Goal: Transaction & Acquisition: Book appointment/travel/reservation

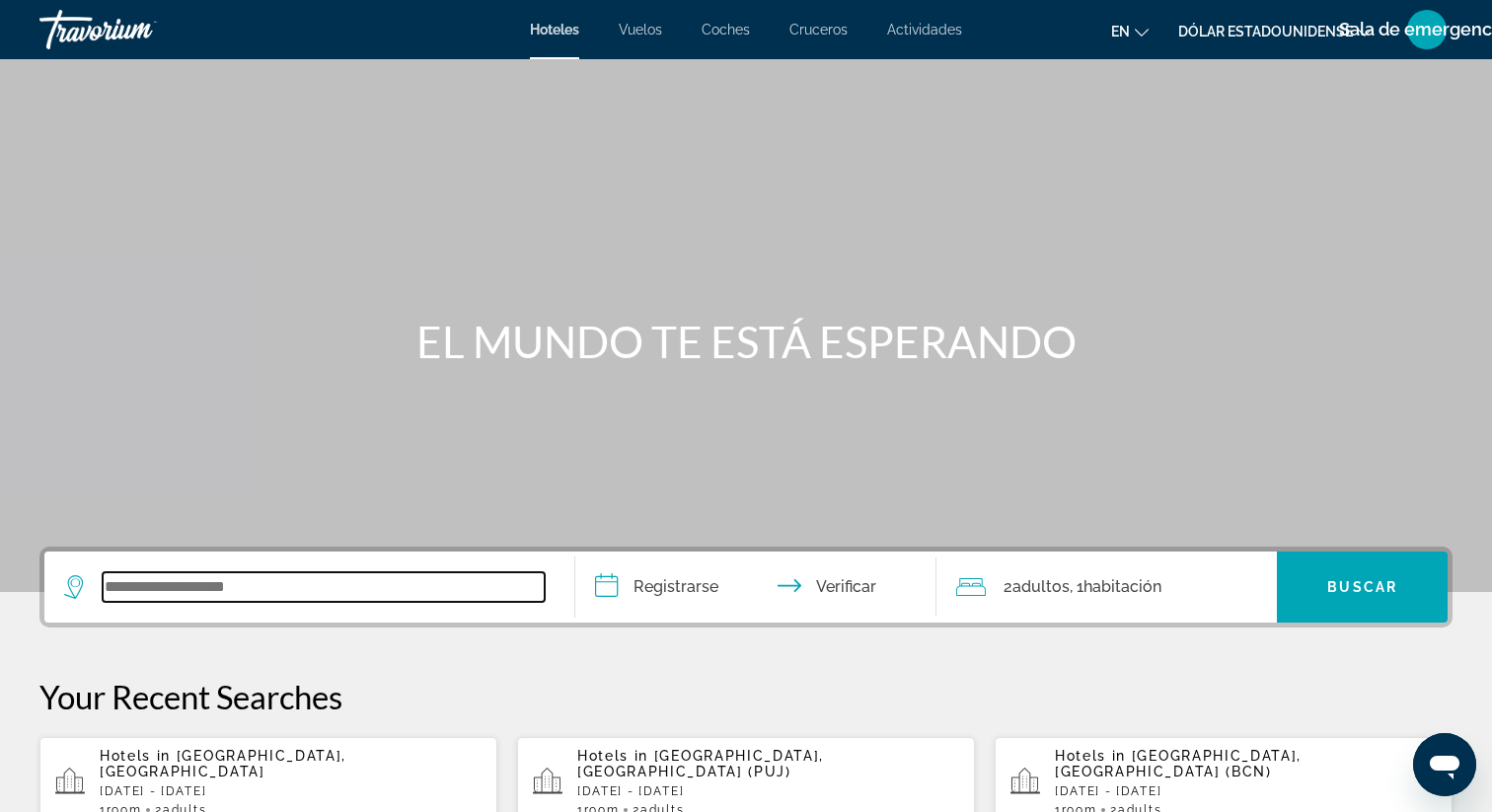
click at [280, 582] on input "Widget de búsqueda" at bounding box center [324, 586] width 442 height 30
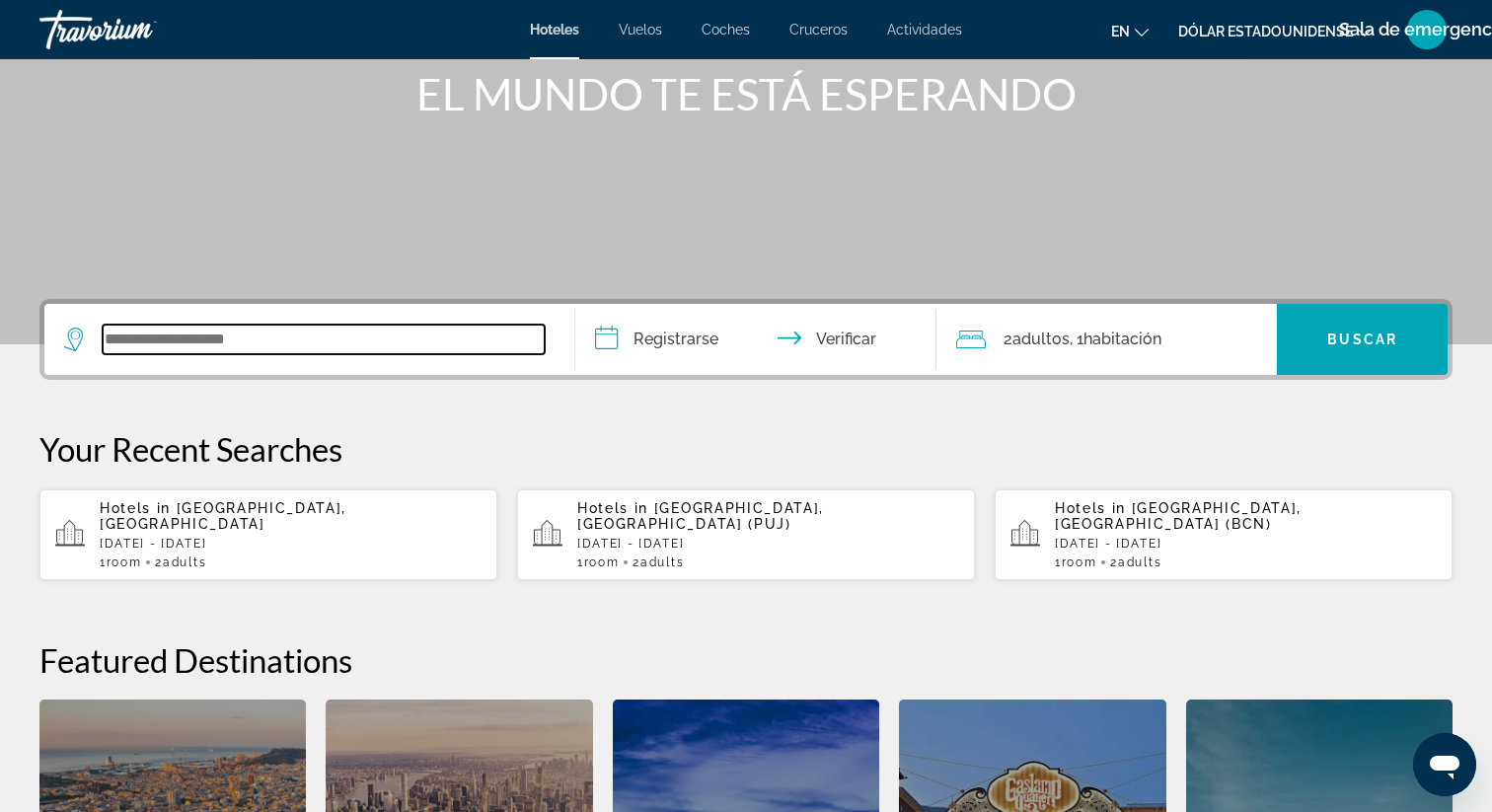
scroll to position [237, 0]
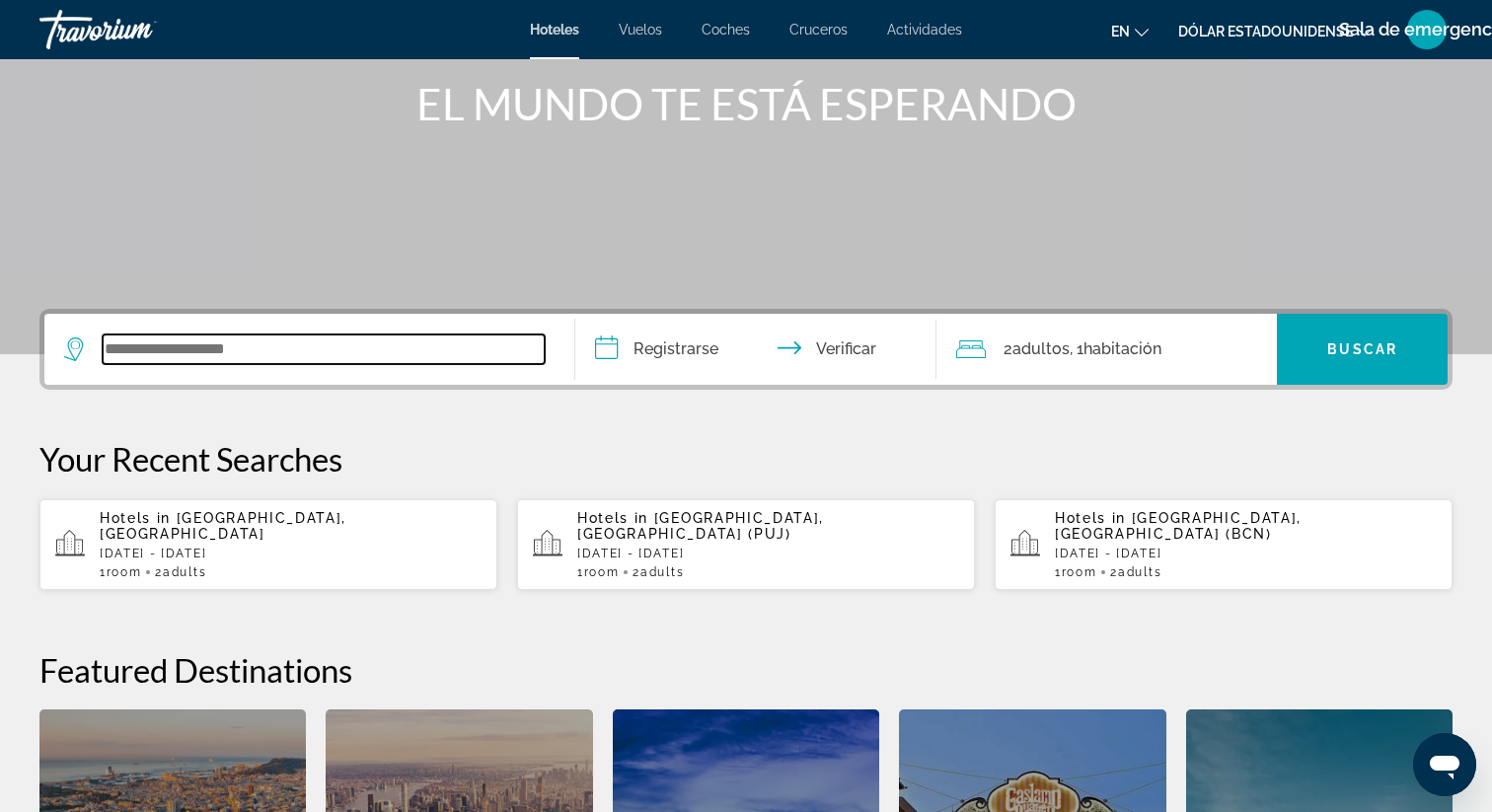
click at [154, 350] on input "Widget de búsqueda" at bounding box center [324, 349] width 442 height 30
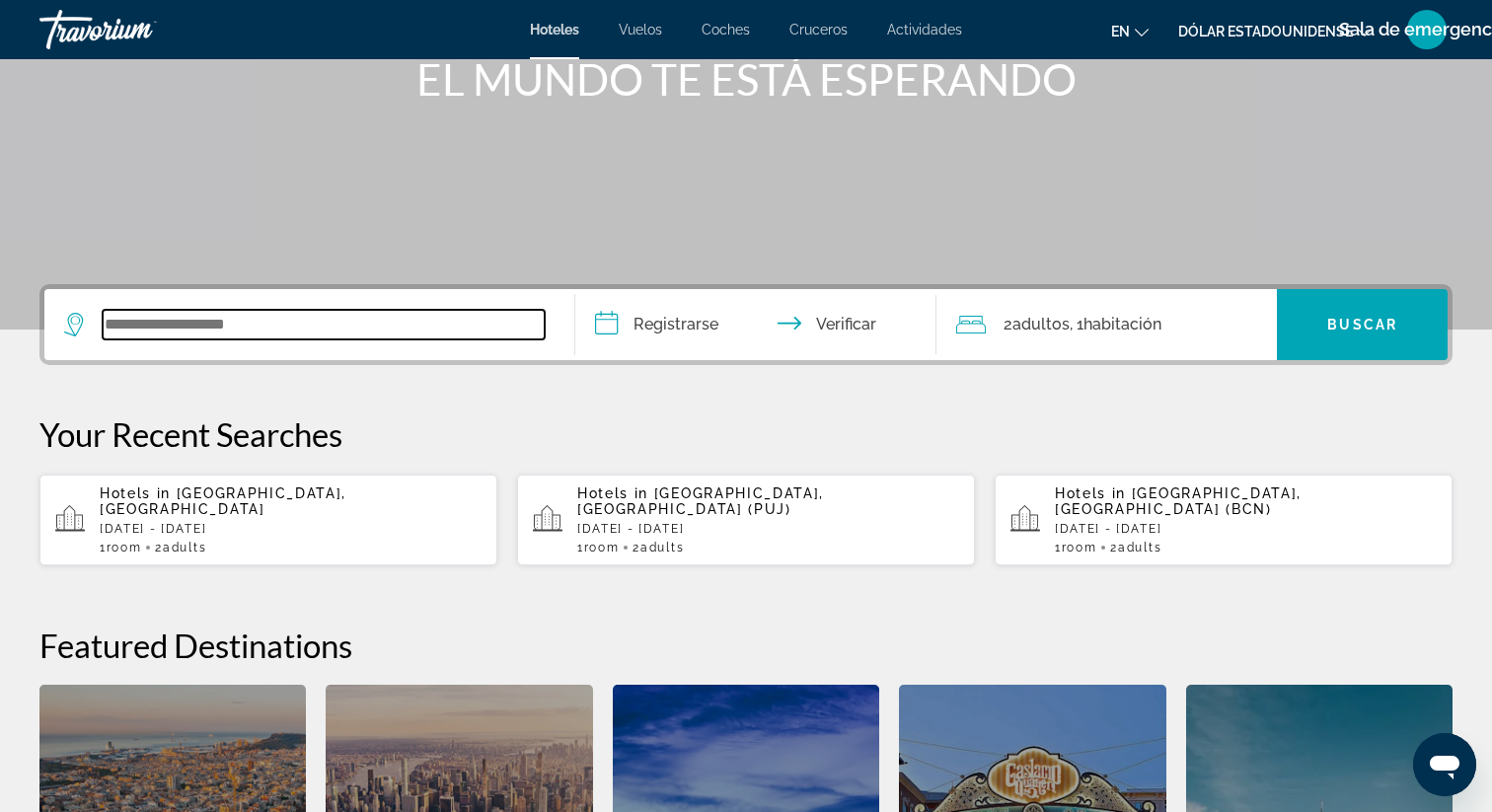
scroll to position [265, 0]
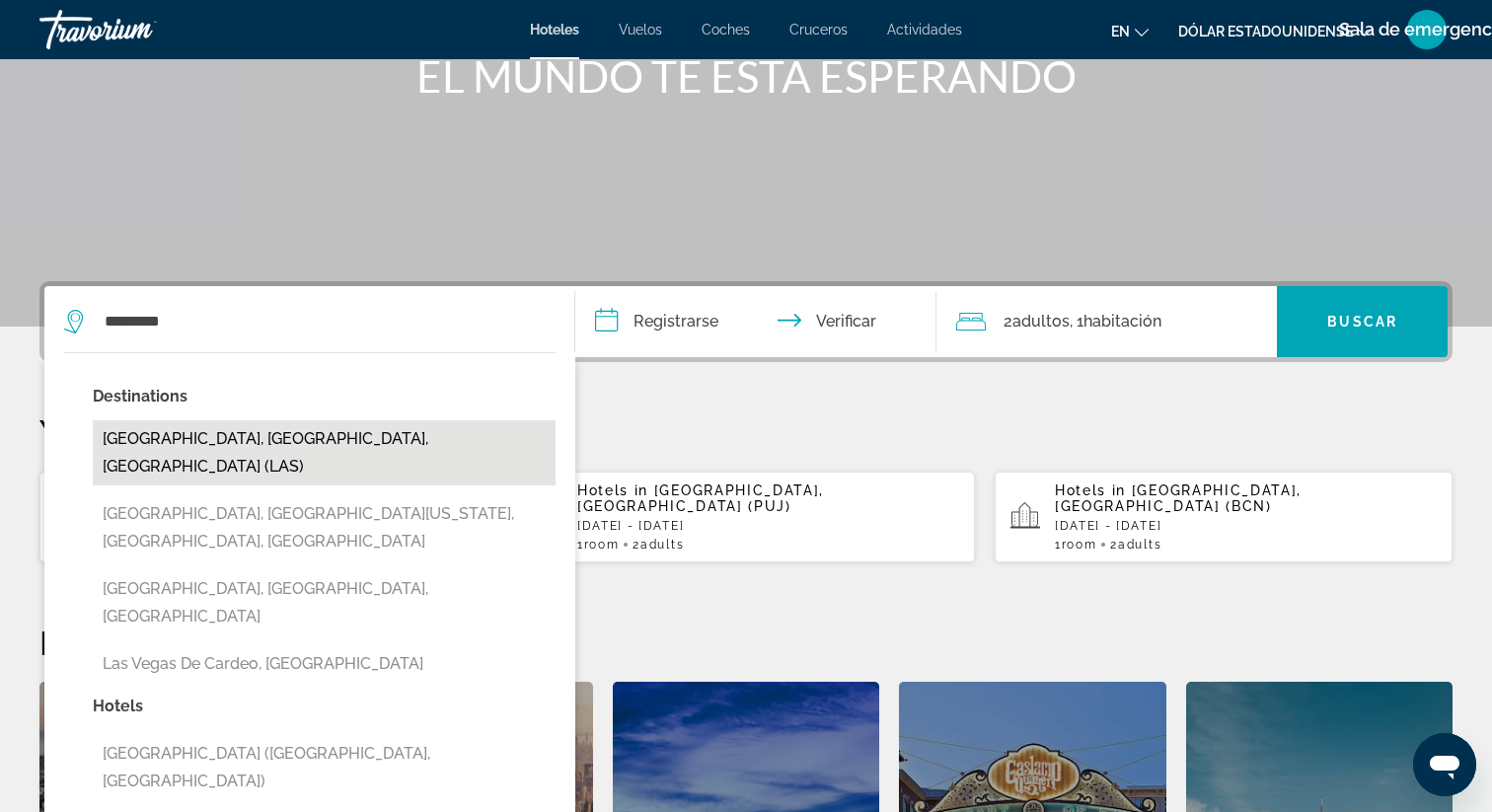
click at [194, 444] on button "Las Vegas, NV, United States (LAS)" at bounding box center [325, 453] width 463 height 65
type input "**********"
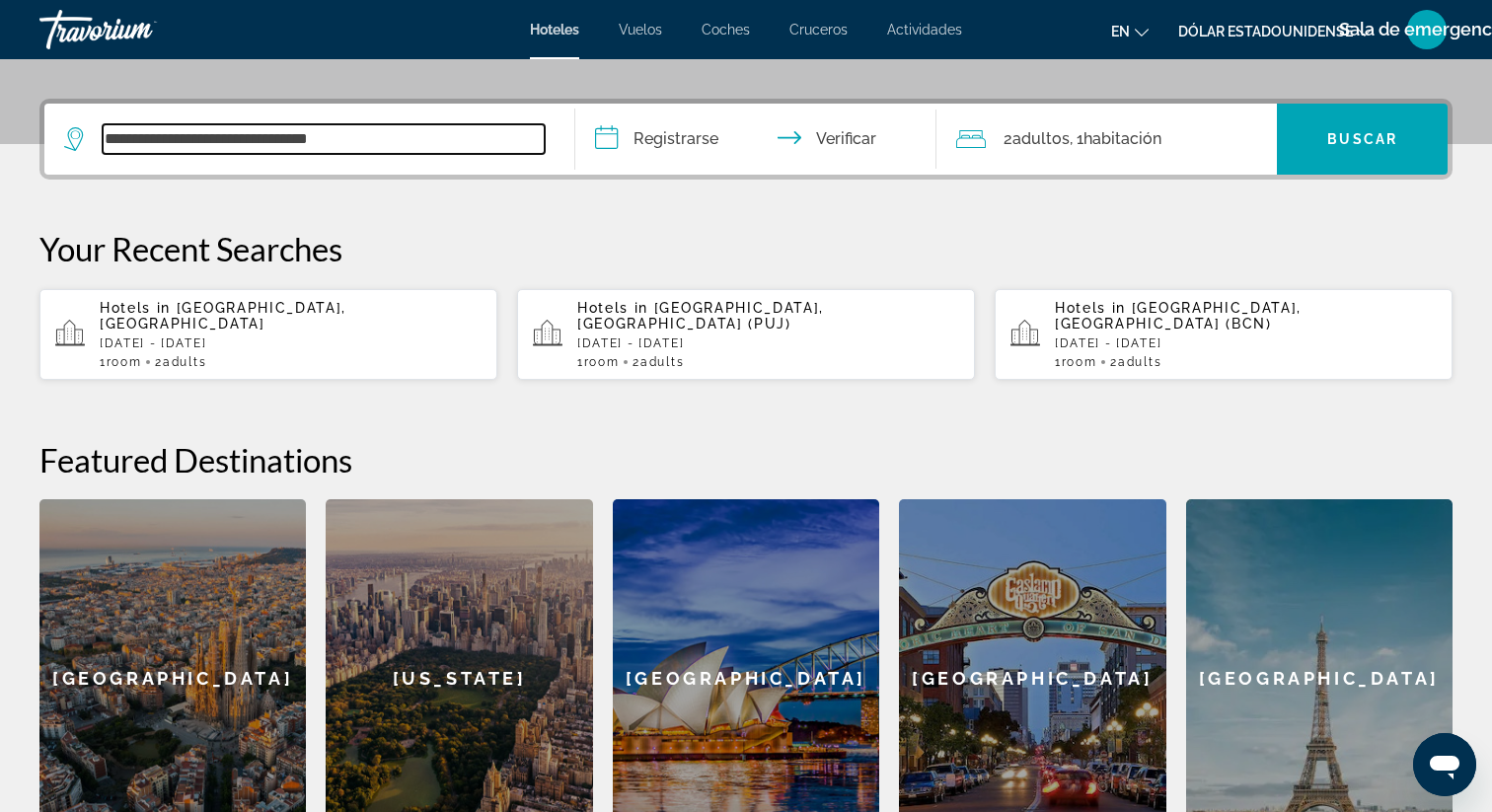
scroll to position [483, 0]
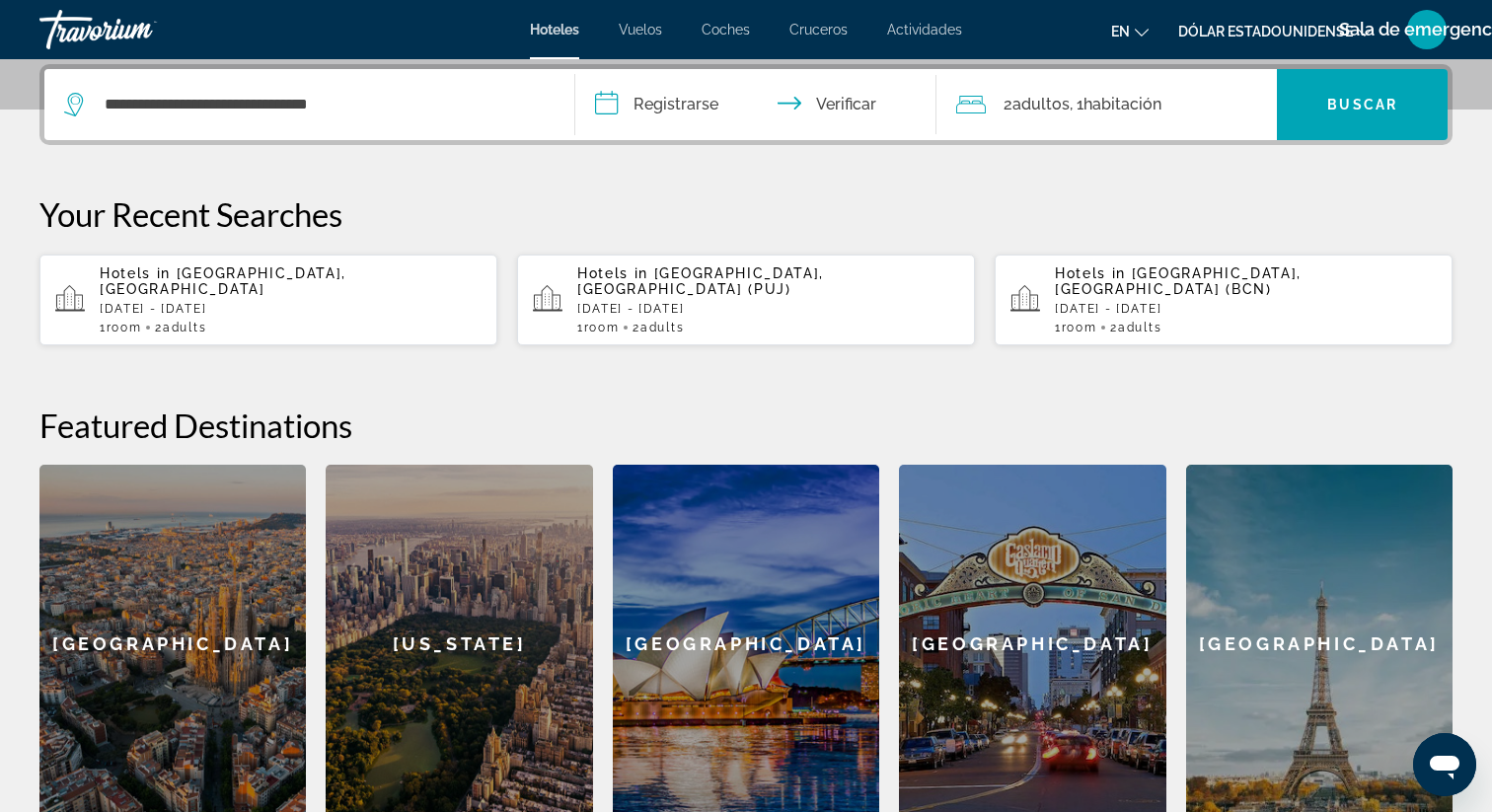
click at [610, 110] on input "**********" at bounding box center [759, 108] width 369 height 77
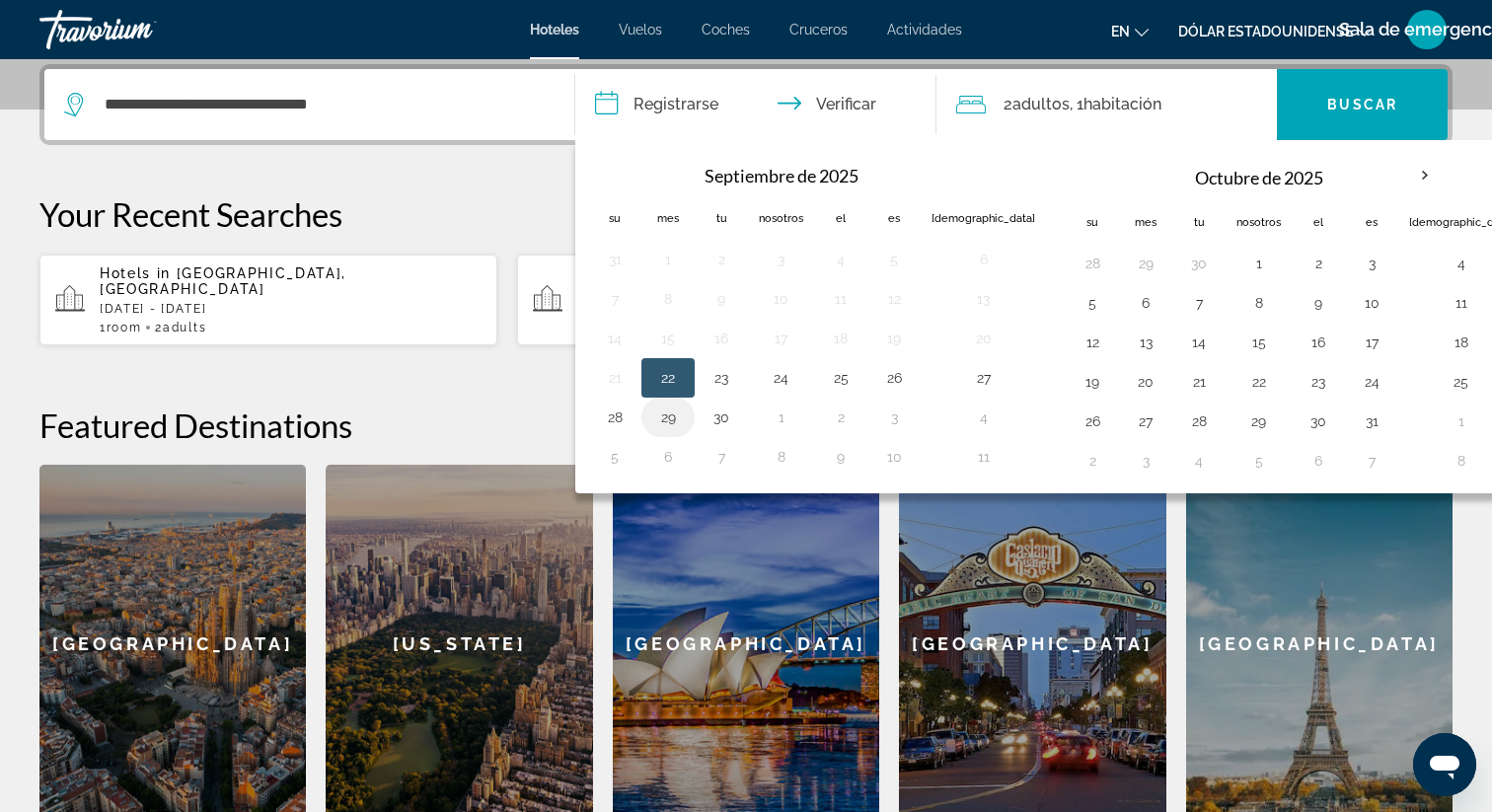
click at [673, 421] on button "29" at bounding box center [668, 417] width 32 height 28
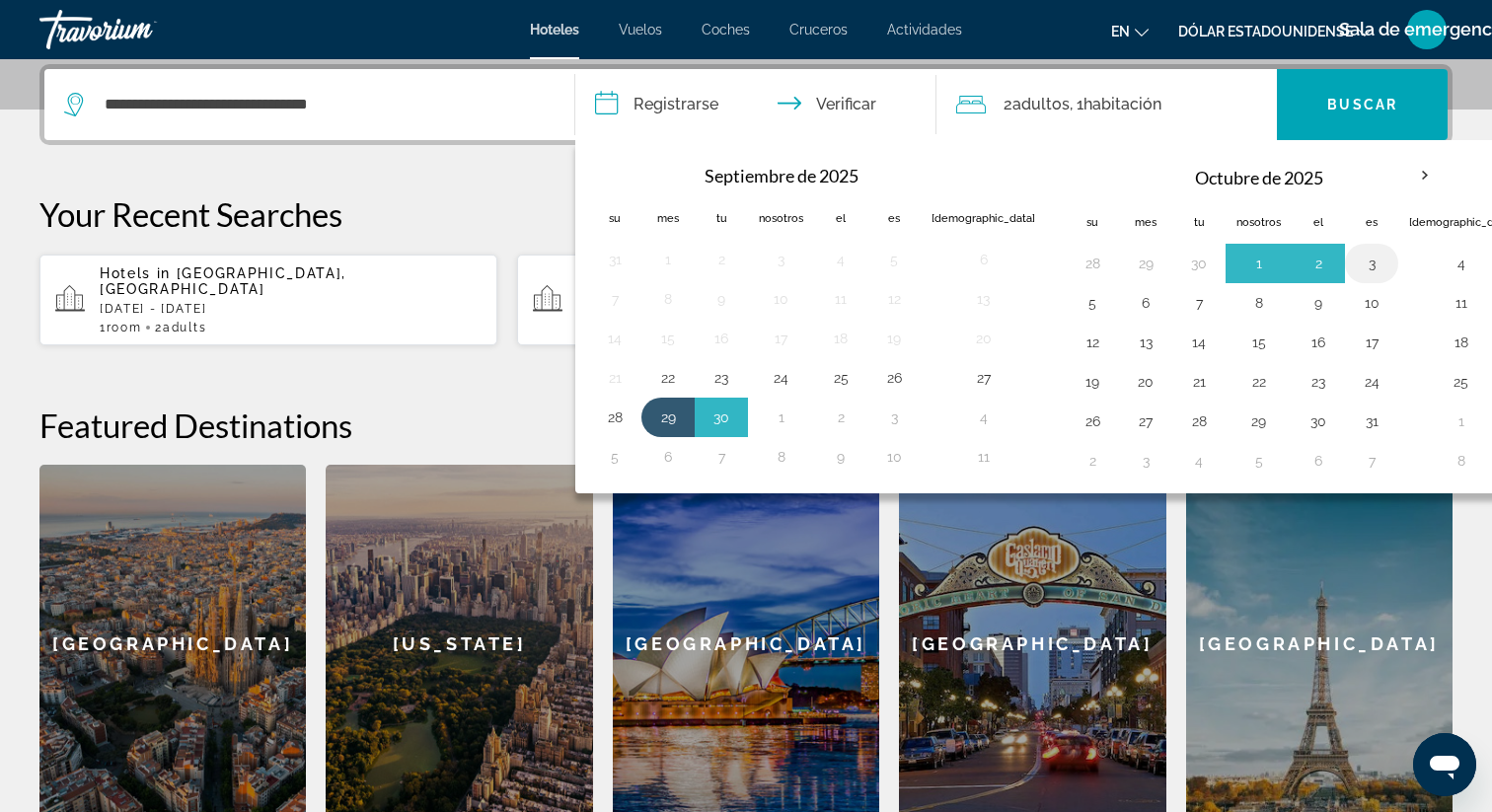
click at [1355, 272] on button "3" at bounding box center [1371, 263] width 32 height 28
type input "**********"
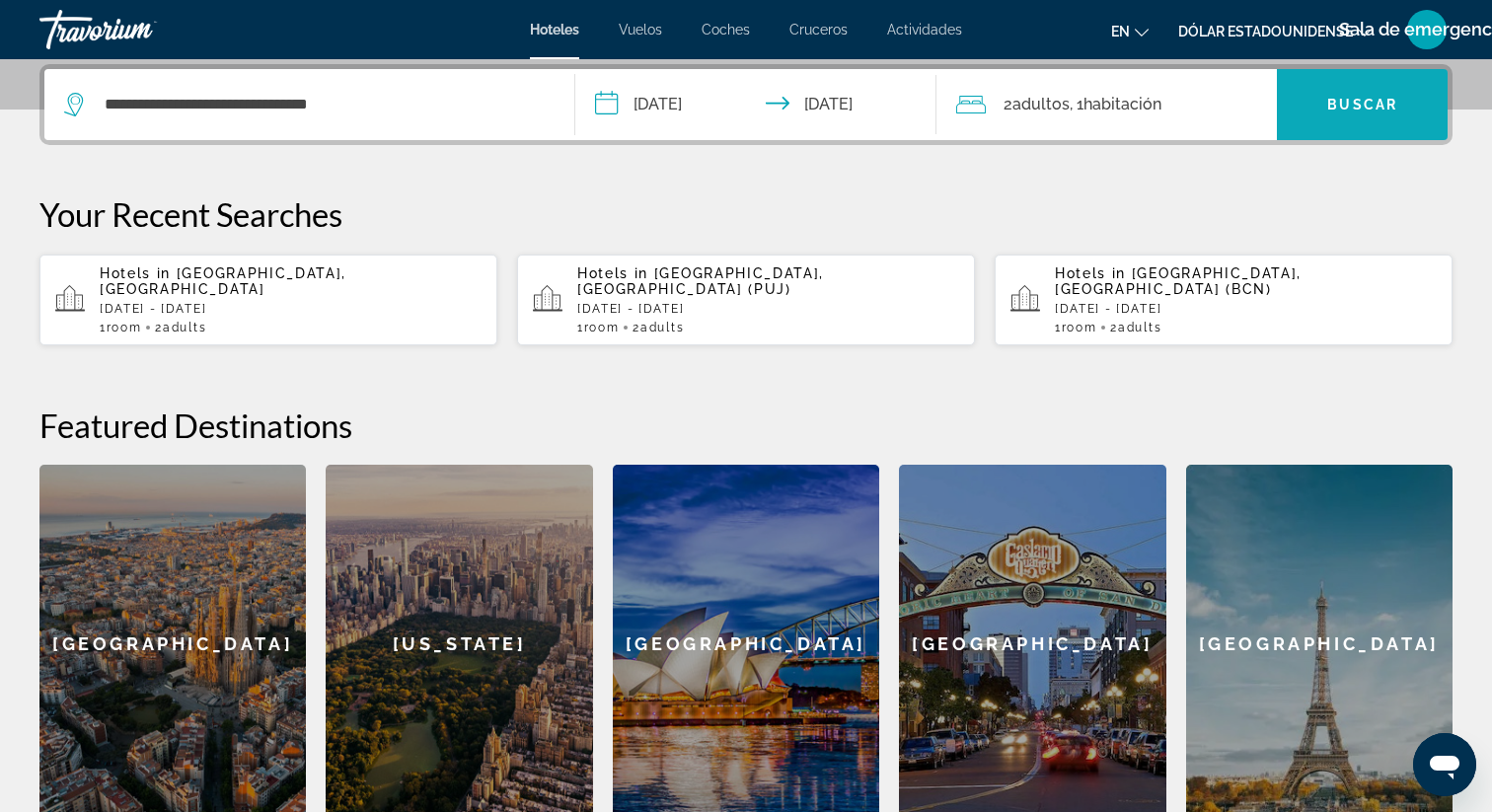
click at [1363, 112] on font "Buscar" at bounding box center [1361, 105] width 70 height 16
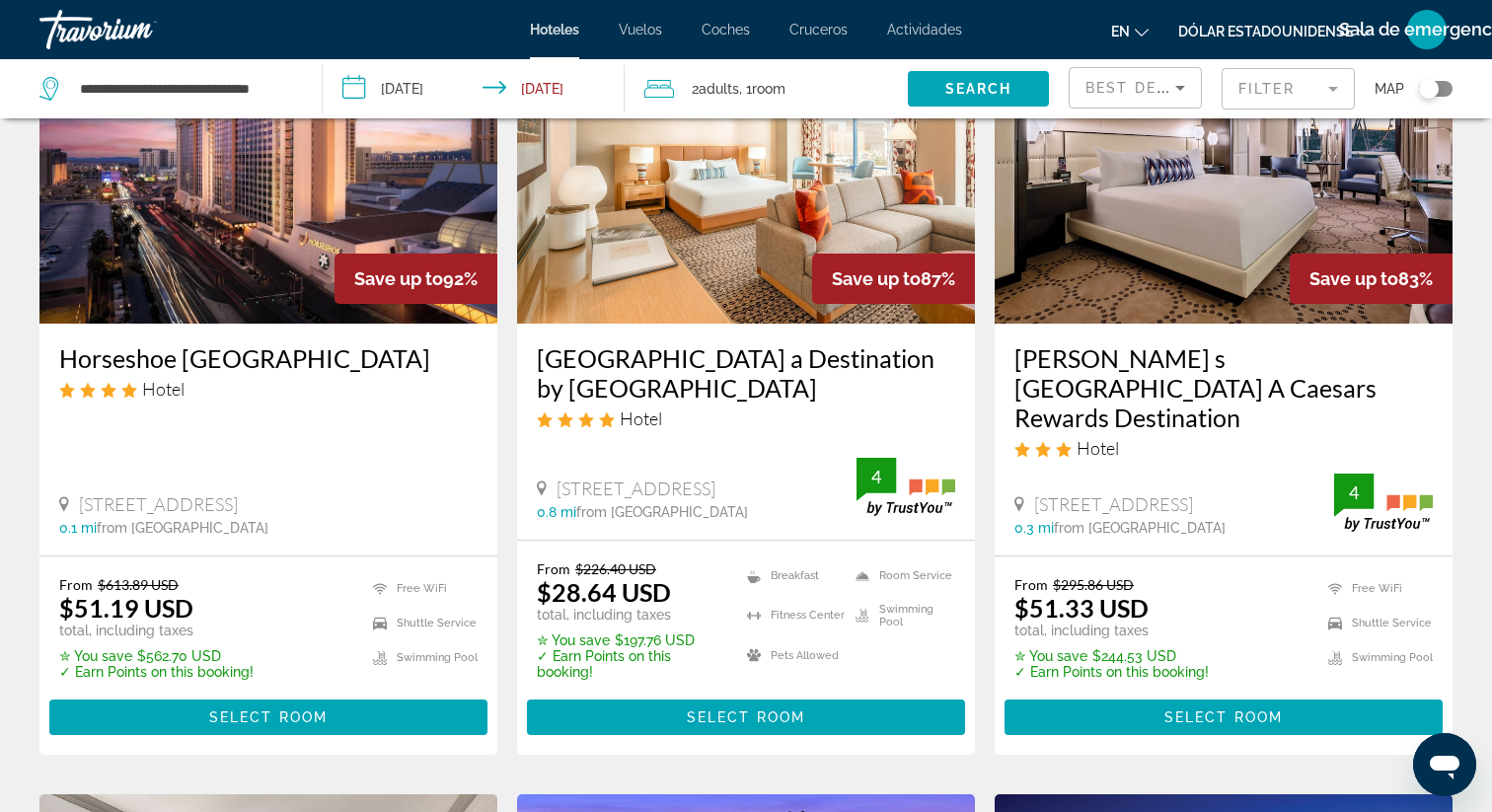
scroll to position [189, 0]
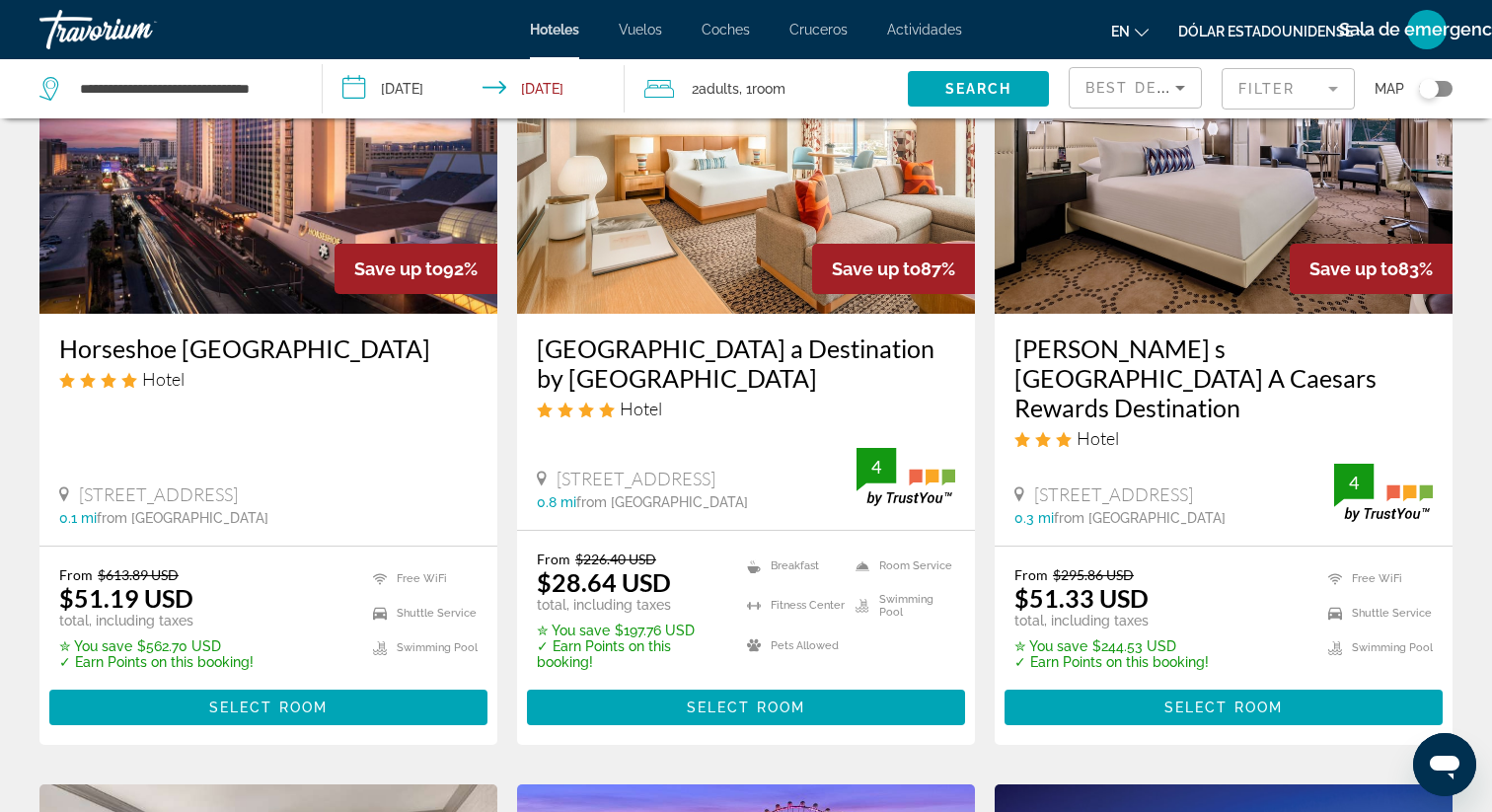
click at [353, 93] on input "**********" at bounding box center [478, 92] width 311 height 65
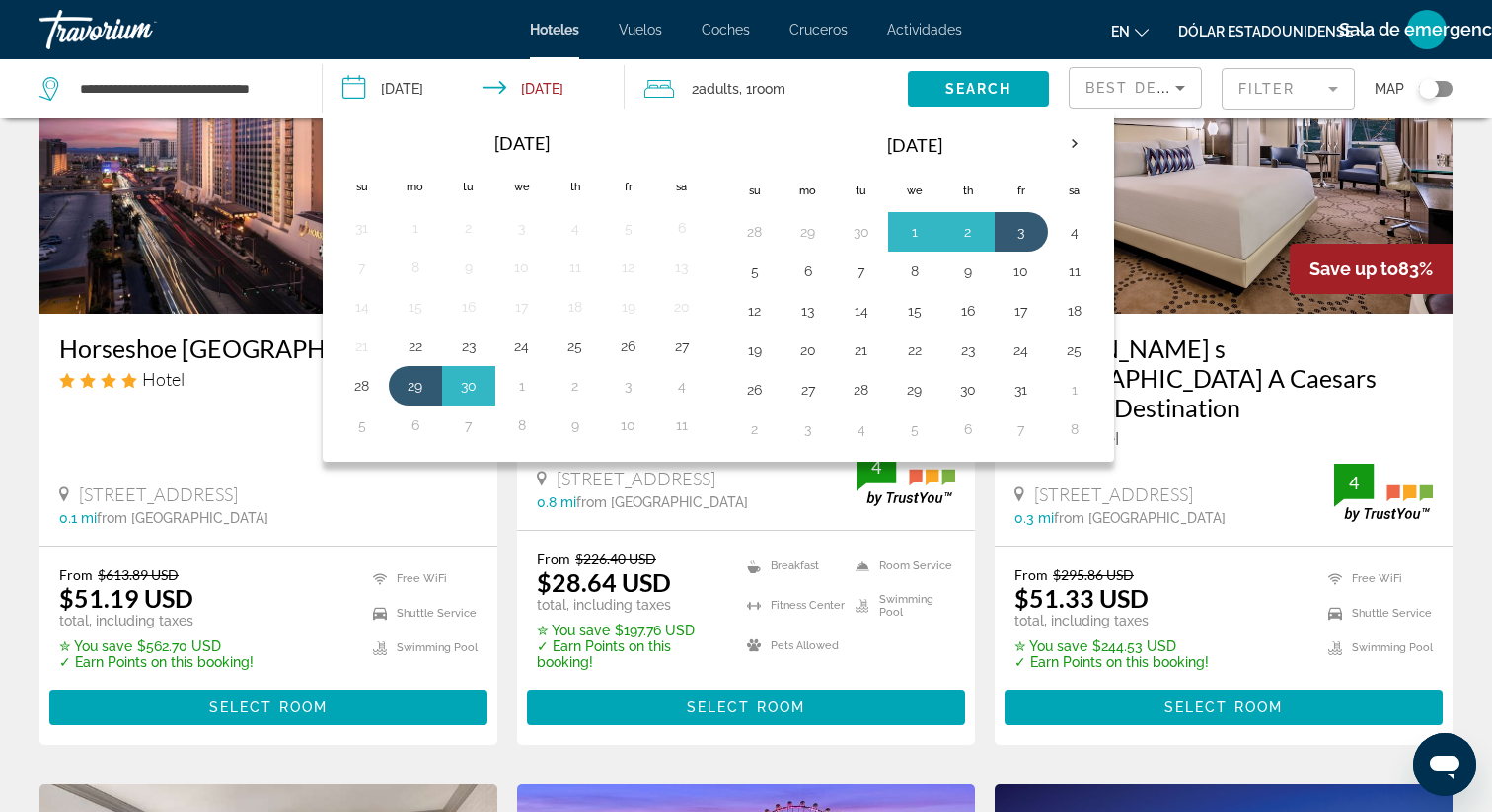
click at [411, 37] on div "Hoteles Vuelos Coches Cruceros Actividades Hoteles Vuelos Coches Cruceros Activ…" at bounding box center [746, 30] width 1492 height 51
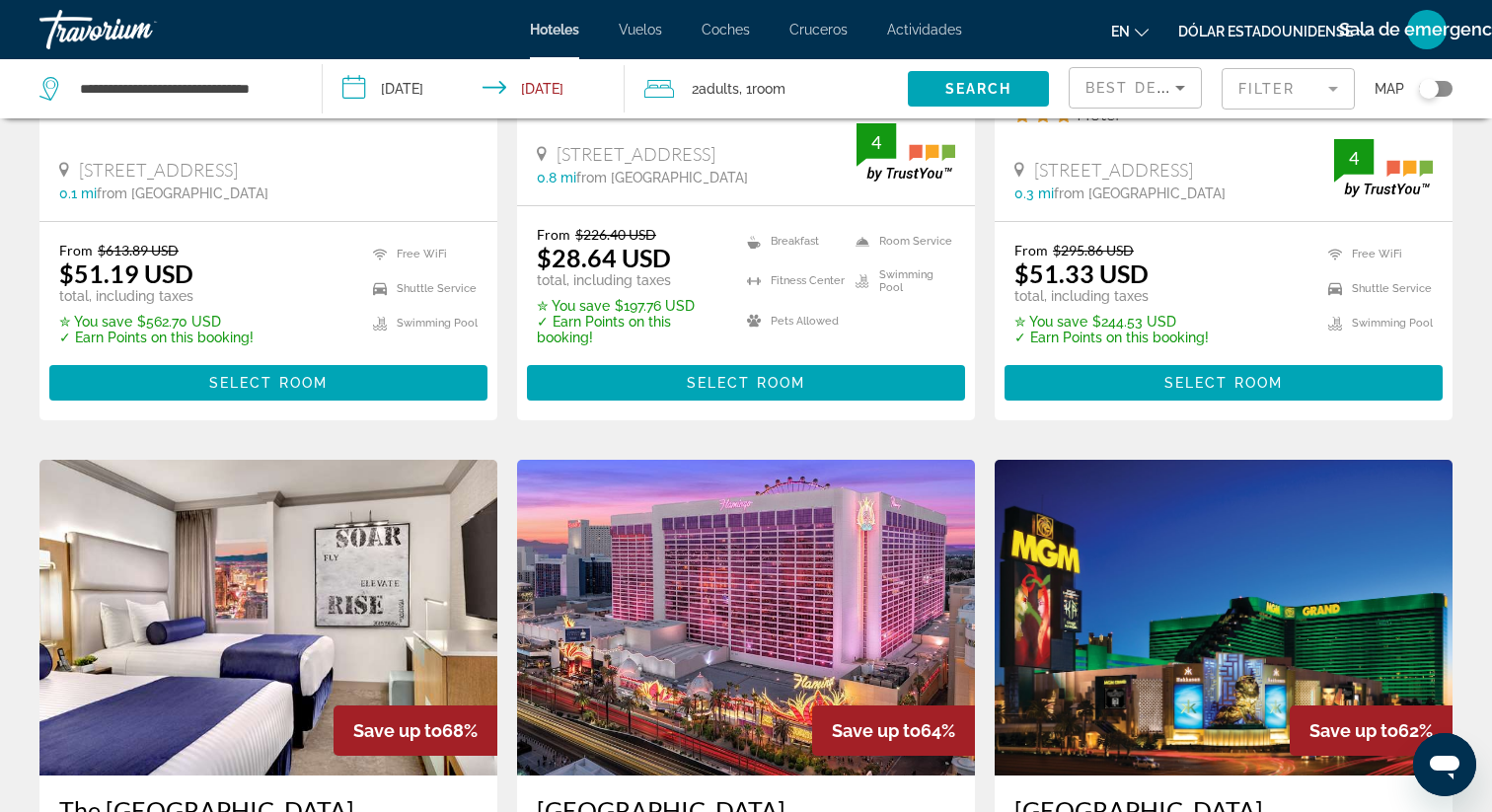
scroll to position [0, 0]
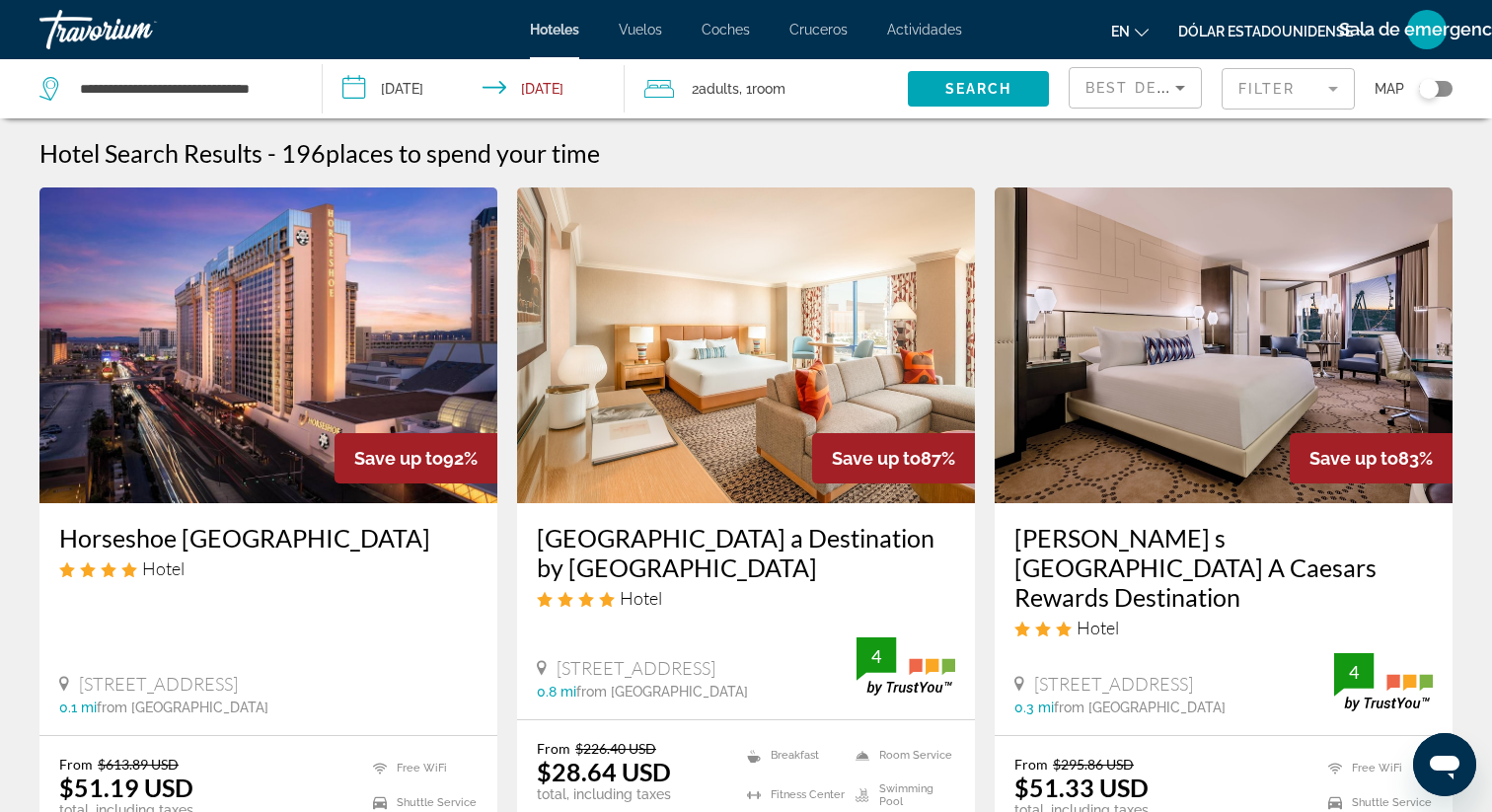
click at [709, 403] on img "Contenido principal" at bounding box center [745, 344] width 458 height 316
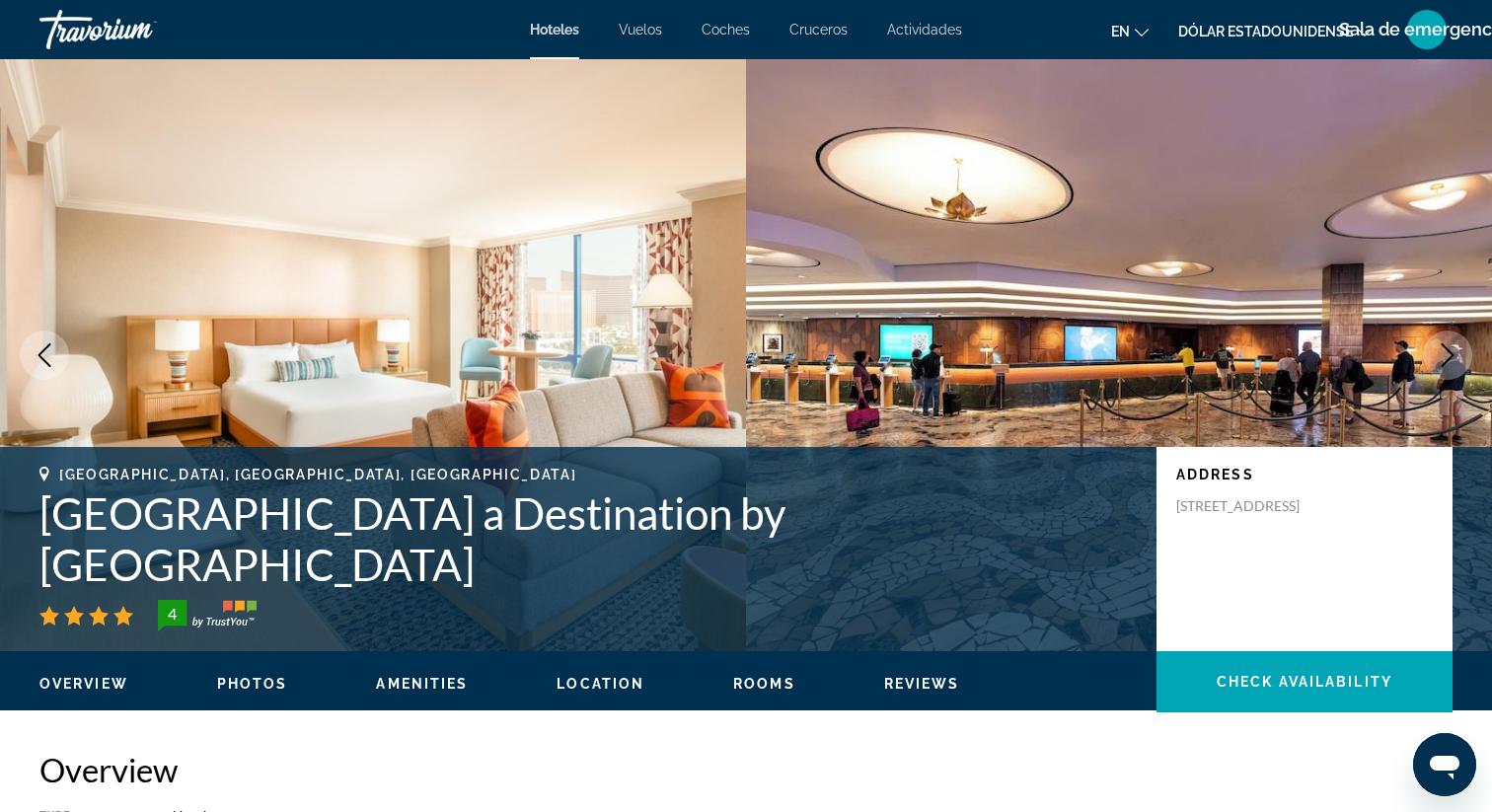
click at [1445, 359] on icon "Next image" at bounding box center [1447, 355] width 24 height 24
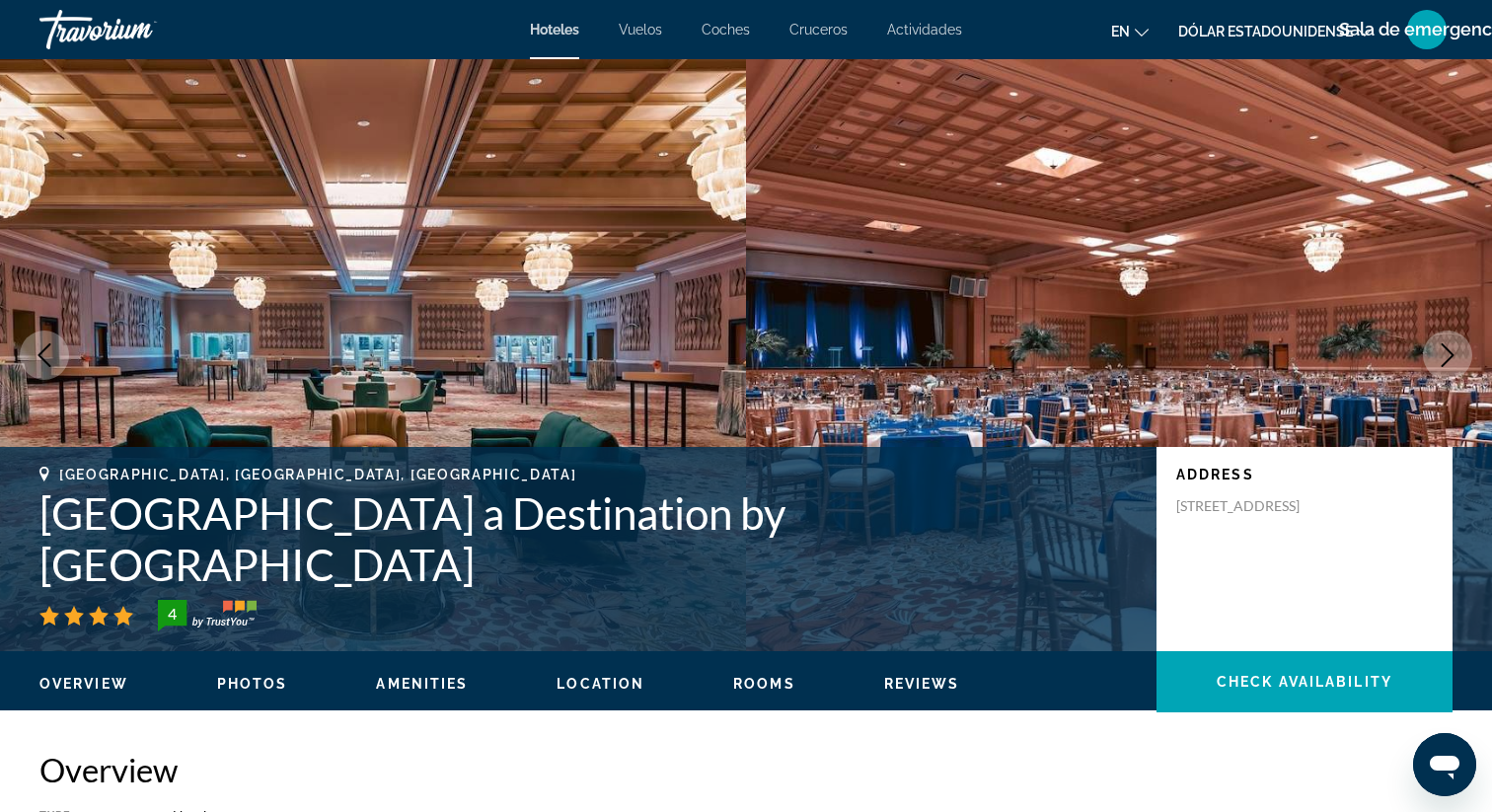
click at [1444, 358] on icon "Next image" at bounding box center [1447, 355] width 24 height 24
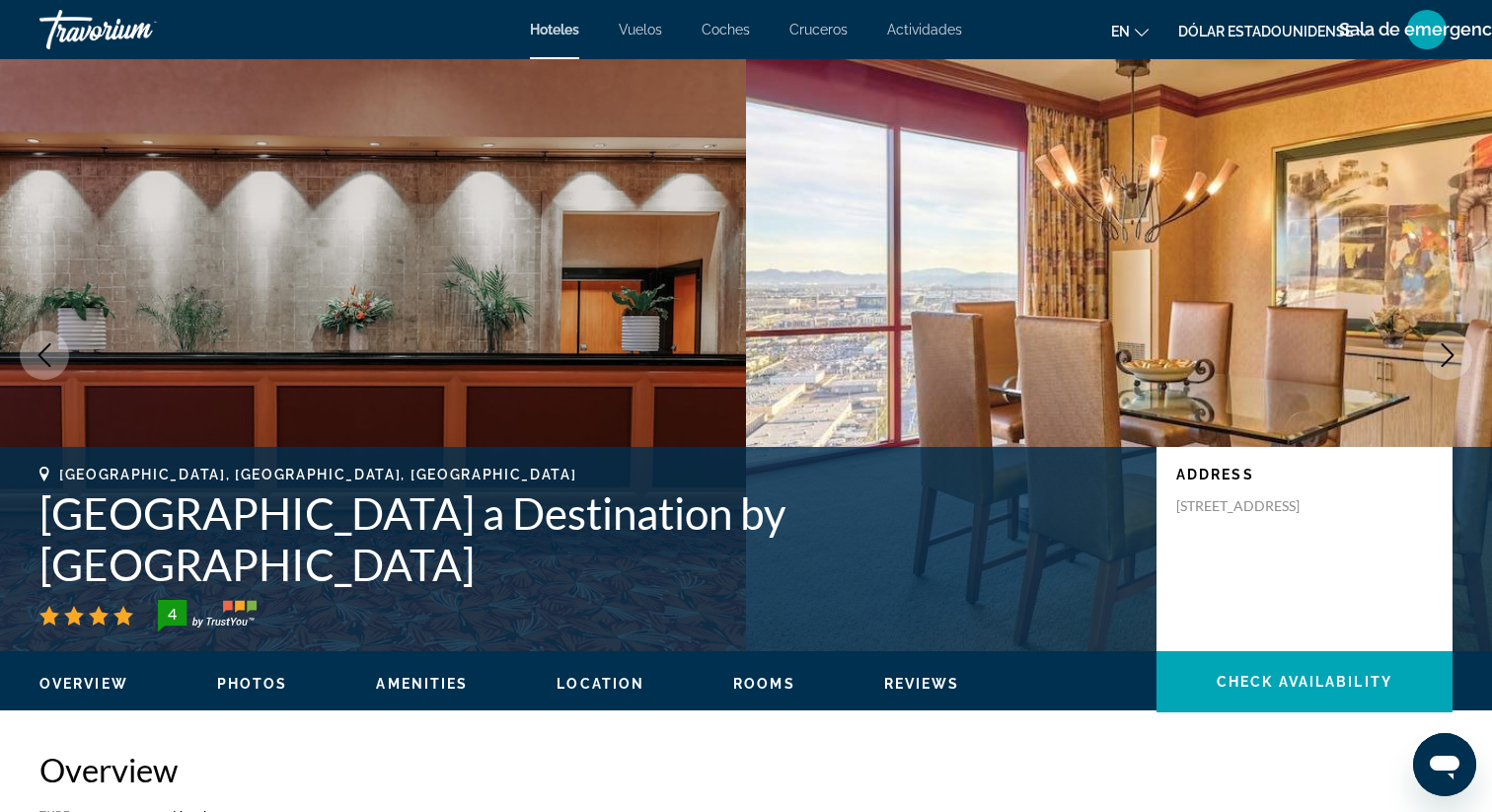
click at [1444, 359] on icon "Next image" at bounding box center [1447, 355] width 24 height 24
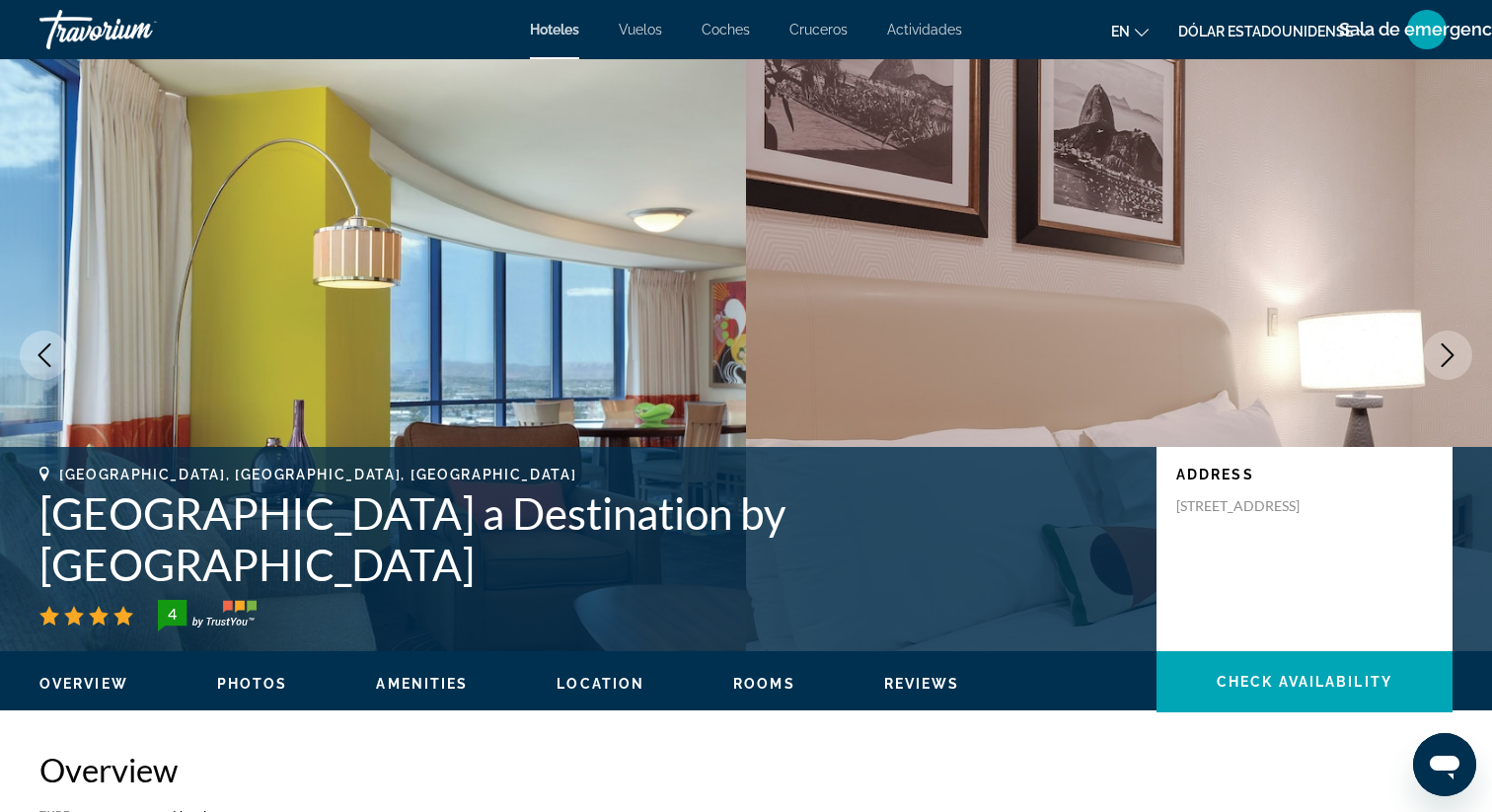
click at [1440, 358] on icon "Next image" at bounding box center [1447, 355] width 24 height 24
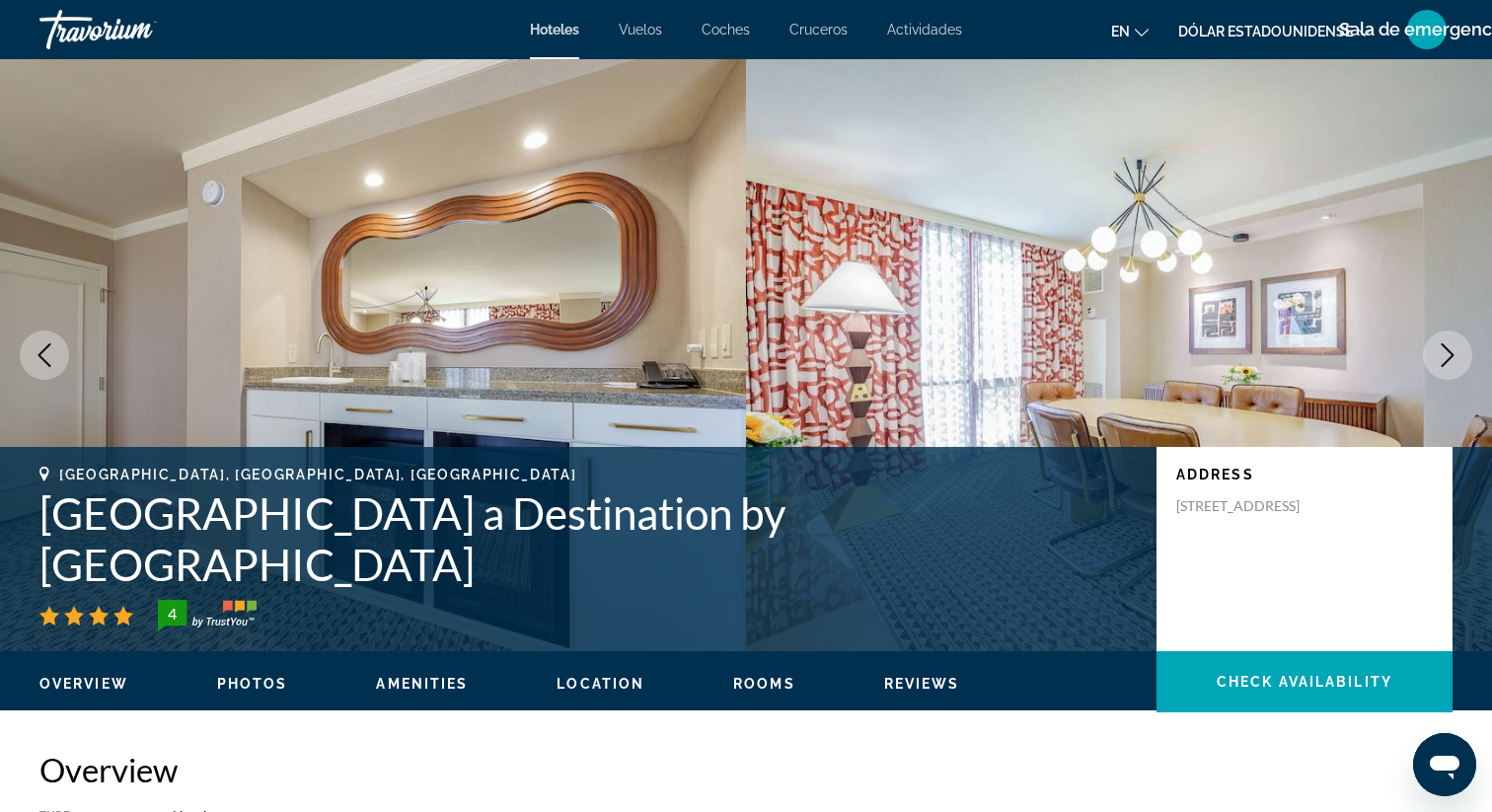
click at [1437, 357] on icon "Next image" at bounding box center [1447, 355] width 24 height 24
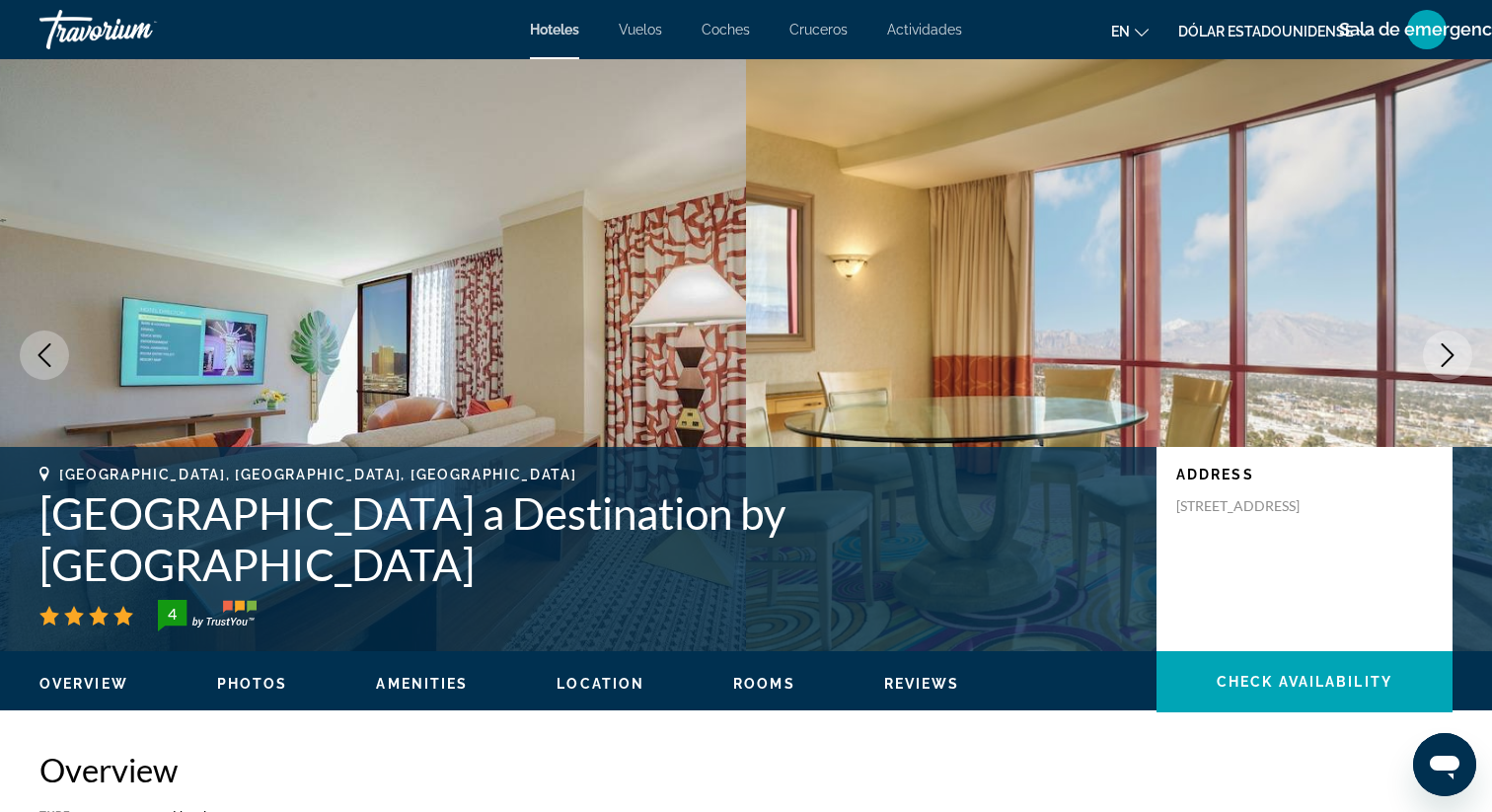
click at [1437, 357] on icon "Next image" at bounding box center [1447, 355] width 24 height 24
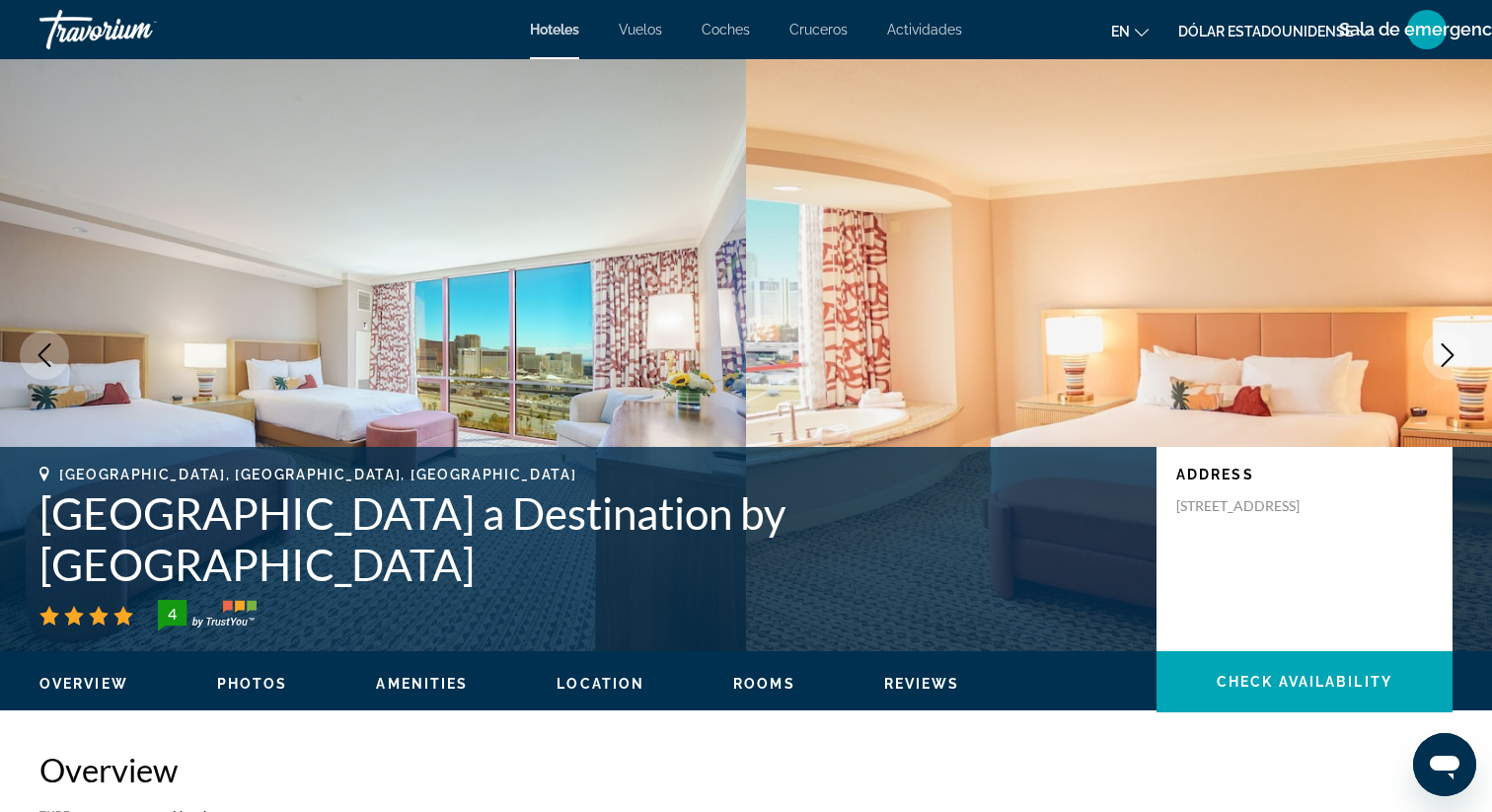
click at [1438, 357] on icon "Next image" at bounding box center [1447, 355] width 24 height 24
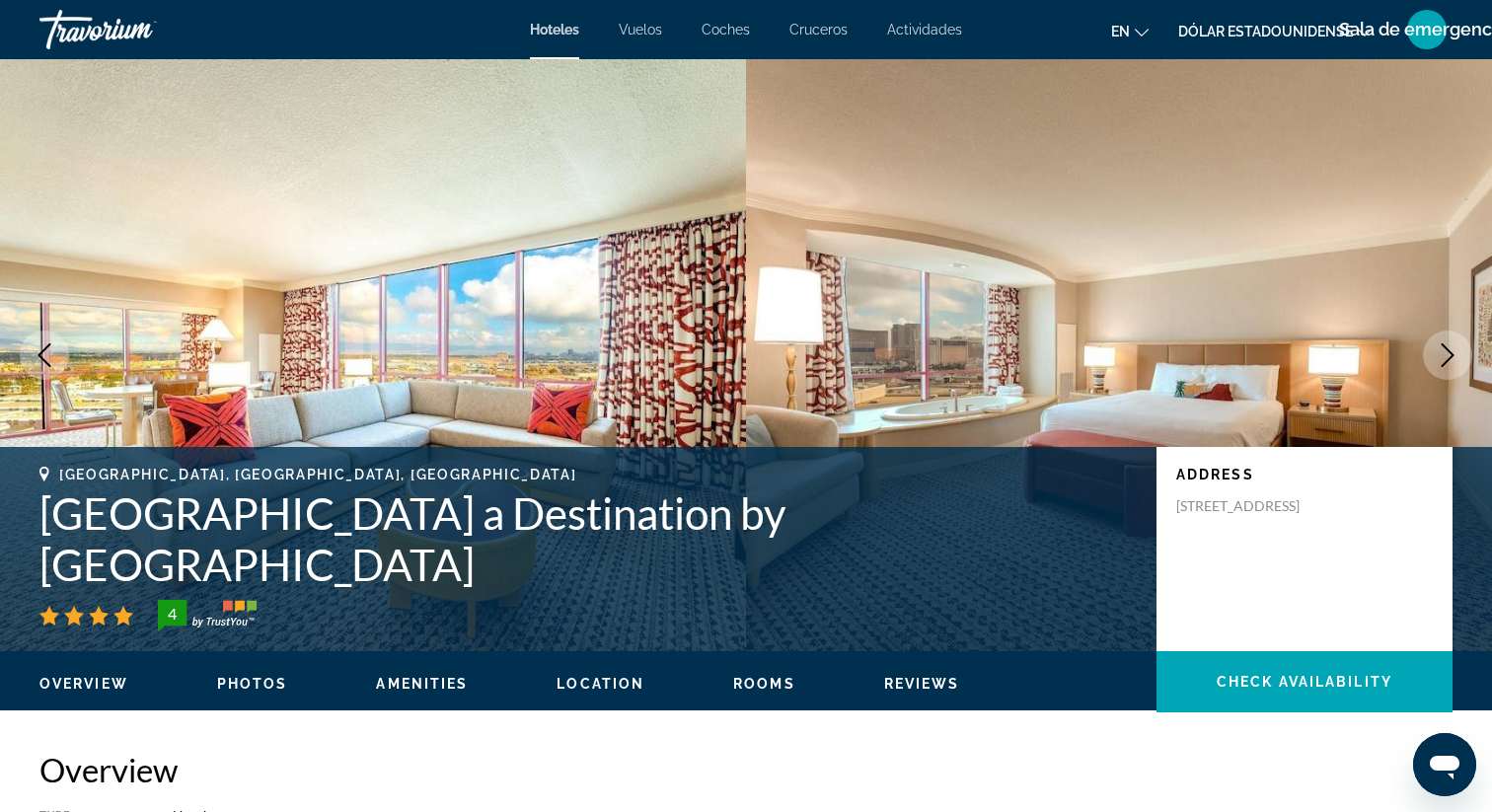
click at [1438, 357] on icon "Next image" at bounding box center [1447, 355] width 24 height 24
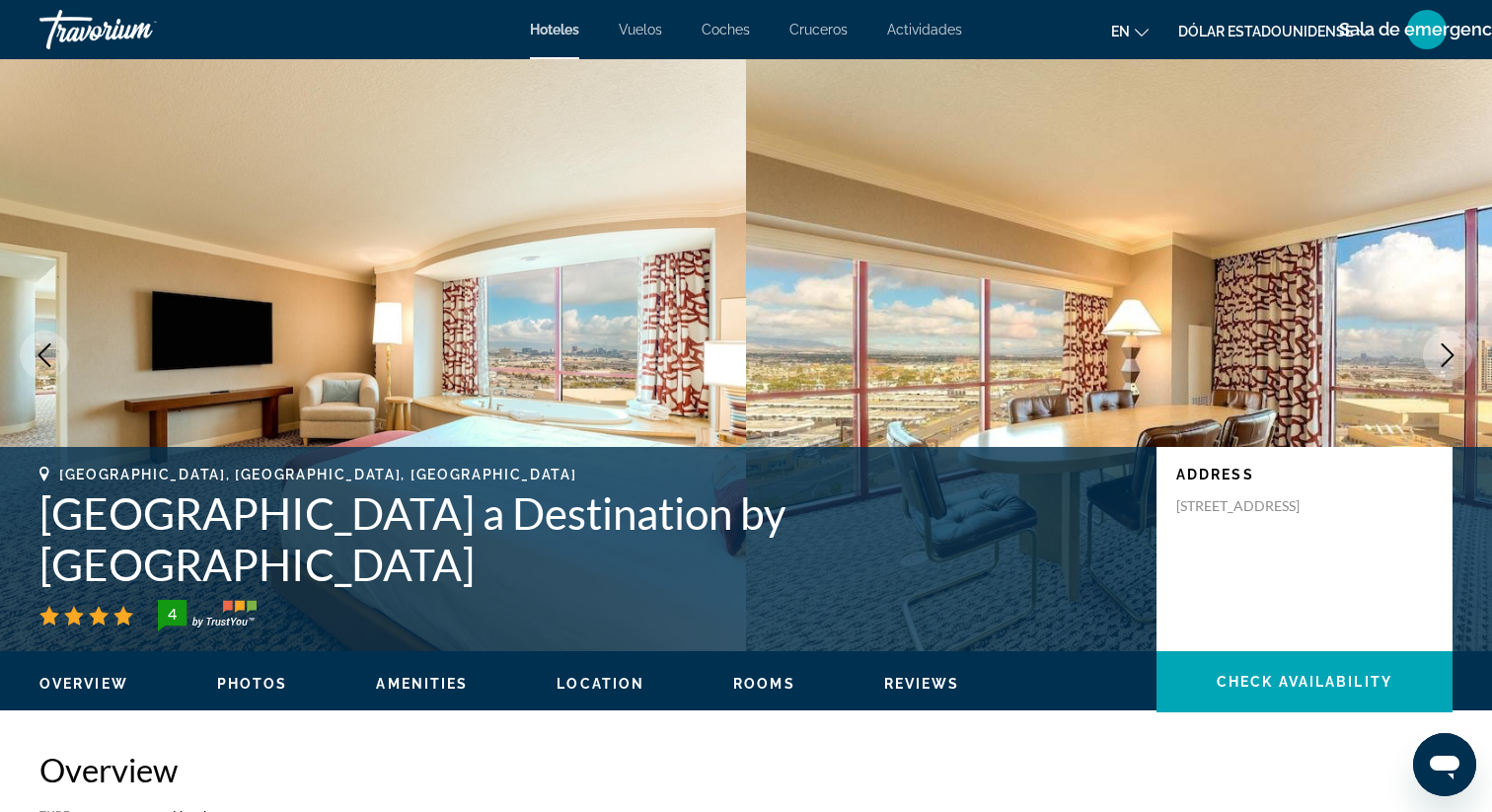
click at [1438, 357] on icon "Next image" at bounding box center [1447, 355] width 24 height 24
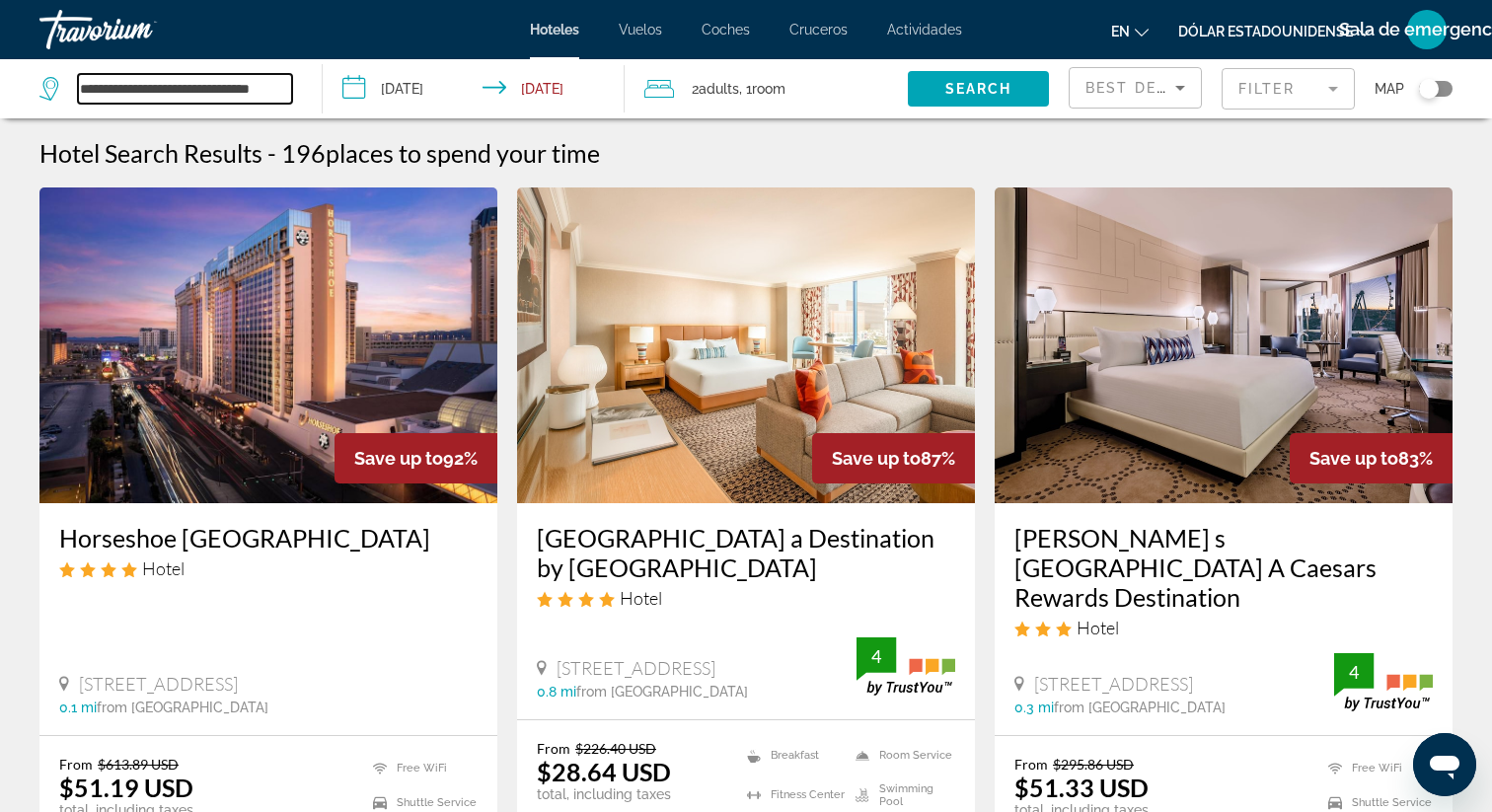
click at [290, 88] on input "**********" at bounding box center [185, 89] width 214 height 30
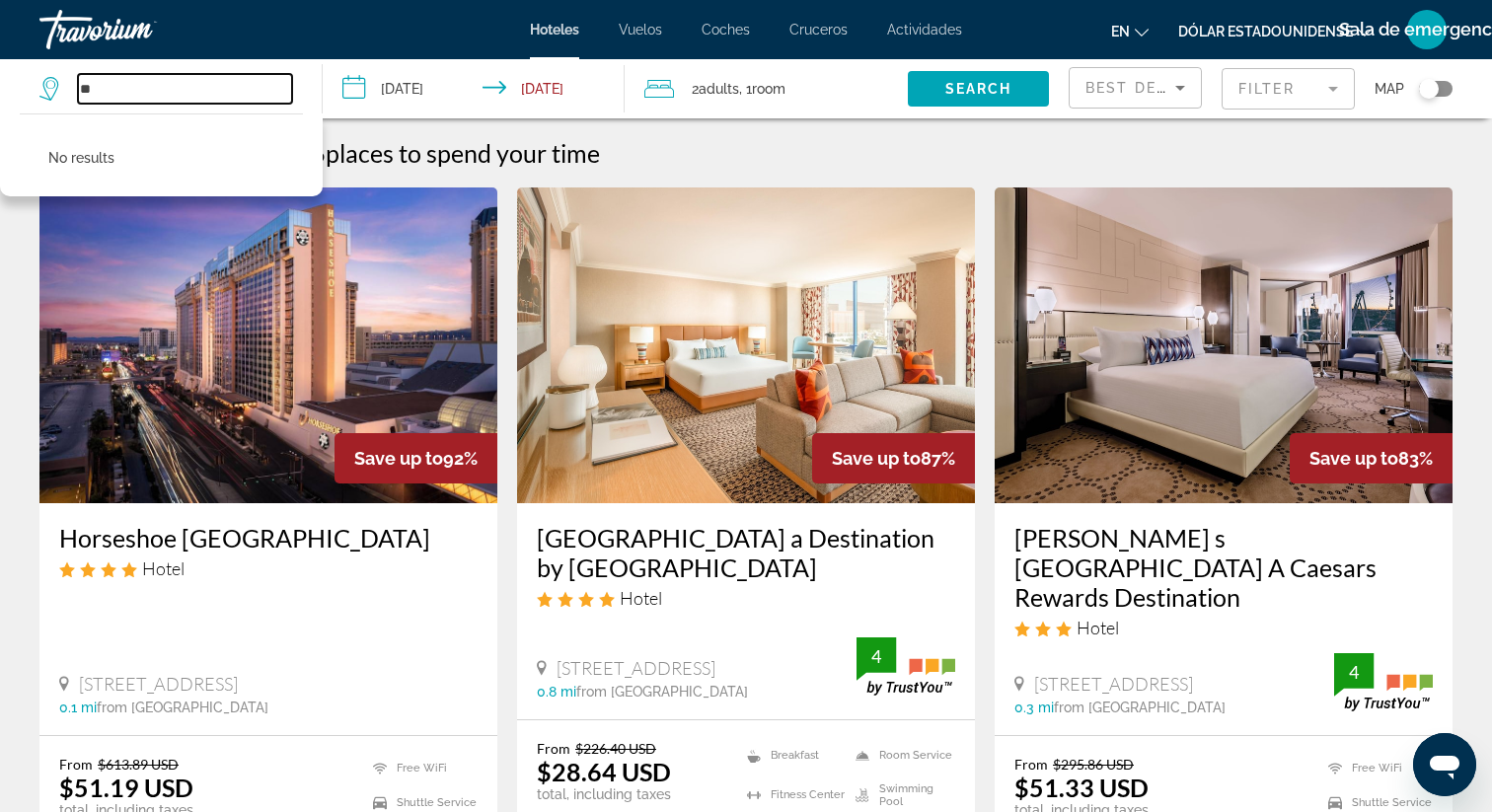
click at [146, 88] on input "**" at bounding box center [185, 89] width 214 height 30
type input "*"
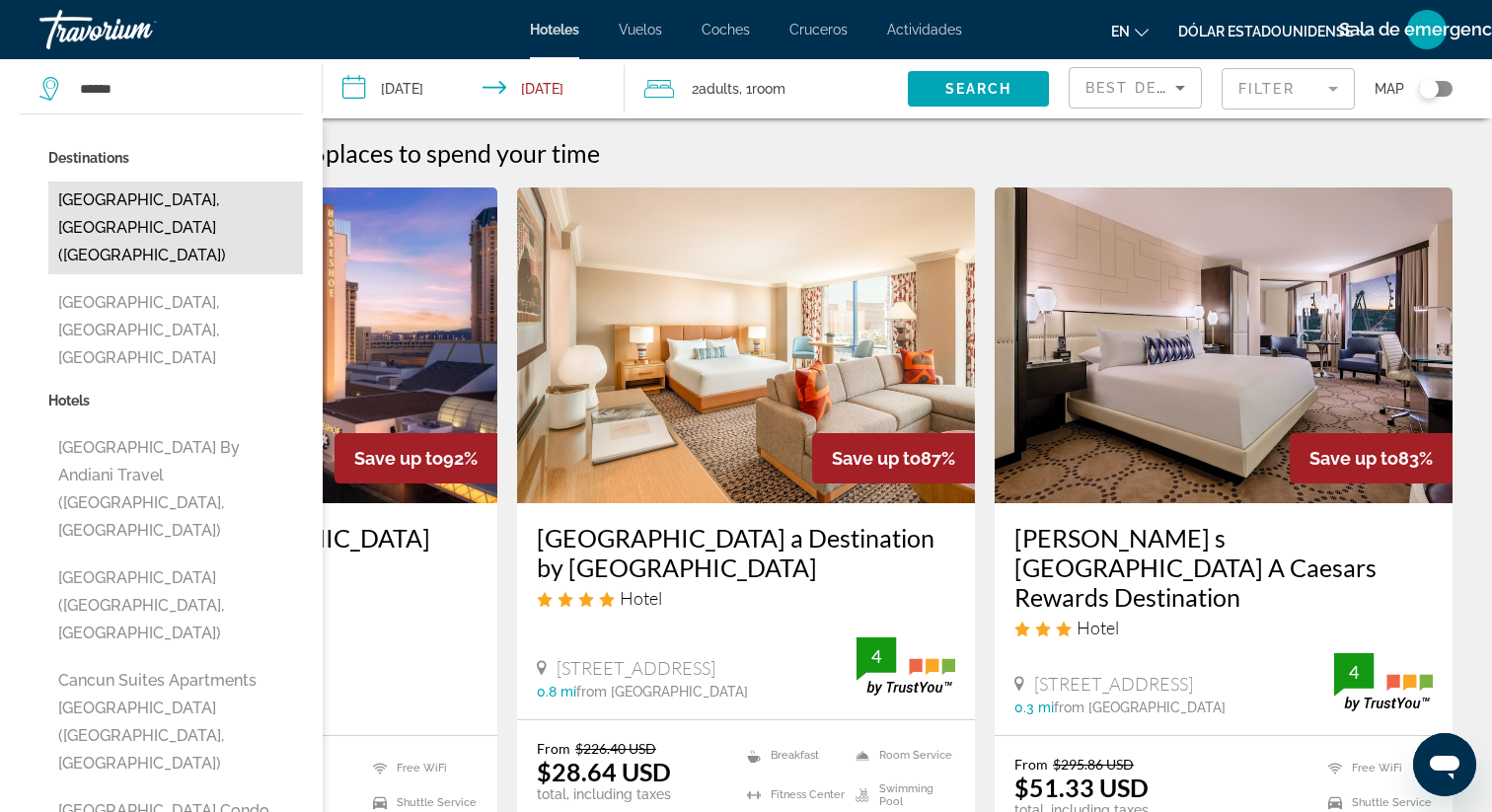
click at [115, 207] on button "[GEOGRAPHIC_DATA], [GEOGRAPHIC_DATA] ([GEOGRAPHIC_DATA])" at bounding box center [175, 227] width 254 height 93
type input "**********"
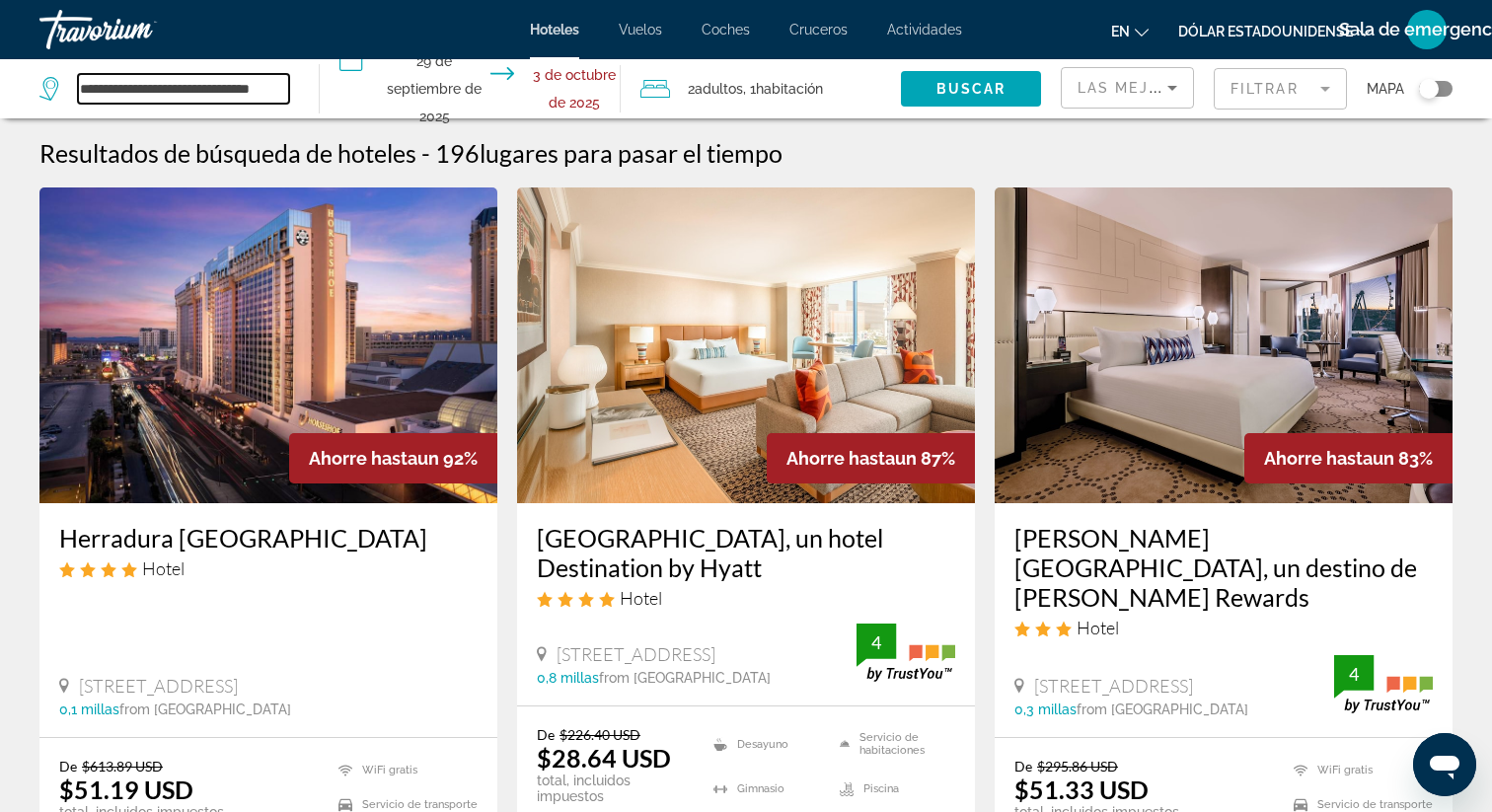
click at [277, 84] on input "**********" at bounding box center [183, 89] width 211 height 30
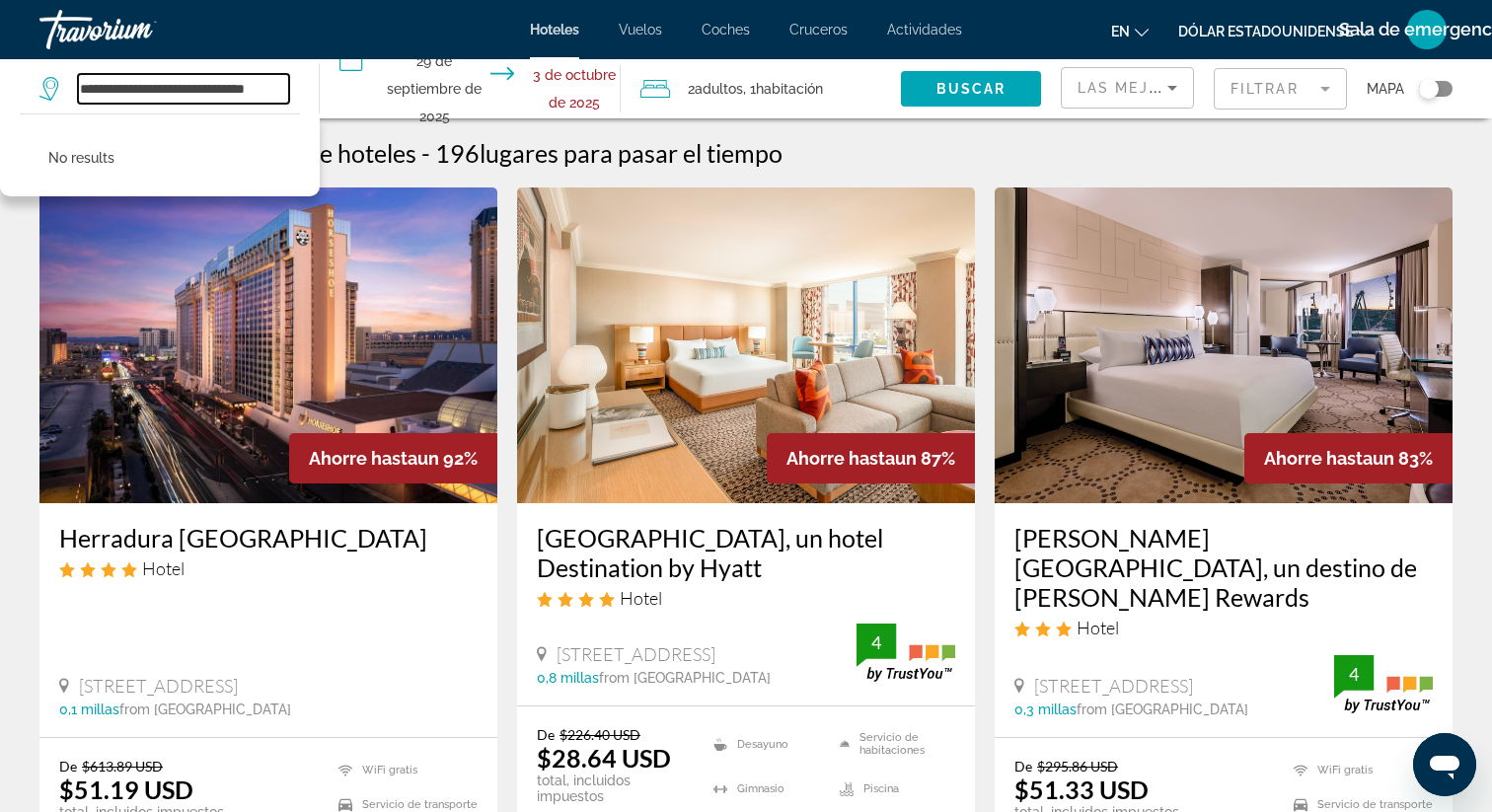
drag, startPoint x: 282, startPoint y: 88, endPoint x: 68, endPoint y: 87, distance: 214.0
click at [68, 87] on div "**********" at bounding box center [164, 89] width 249 height 30
click at [102, 81] on input "**" at bounding box center [183, 89] width 211 height 30
type input "*"
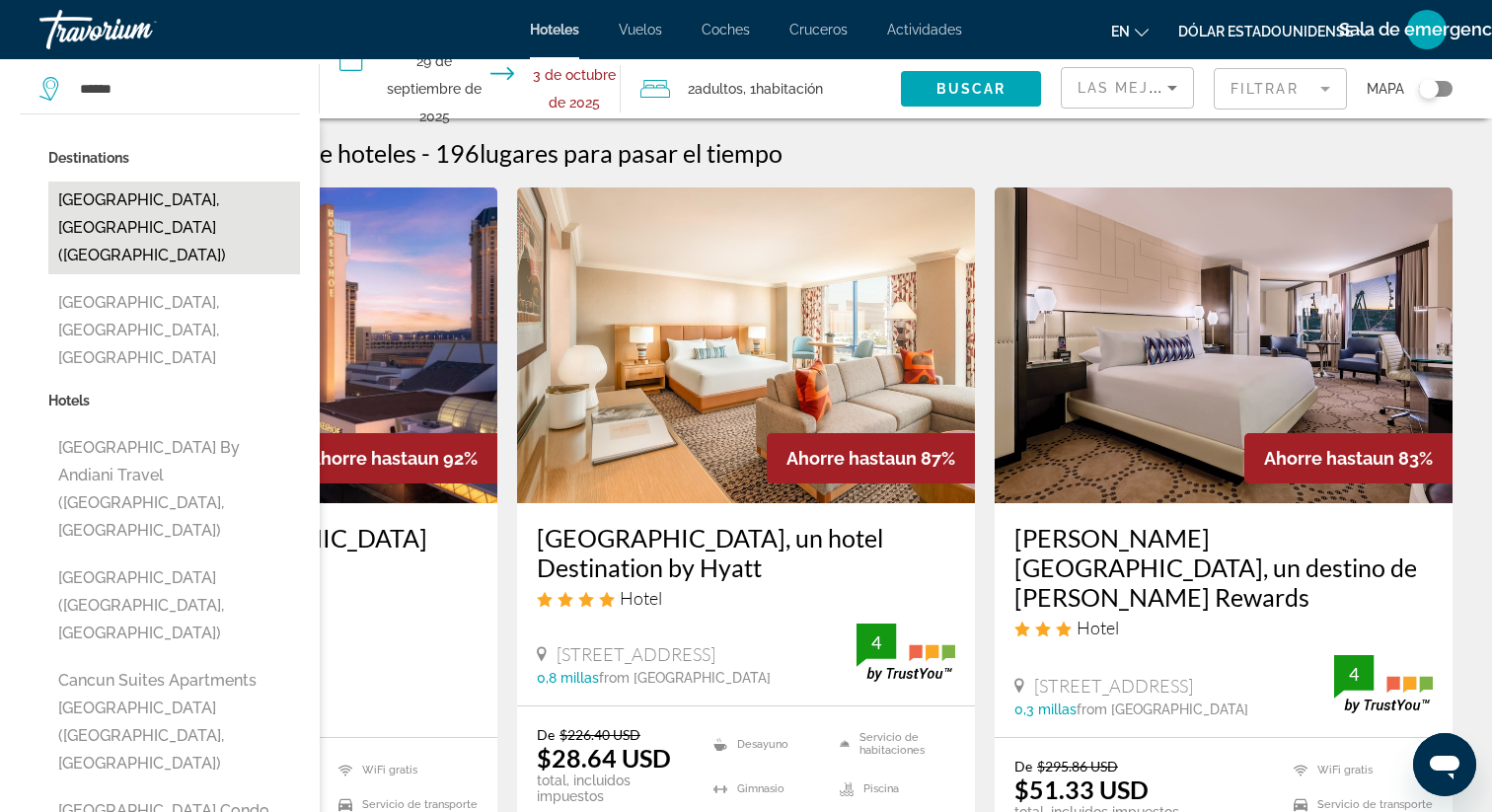
click at [173, 213] on button "Cancun, Mexico (CUN)" at bounding box center [174, 227] width 251 height 93
type input "**********"
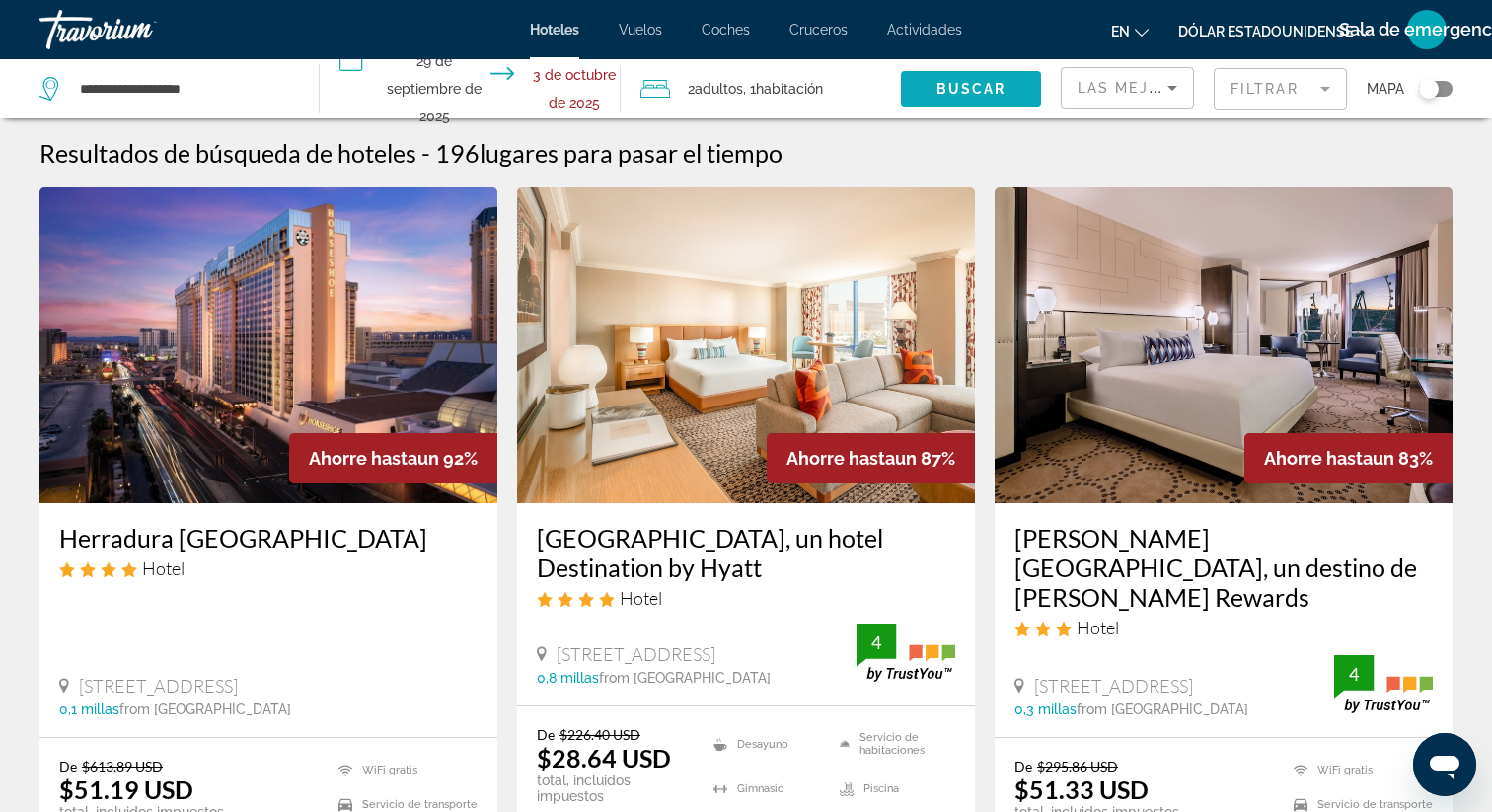
click at [982, 84] on font "Buscar" at bounding box center [971, 89] width 70 height 16
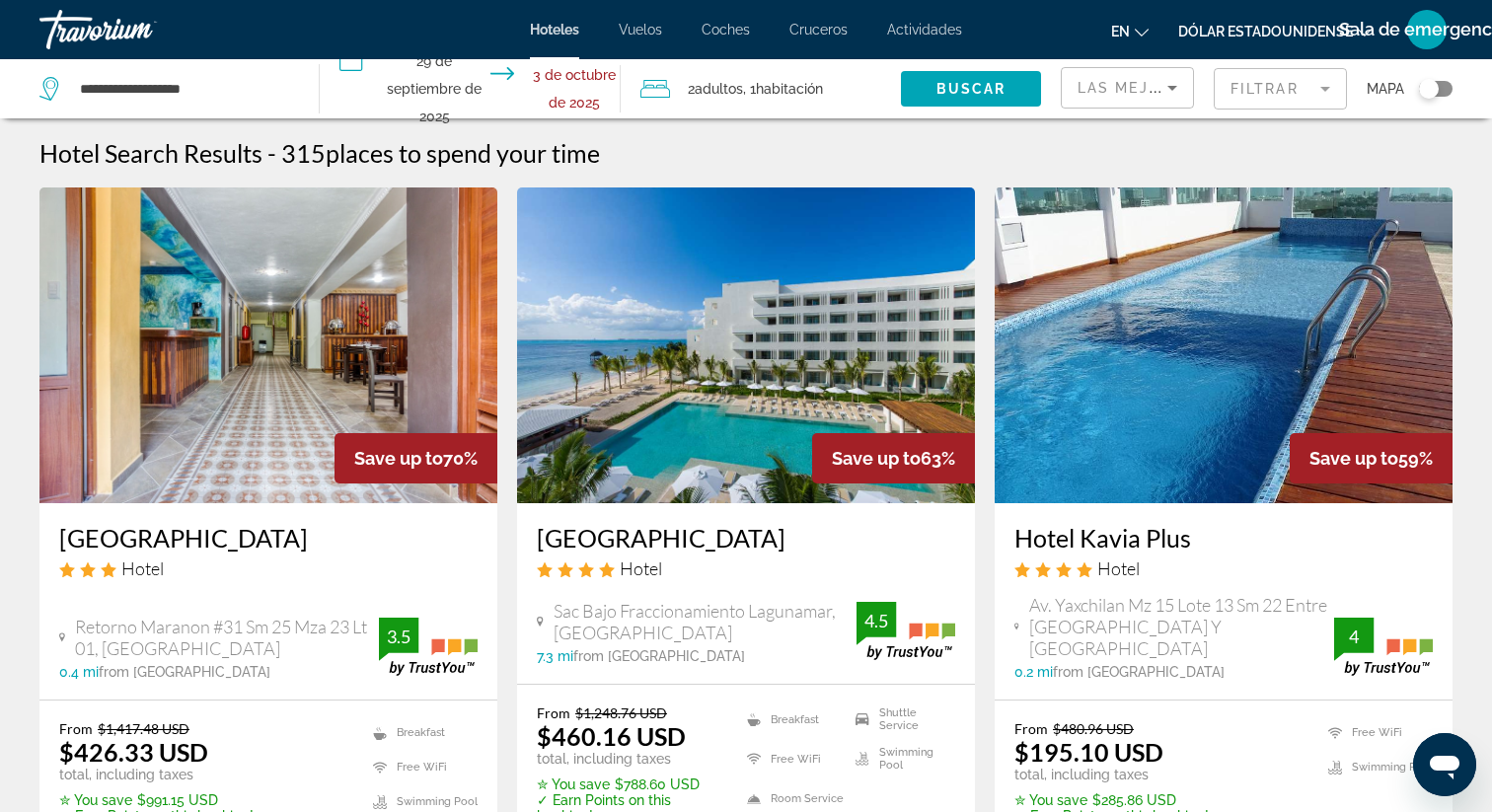
click at [708, 383] on img "Contenido principal" at bounding box center [745, 344] width 458 height 316
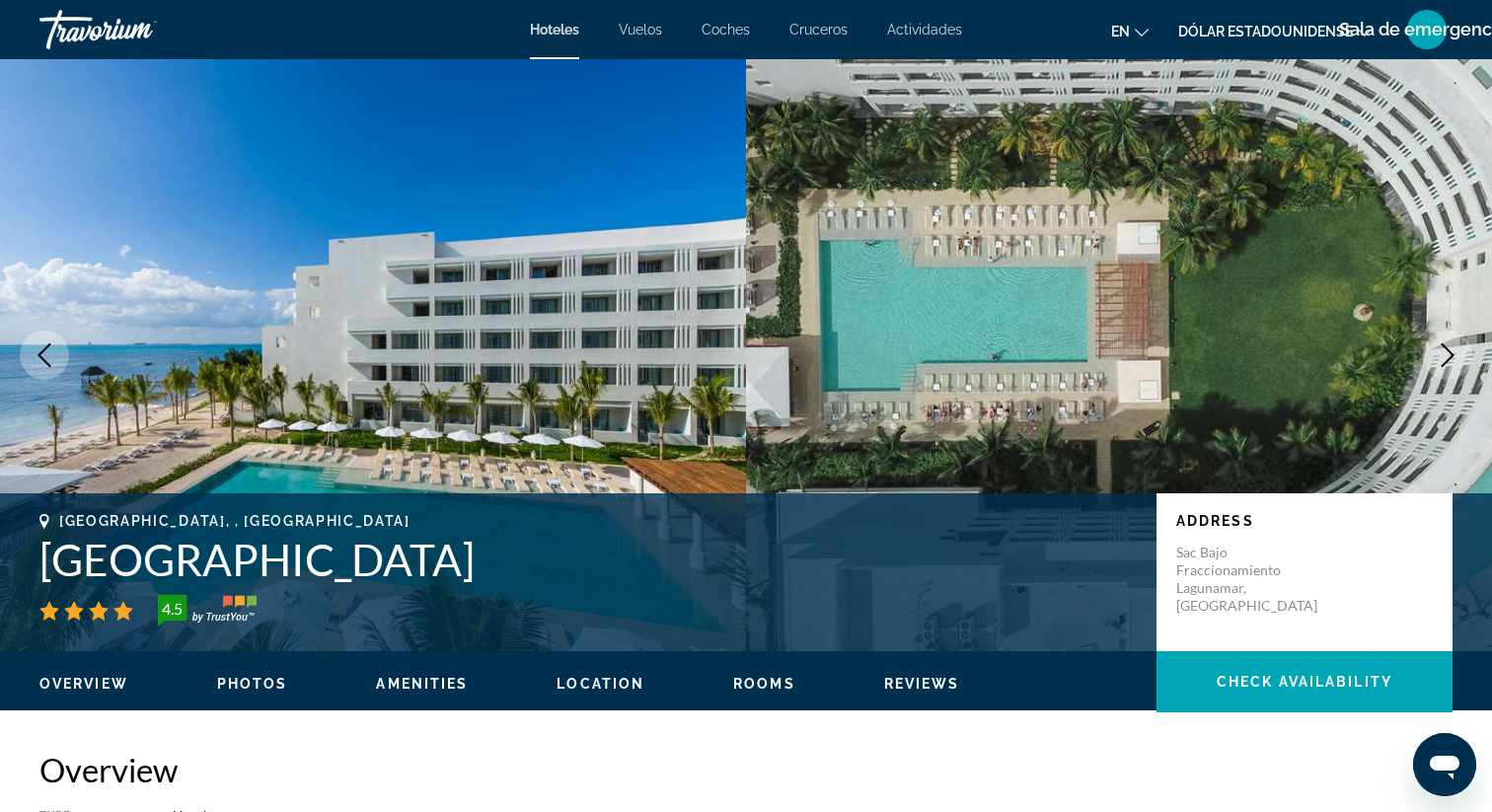
click at [1444, 366] on icon "Next image" at bounding box center [1447, 355] width 24 height 24
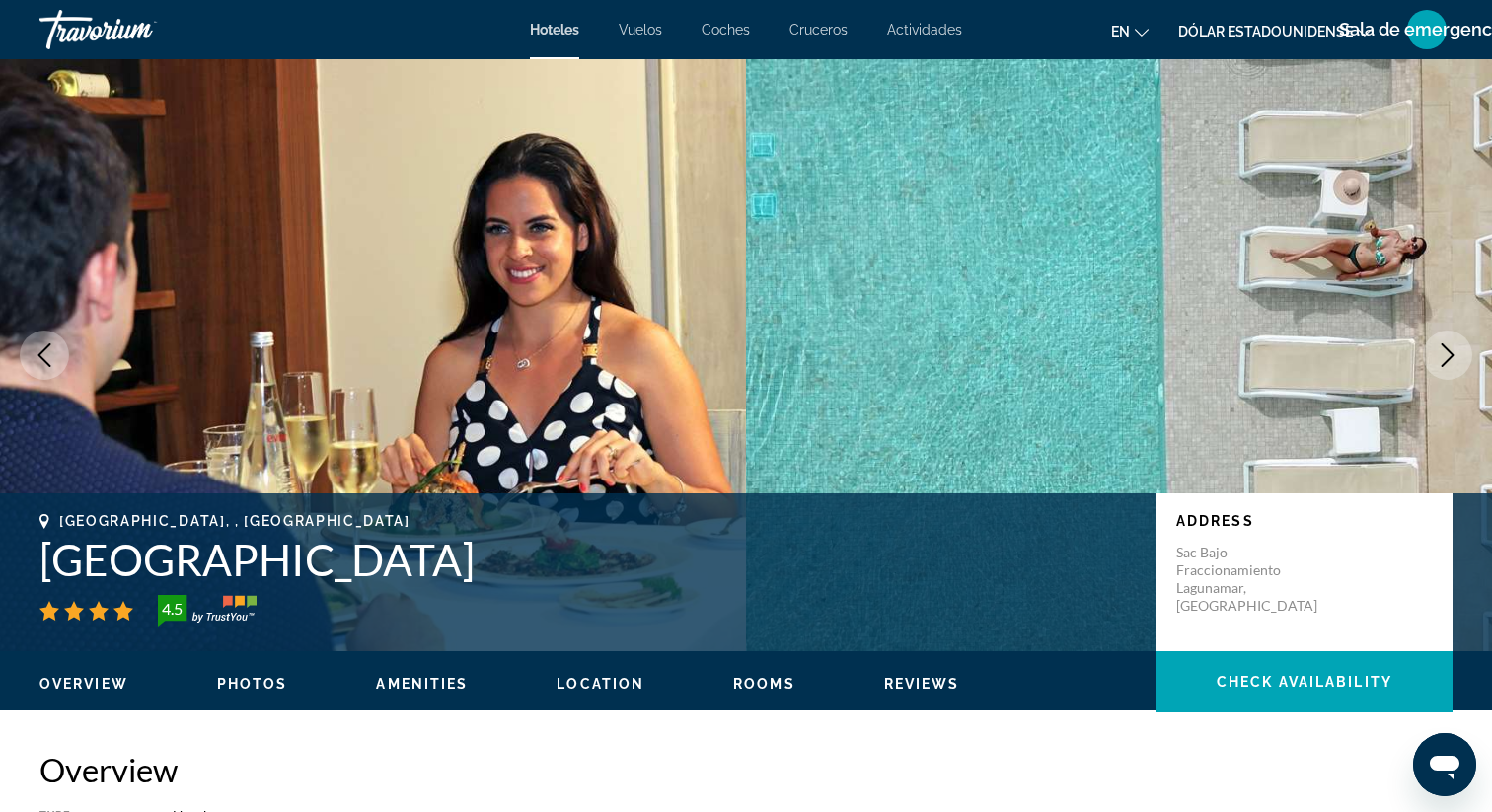
click at [1444, 366] on icon "Next image" at bounding box center [1447, 355] width 24 height 24
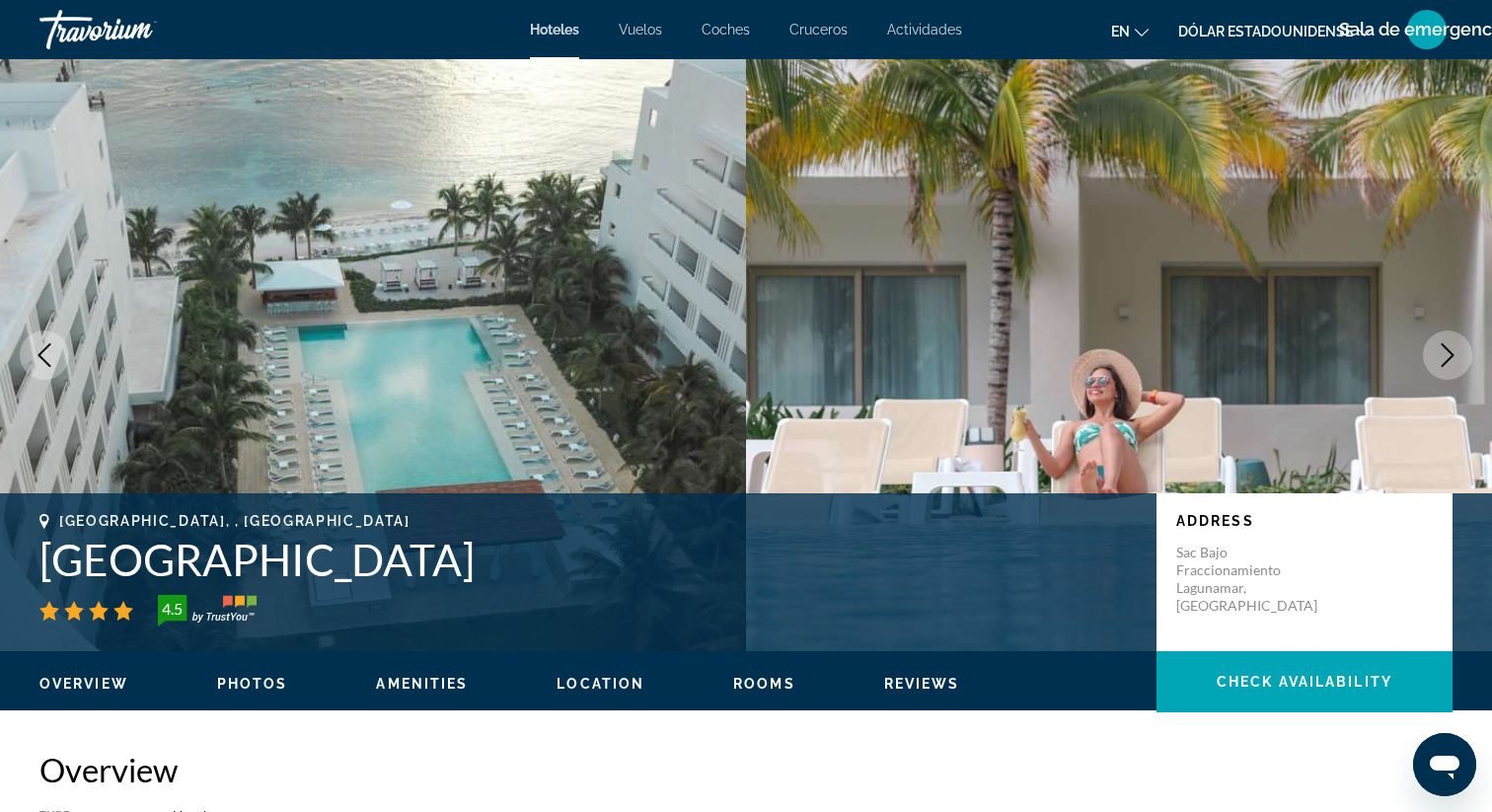
click at [50, 363] on icon "Previous image" at bounding box center [45, 355] width 24 height 24
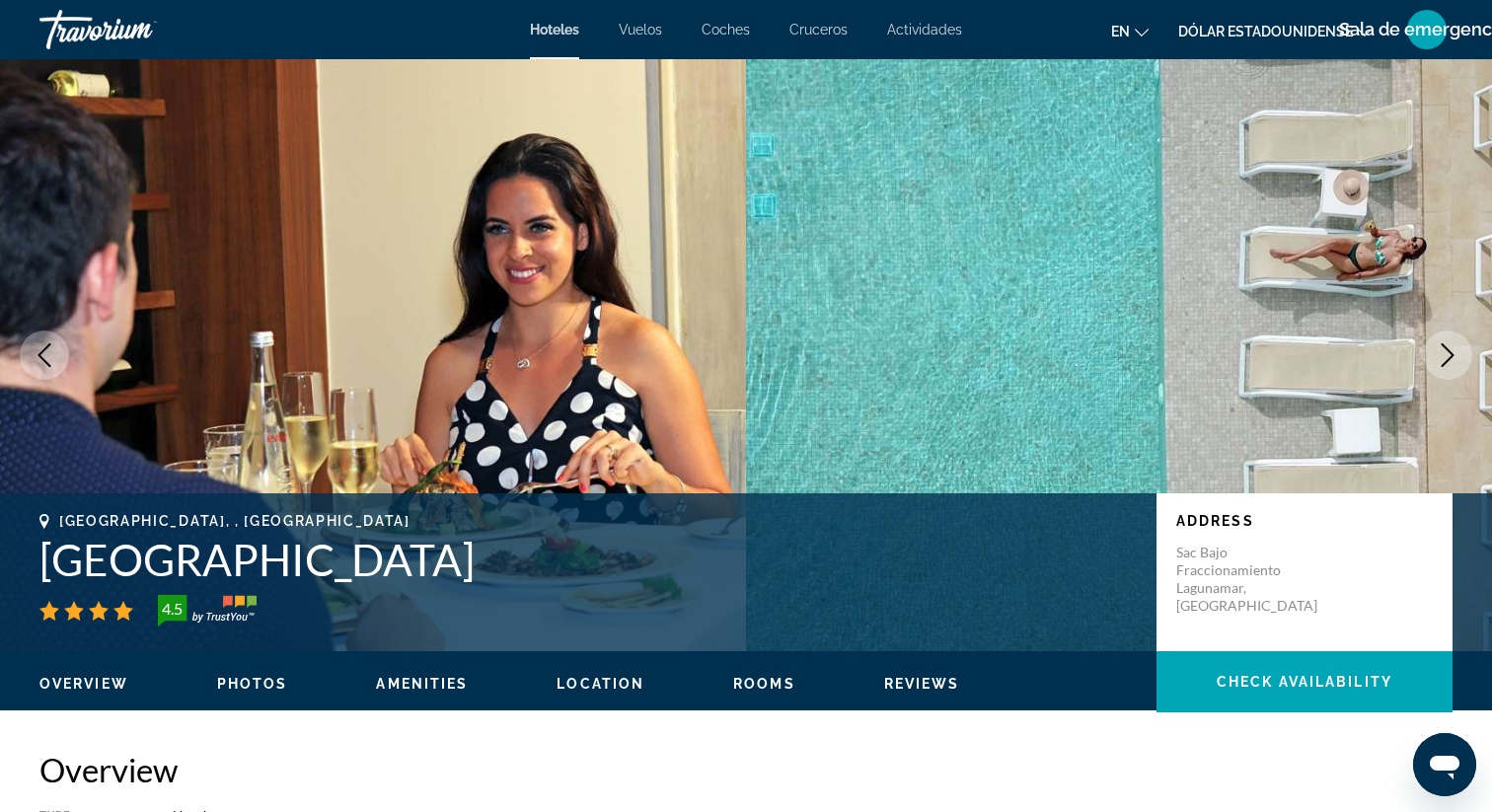
click at [1451, 356] on icon "Next image" at bounding box center [1447, 355] width 13 height 24
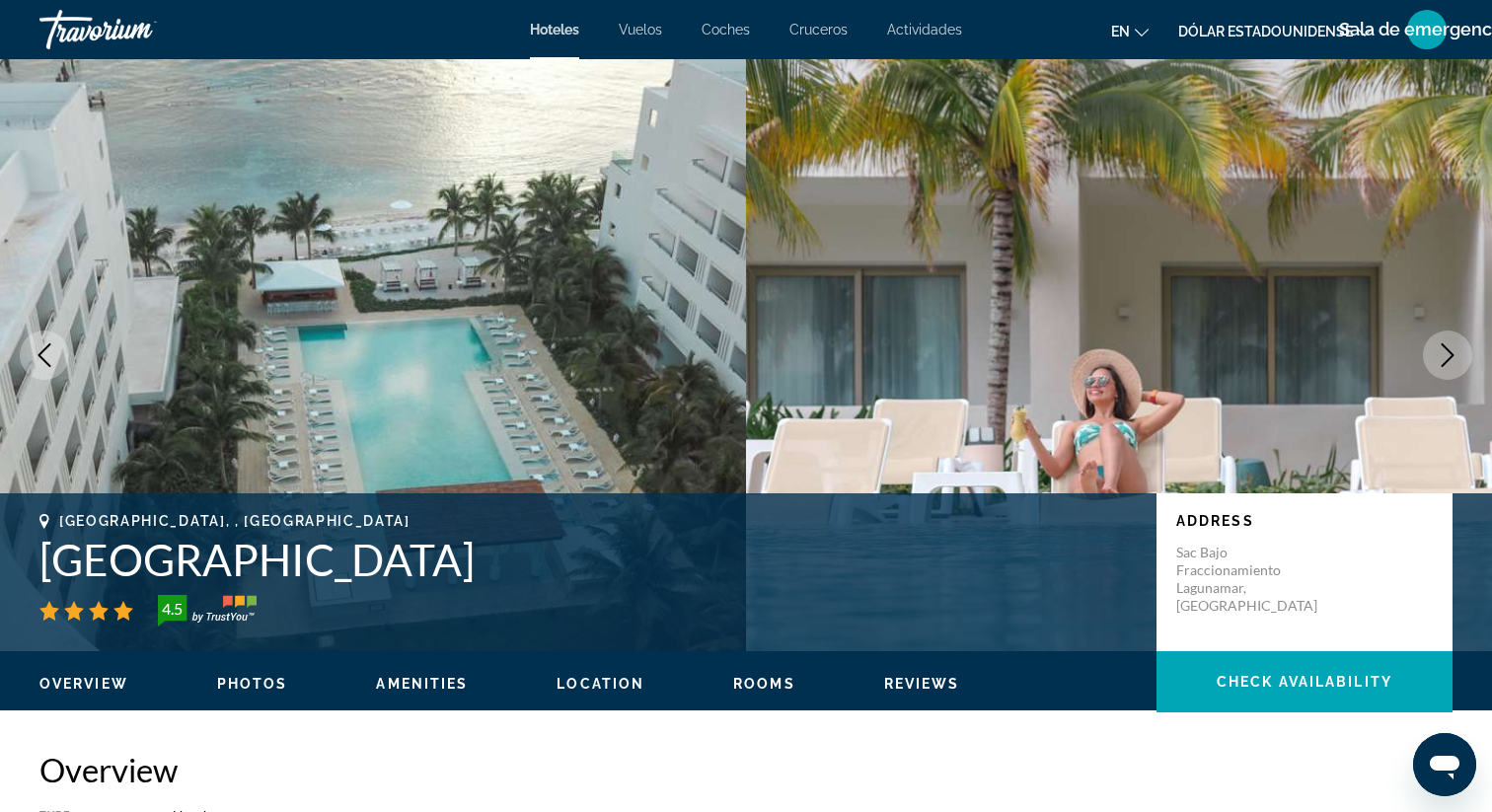
click at [1450, 355] on icon "Next image" at bounding box center [1447, 355] width 24 height 24
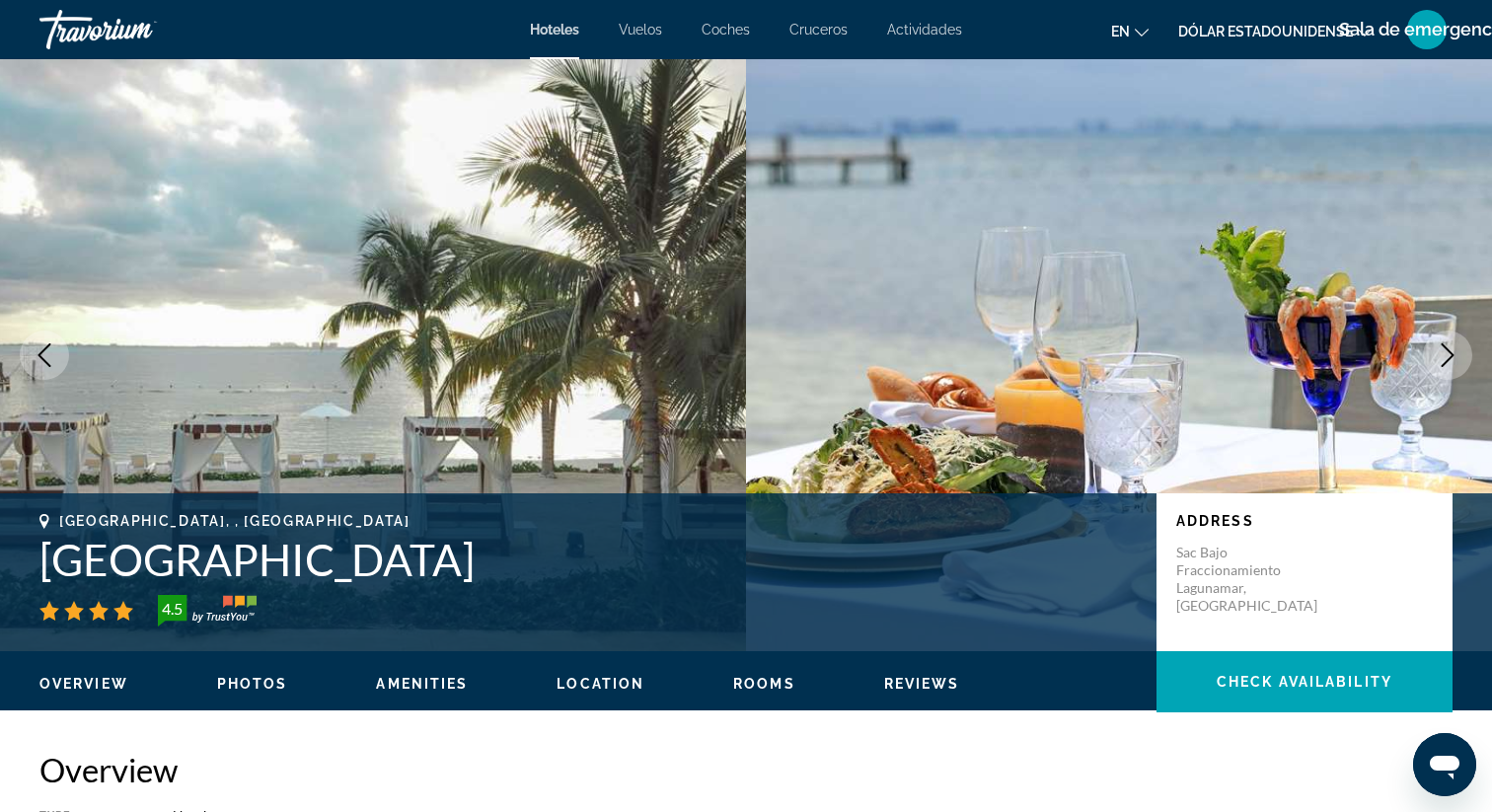
click at [1442, 360] on icon "Next image" at bounding box center [1447, 355] width 24 height 24
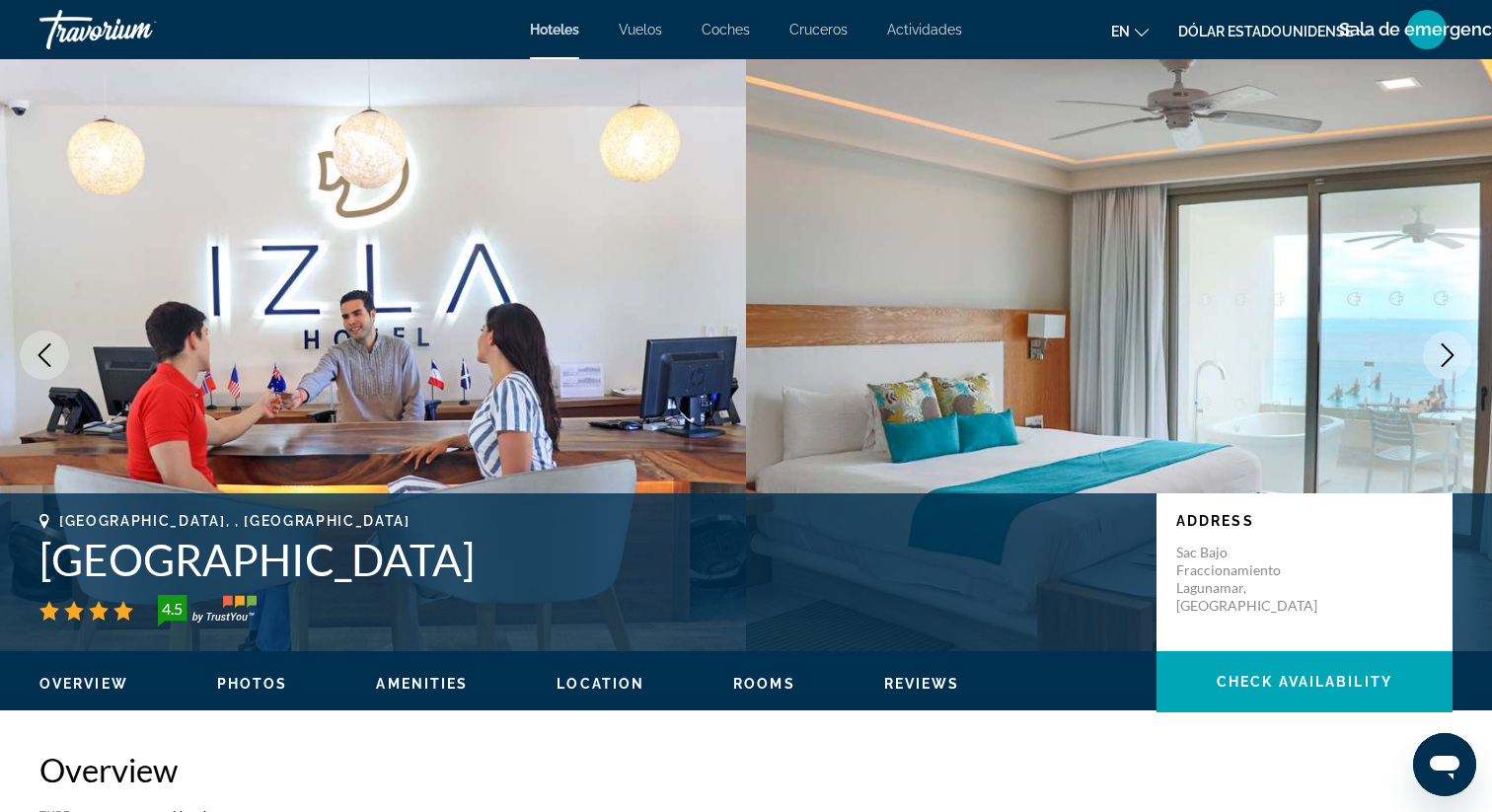
click at [1442, 360] on icon "Next image" at bounding box center [1447, 355] width 24 height 24
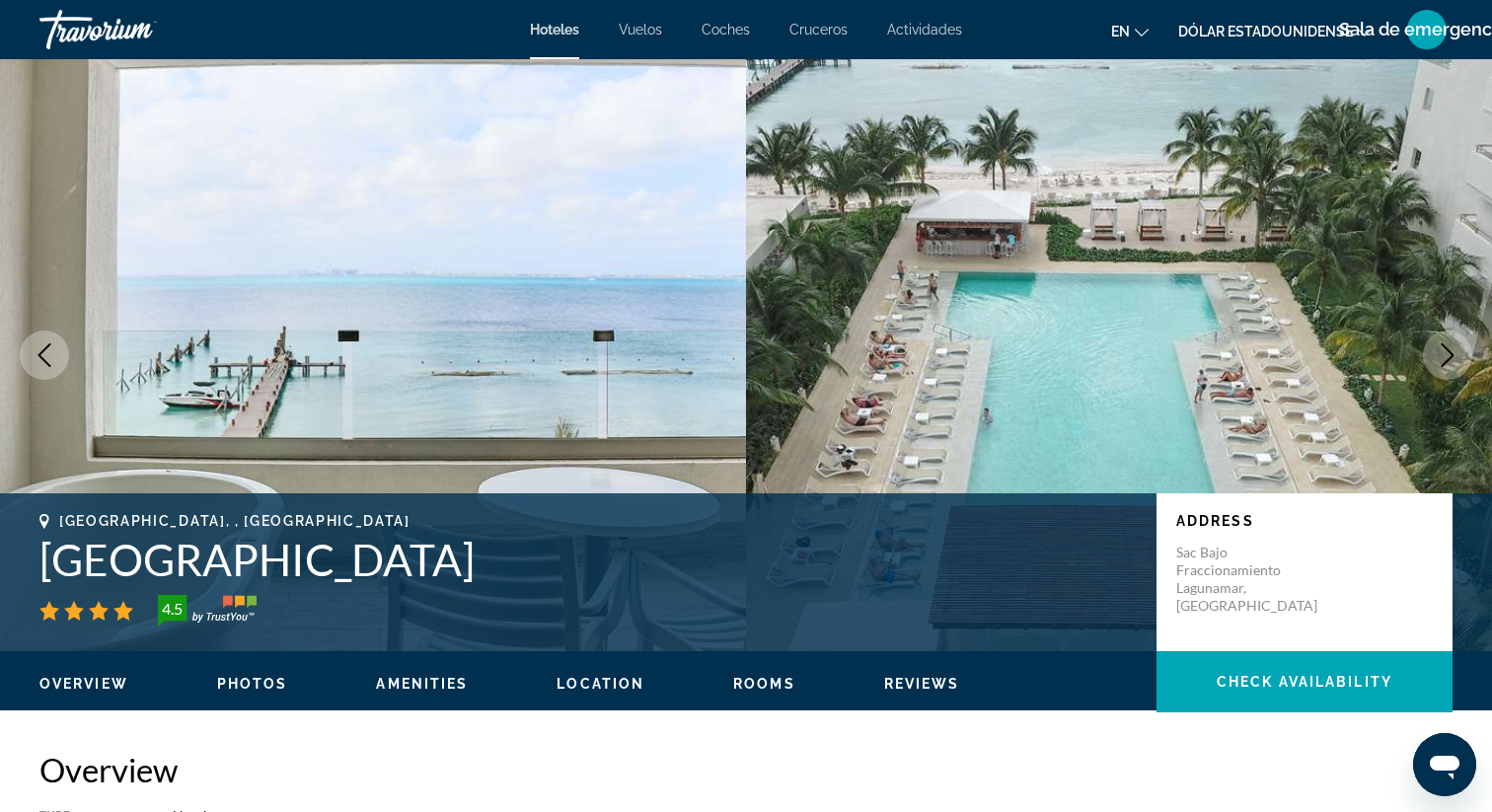
click at [1442, 360] on icon "Next image" at bounding box center [1447, 355] width 24 height 24
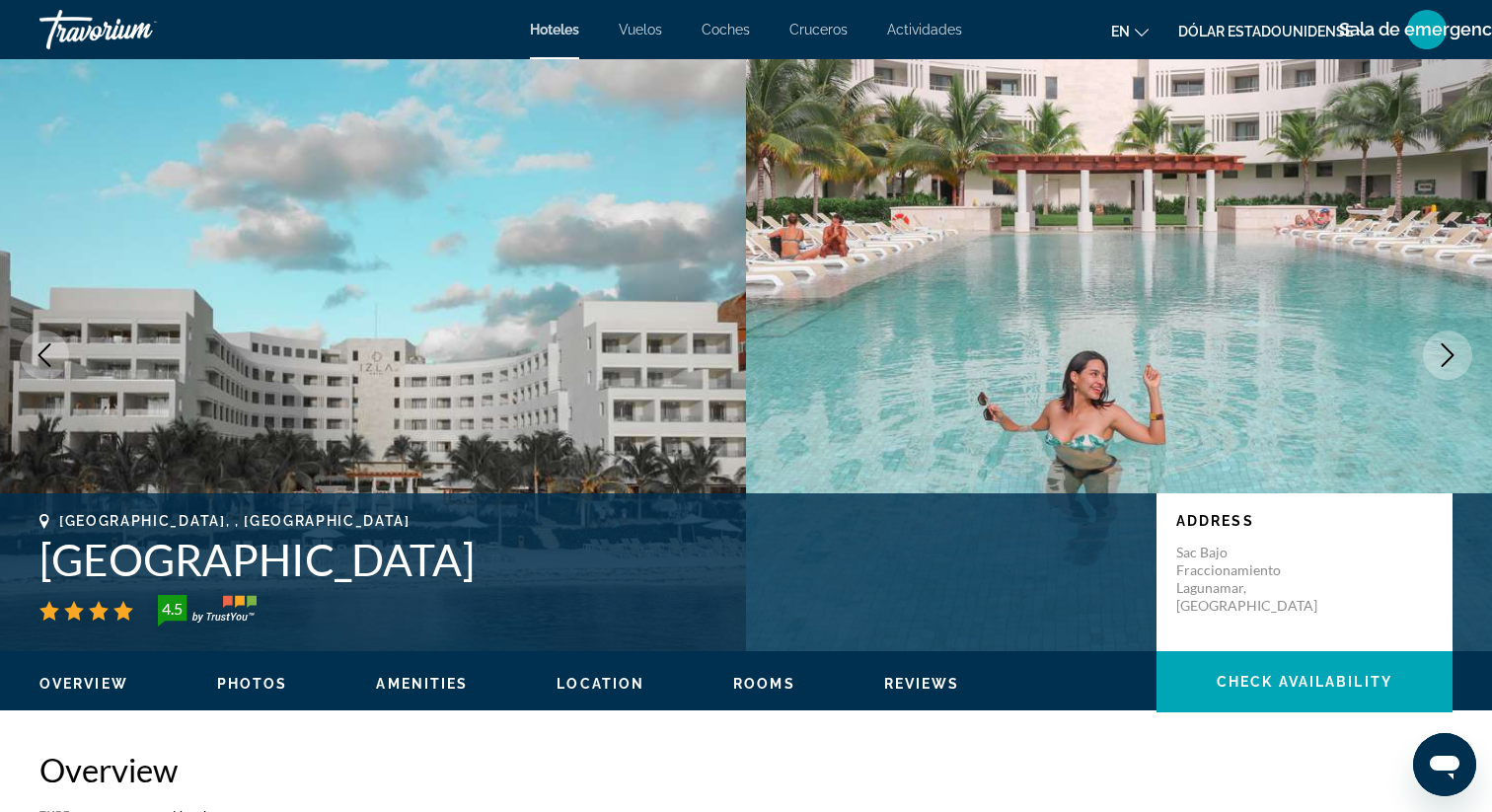
click at [1441, 361] on icon "Next image" at bounding box center [1447, 355] width 24 height 24
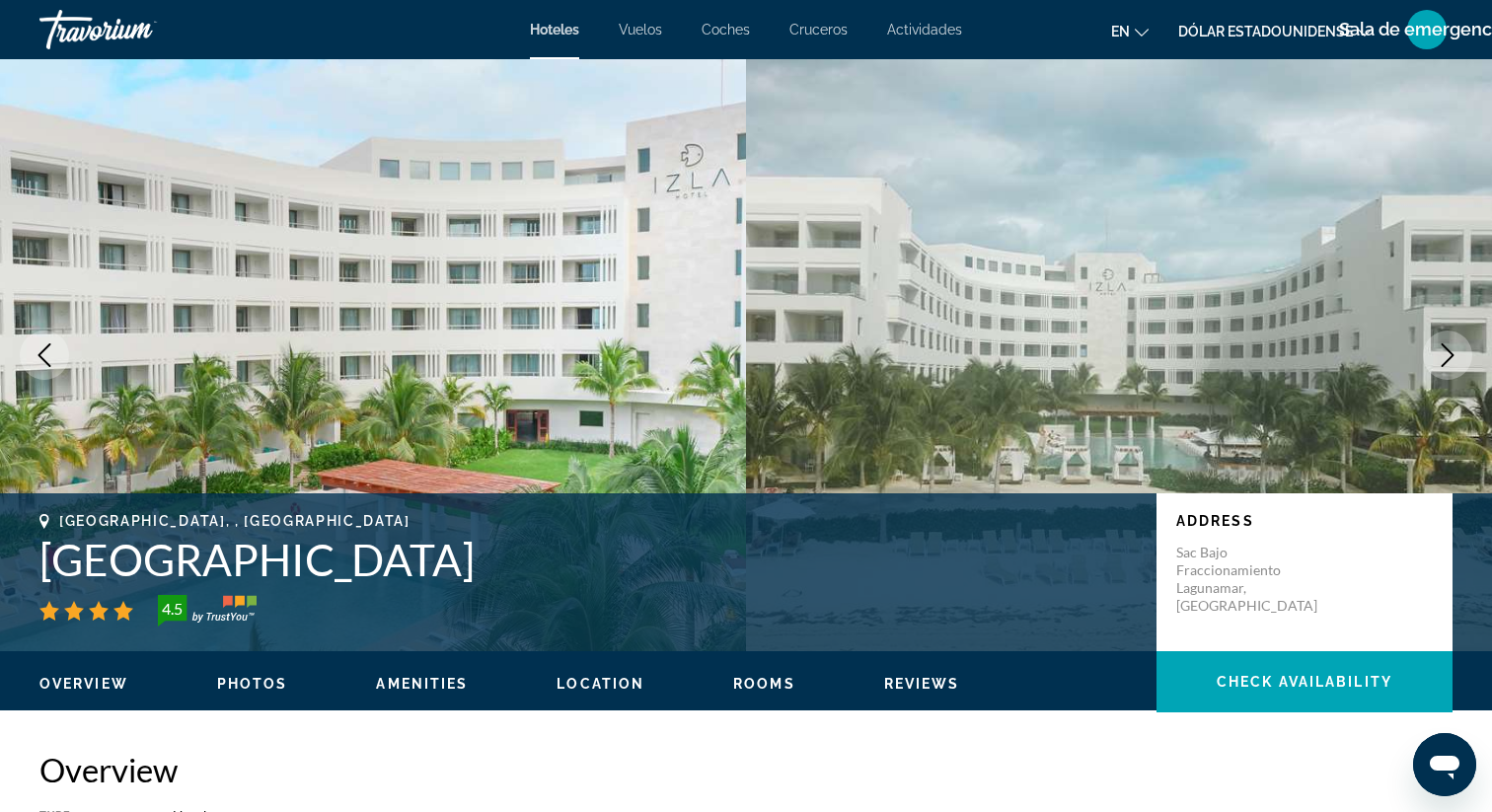
click at [1441, 358] on icon "Next image" at bounding box center [1447, 355] width 24 height 24
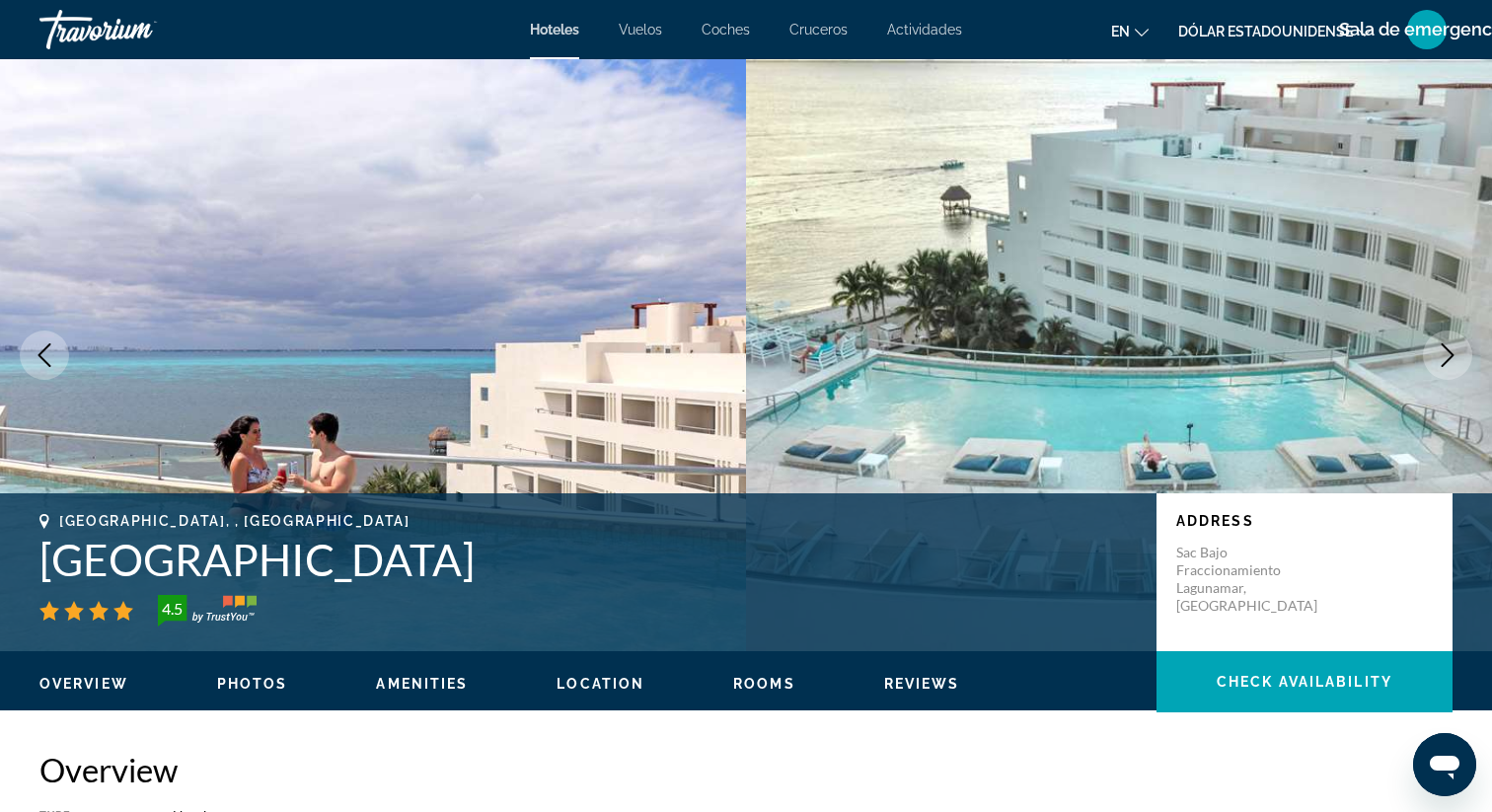
click at [1441, 358] on icon "Next image" at bounding box center [1447, 355] width 24 height 24
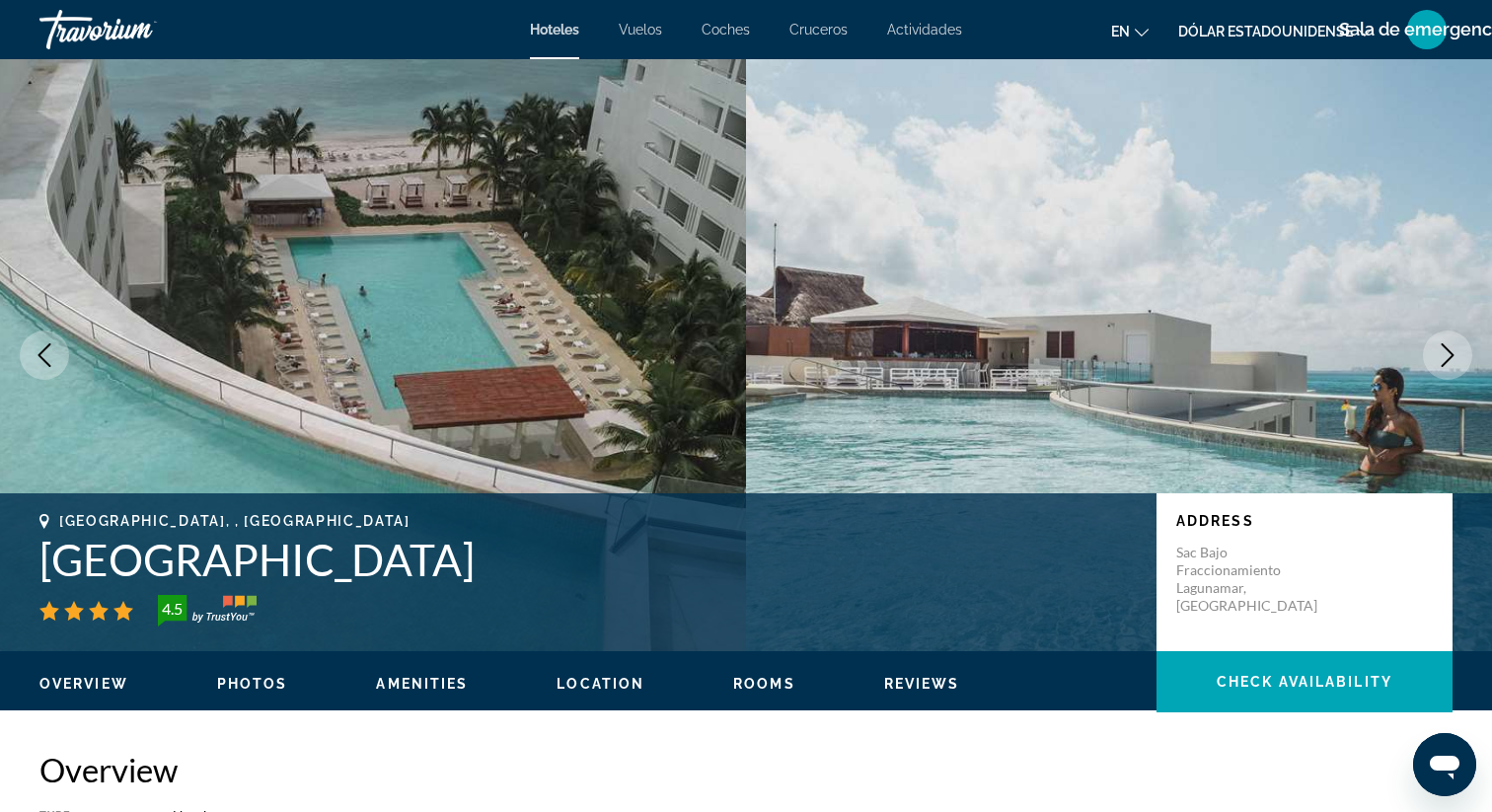
click at [1442, 358] on icon "Next image" at bounding box center [1447, 355] width 24 height 24
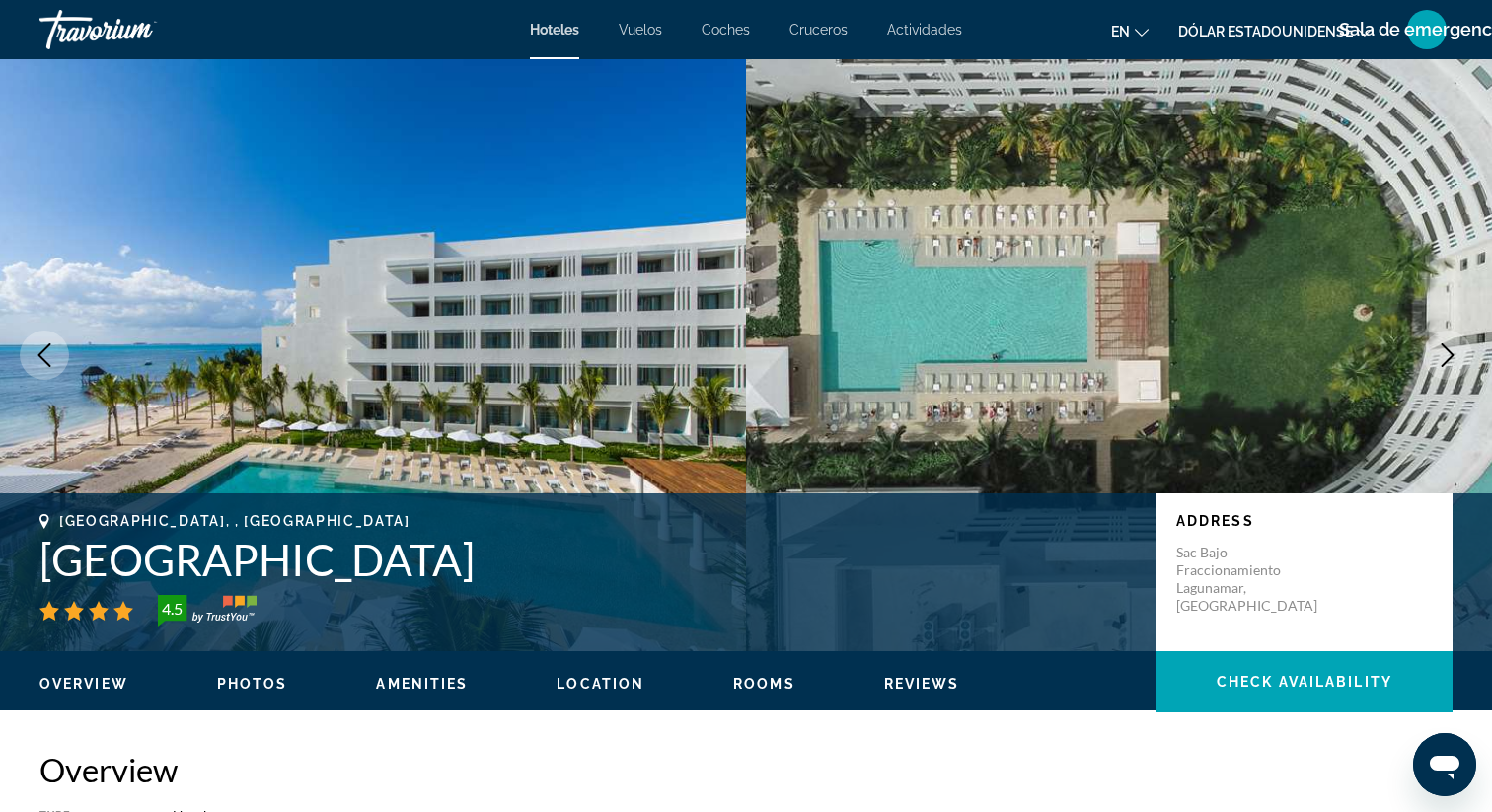
click at [1442, 358] on icon "Next image" at bounding box center [1447, 355] width 24 height 24
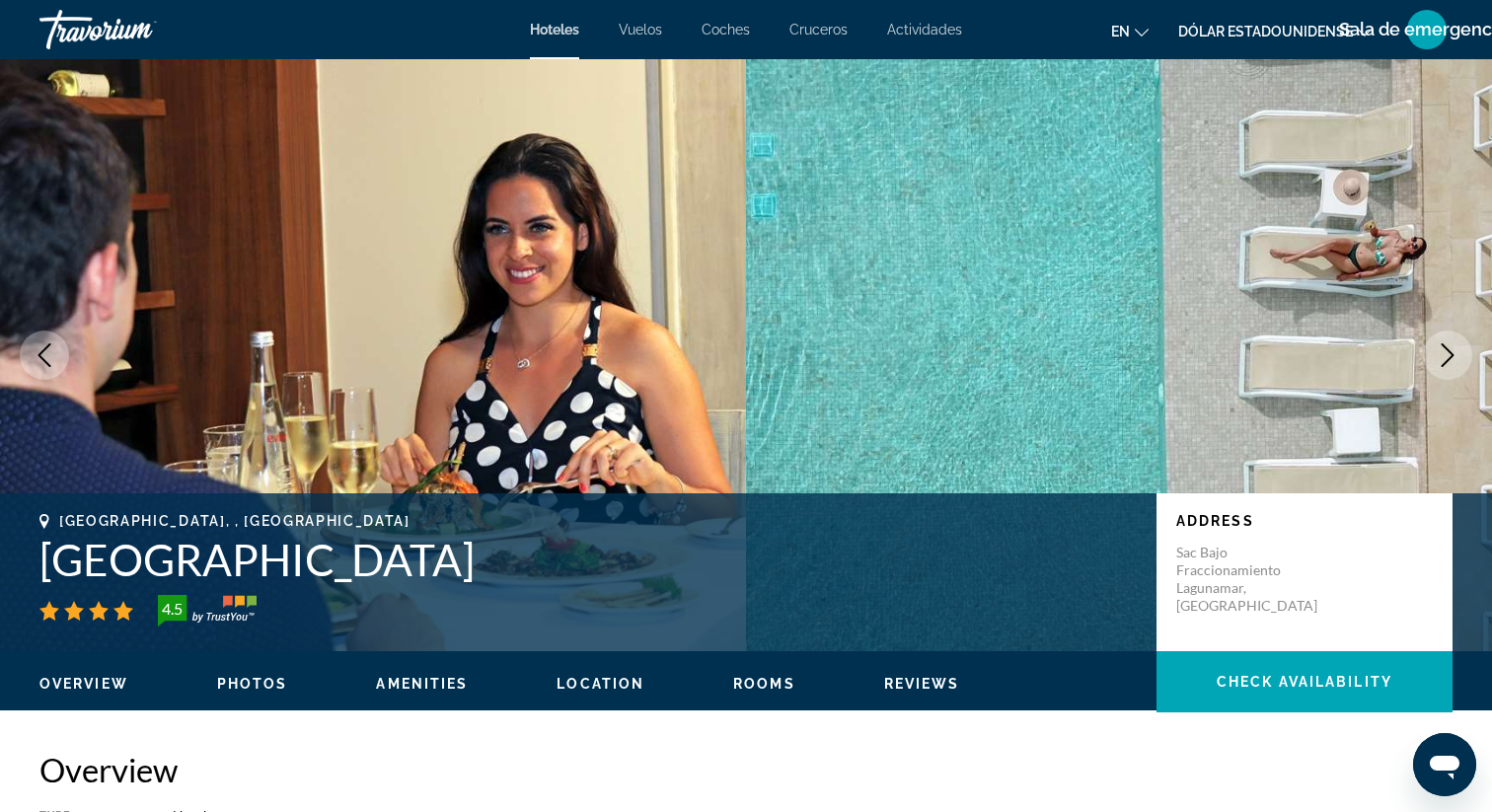
click at [1442, 358] on icon "Next image" at bounding box center [1447, 355] width 24 height 24
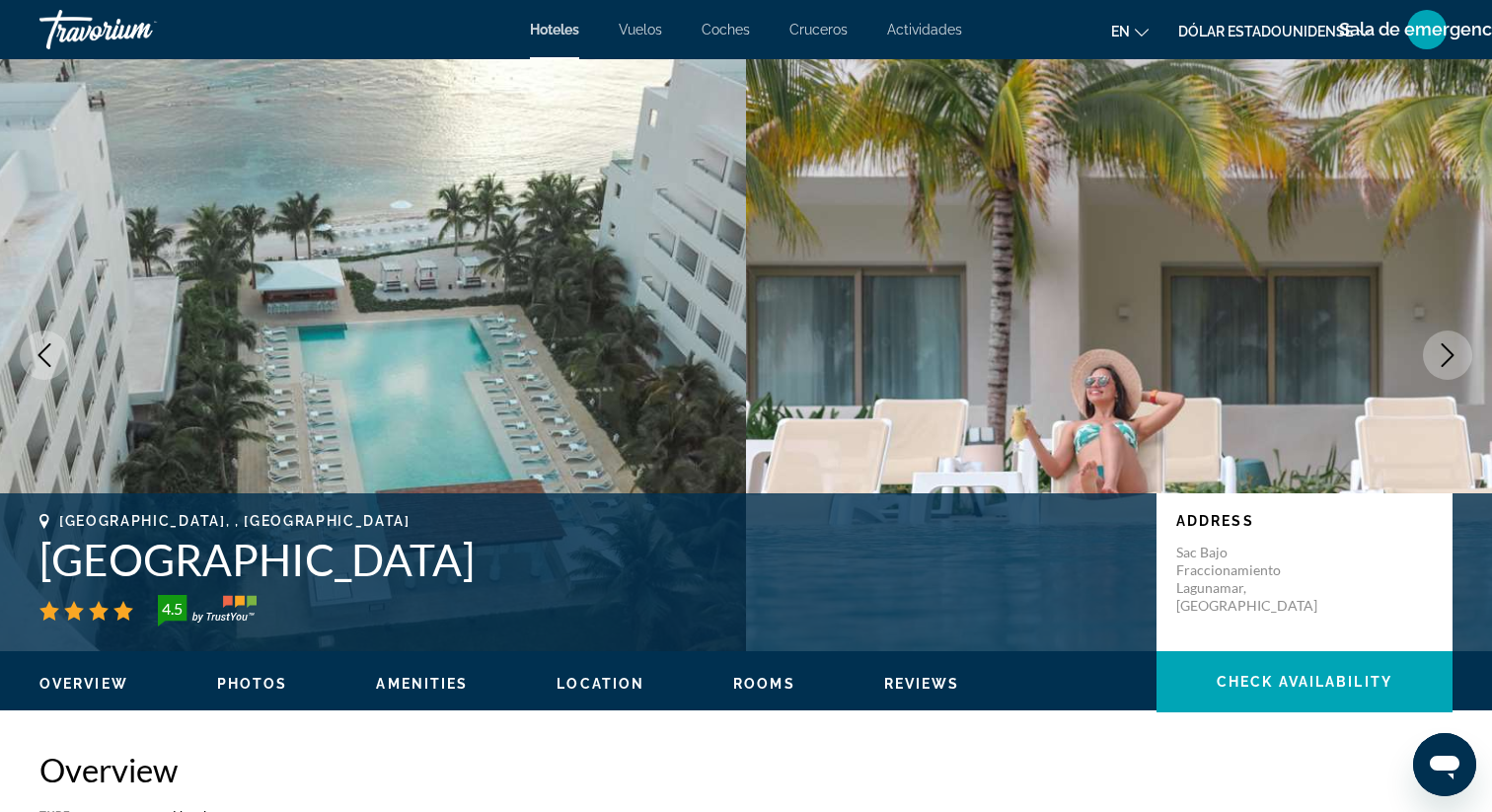
click at [1442, 358] on icon "Next image" at bounding box center [1447, 355] width 24 height 24
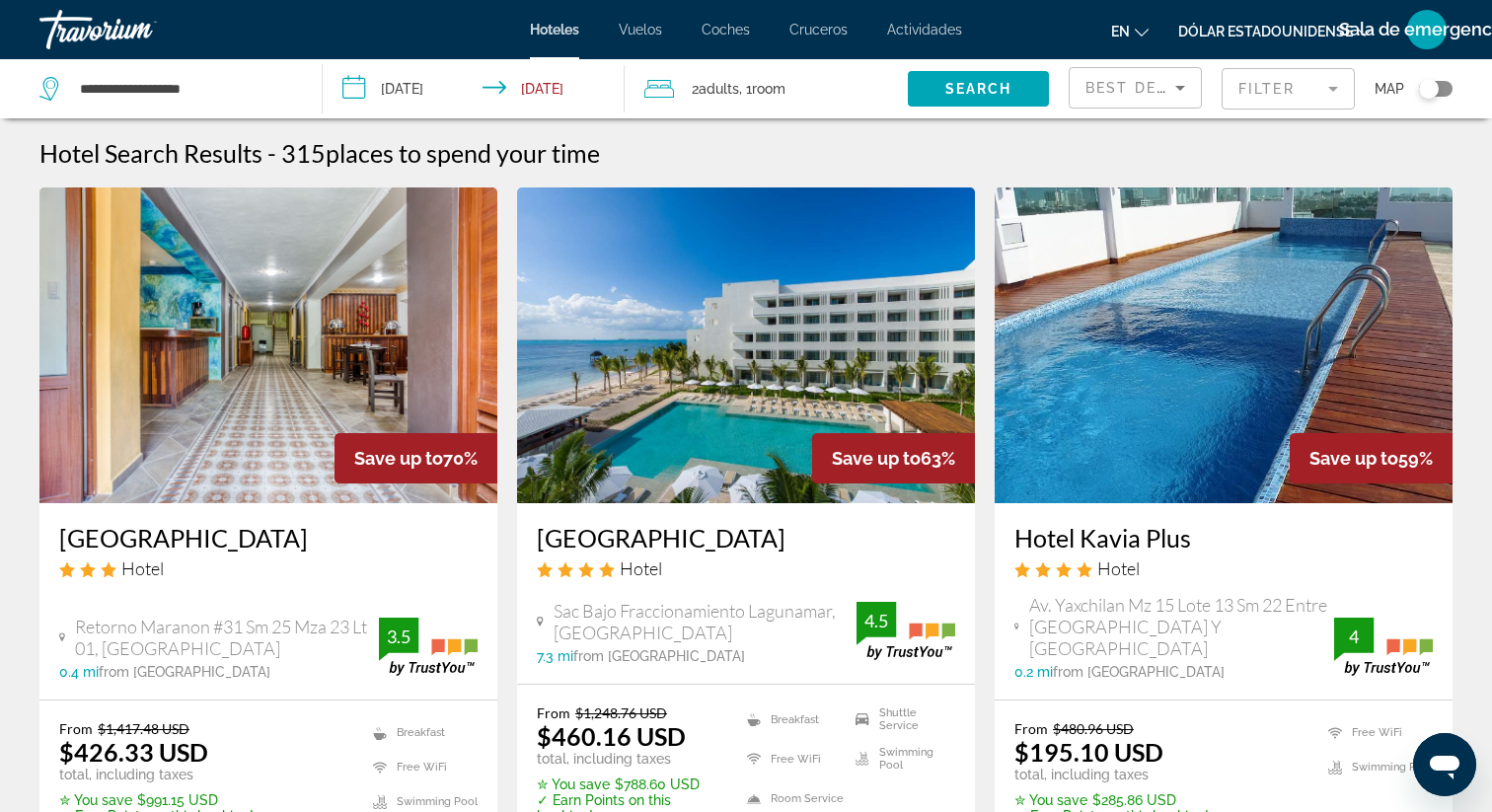
click at [1245, 328] on img "Contenido principal" at bounding box center [1223, 344] width 458 height 316
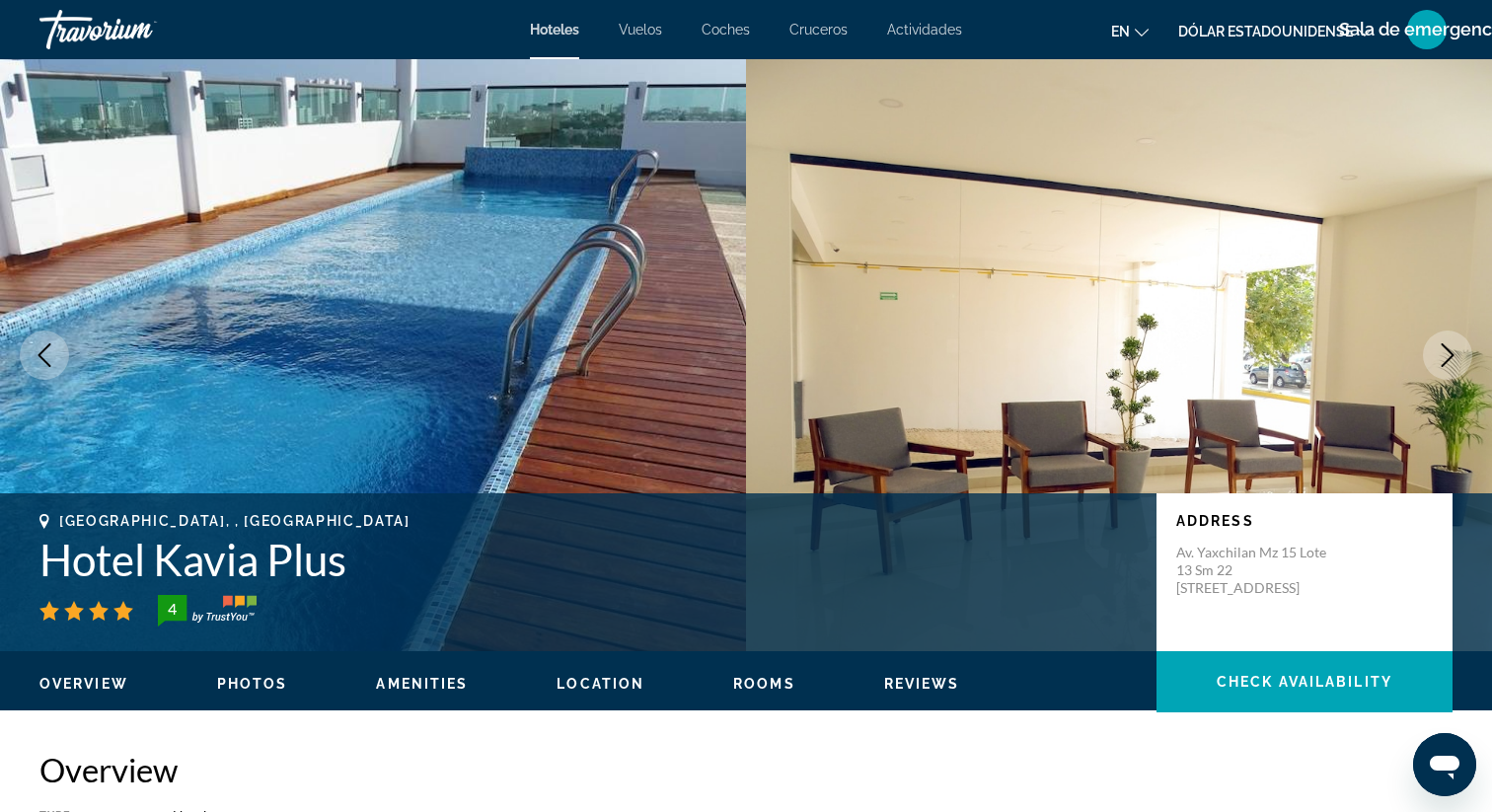
click at [1444, 353] on icon "Next image" at bounding box center [1447, 355] width 24 height 24
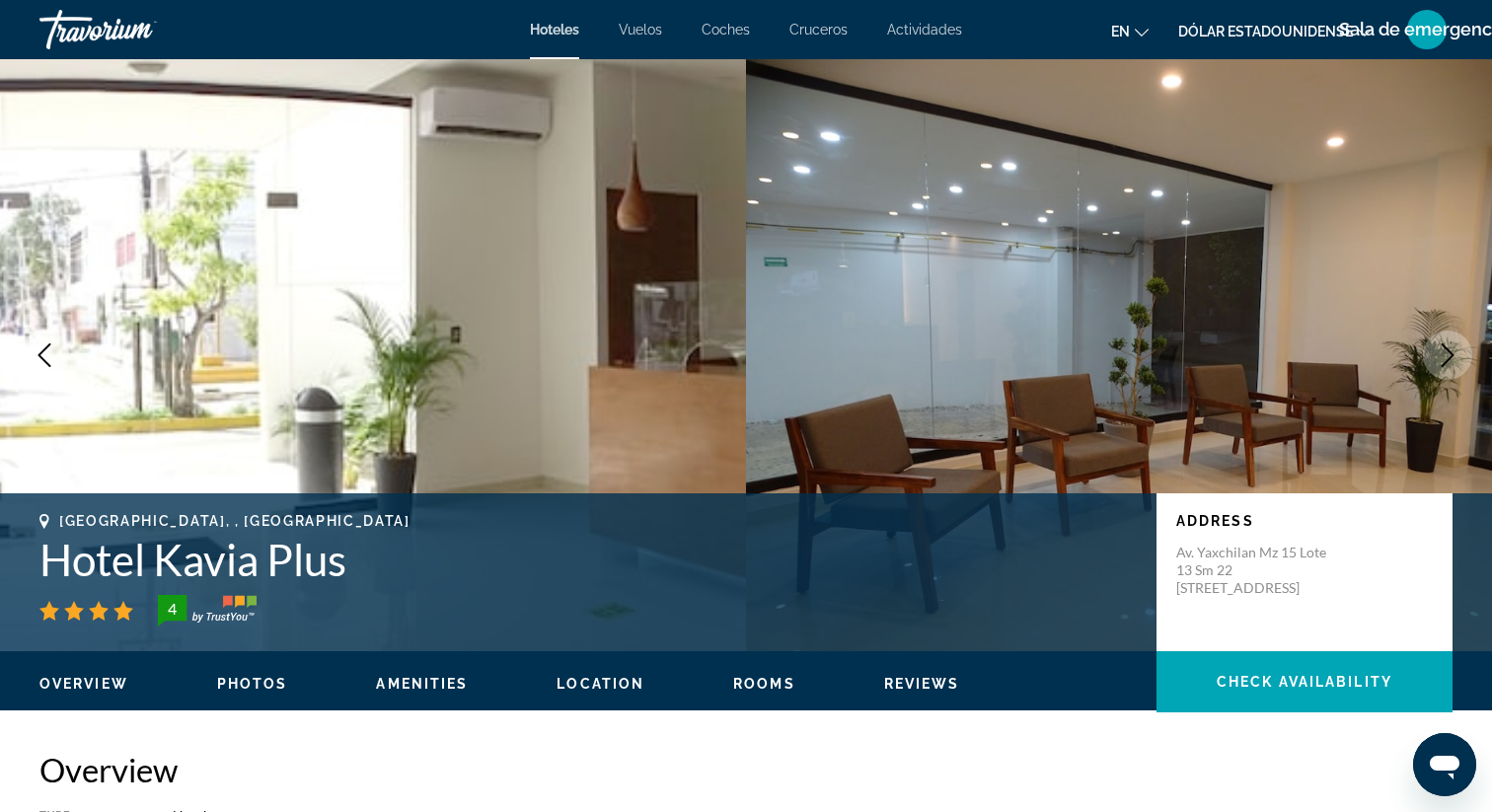
click at [1444, 353] on icon "Next image" at bounding box center [1447, 355] width 24 height 24
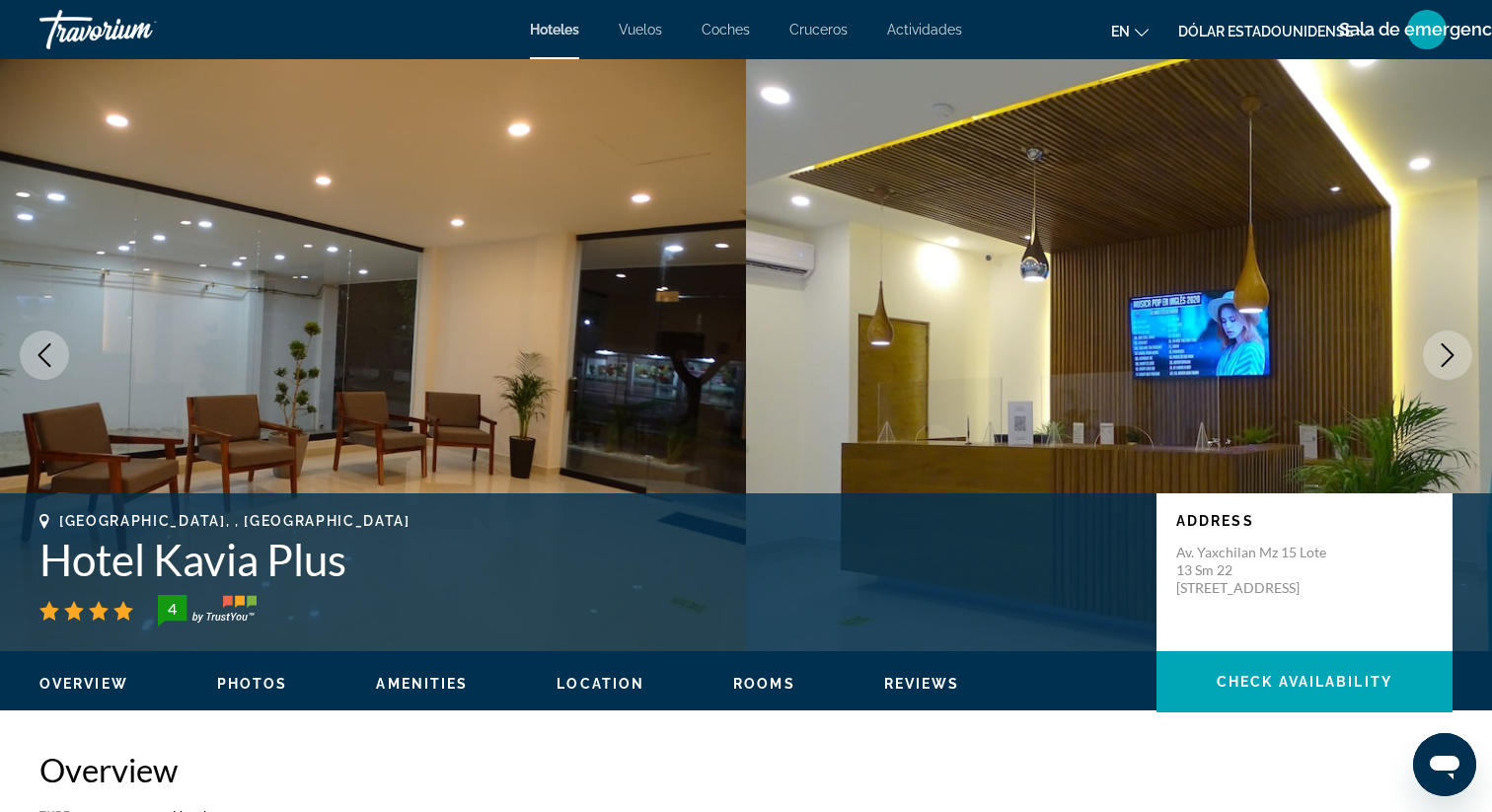
click at [1445, 356] on icon "Next image" at bounding box center [1447, 355] width 24 height 24
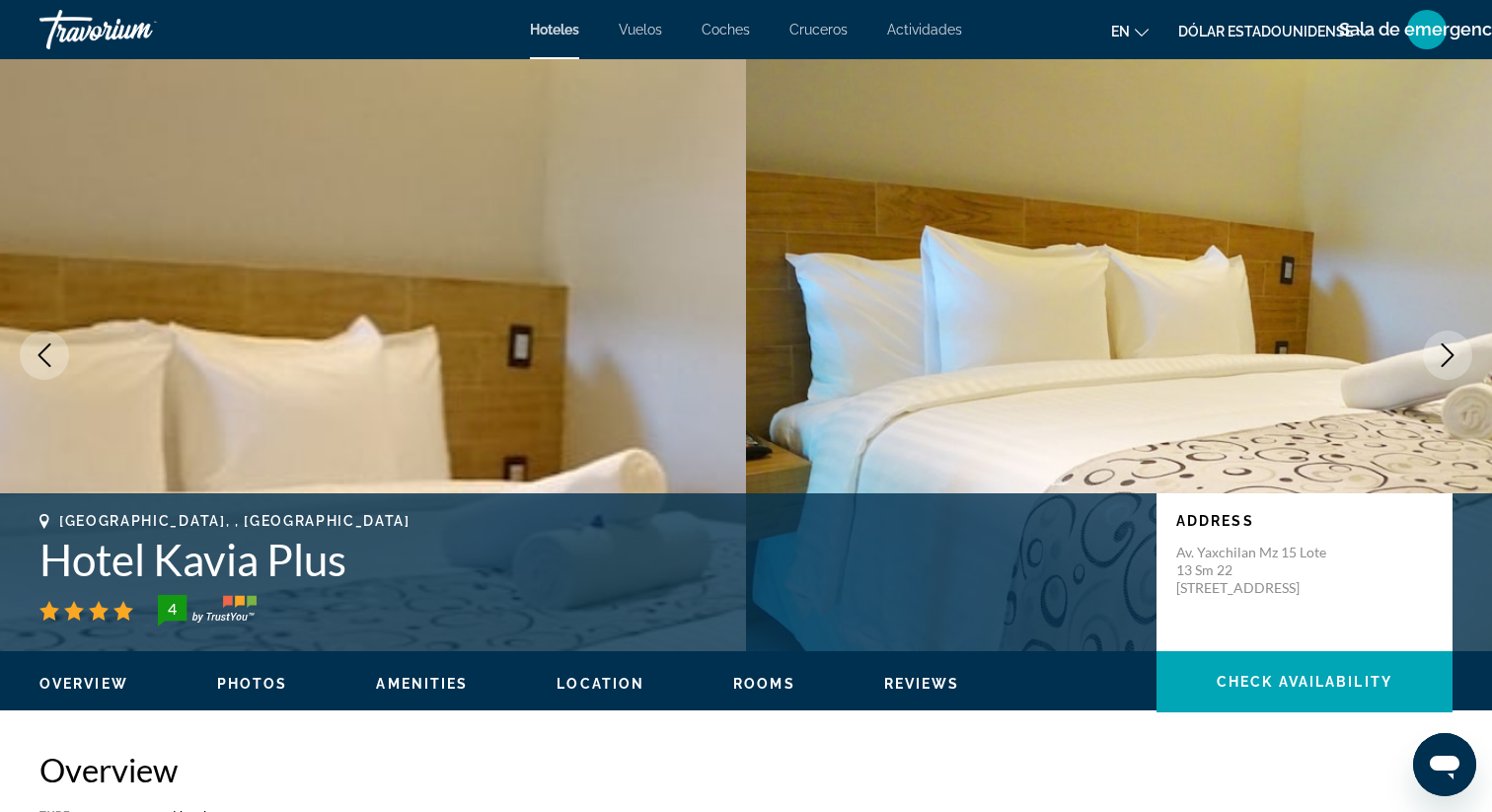
click at [1446, 356] on icon "Next image" at bounding box center [1447, 355] width 24 height 24
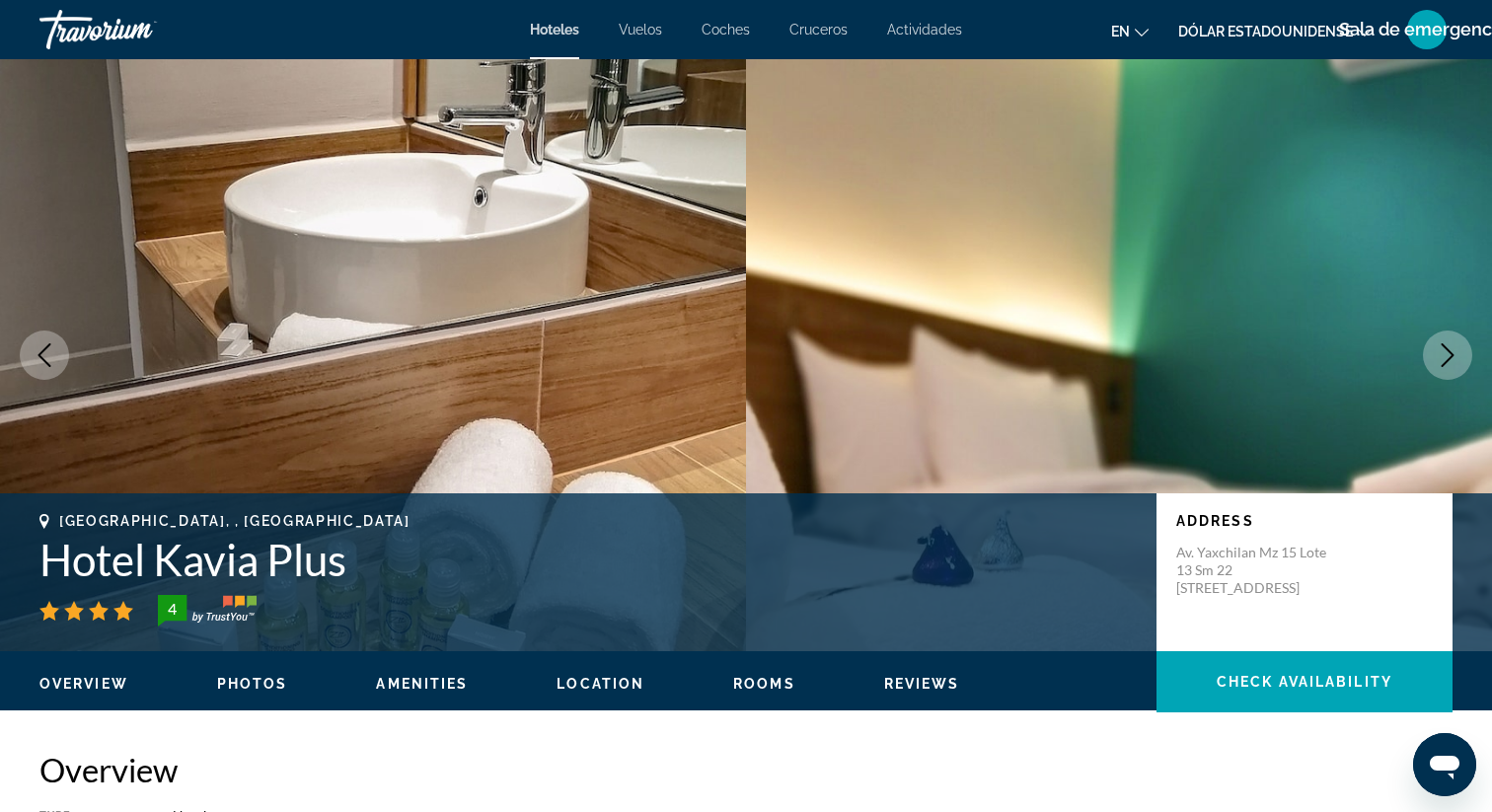
click at [1447, 356] on icon "Next image" at bounding box center [1447, 355] width 24 height 24
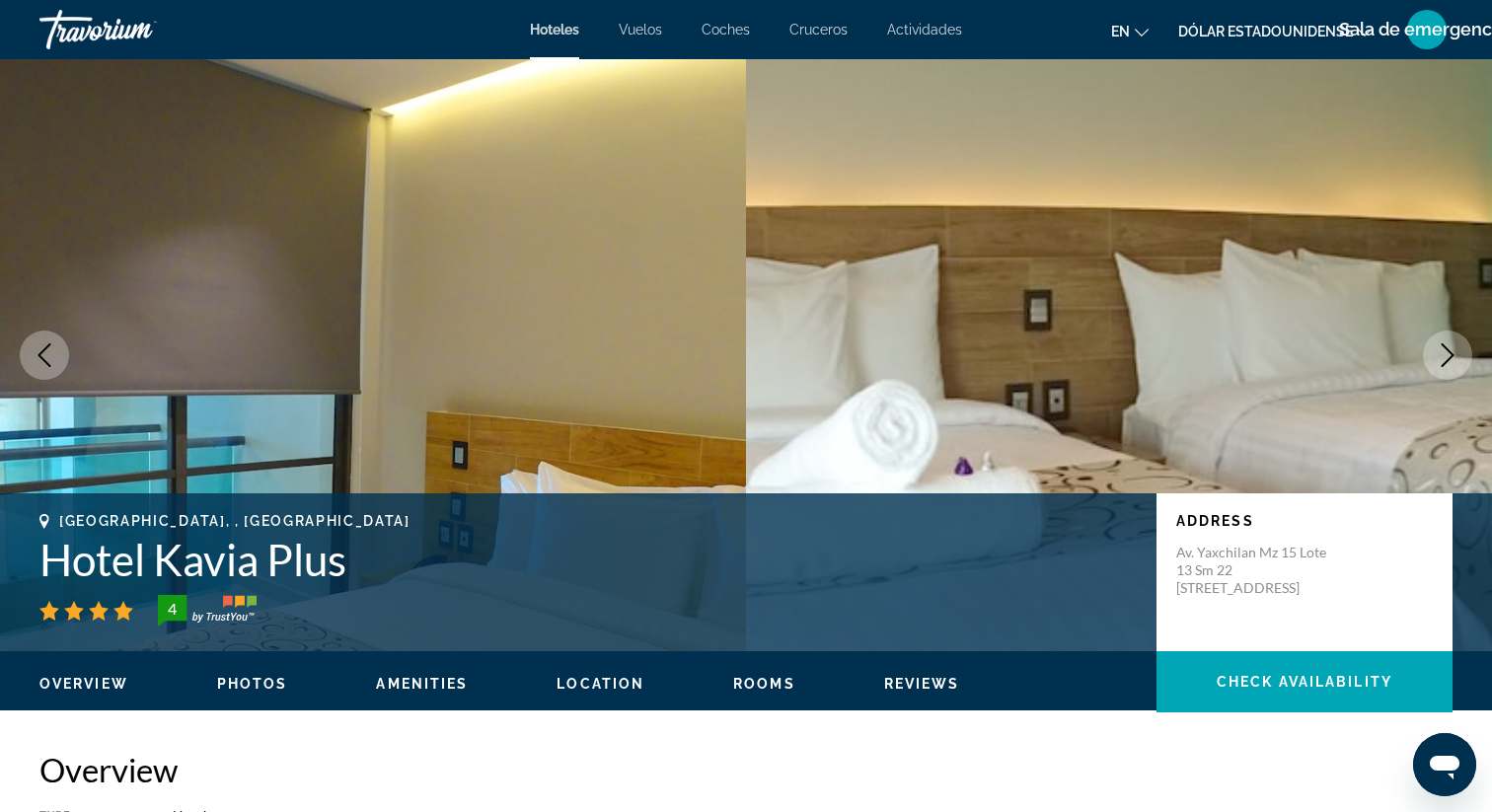
click at [1447, 356] on icon "Next image" at bounding box center [1447, 355] width 24 height 24
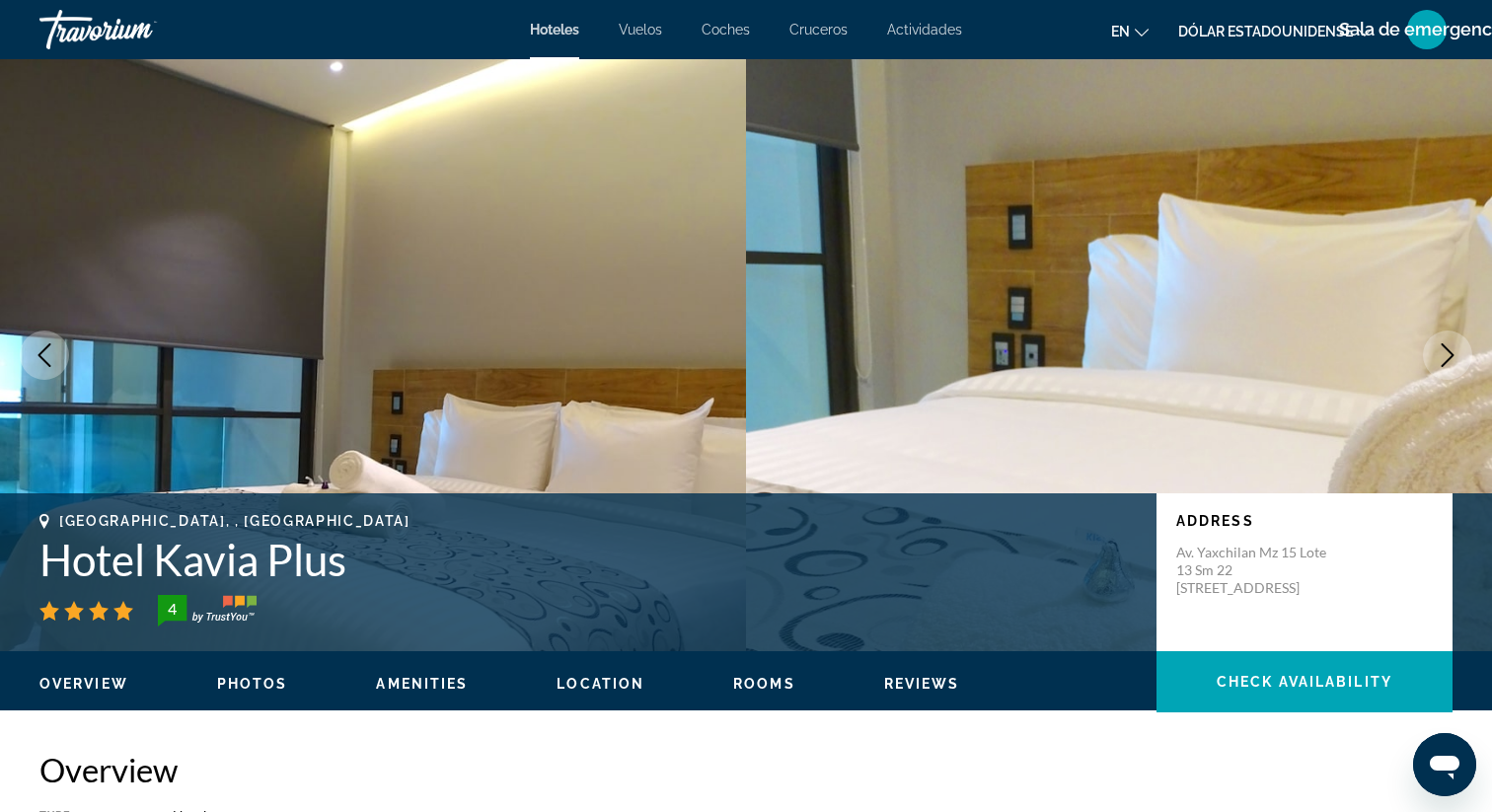
click at [1447, 356] on icon "Next image" at bounding box center [1447, 355] width 24 height 24
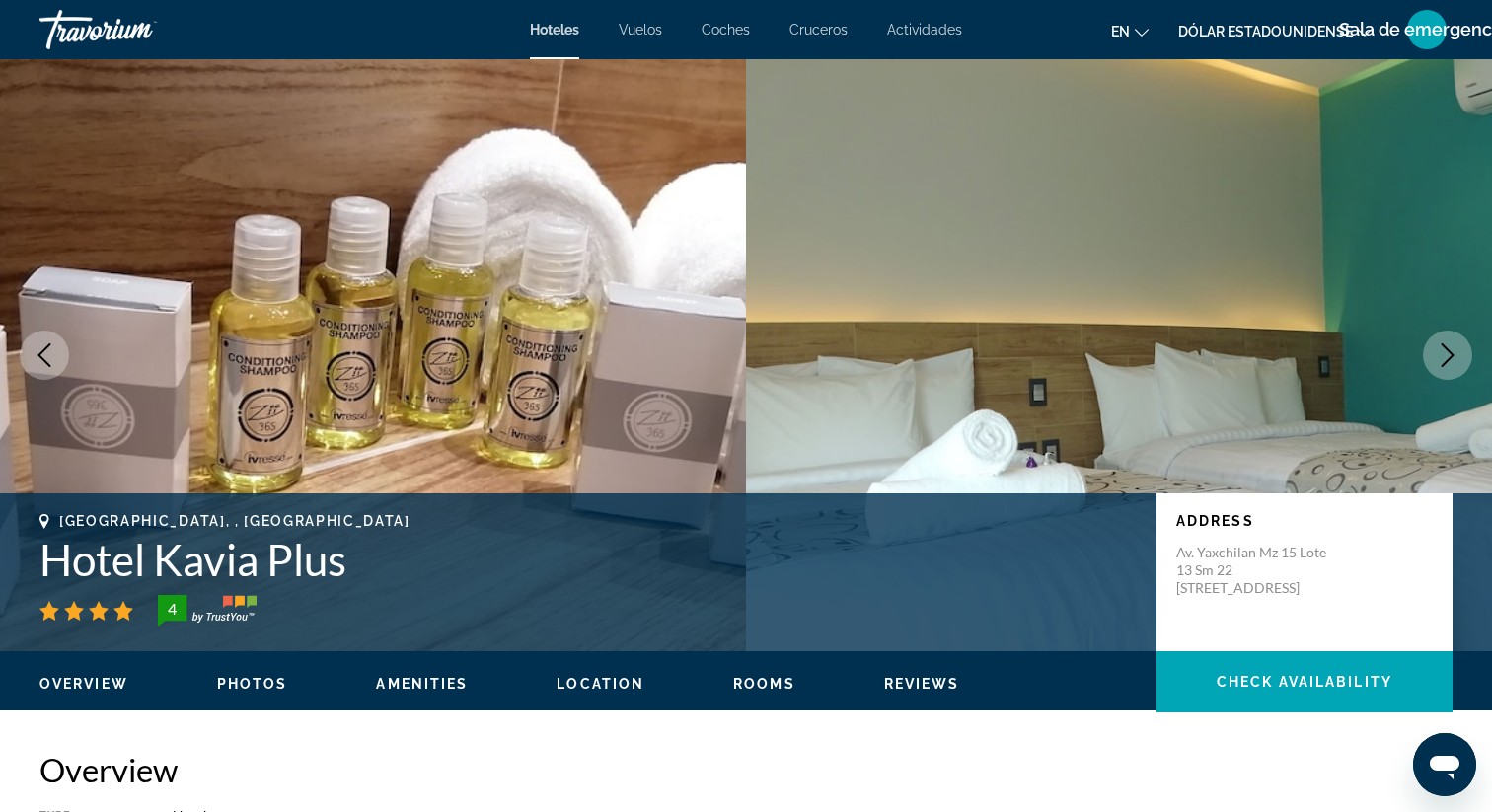
click at [1447, 357] on icon "Next image" at bounding box center [1447, 355] width 24 height 24
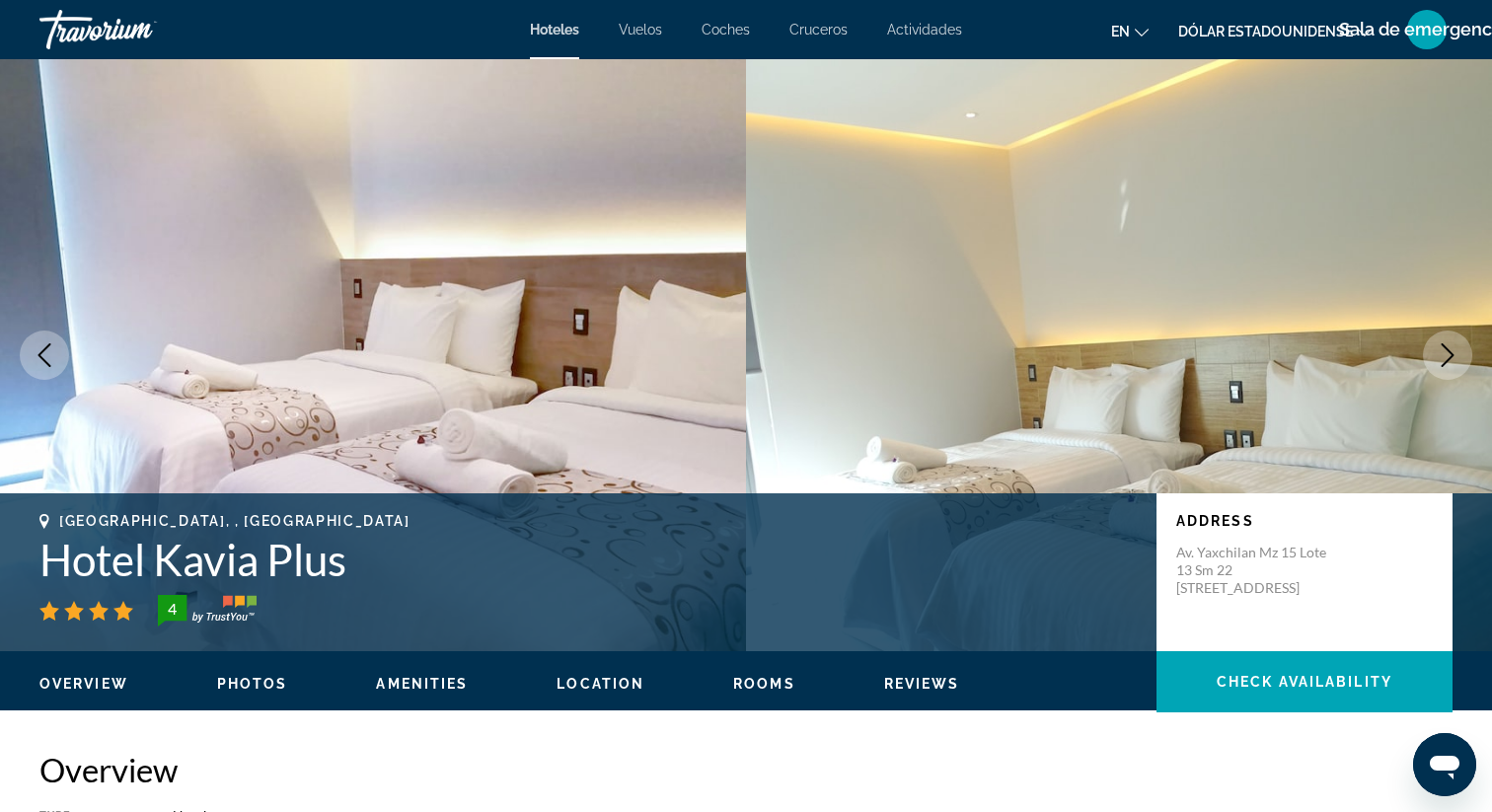
click at [1447, 357] on icon "Next image" at bounding box center [1447, 355] width 24 height 24
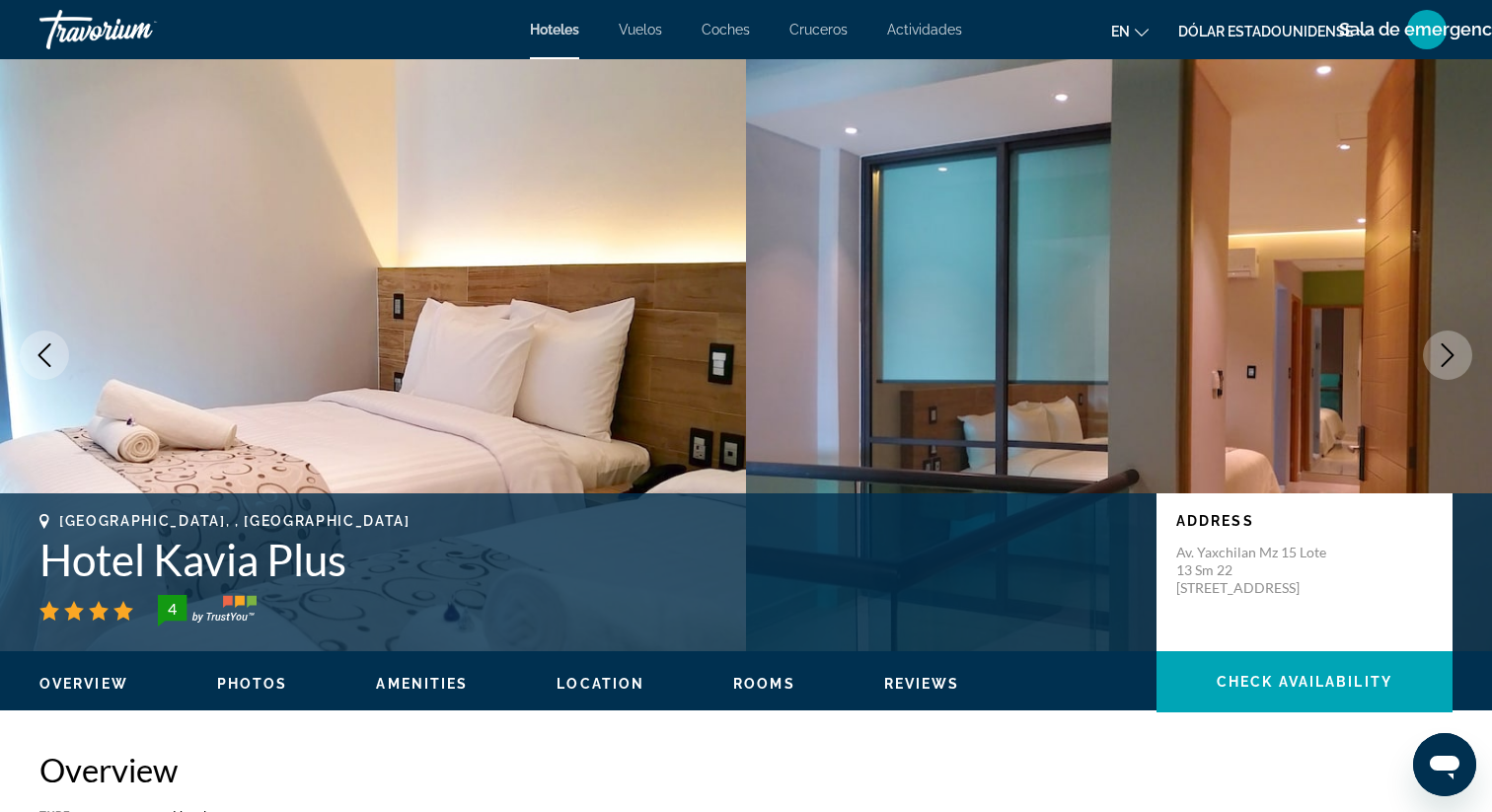
click at [1447, 357] on icon "Next image" at bounding box center [1447, 355] width 24 height 24
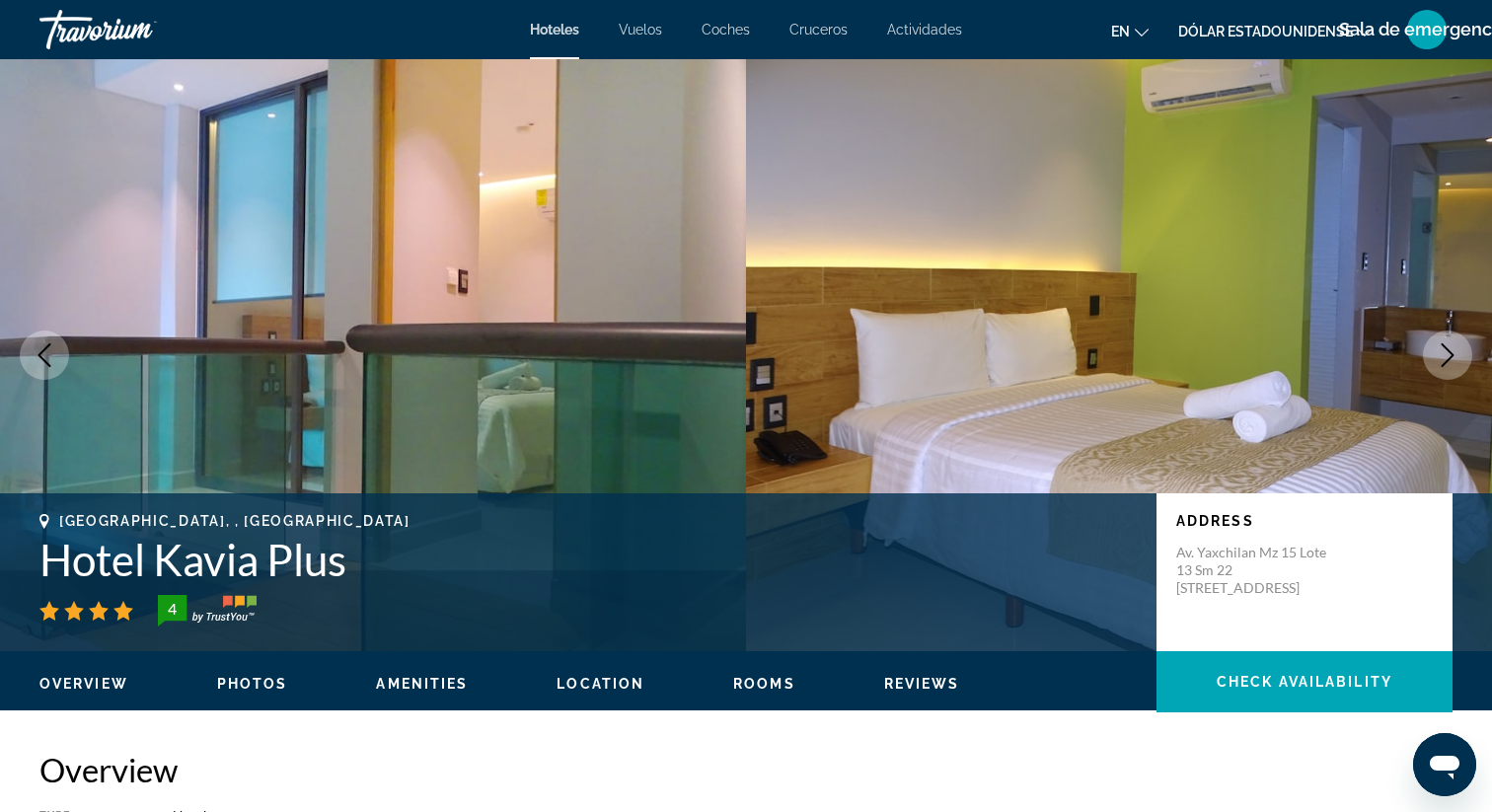
click at [1447, 357] on icon "Next image" at bounding box center [1447, 355] width 24 height 24
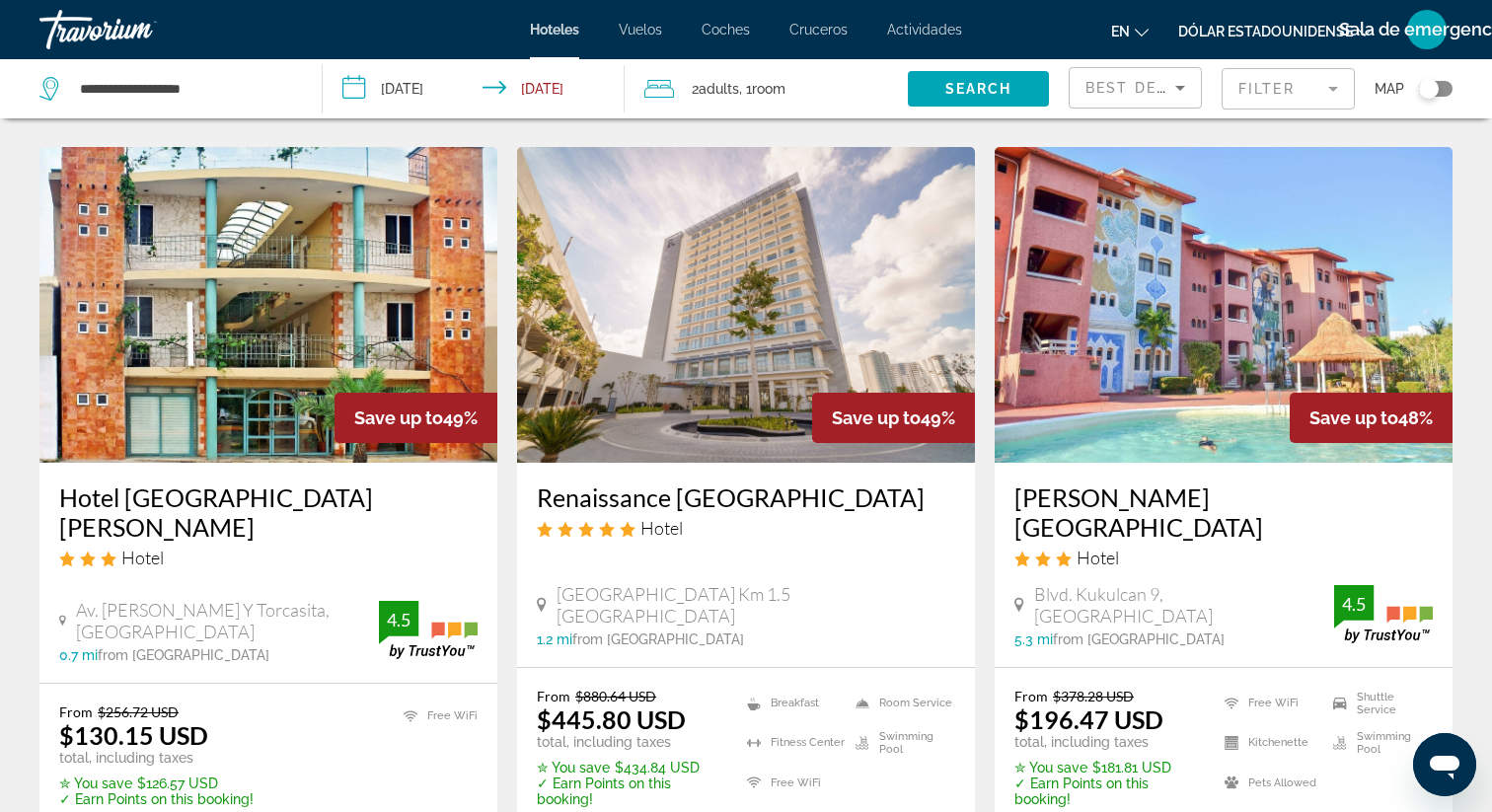
scroll to position [1526, 0]
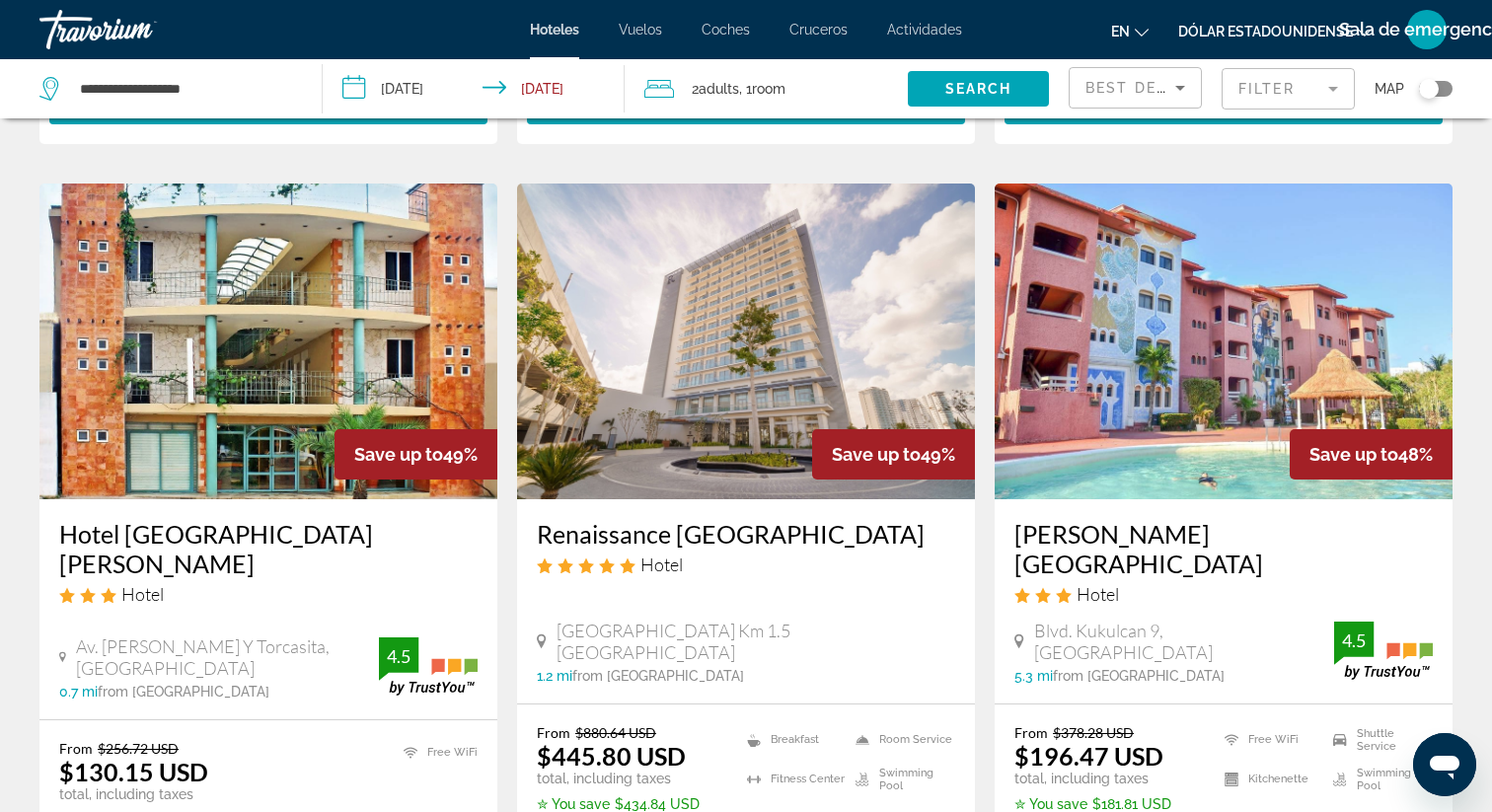
click at [775, 348] on img "Contenido principal" at bounding box center [745, 340] width 458 height 316
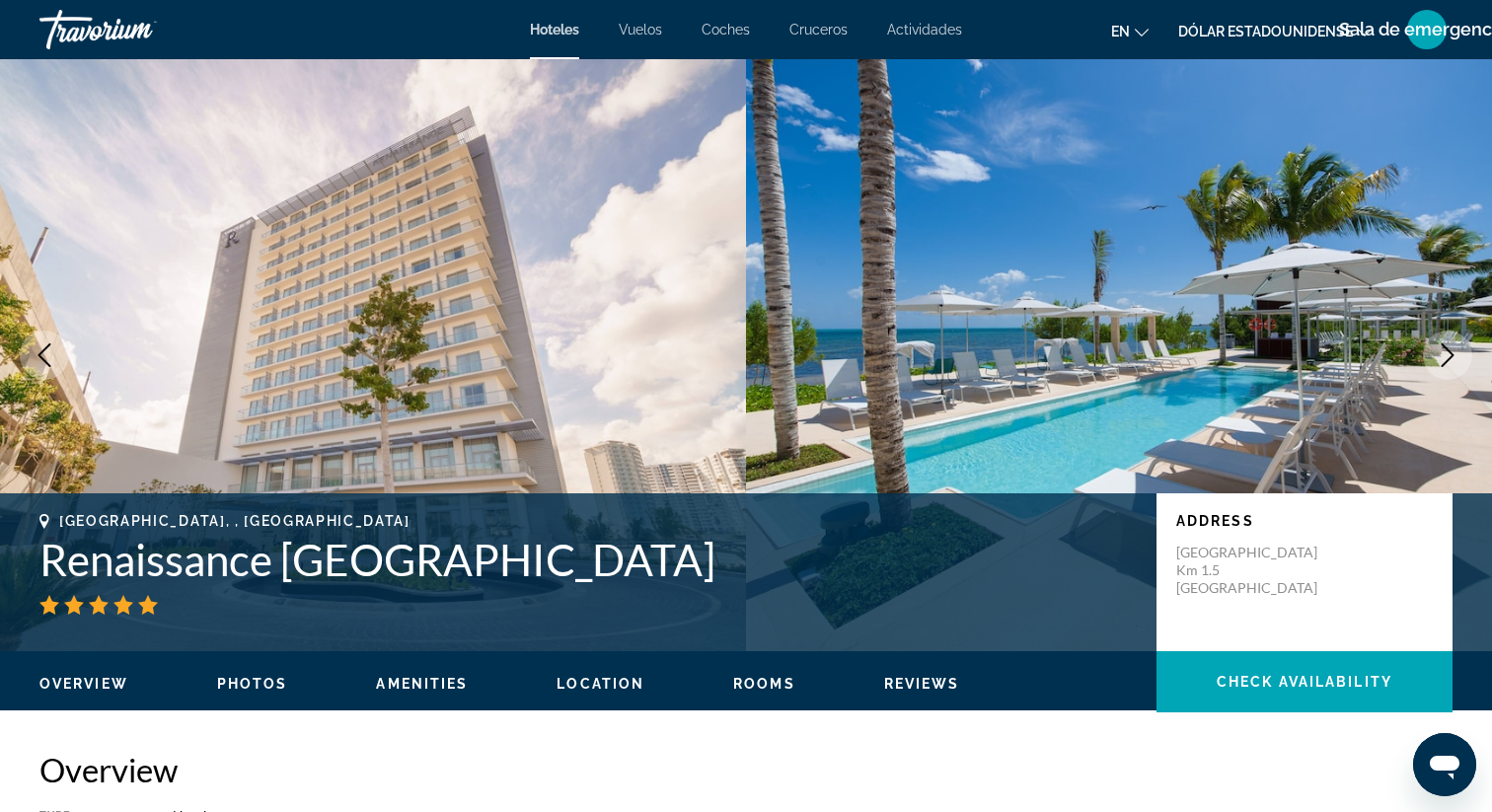
click at [1442, 359] on icon "Next image" at bounding box center [1447, 355] width 24 height 24
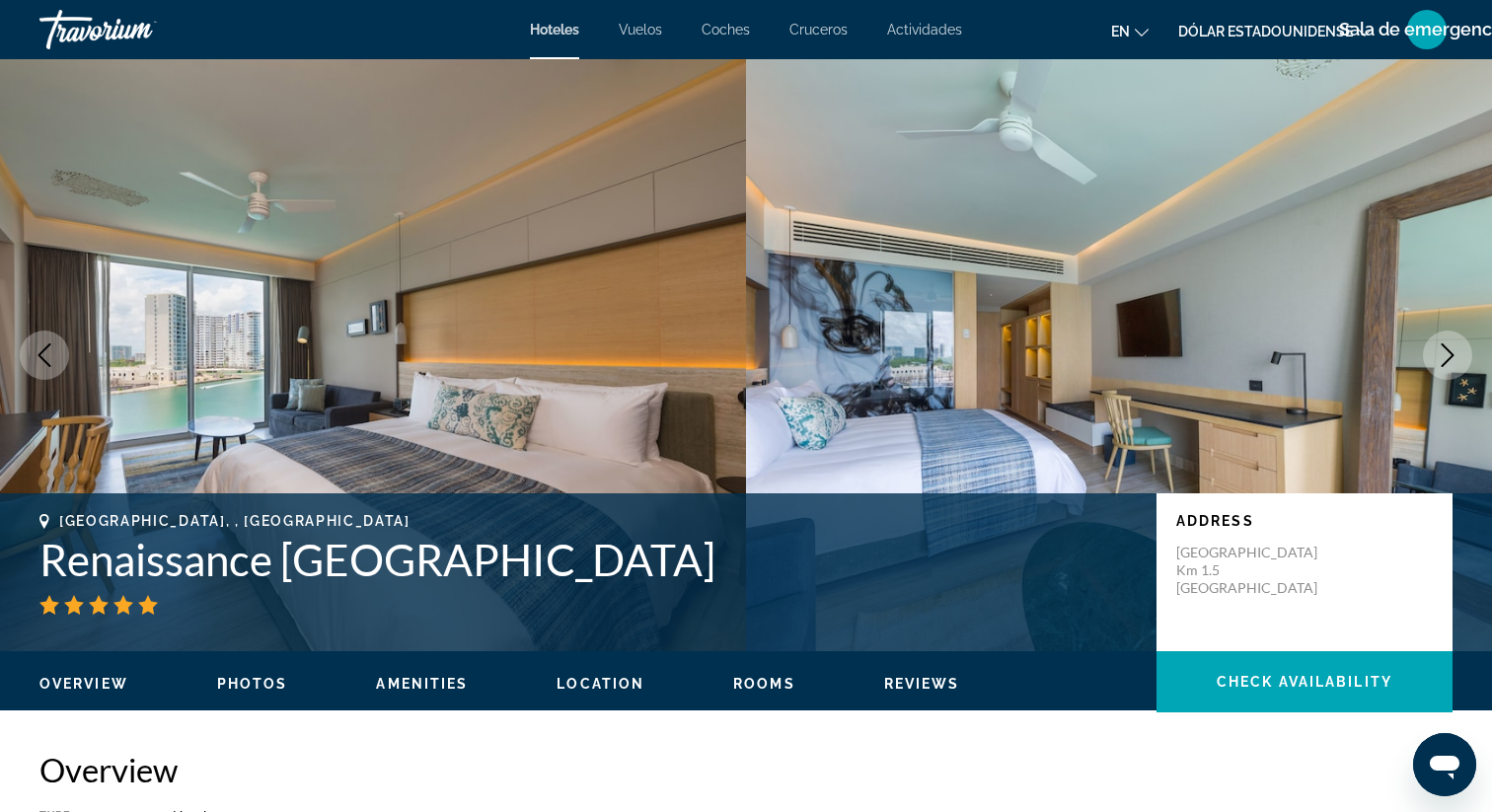
click at [1442, 359] on icon "Next image" at bounding box center [1447, 355] width 24 height 24
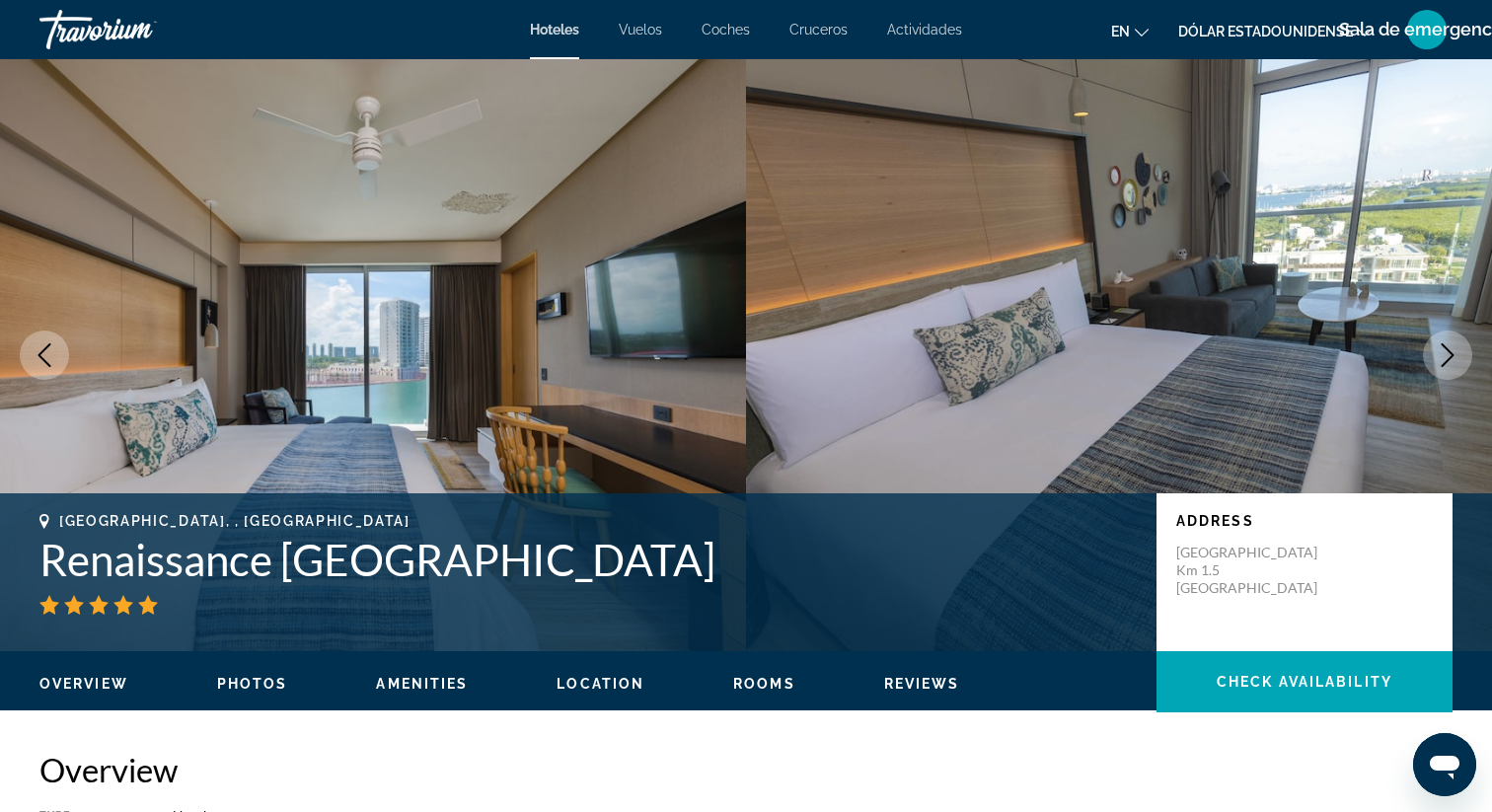
click at [1441, 349] on icon "Next image" at bounding box center [1447, 355] width 24 height 24
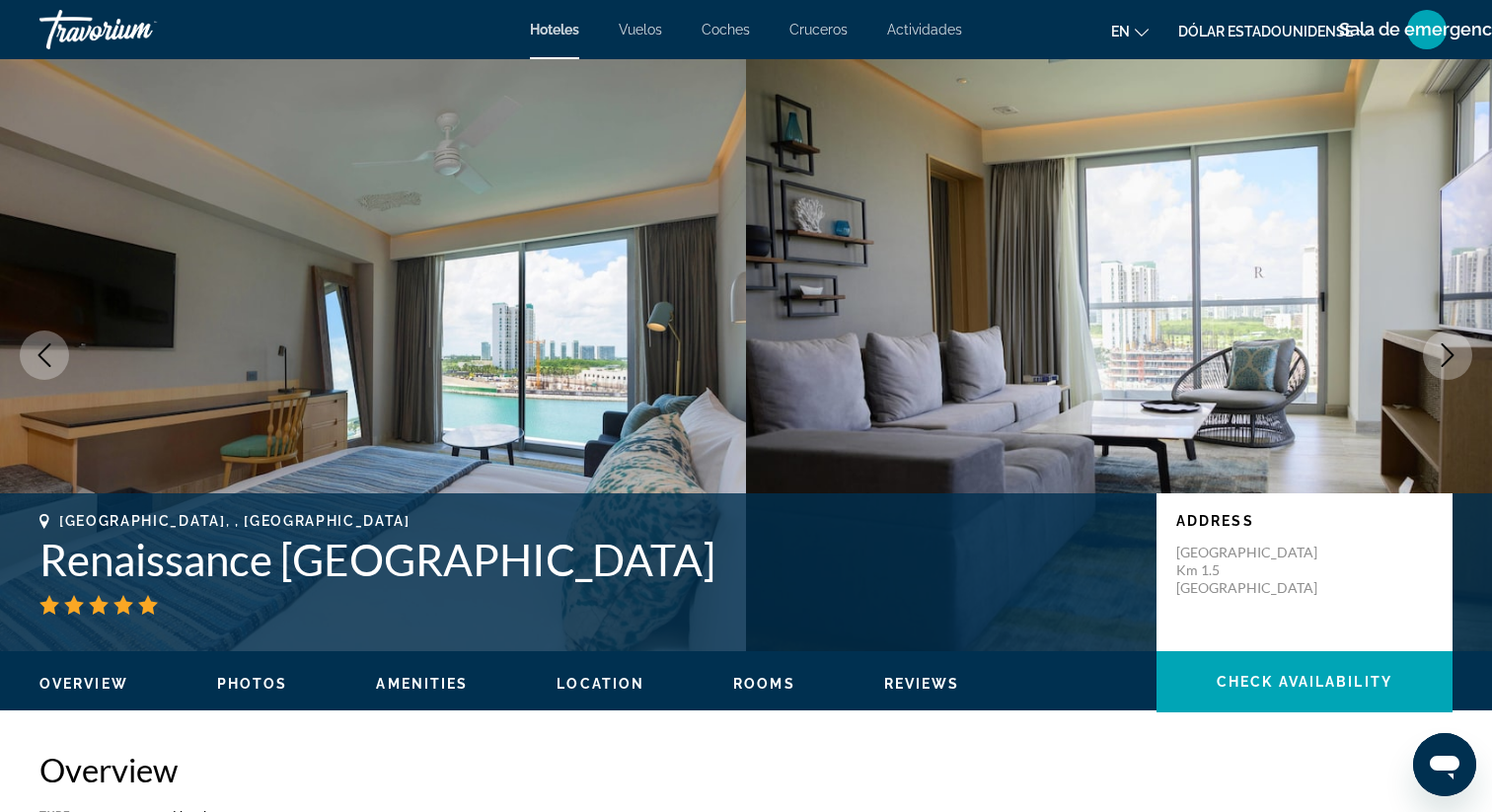
click at [1445, 359] on icon "Next image" at bounding box center [1447, 355] width 24 height 24
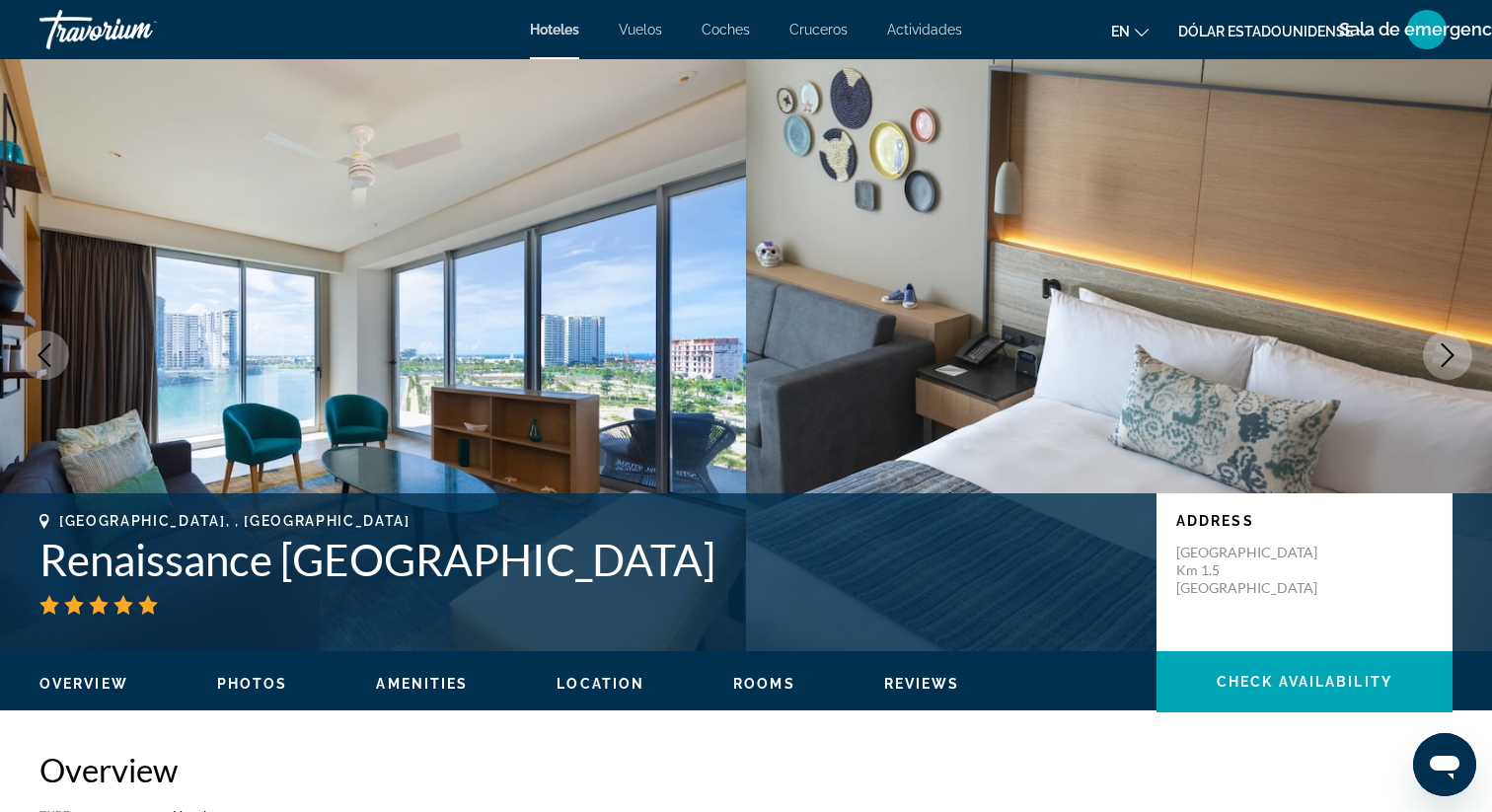
click at [1443, 355] on icon "Next image" at bounding box center [1447, 355] width 24 height 24
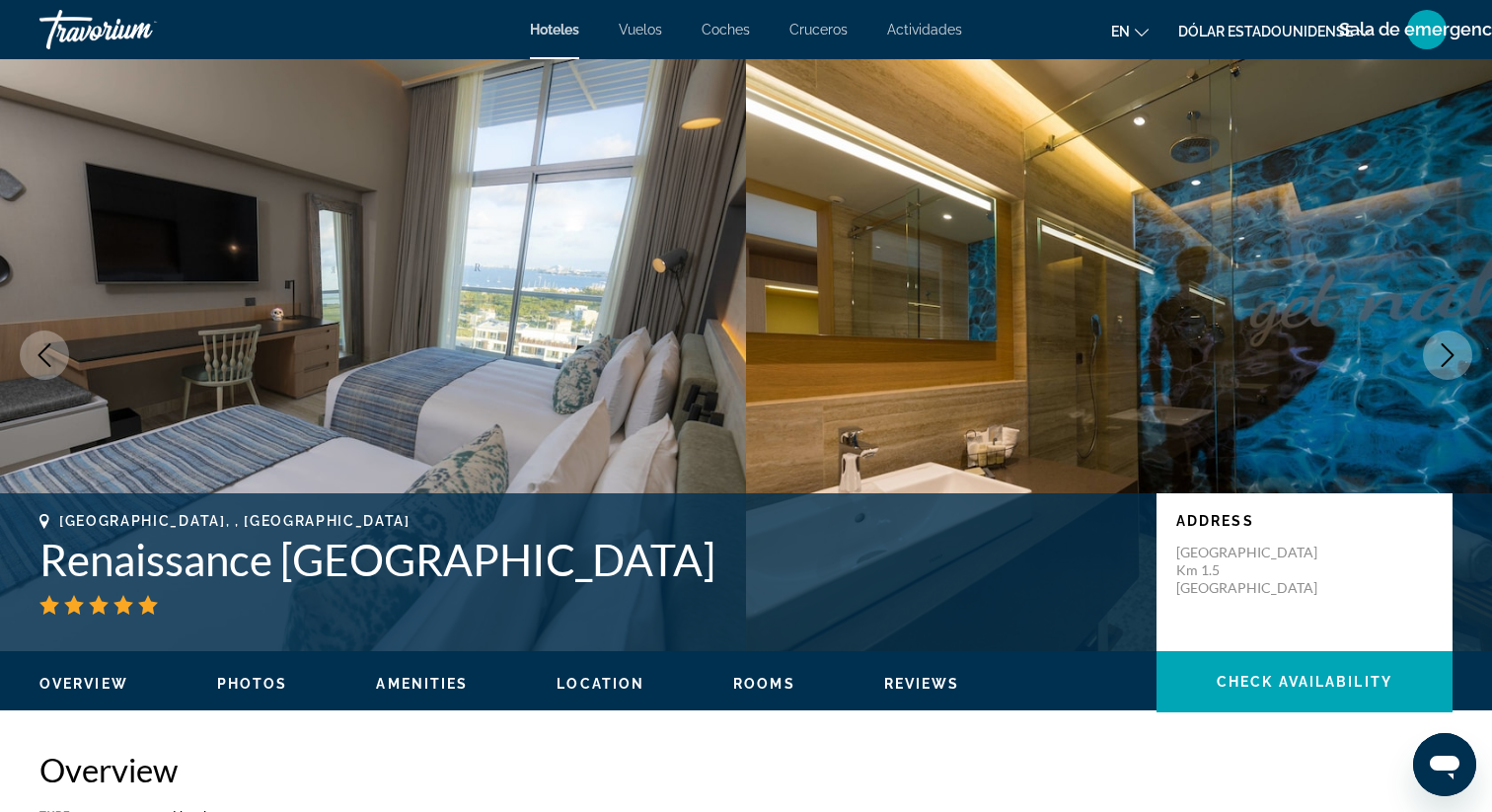
click at [1444, 354] on icon "Next image" at bounding box center [1447, 355] width 24 height 24
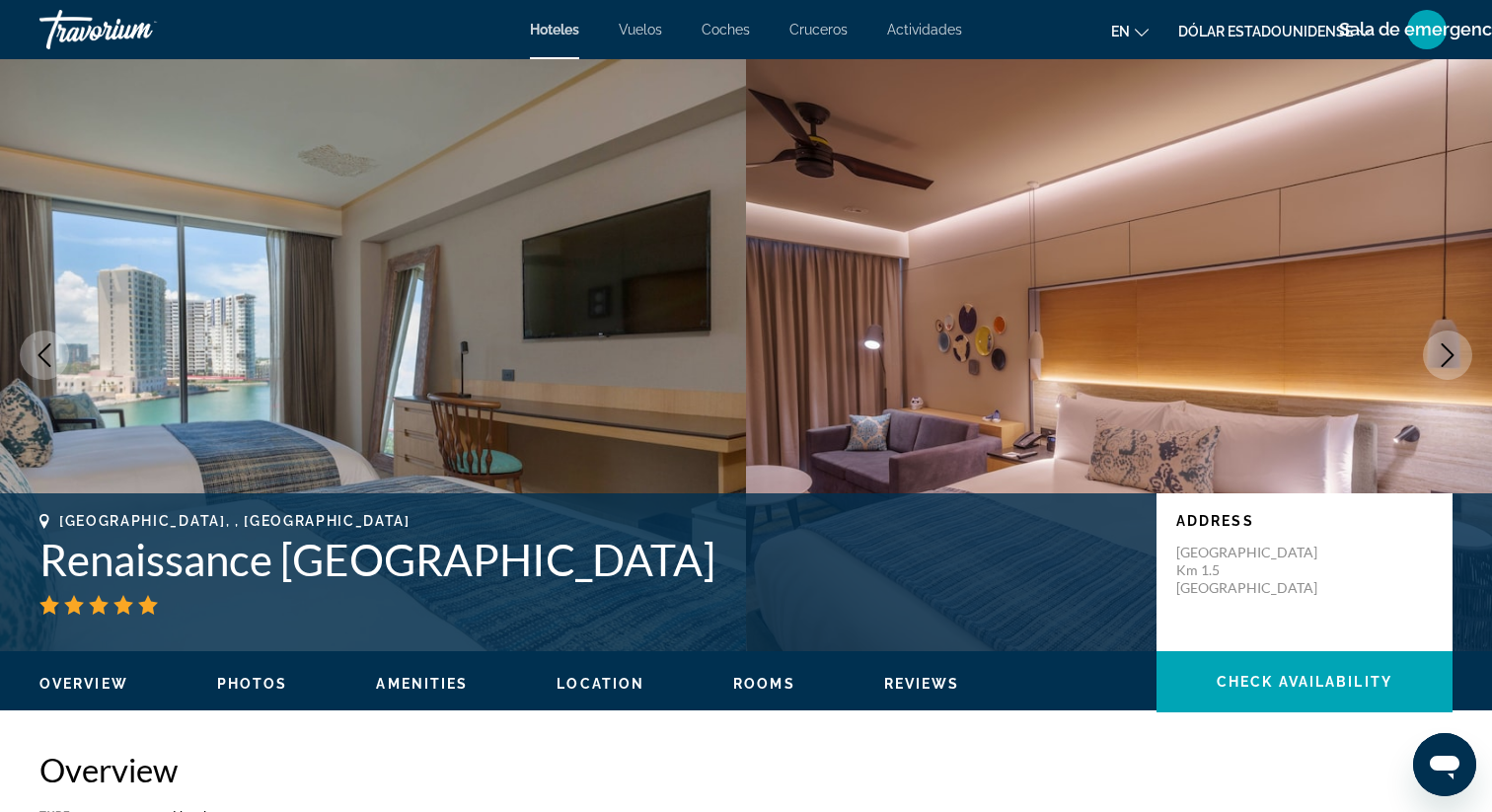
click at [1444, 353] on icon "Next image" at bounding box center [1447, 355] width 24 height 24
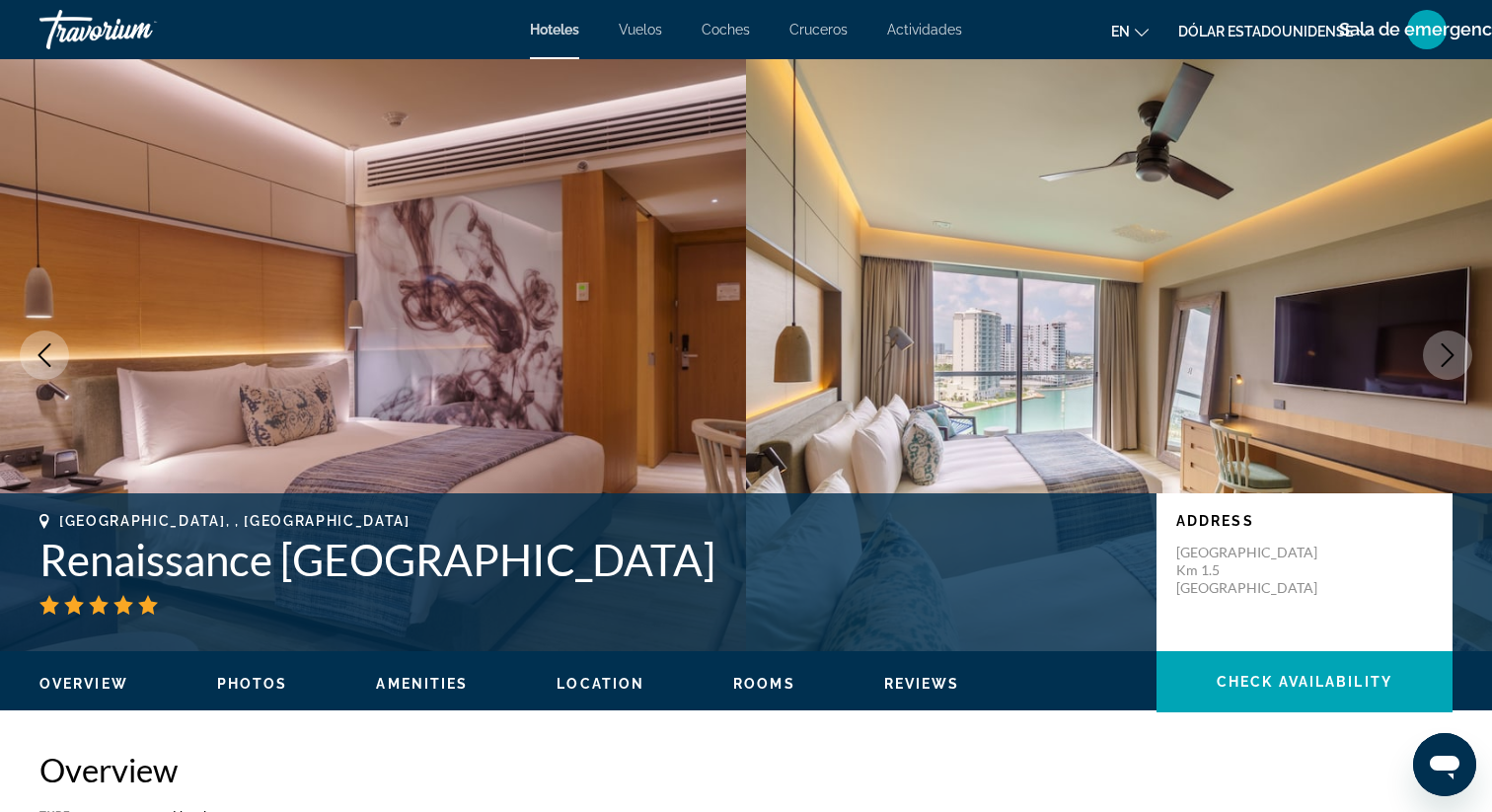
click at [1444, 353] on icon "Next image" at bounding box center [1447, 355] width 24 height 24
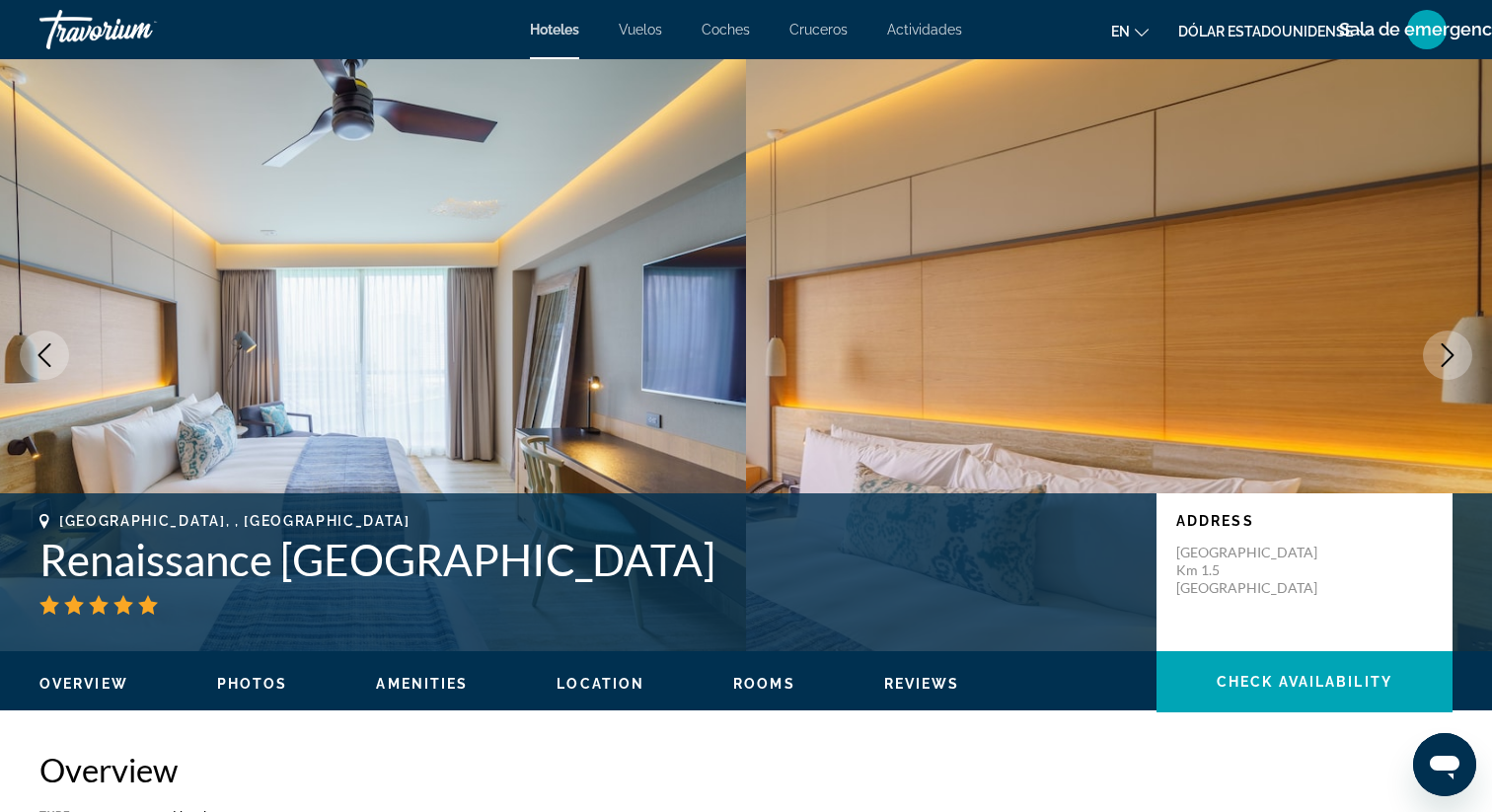
click at [1444, 353] on icon "Next image" at bounding box center [1447, 355] width 24 height 24
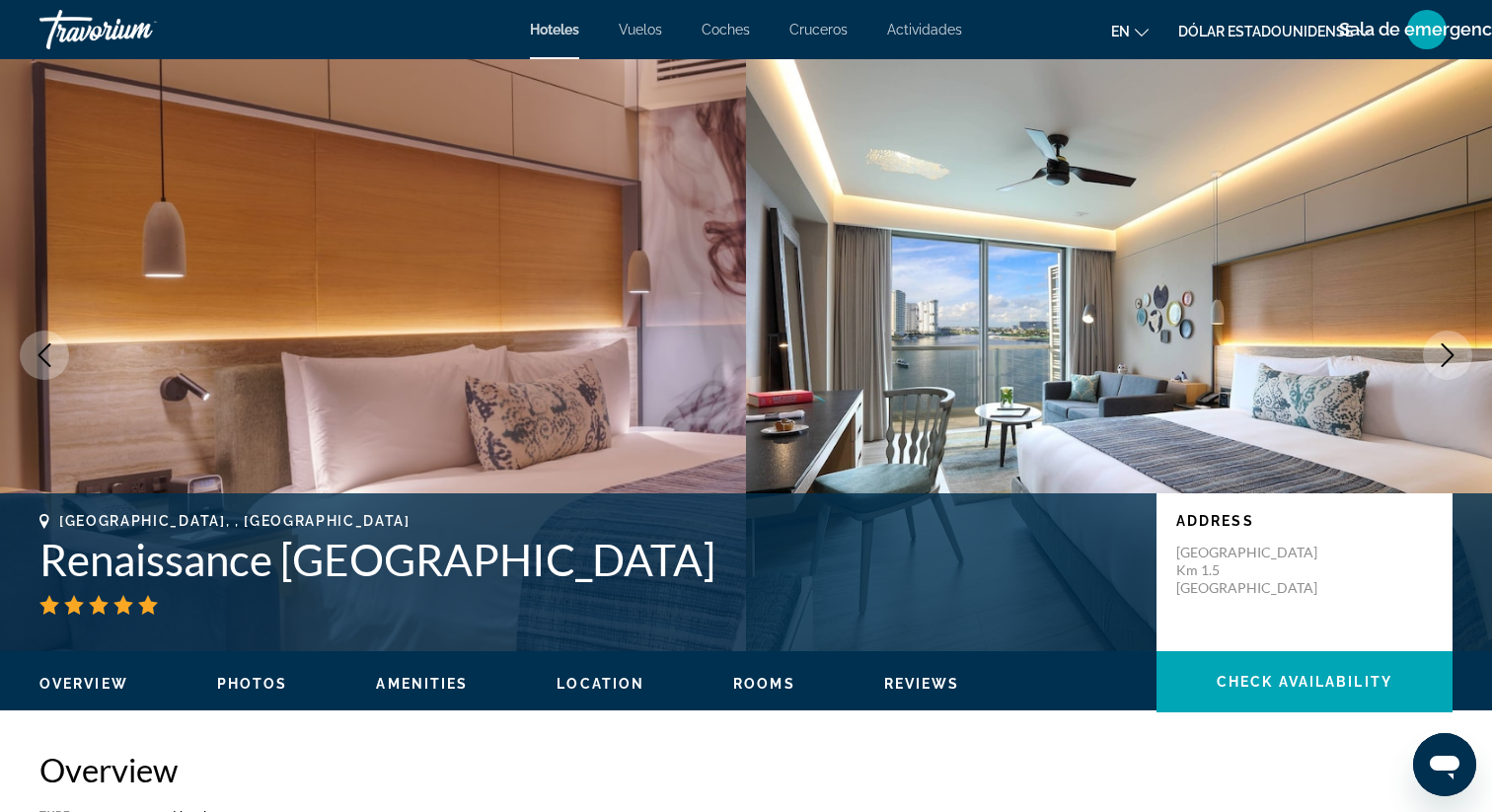
click at [1444, 353] on icon "Next image" at bounding box center [1447, 355] width 24 height 24
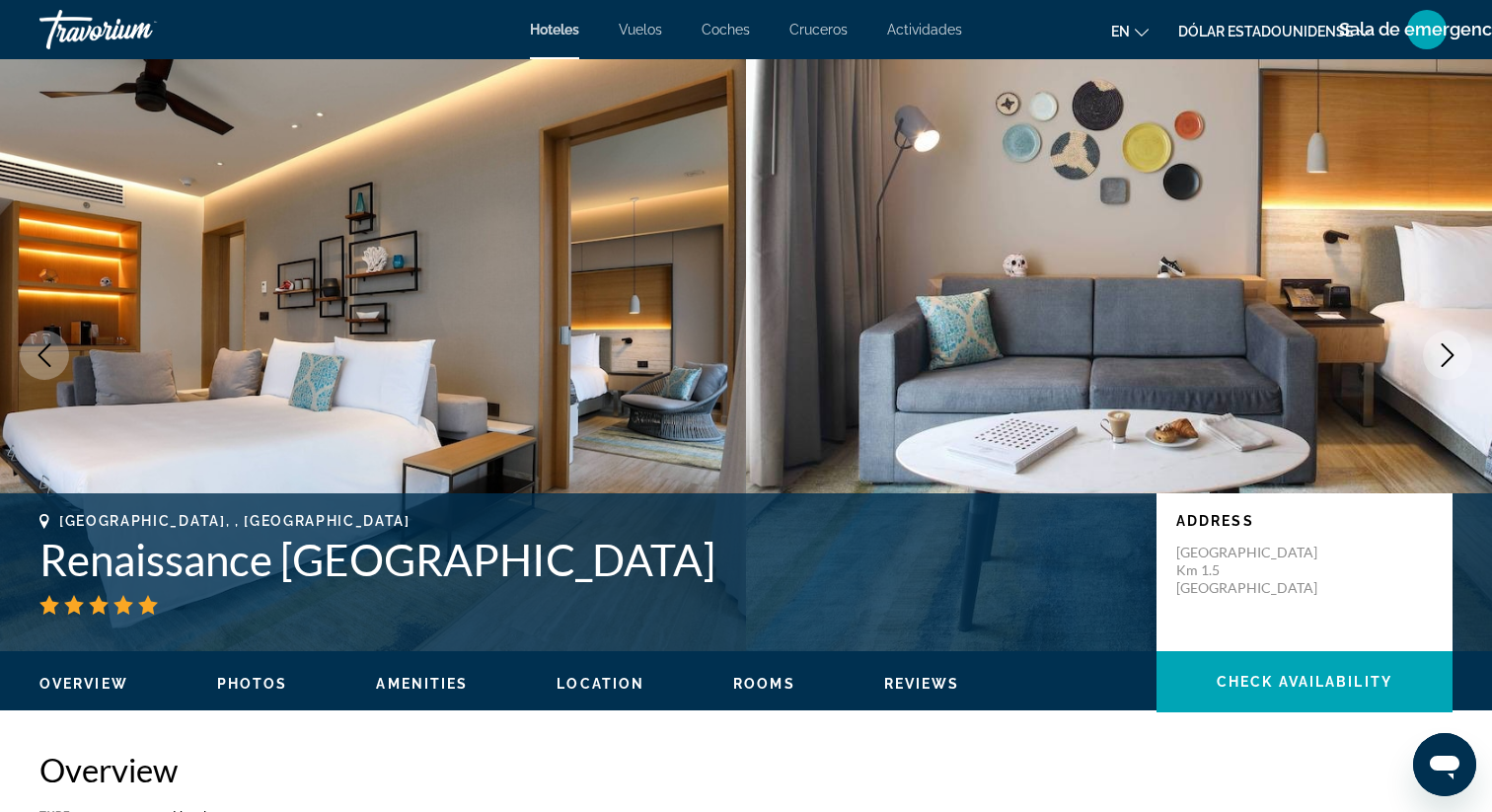
click at [1442, 353] on icon "Next image" at bounding box center [1447, 355] width 24 height 24
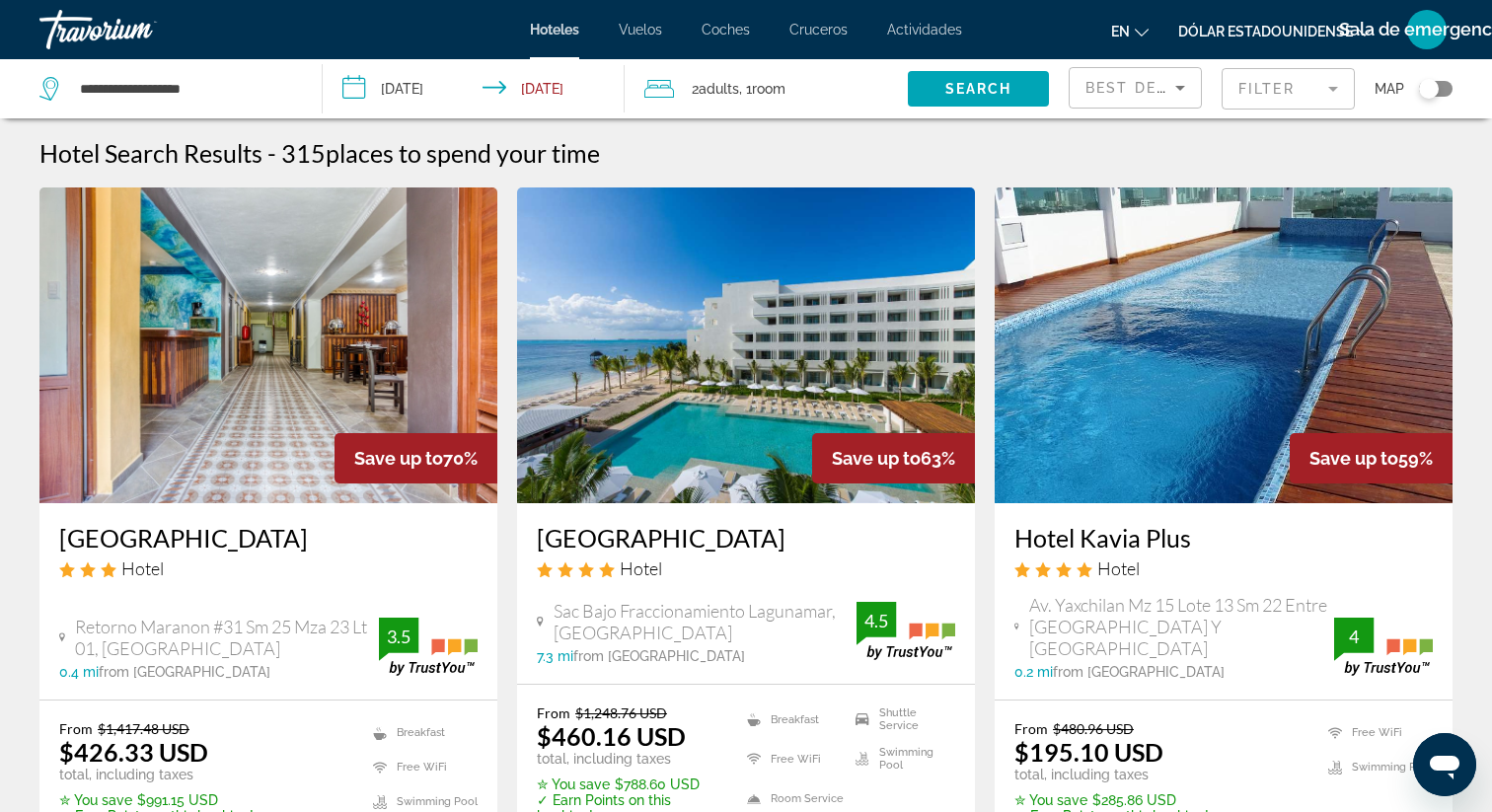
click at [993, 461] on app-hotels-search-item "Save up to 59% Hotel Kavia Plus Hotel Av. Yaxchilan Mz 15 Lote 13 Sm 22 Entre C…" at bounding box center [1223, 542] width 478 height 711
click at [830, 576] on div "Hotel" at bounding box center [745, 568] width 419 height 22
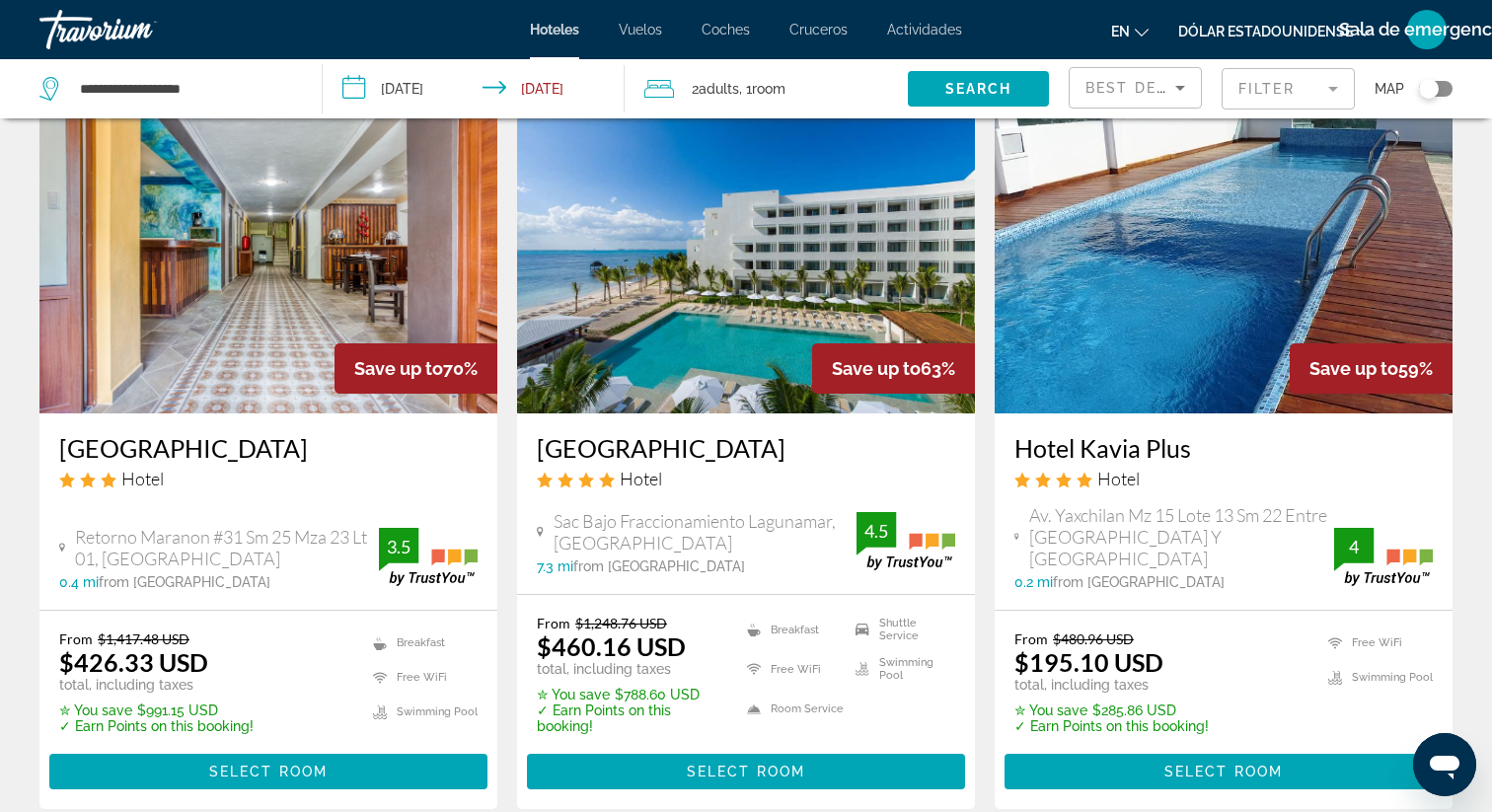
scroll to position [118, 0]
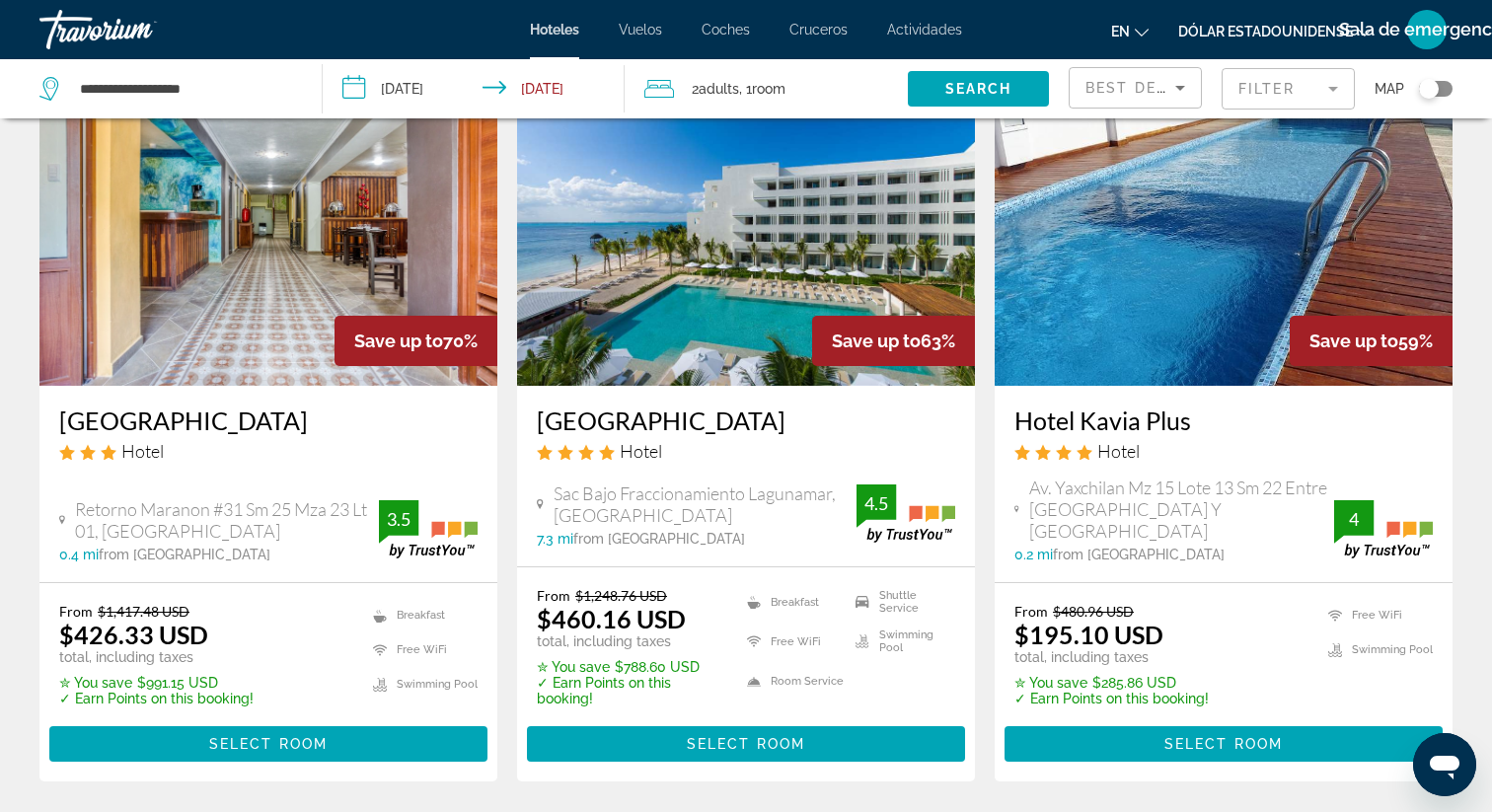
click at [830, 576] on div "From $1,248.76 USD $460.16 USD total, including taxes ✮ You save $788.60 USD ✓ …" at bounding box center [745, 674] width 458 height 214
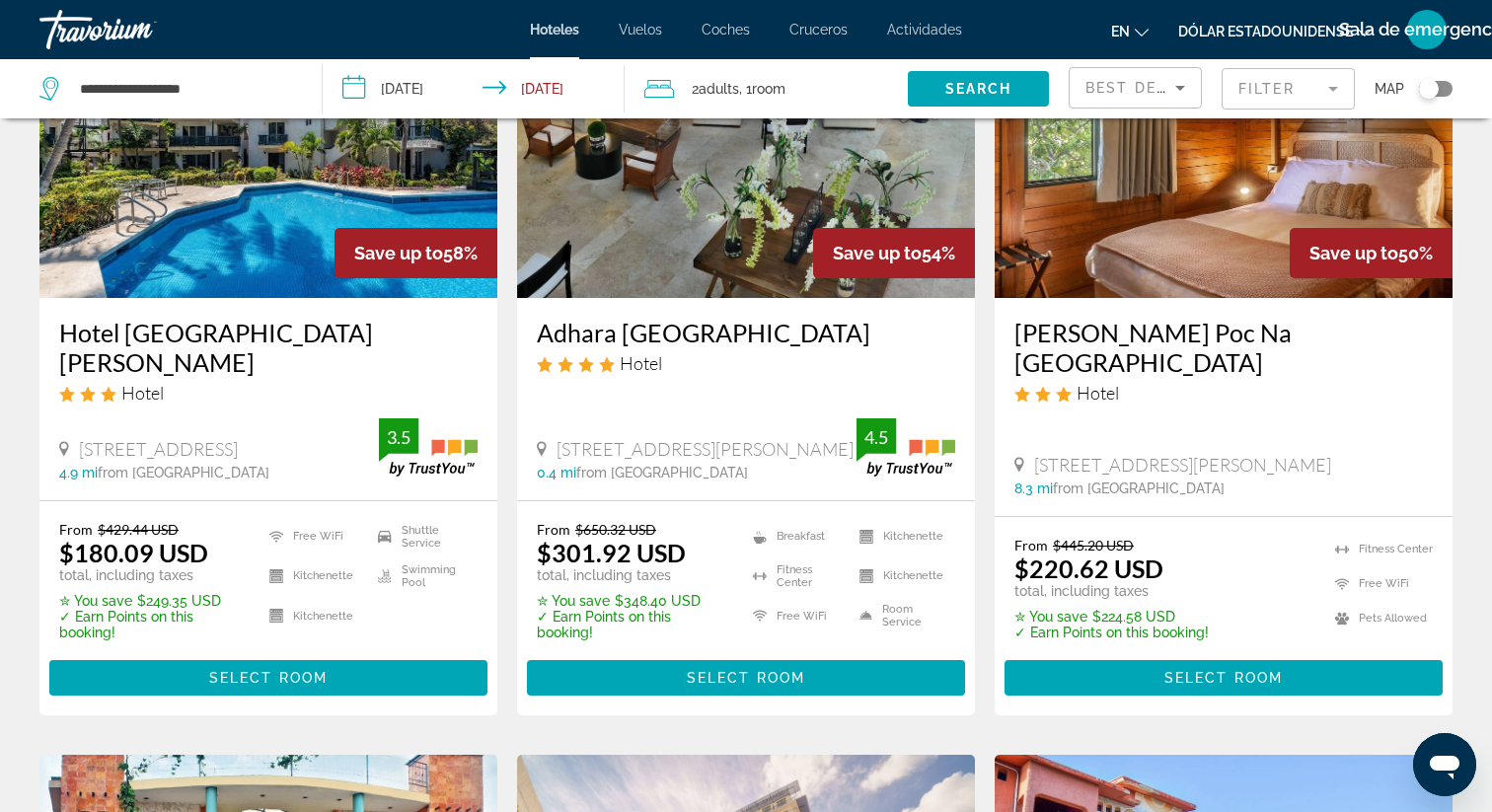
scroll to position [0, 0]
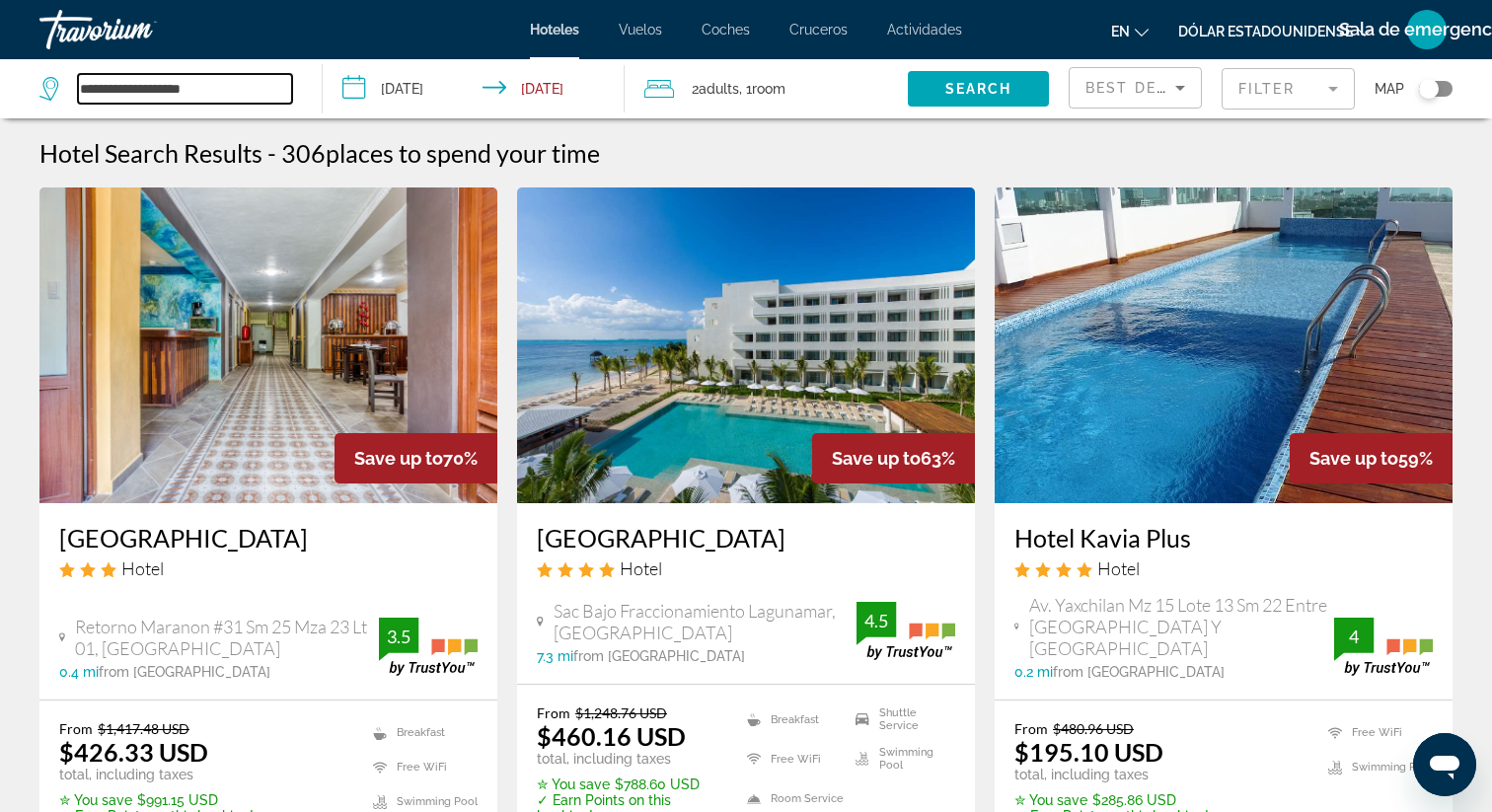
click at [250, 102] on input "**********" at bounding box center [185, 89] width 214 height 30
type input "*"
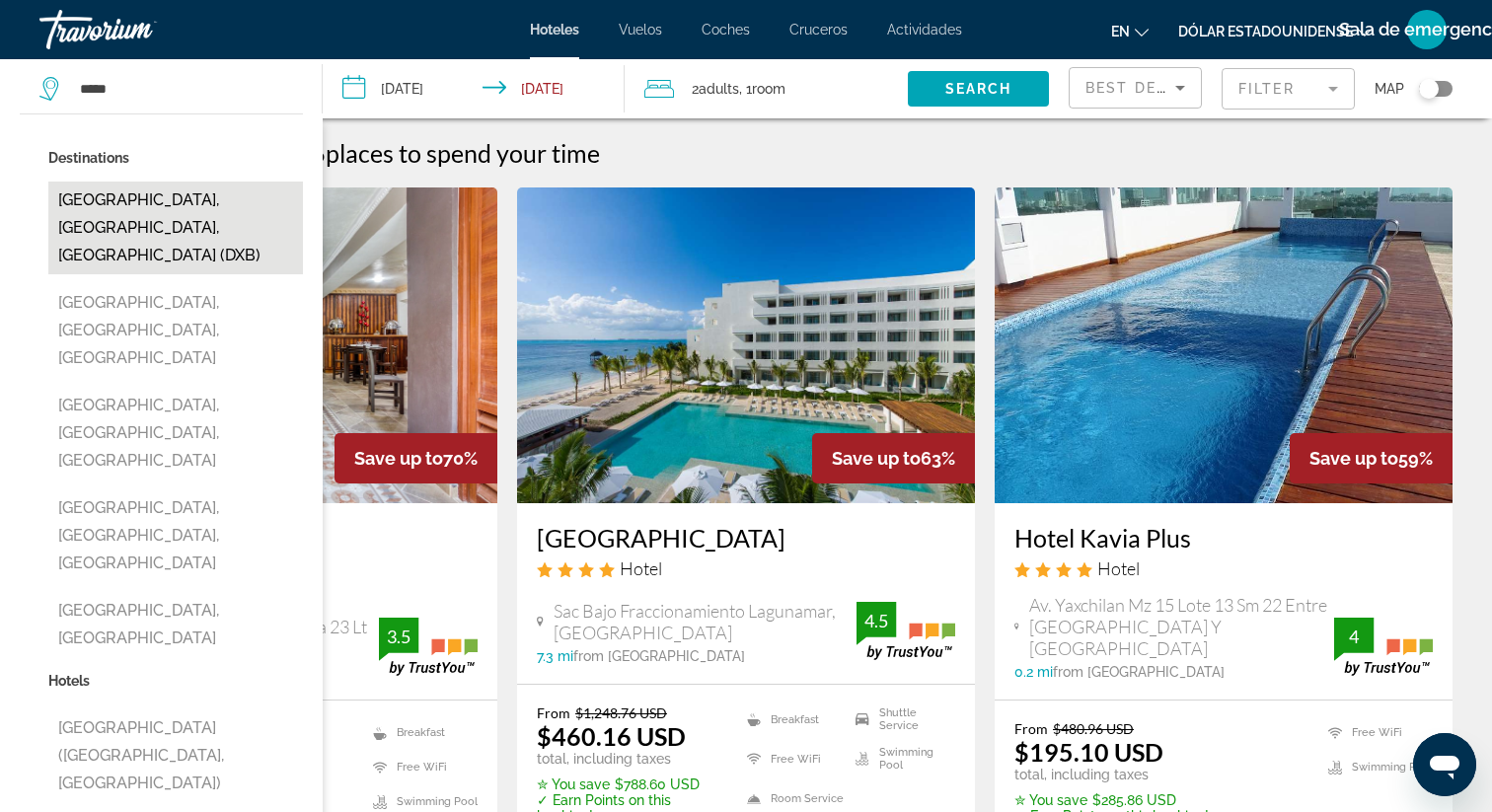
click at [182, 210] on button "[GEOGRAPHIC_DATA], [GEOGRAPHIC_DATA], [GEOGRAPHIC_DATA] (DXB)" at bounding box center [175, 227] width 254 height 93
type input "**********"
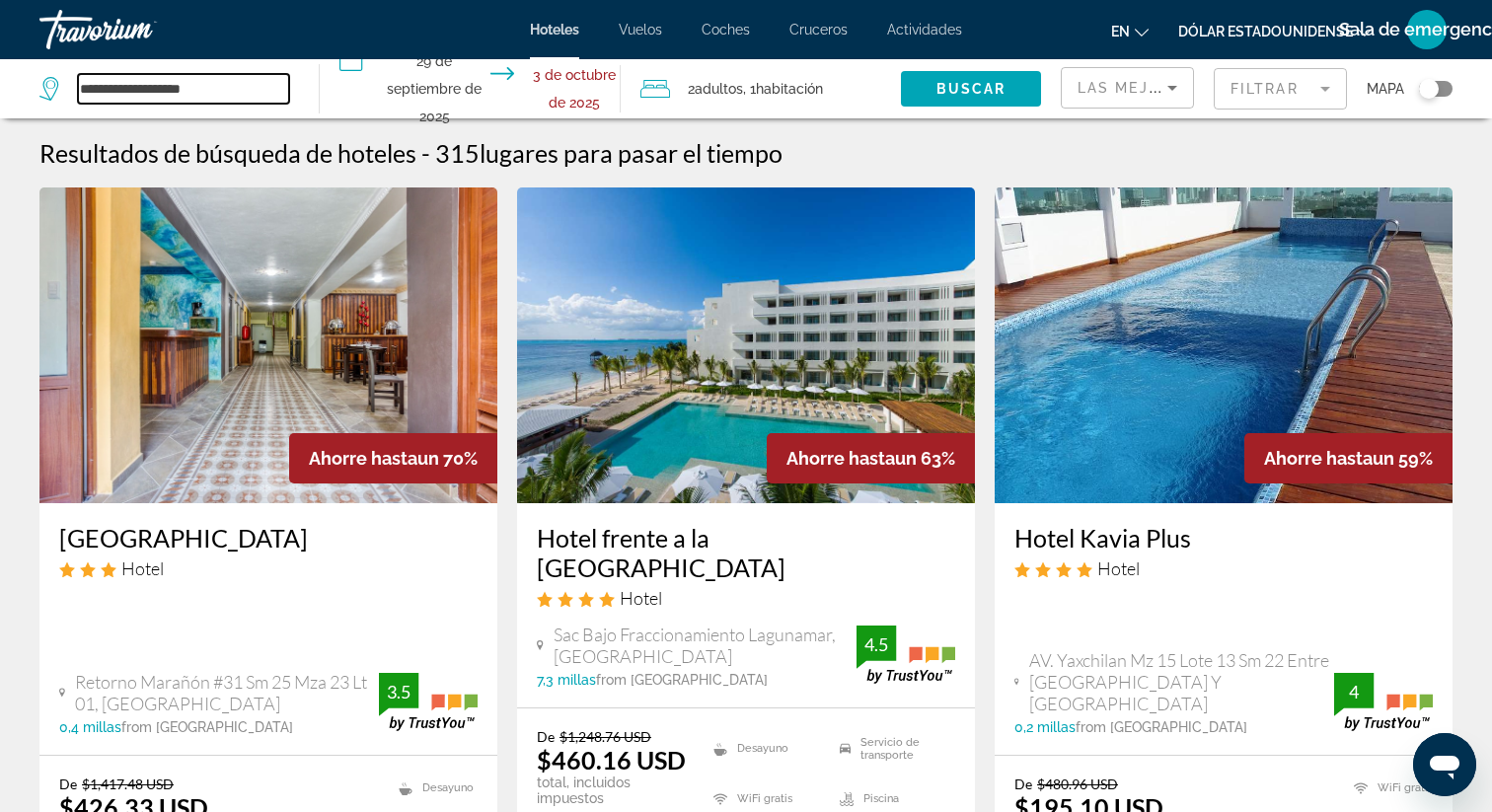
click at [250, 95] on input "**********" at bounding box center [183, 89] width 211 height 30
type input "*"
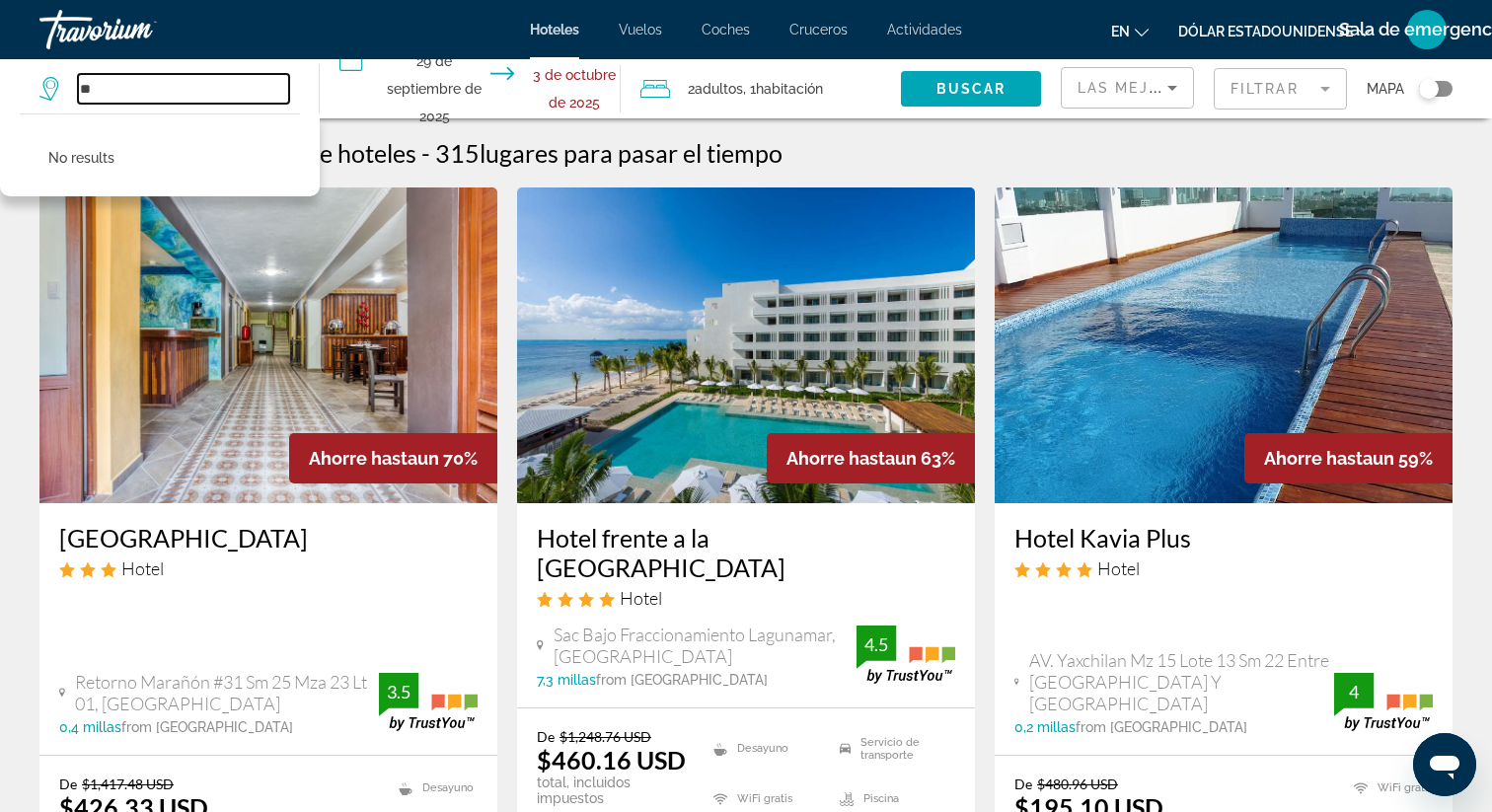
type input "*"
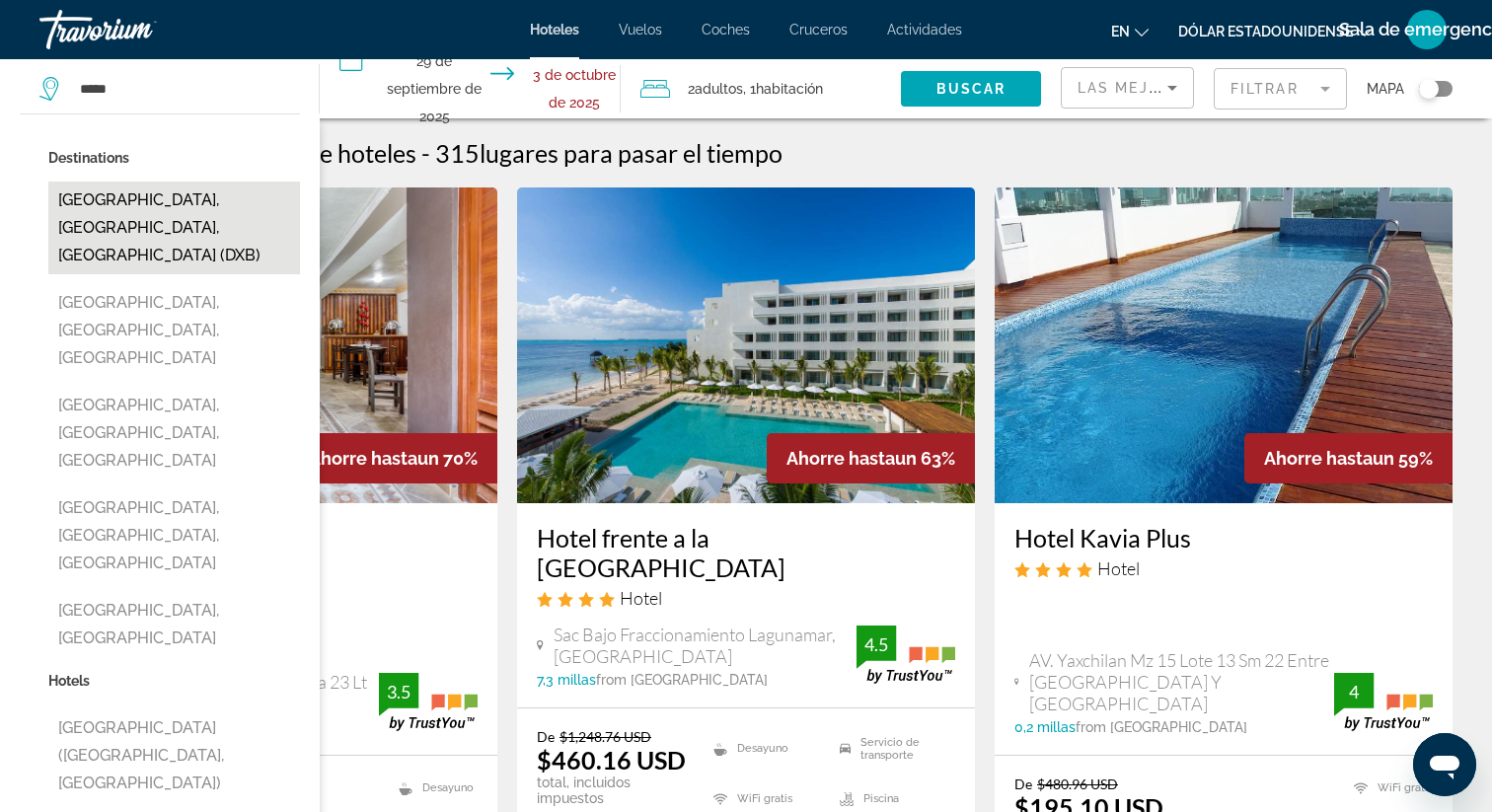
click at [169, 225] on button "Dubai, Dubai Emirate, United Arab Emirates (DXB)" at bounding box center [174, 227] width 251 height 93
type input "**********"
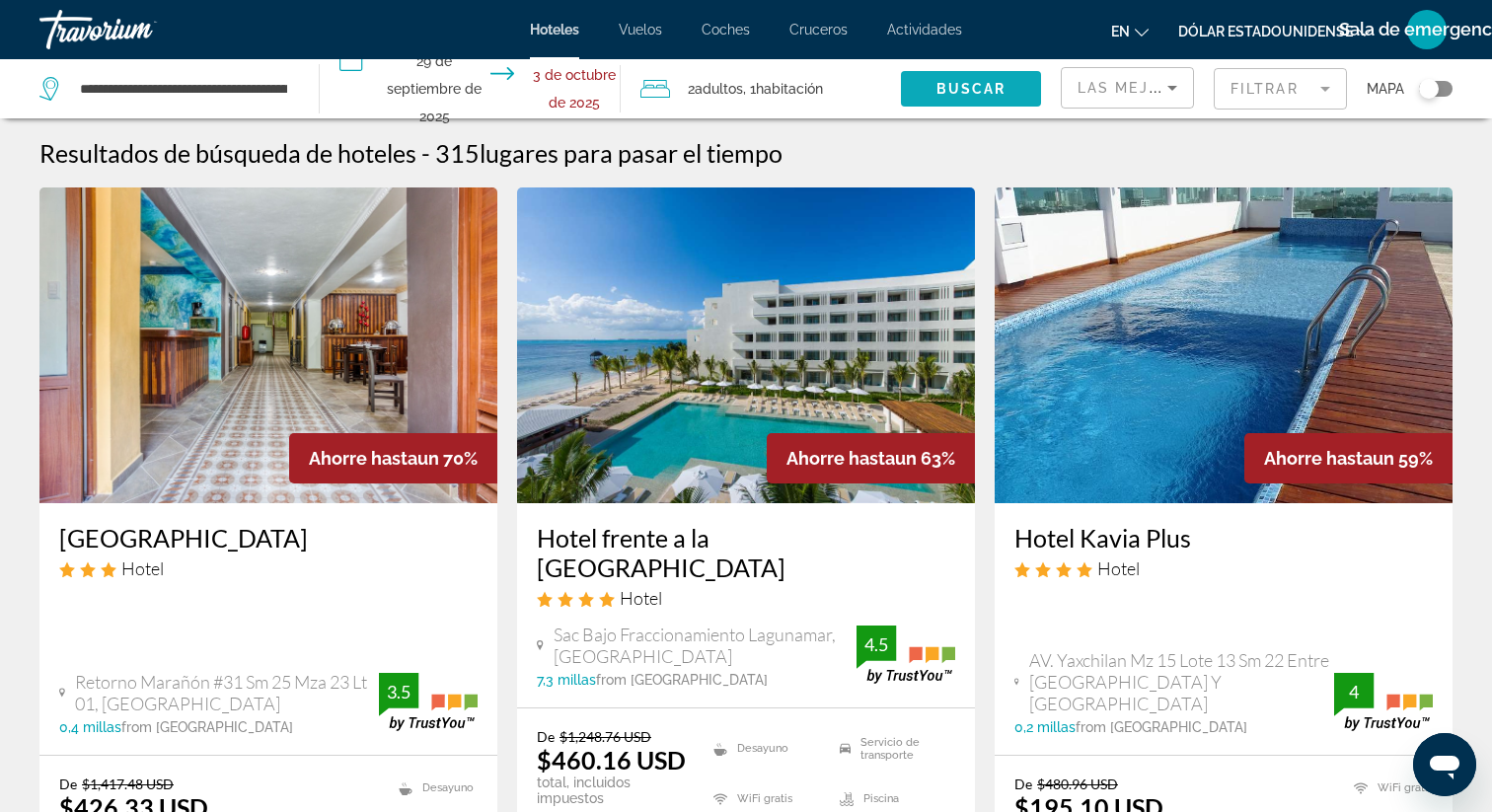
click at [942, 86] on font "Buscar" at bounding box center [971, 89] width 70 height 16
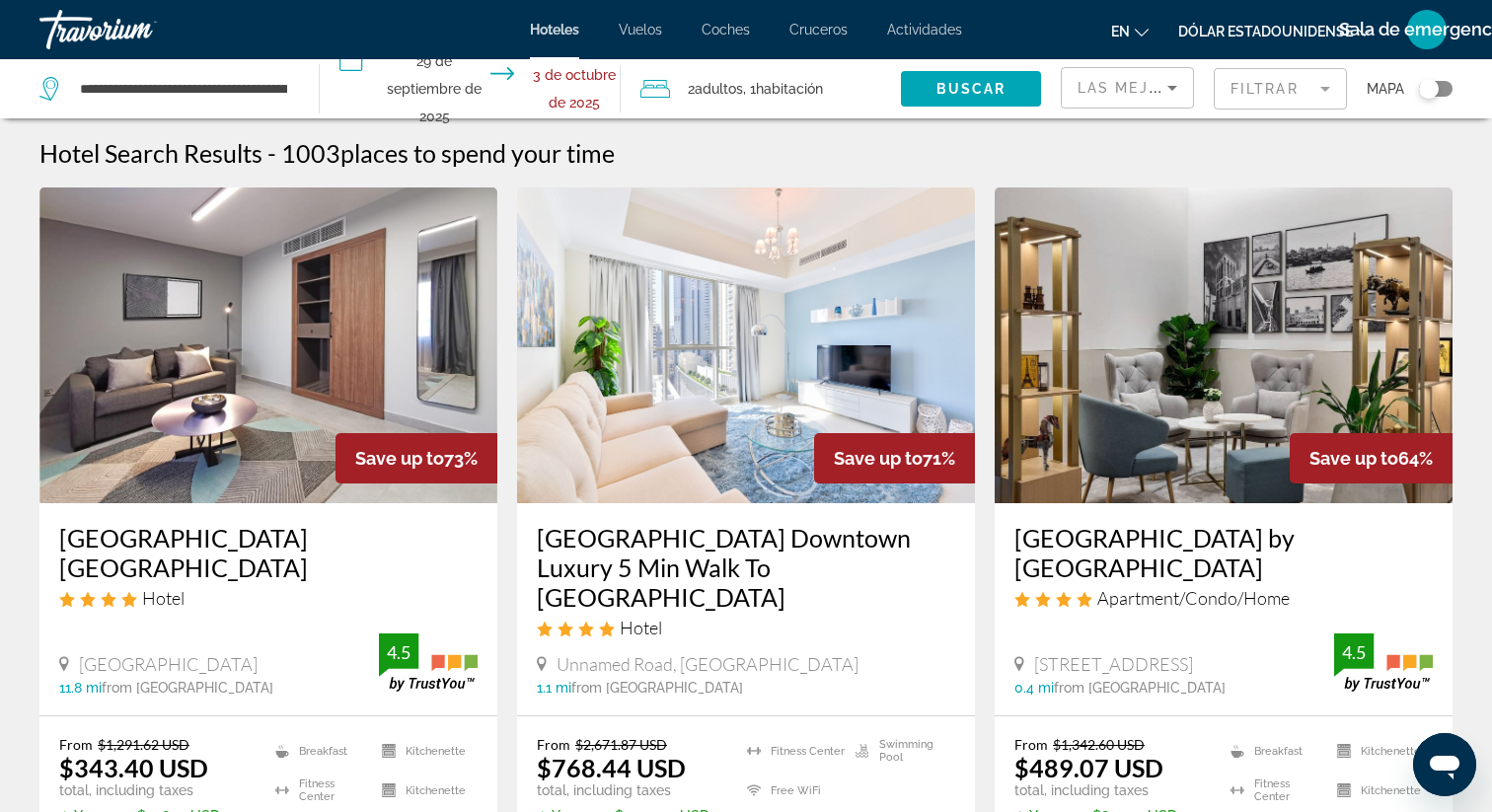
click at [271, 373] on img "Contenido principal" at bounding box center [268, 344] width 458 height 316
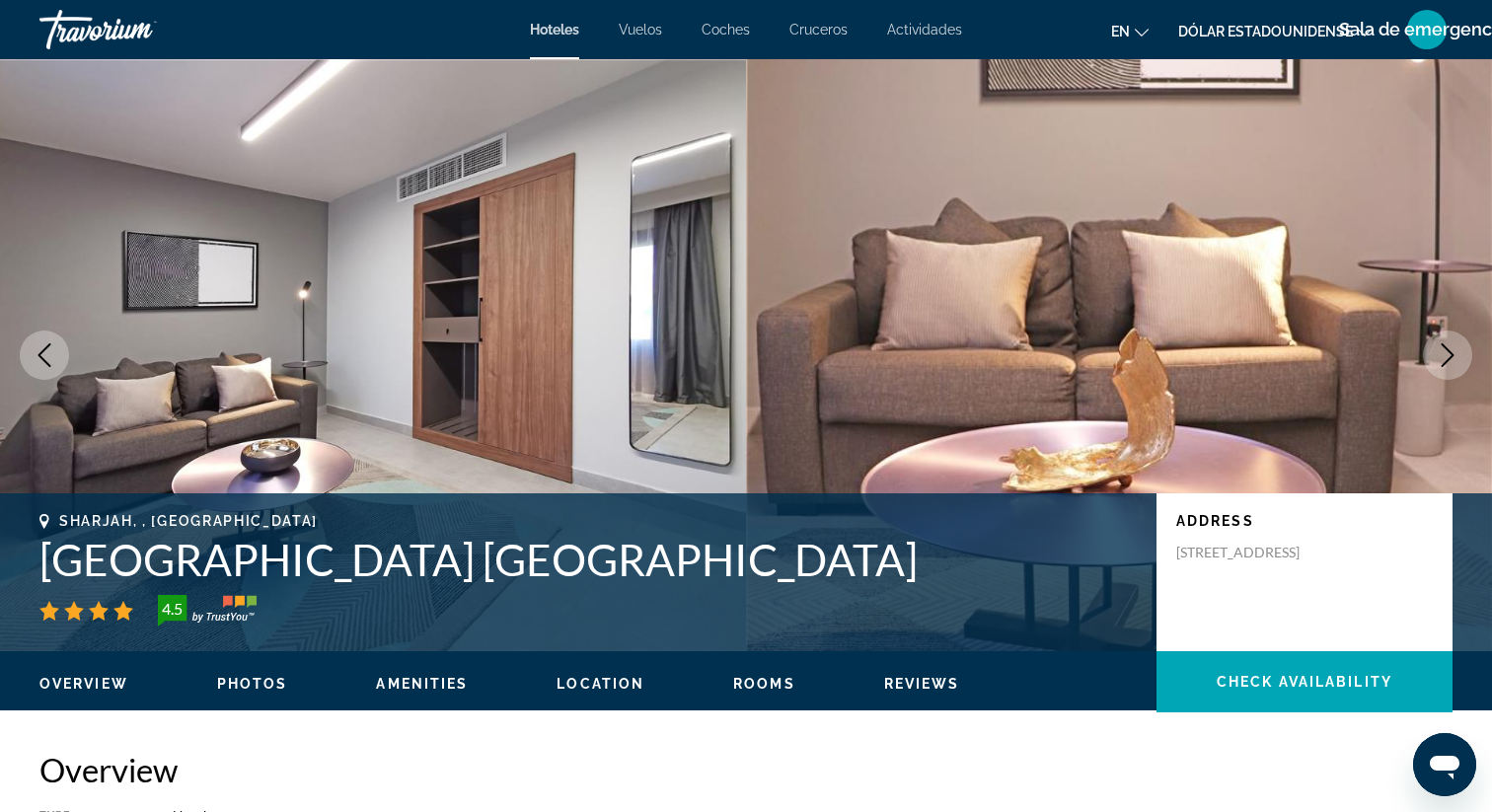
click at [1449, 349] on icon "Next image" at bounding box center [1447, 355] width 24 height 24
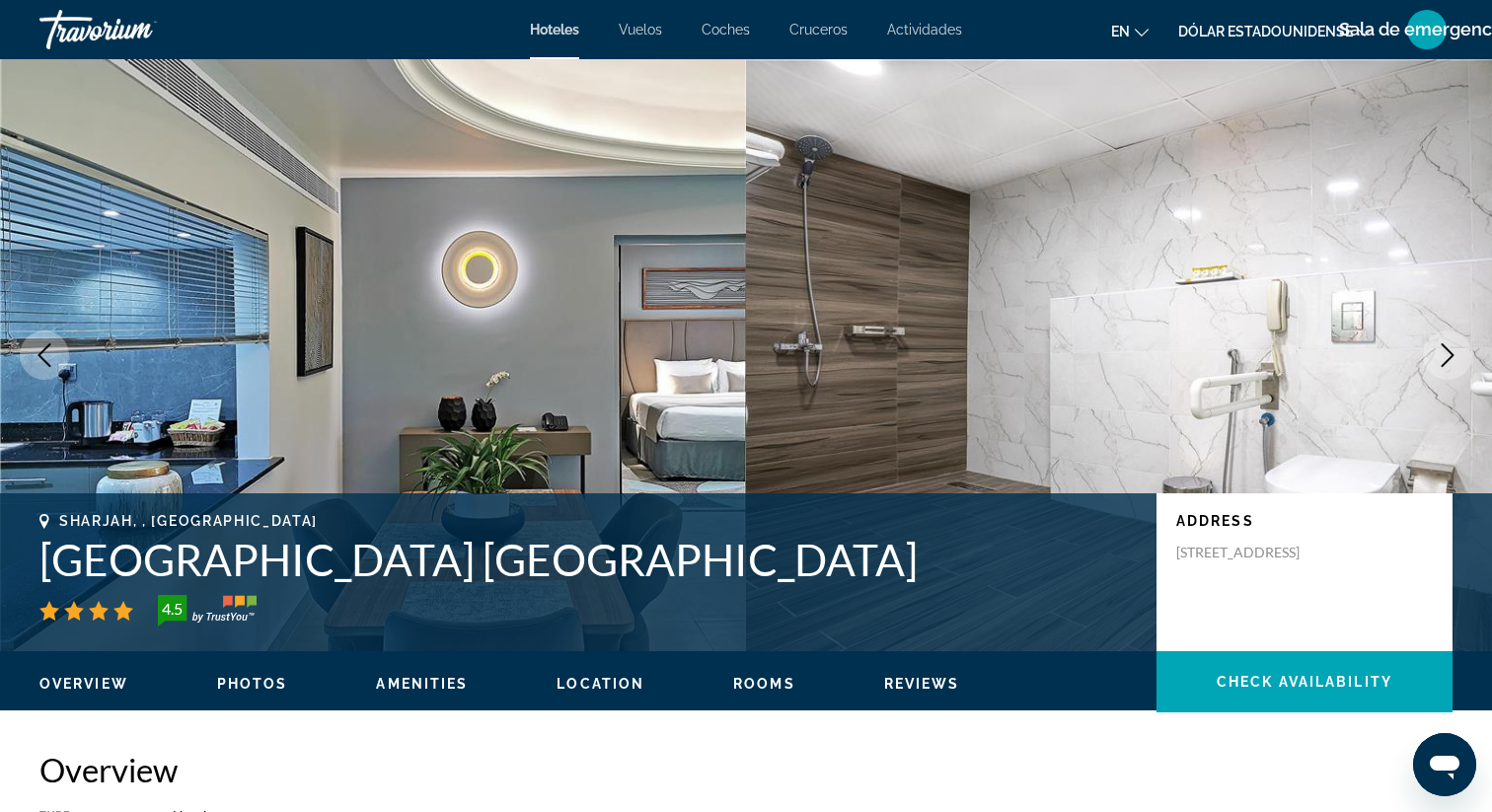
click at [1443, 354] on icon "Next image" at bounding box center [1447, 355] width 24 height 24
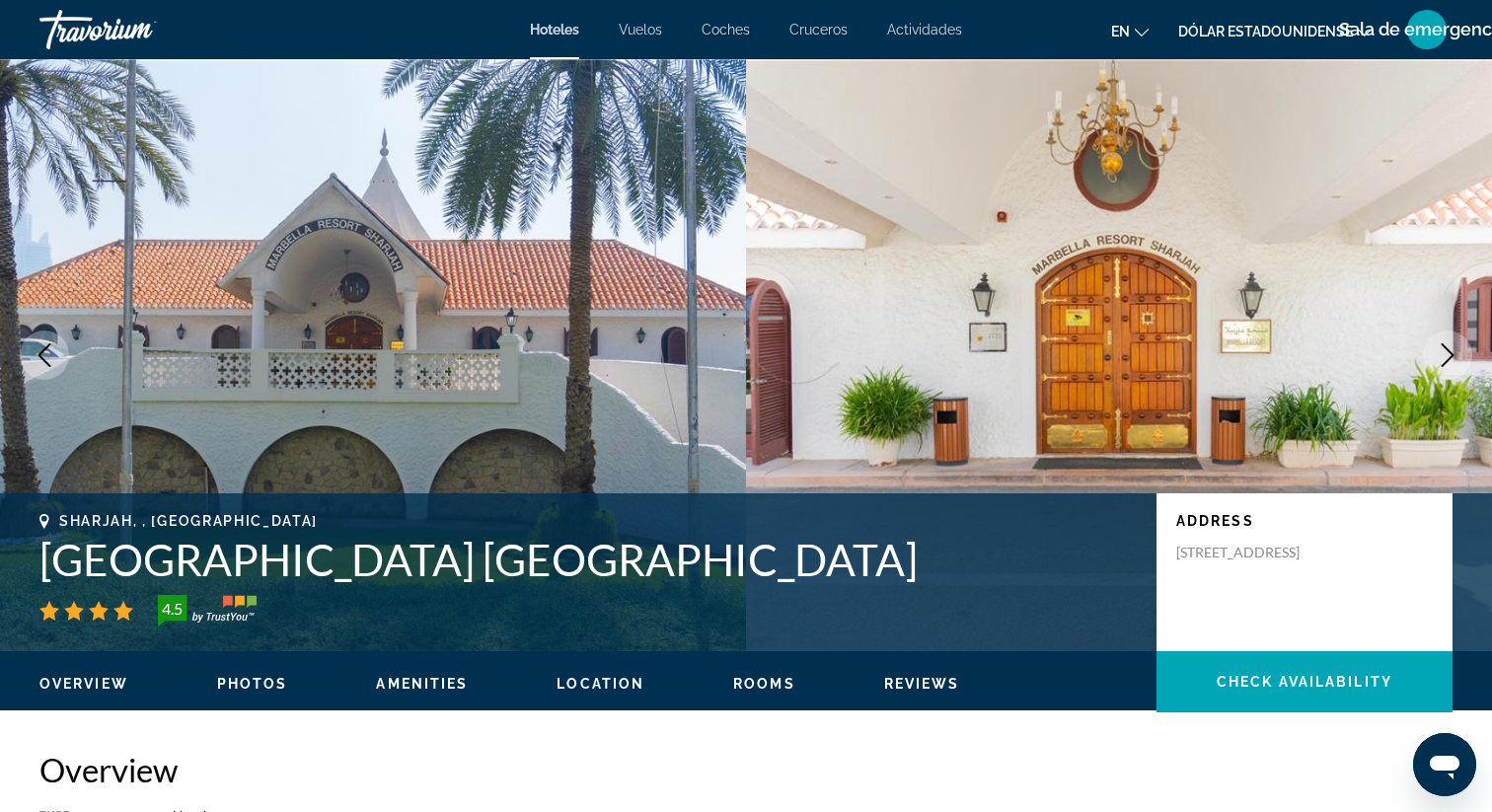
click at [1443, 354] on icon "Next image" at bounding box center [1447, 355] width 24 height 24
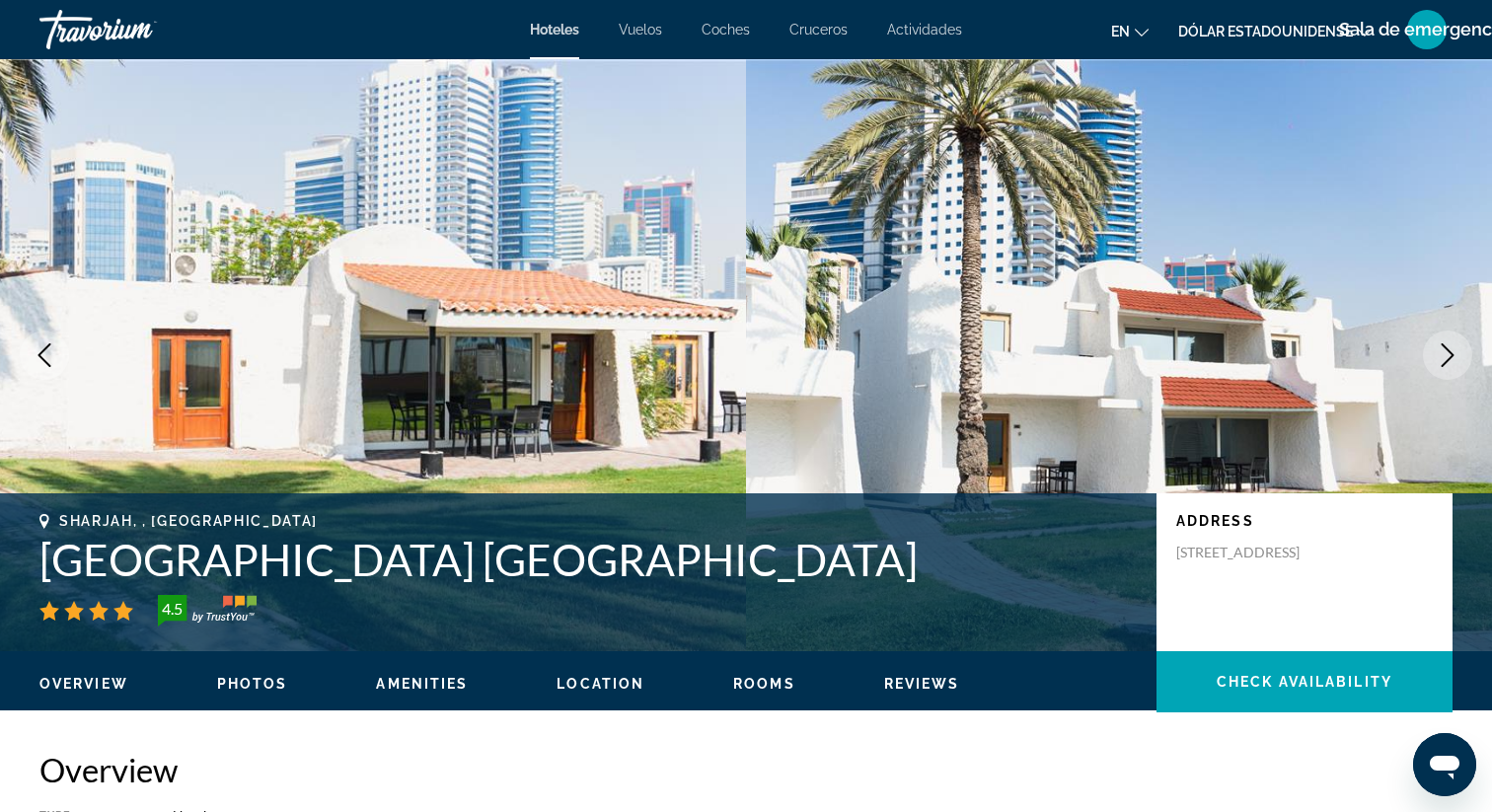
click at [1443, 355] on icon "Next image" at bounding box center [1447, 355] width 24 height 24
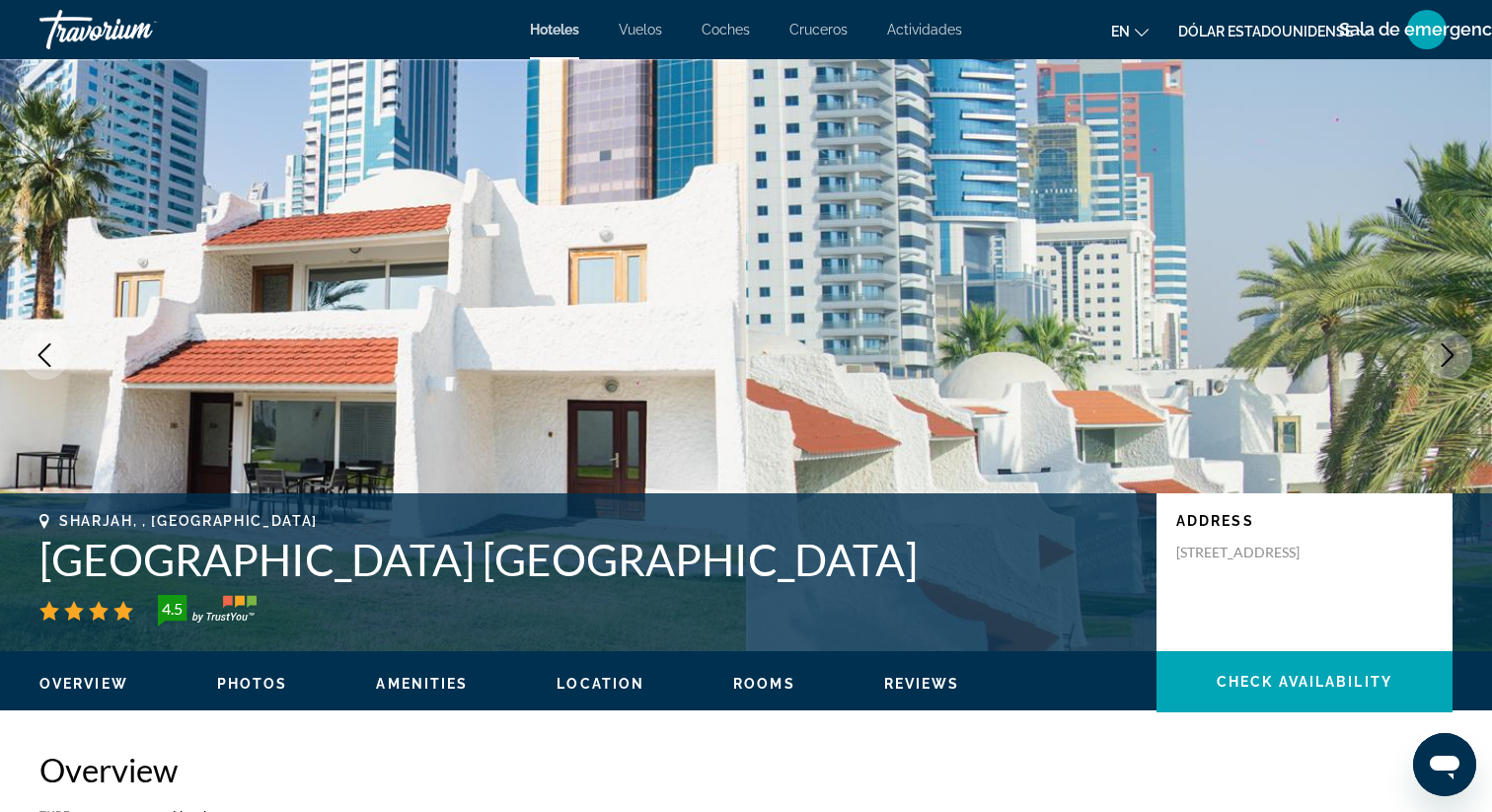
click at [1444, 356] on icon "Next image" at bounding box center [1447, 355] width 24 height 24
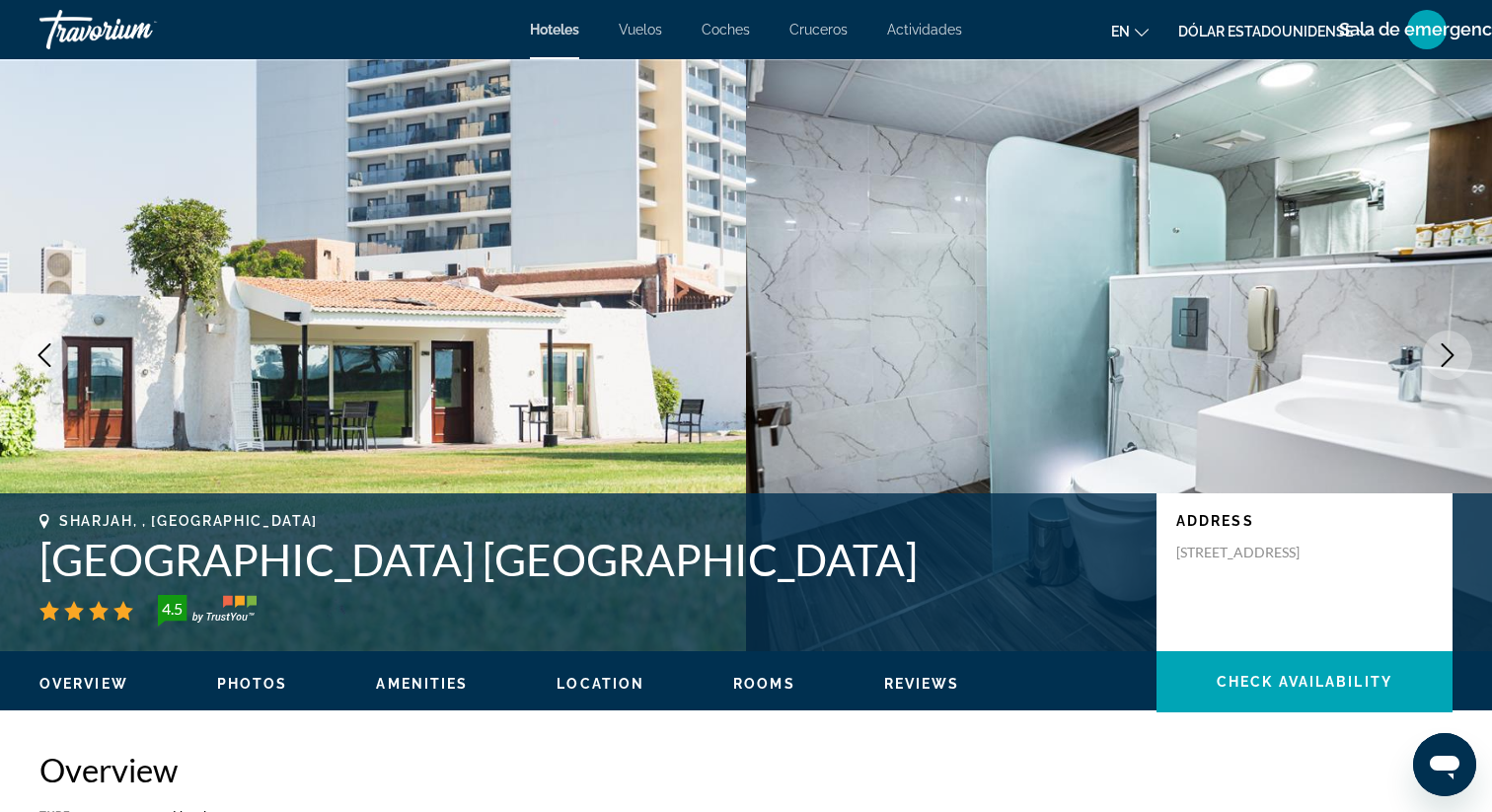
click at [1444, 356] on icon "Next image" at bounding box center [1447, 355] width 24 height 24
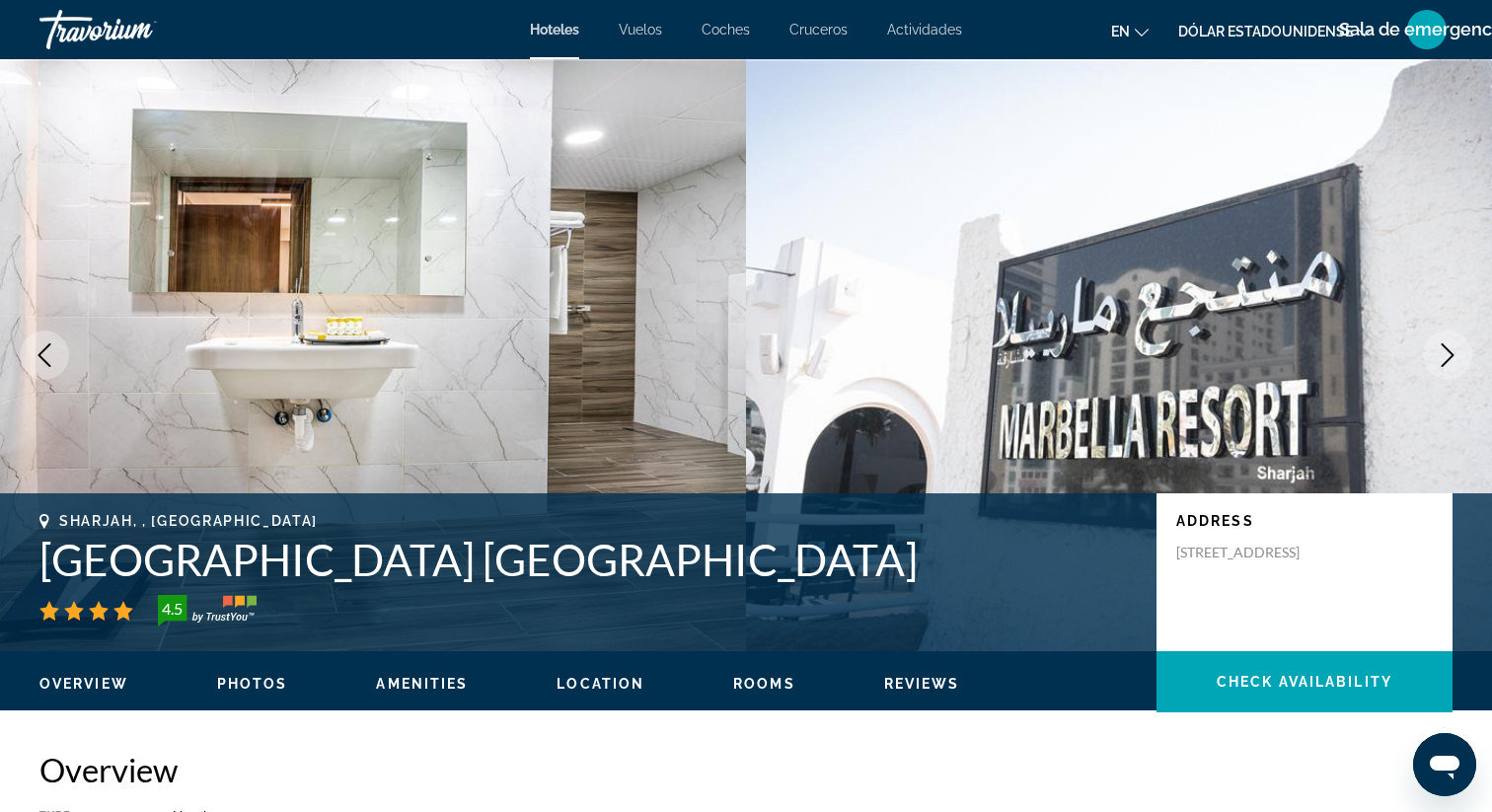
click at [1444, 357] on icon "Next image" at bounding box center [1447, 355] width 24 height 24
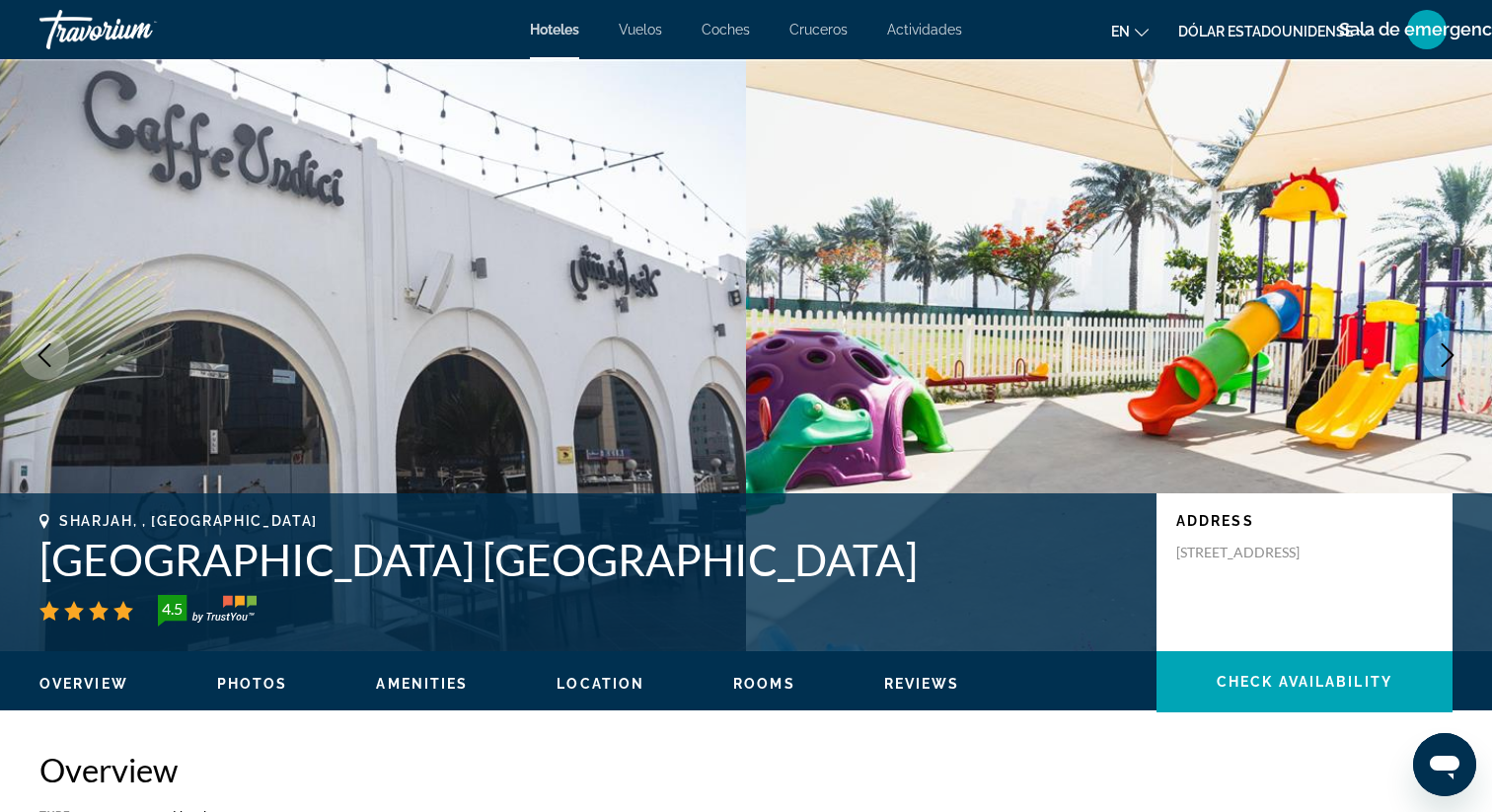
click at [1444, 357] on icon "Next image" at bounding box center [1447, 355] width 24 height 24
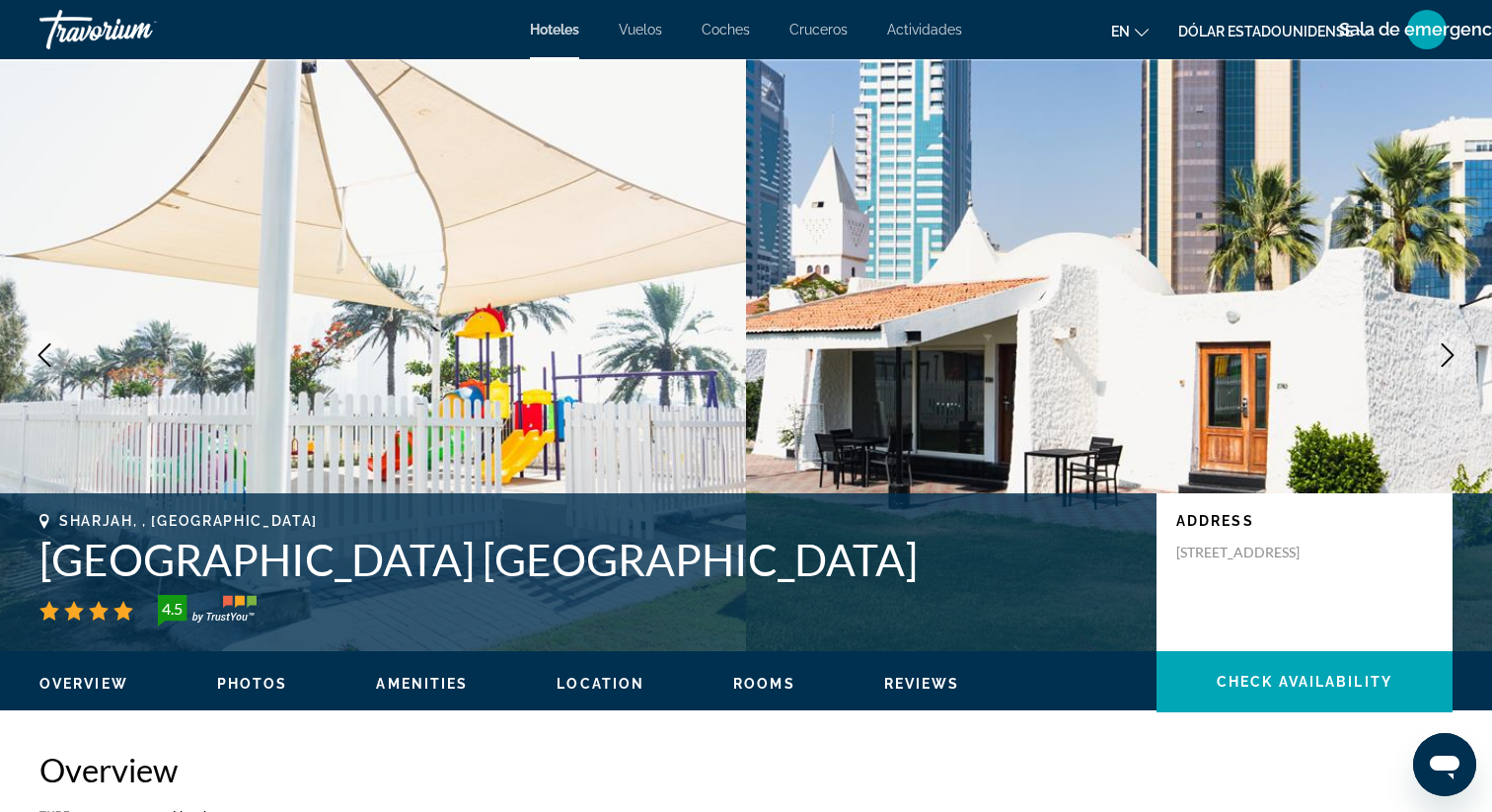
click at [1445, 358] on icon "Next image" at bounding box center [1447, 355] width 24 height 24
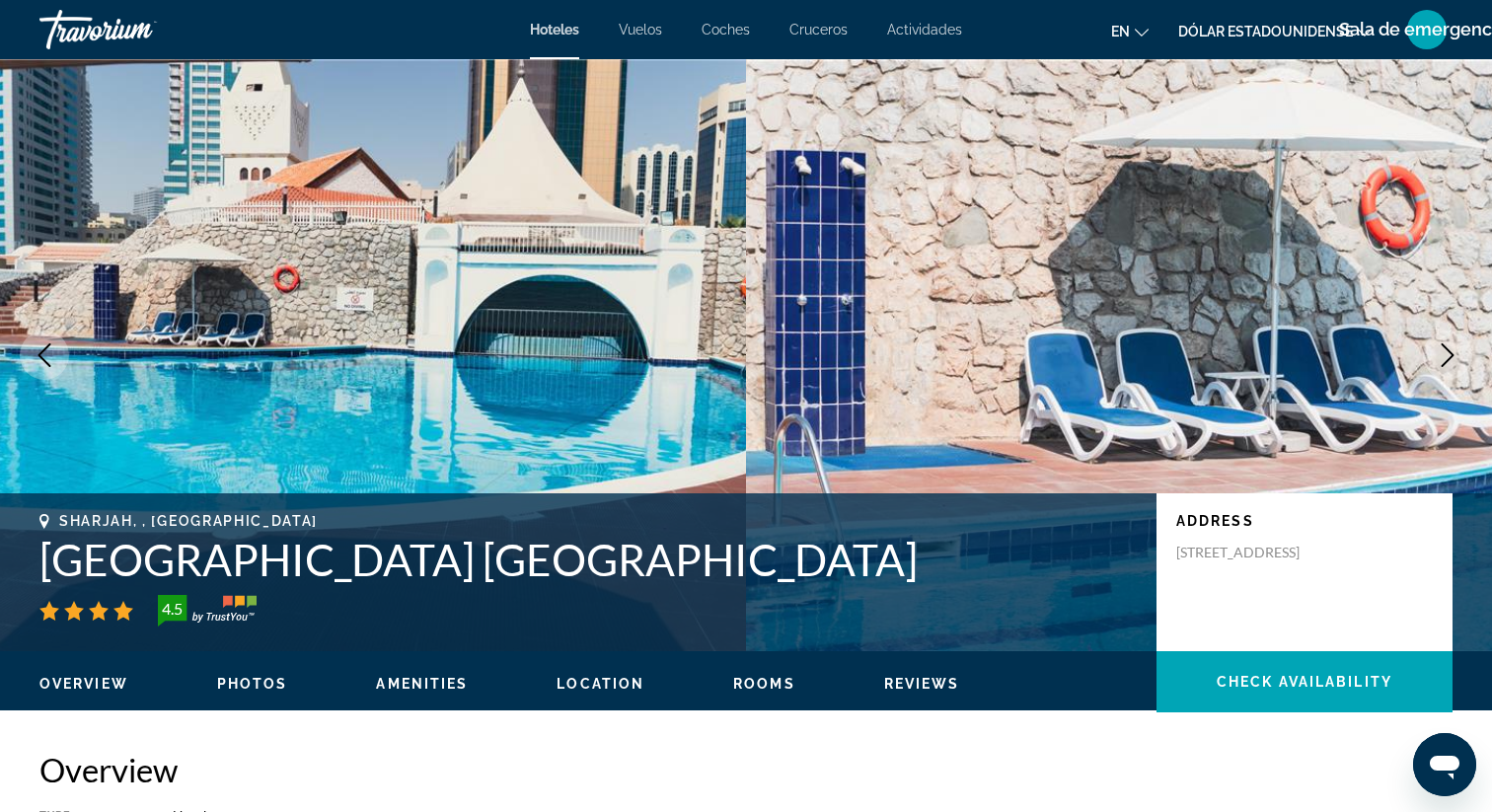
click at [1445, 358] on icon "Next image" at bounding box center [1447, 355] width 24 height 24
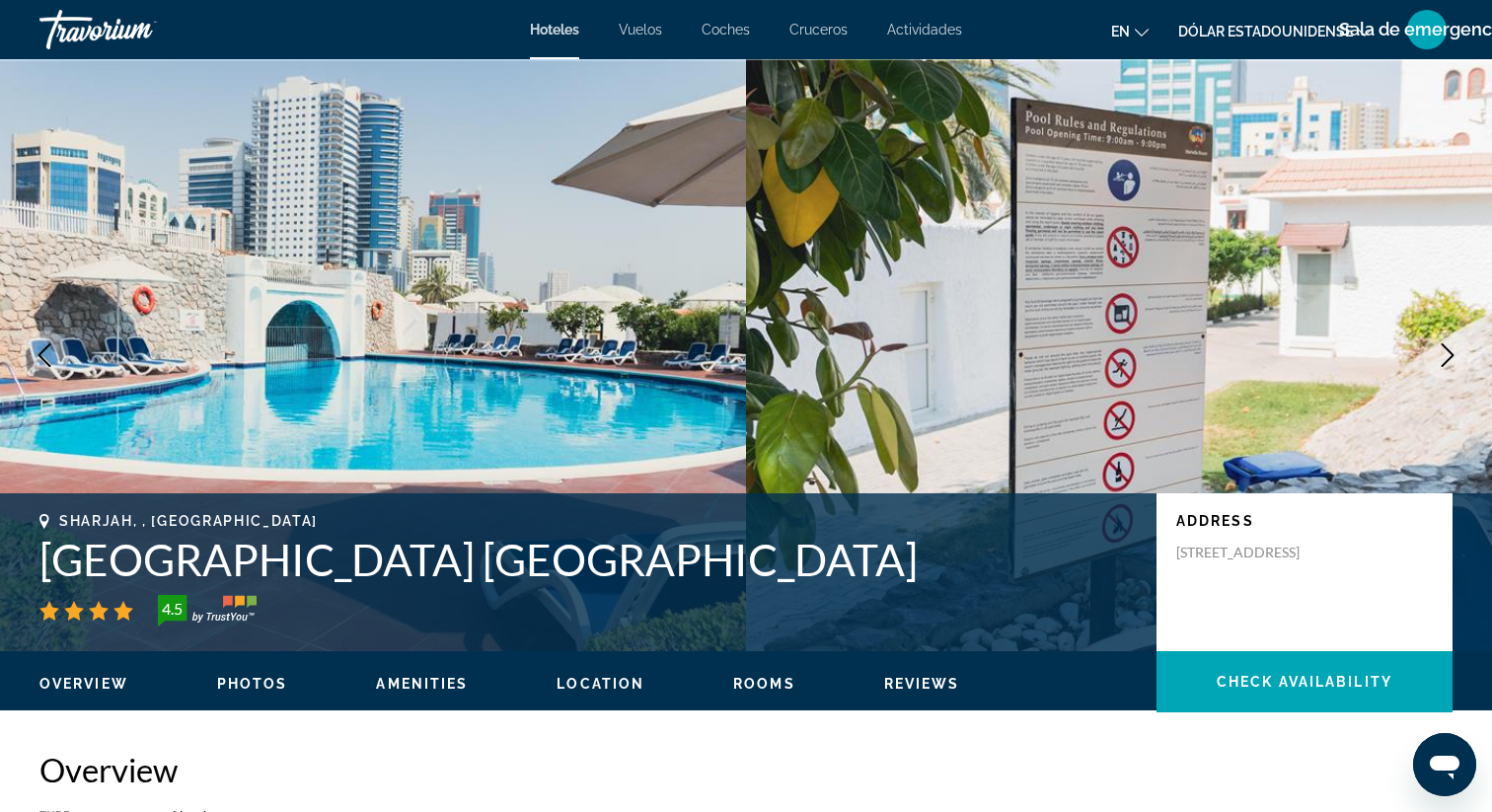
click at [1445, 359] on icon "Next image" at bounding box center [1447, 355] width 24 height 24
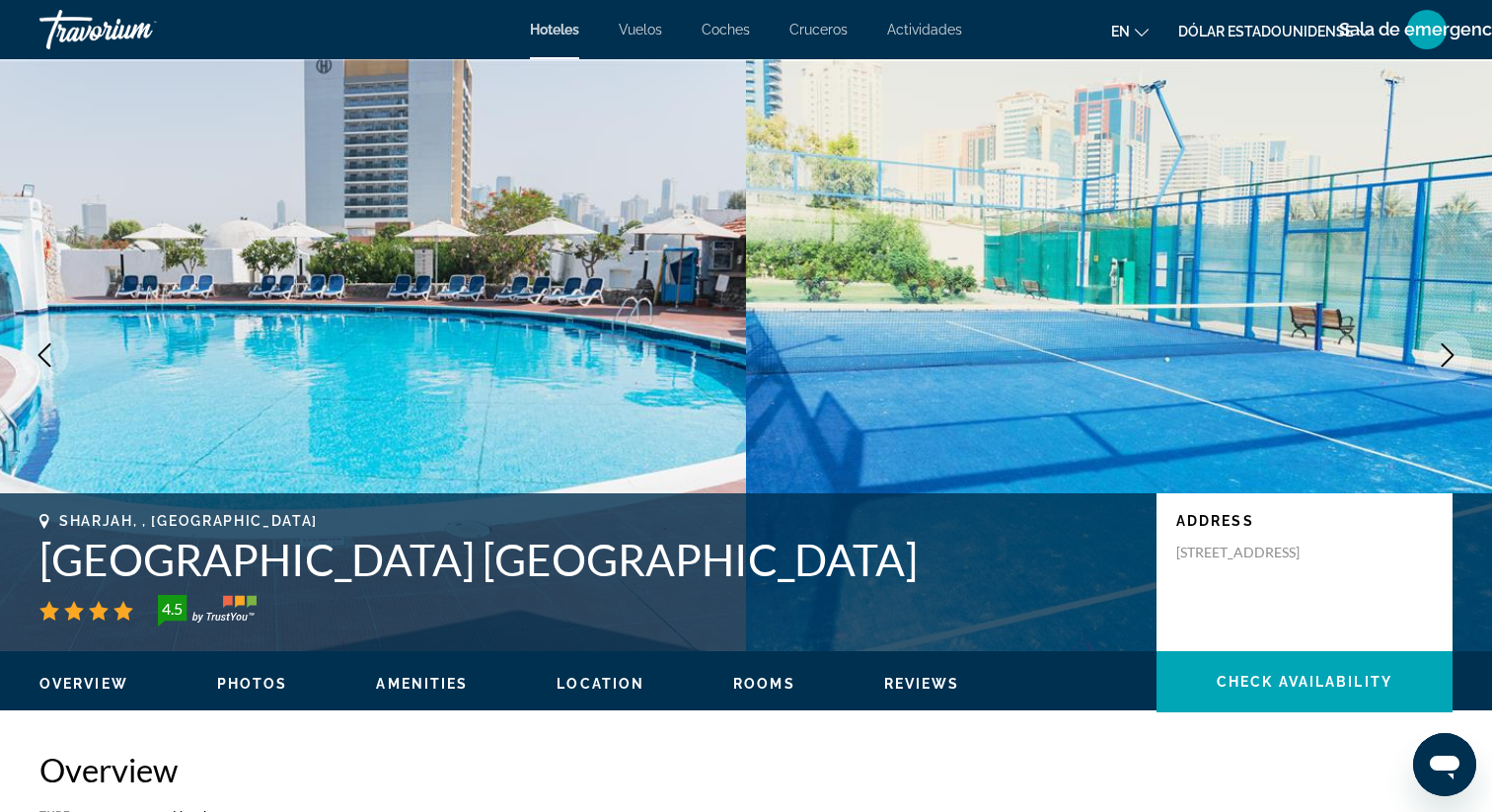
click at [1452, 346] on icon "Next image" at bounding box center [1447, 355] width 24 height 24
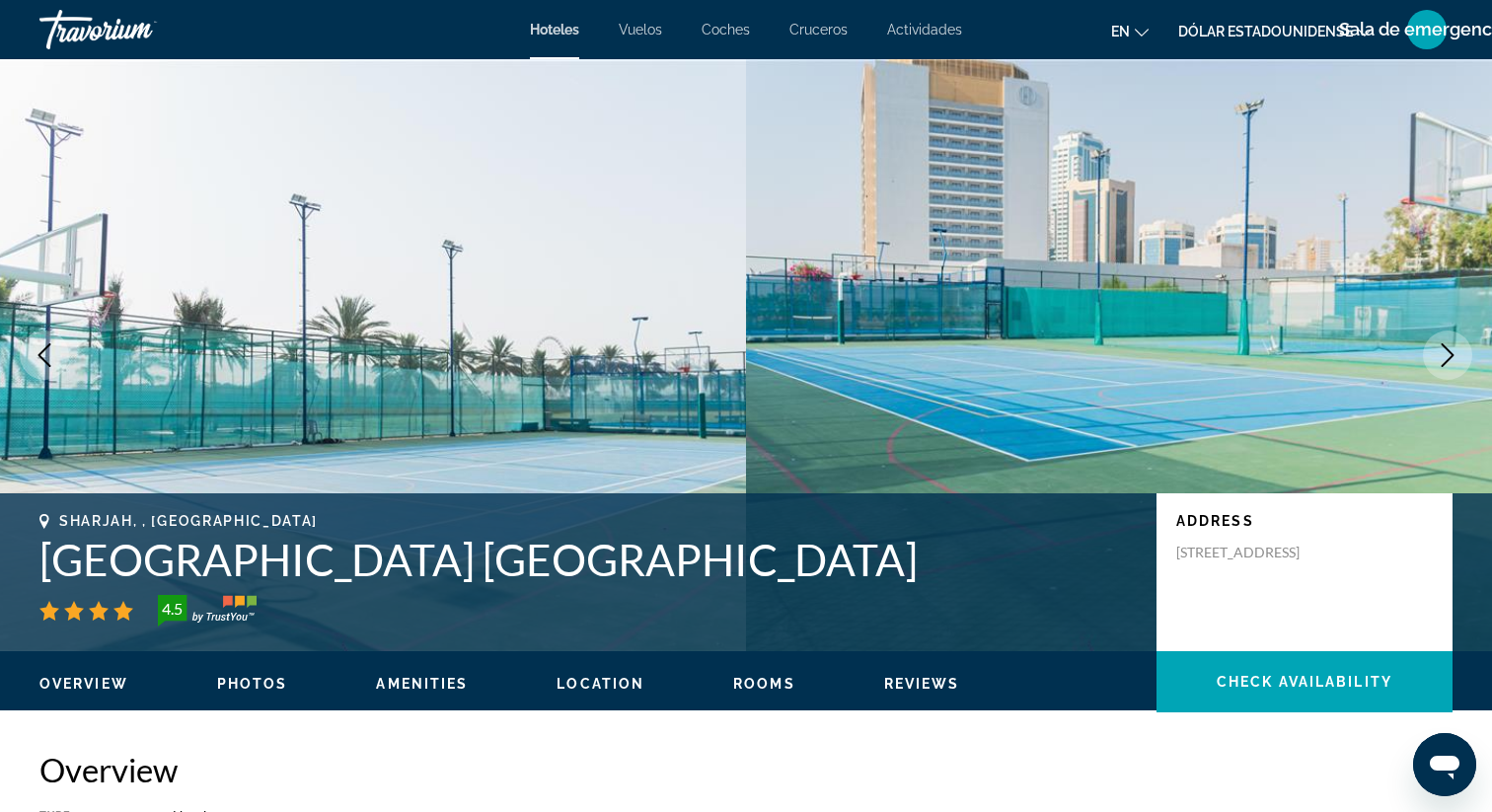
click at [1452, 347] on icon "Next image" at bounding box center [1447, 355] width 24 height 24
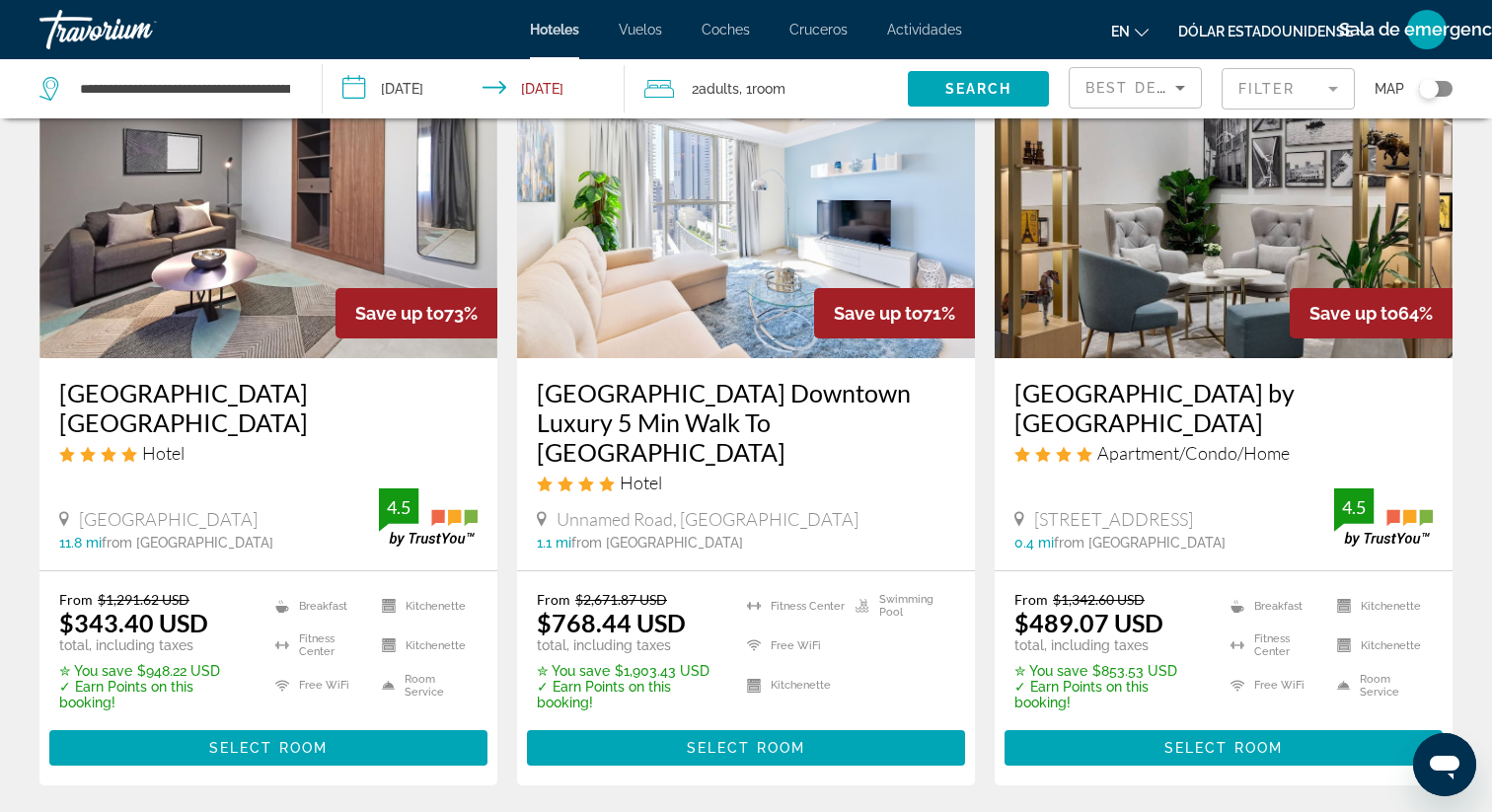
scroll to position [146, 0]
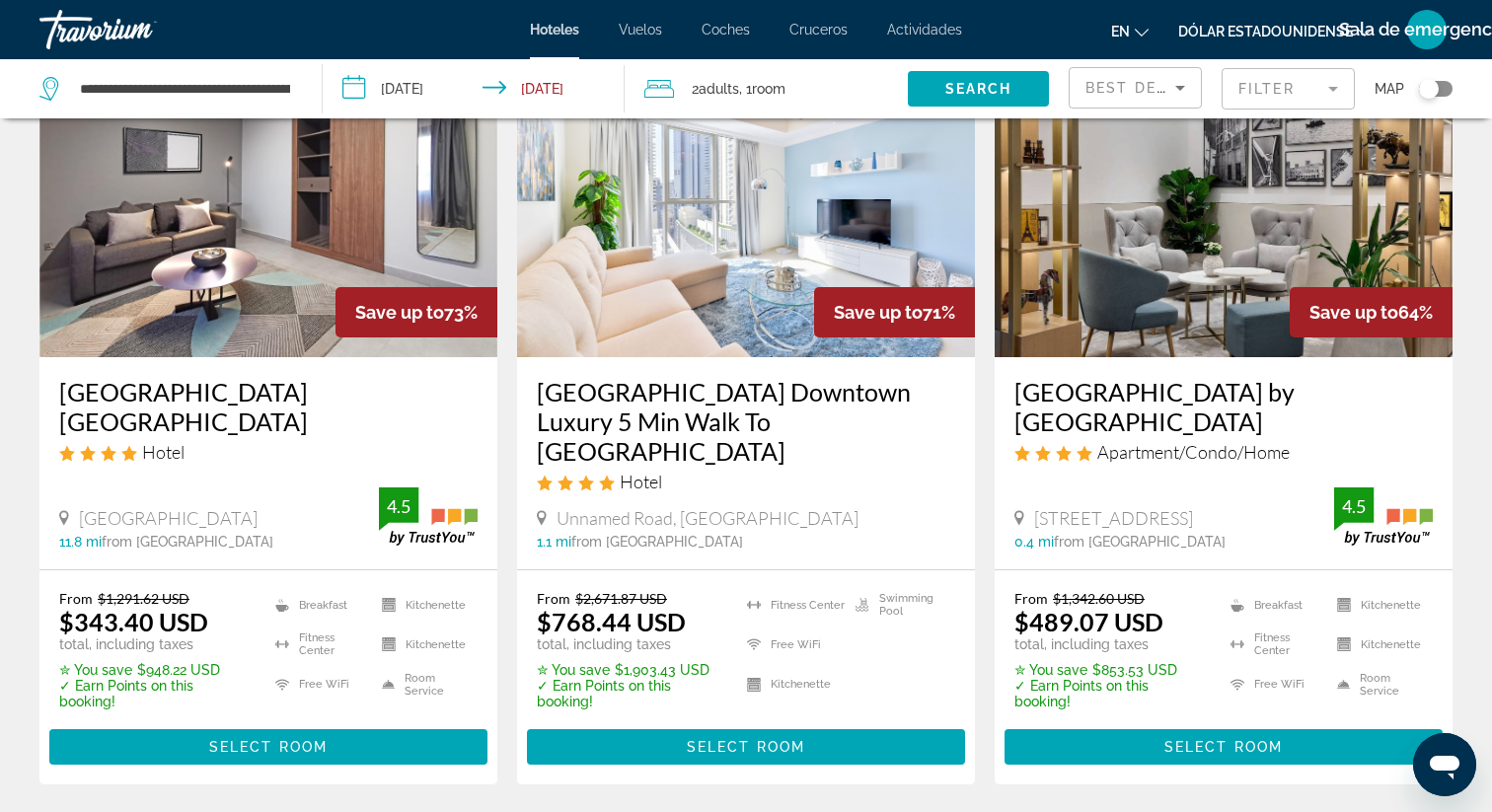
click at [765, 269] on img "Contenido principal" at bounding box center [745, 199] width 458 height 316
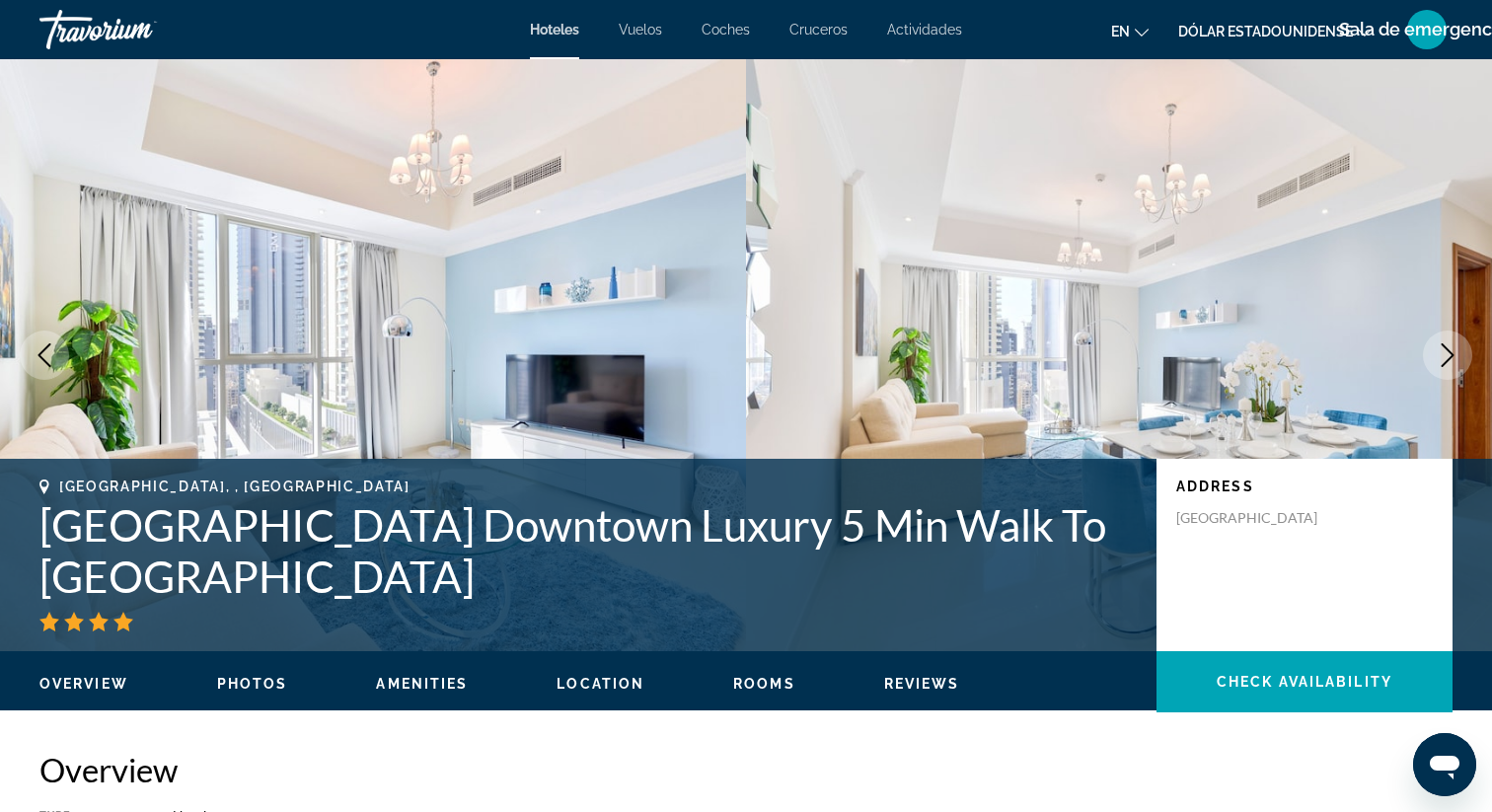
click at [1437, 360] on icon "Next image" at bounding box center [1447, 355] width 24 height 24
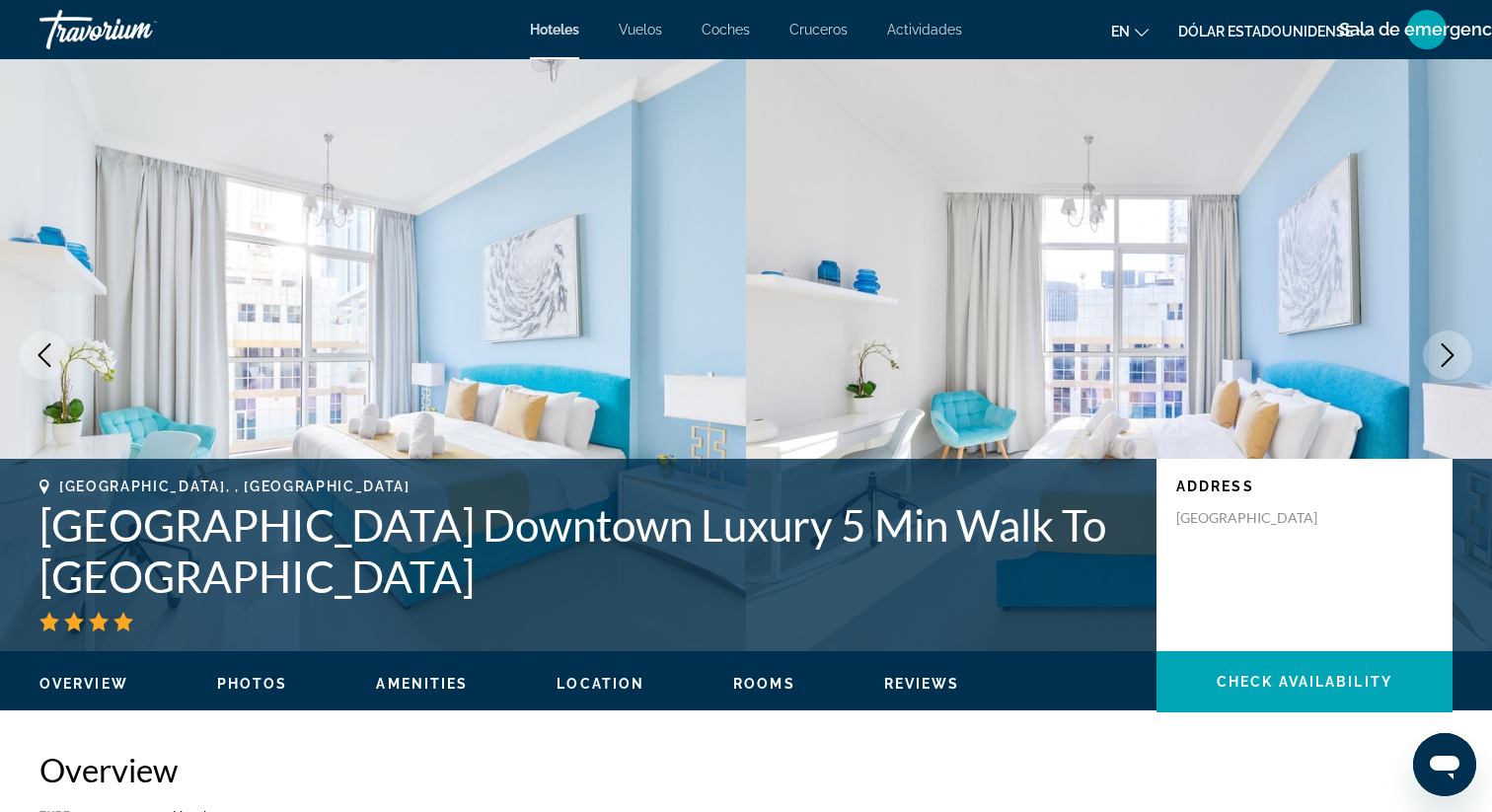
click at [1441, 357] on icon "Next image" at bounding box center [1447, 355] width 24 height 24
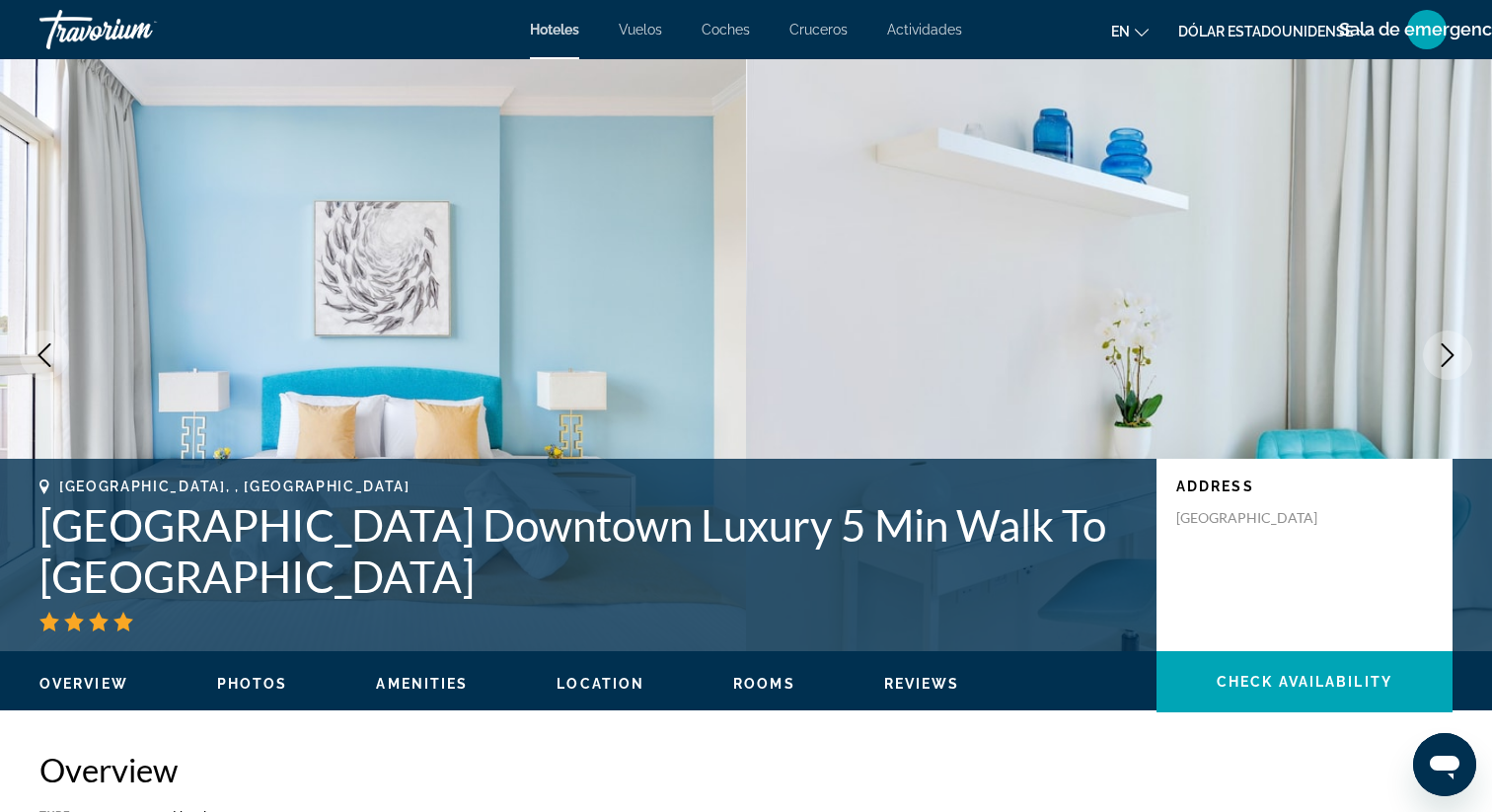
click at [1441, 357] on icon "Next image" at bounding box center [1447, 355] width 24 height 24
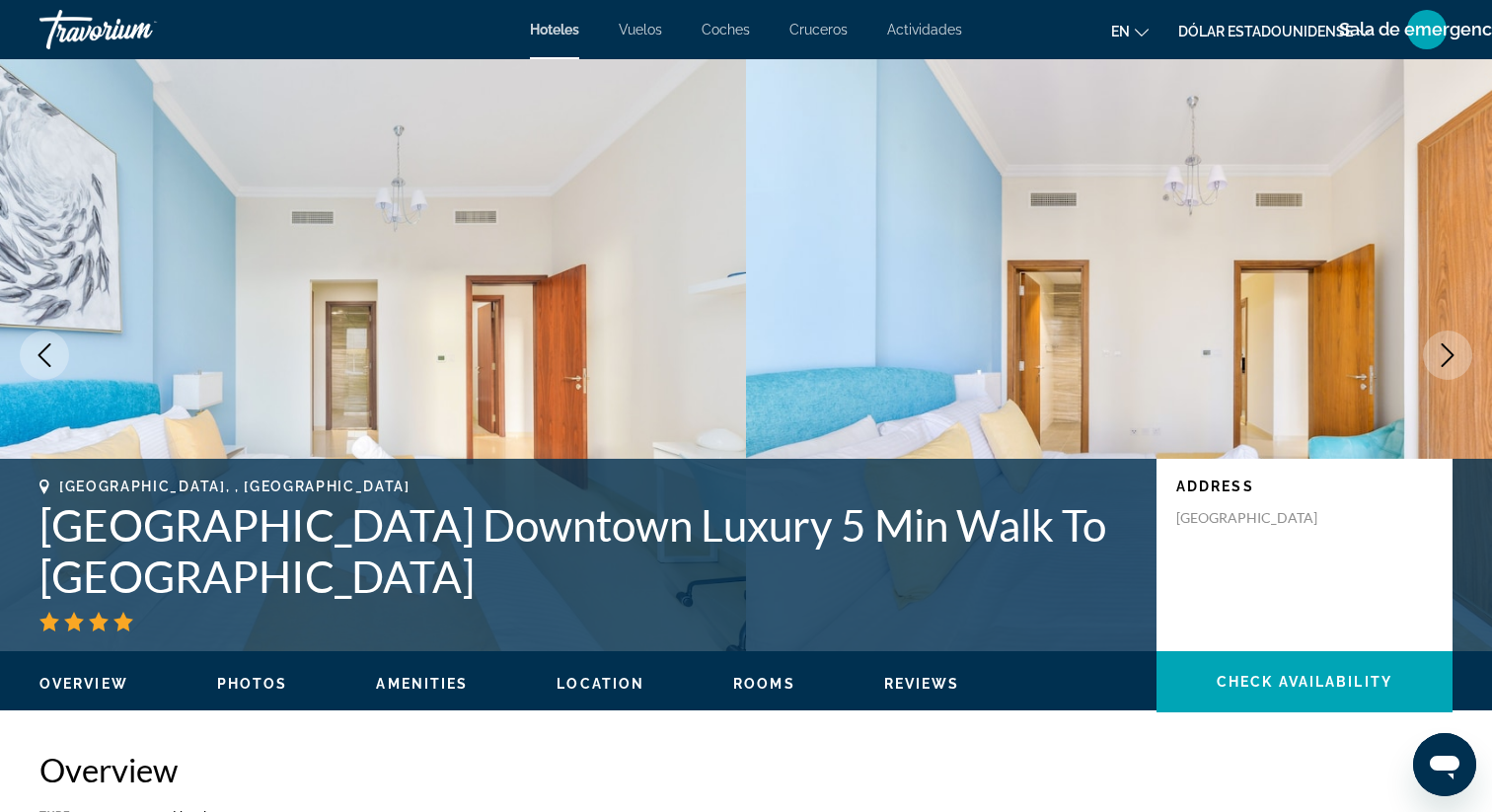
click at [1443, 358] on icon "Next image" at bounding box center [1447, 355] width 24 height 24
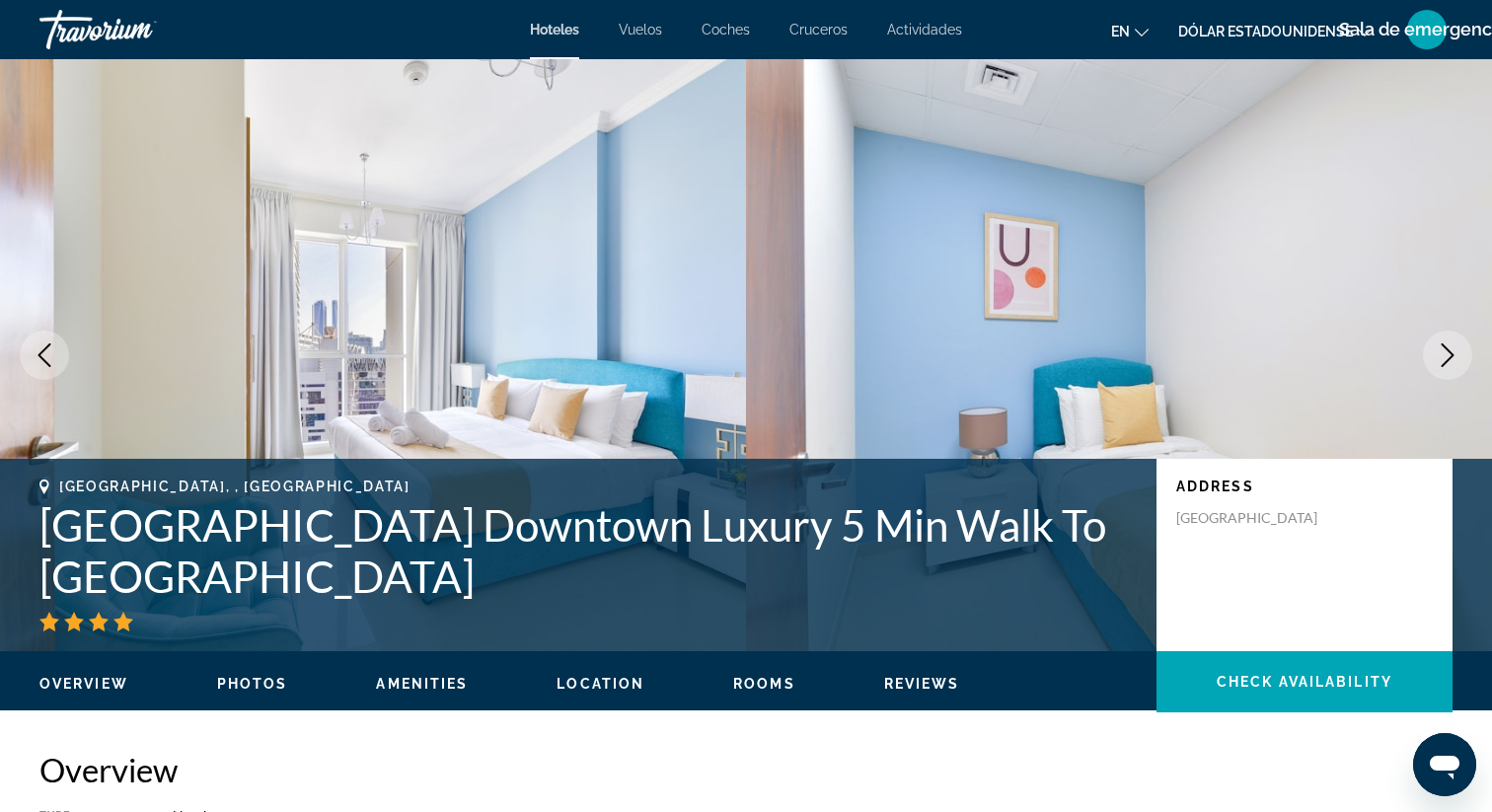
click at [1443, 358] on icon "Next image" at bounding box center [1447, 355] width 24 height 24
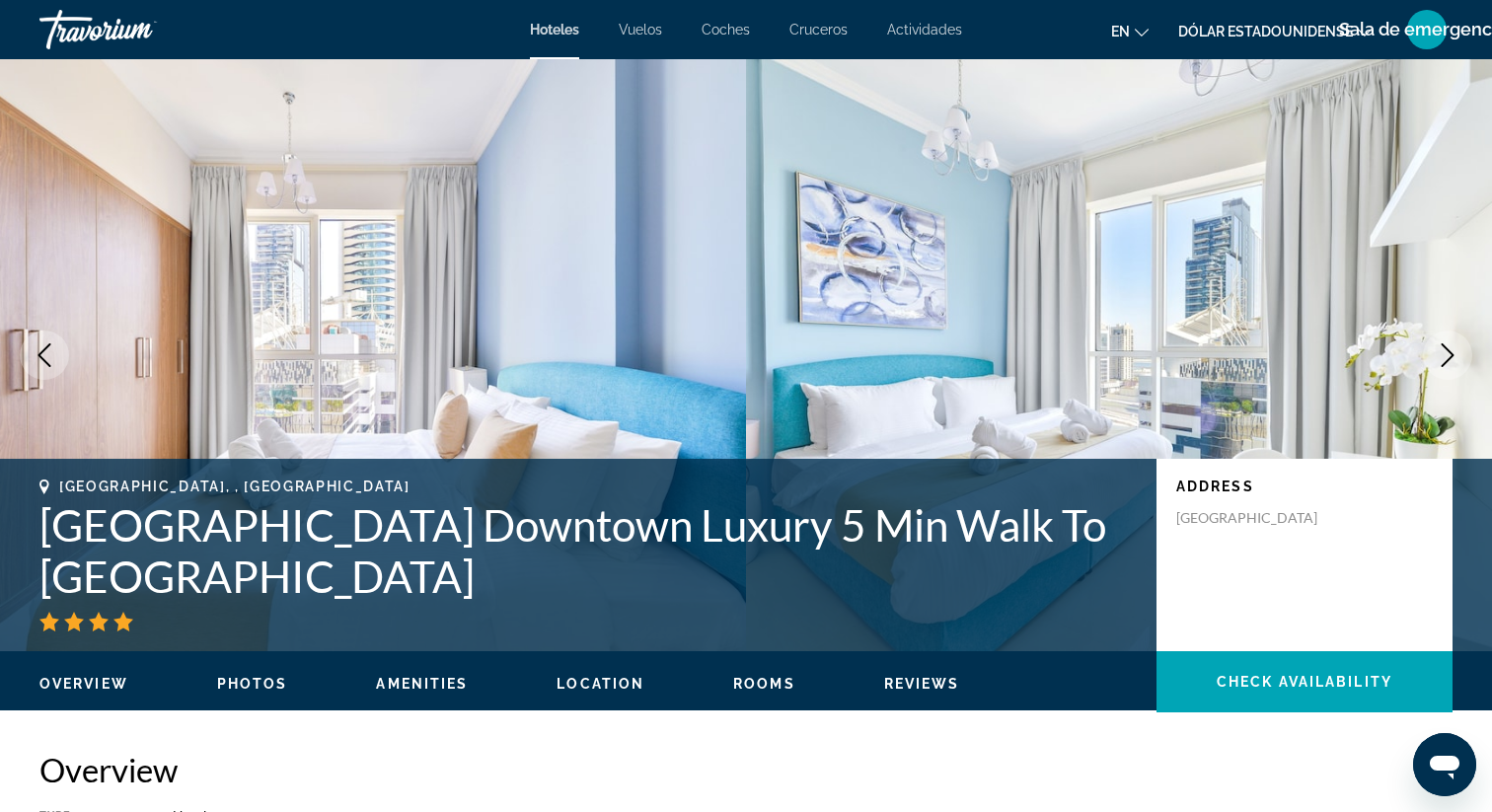
click at [1442, 358] on icon "Next image" at bounding box center [1447, 355] width 24 height 24
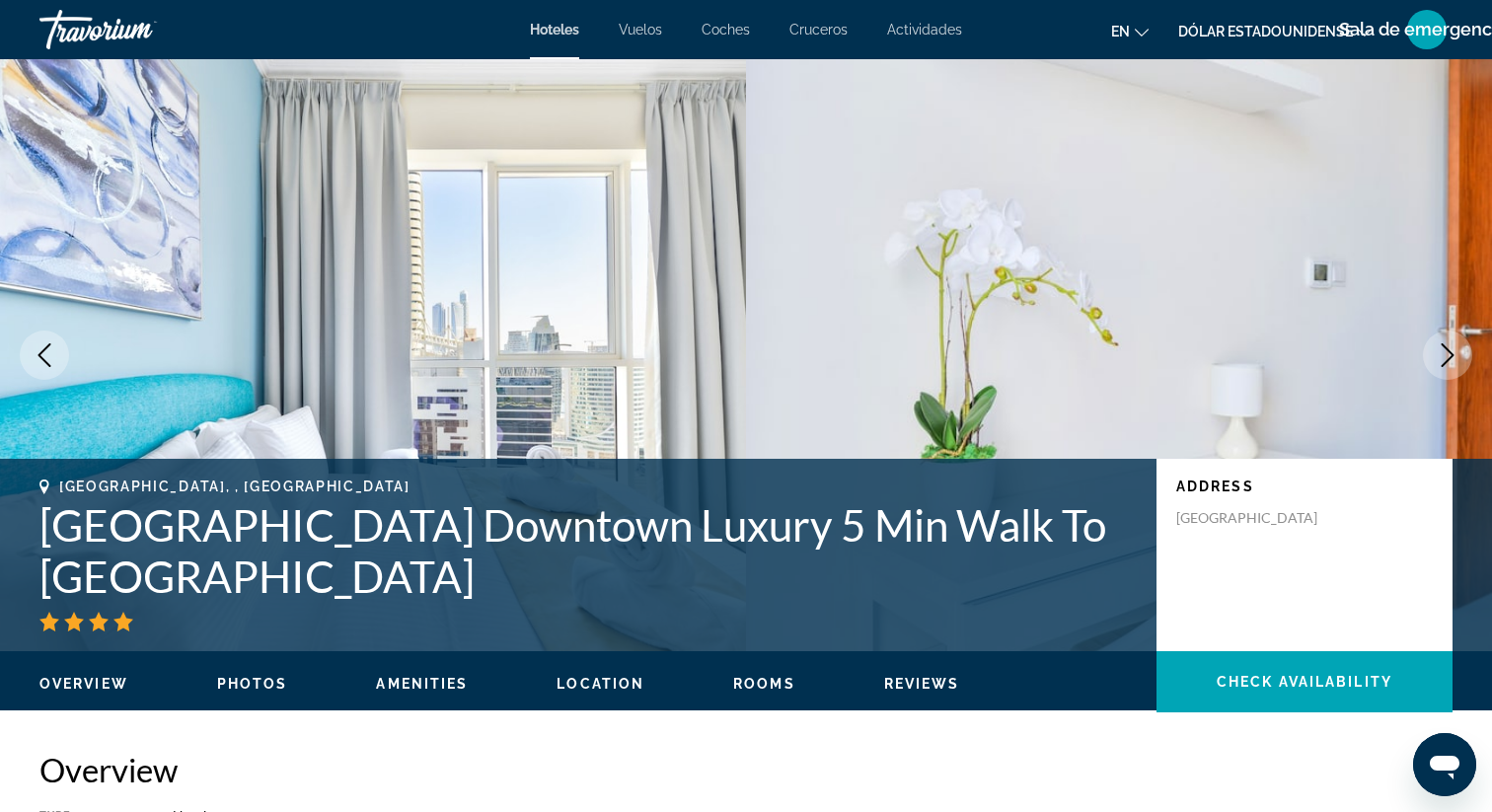
click at [1441, 358] on icon "Next image" at bounding box center [1447, 355] width 24 height 24
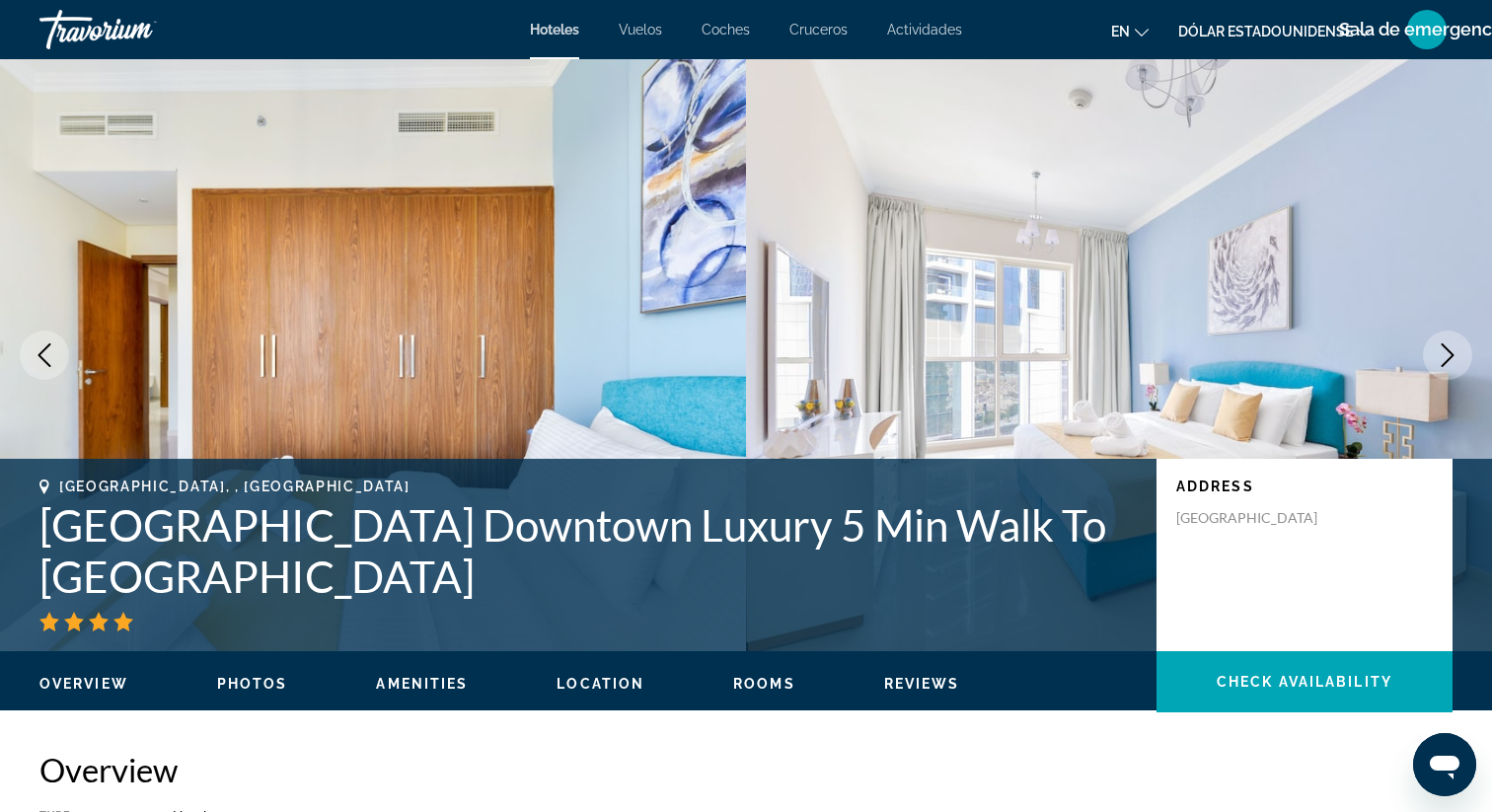
click at [1441, 358] on icon "Next image" at bounding box center [1447, 355] width 24 height 24
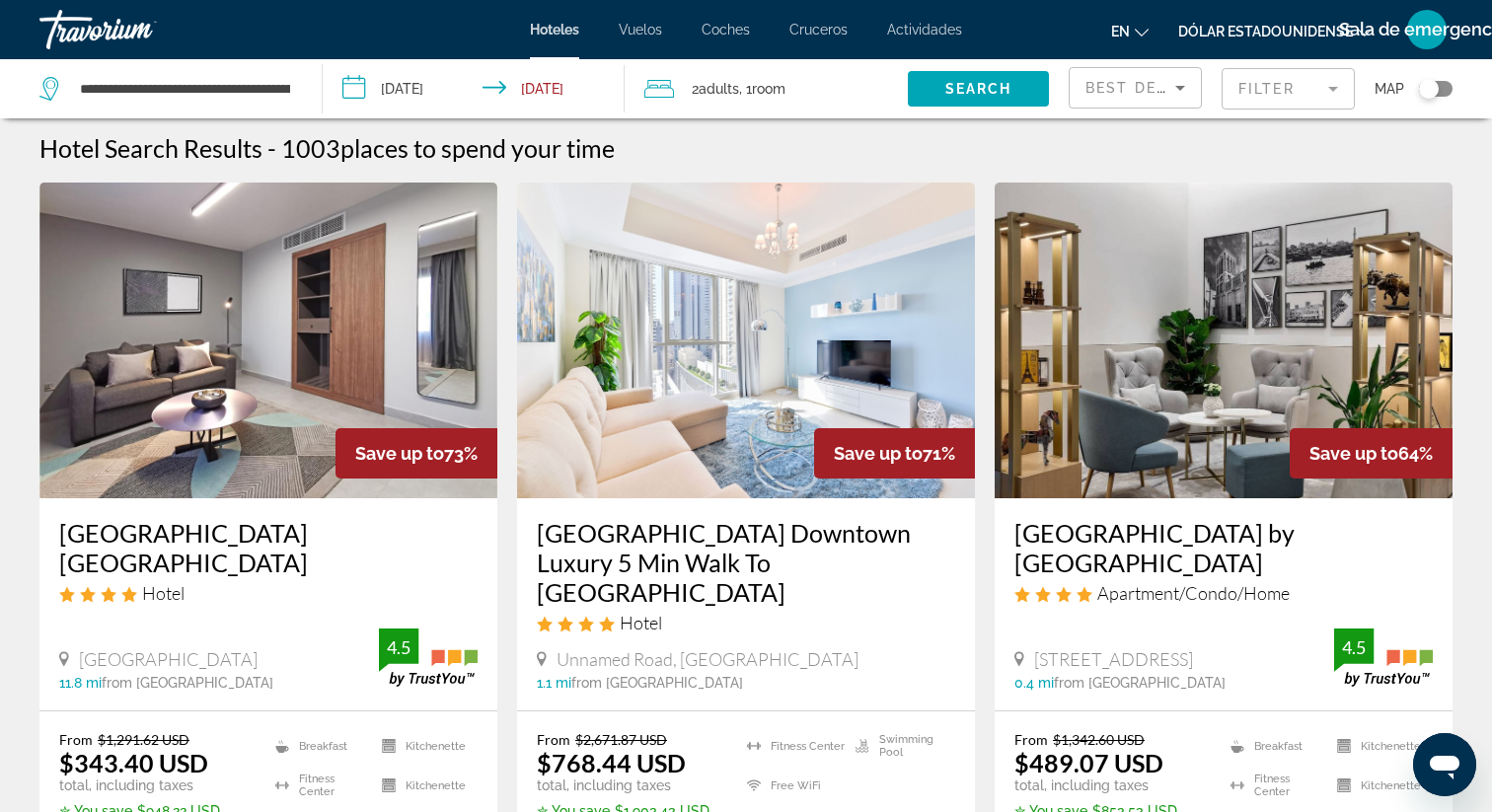
scroll to position [16, 0]
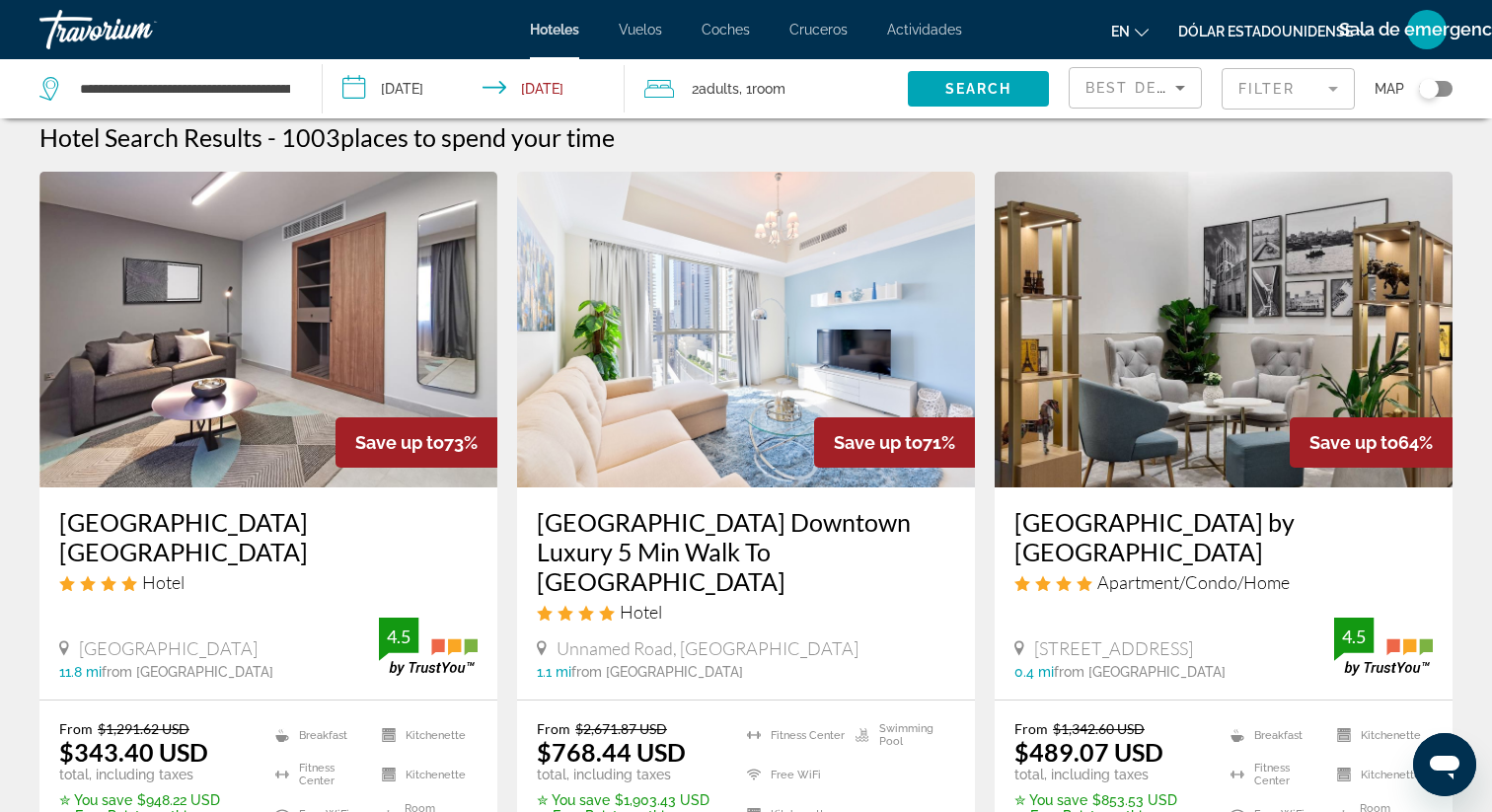
click at [1259, 320] on img "Contenido principal" at bounding box center [1223, 328] width 458 height 316
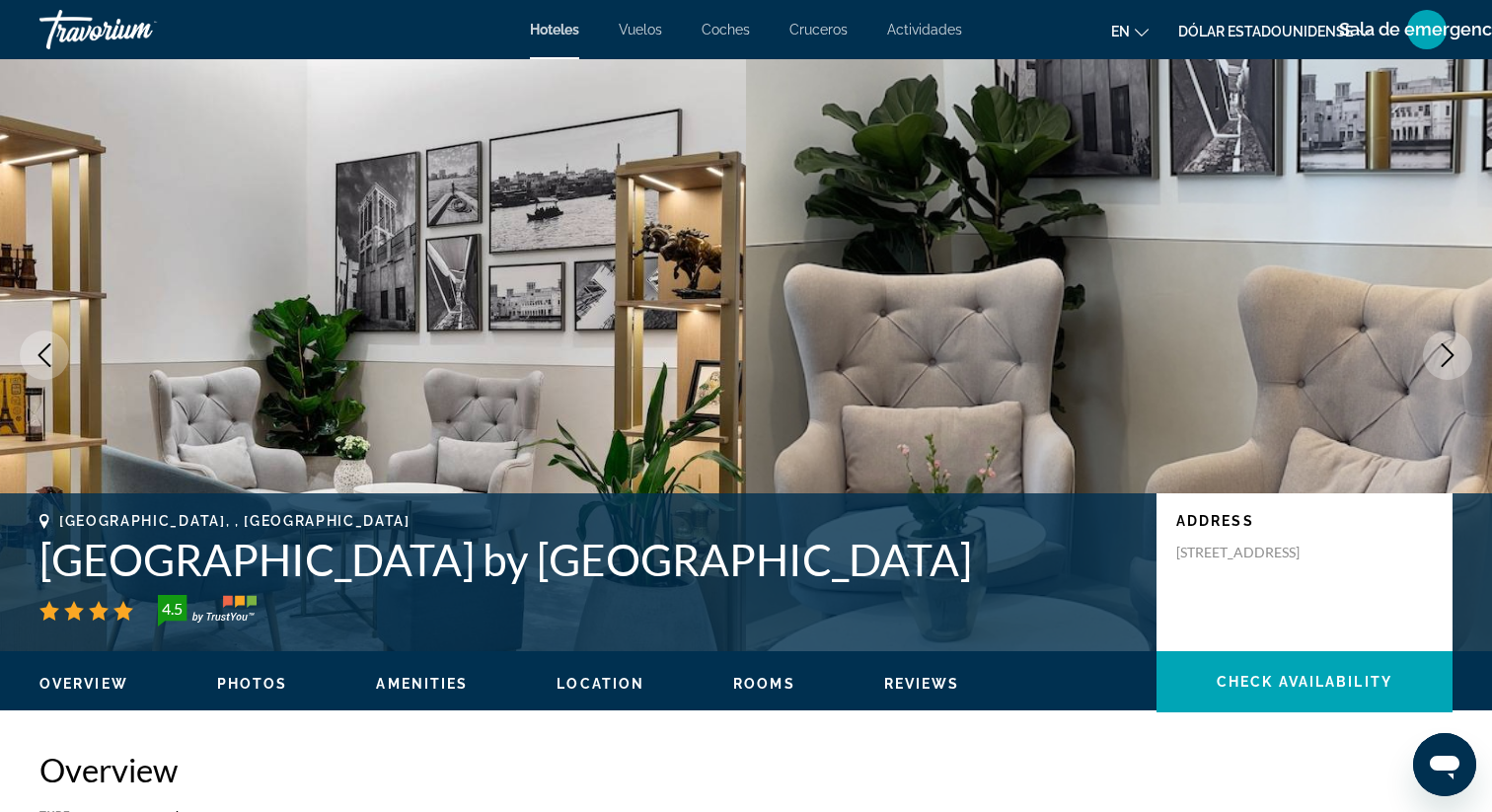
click at [1449, 354] on icon "Next image" at bounding box center [1447, 355] width 24 height 24
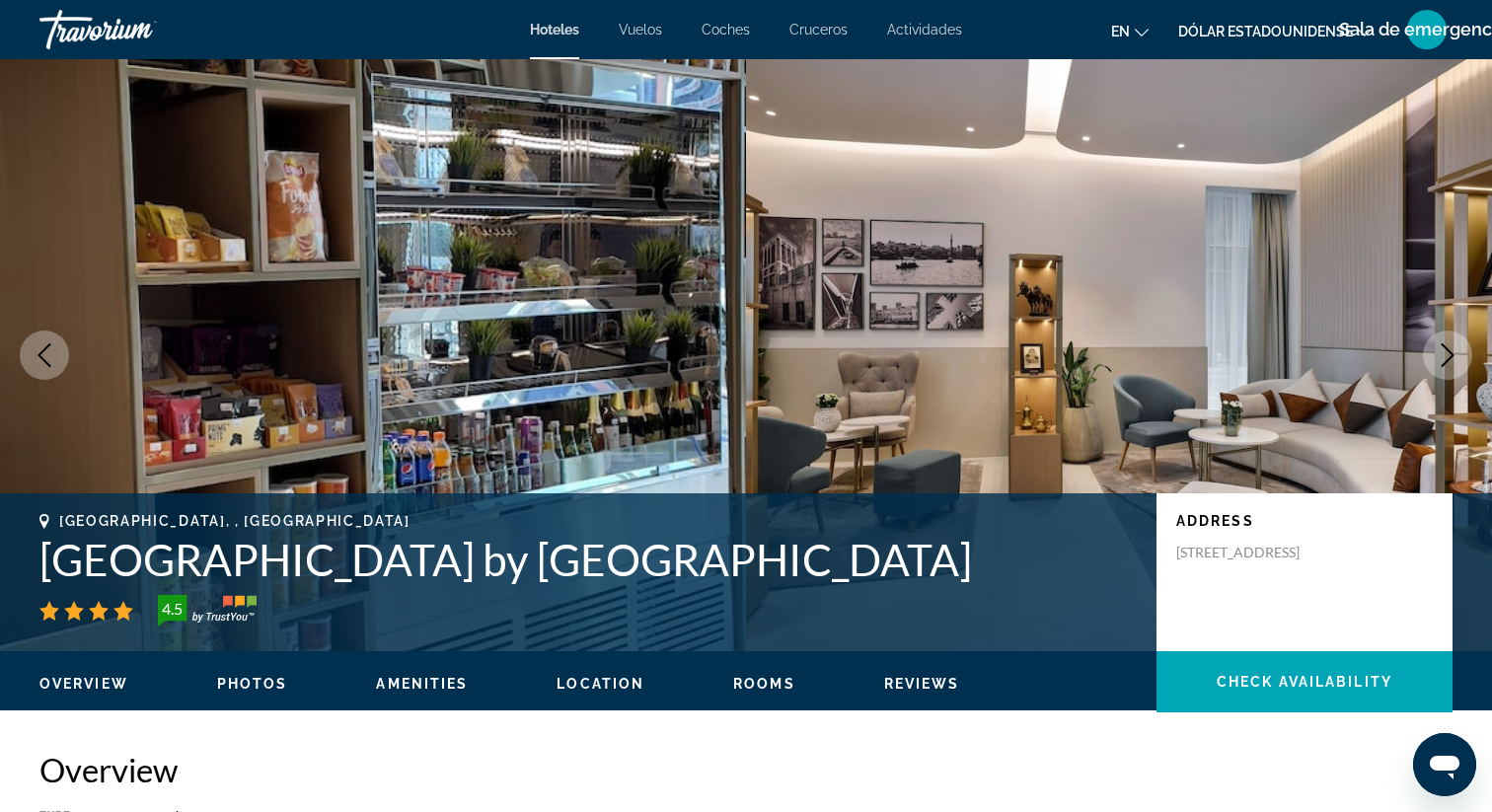
click at [1449, 354] on icon "Next image" at bounding box center [1447, 355] width 24 height 24
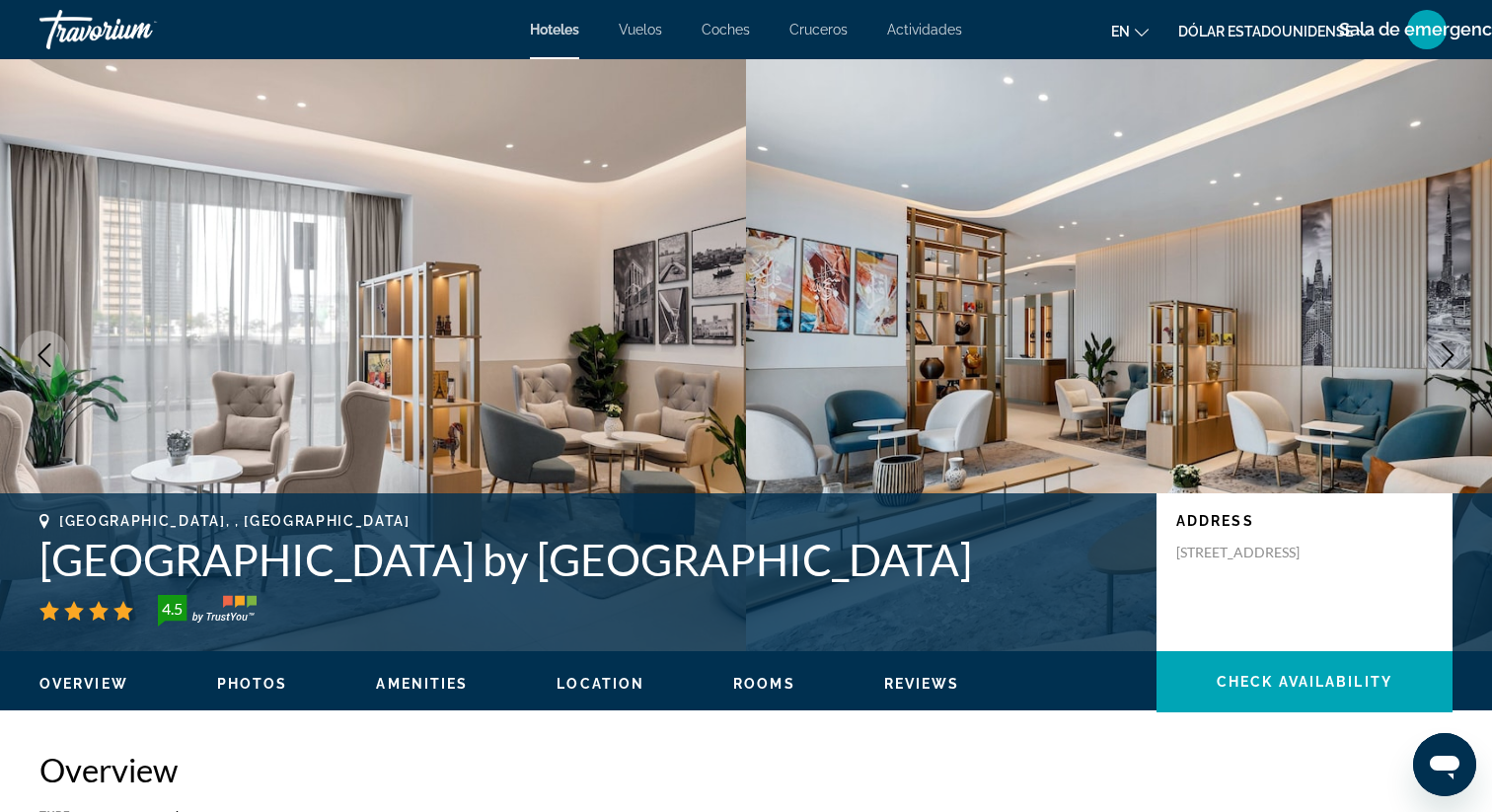
click at [1450, 351] on icon "Next image" at bounding box center [1447, 355] width 13 height 24
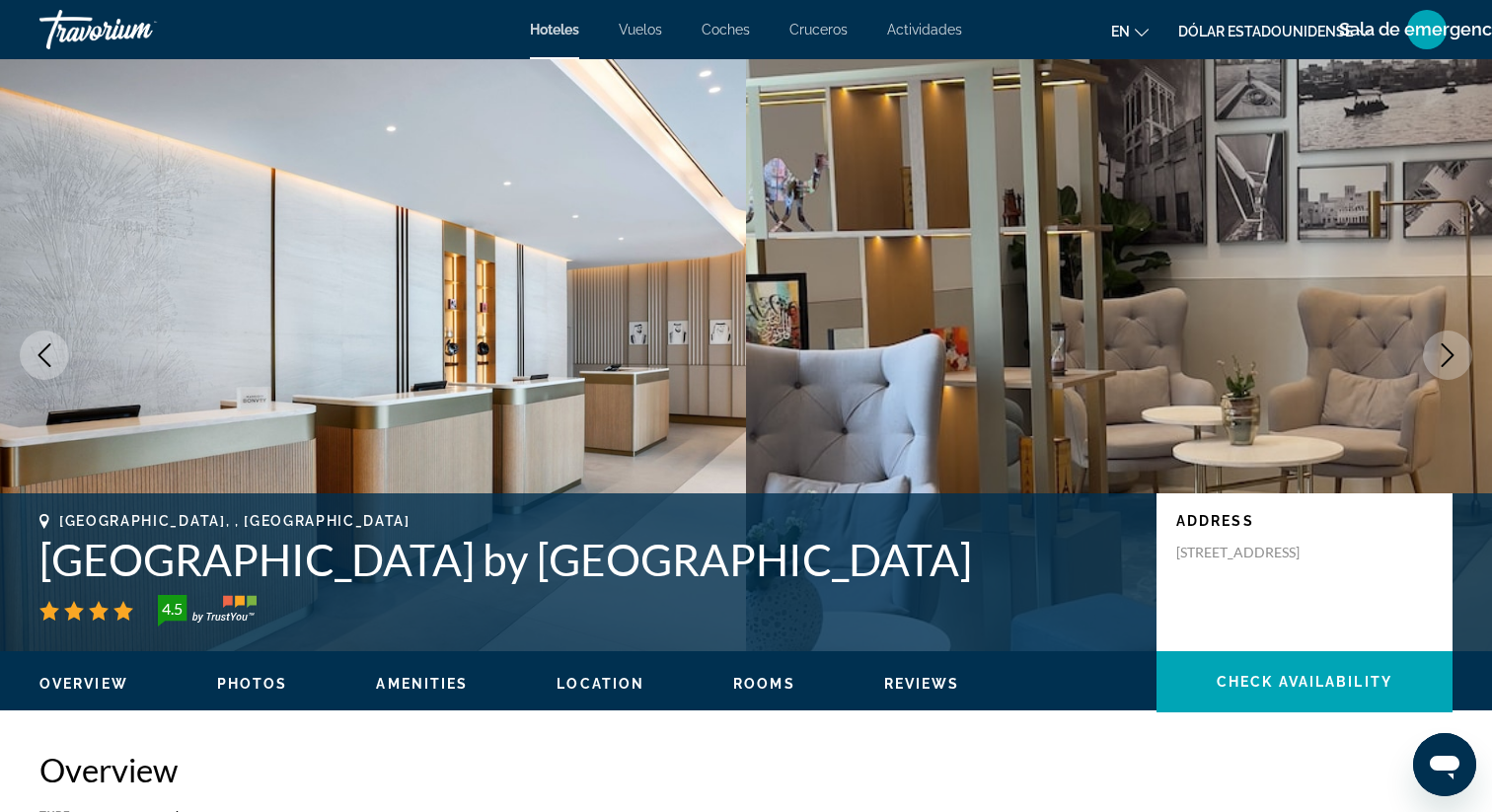
click at [1450, 351] on icon "Next image" at bounding box center [1447, 355] width 24 height 24
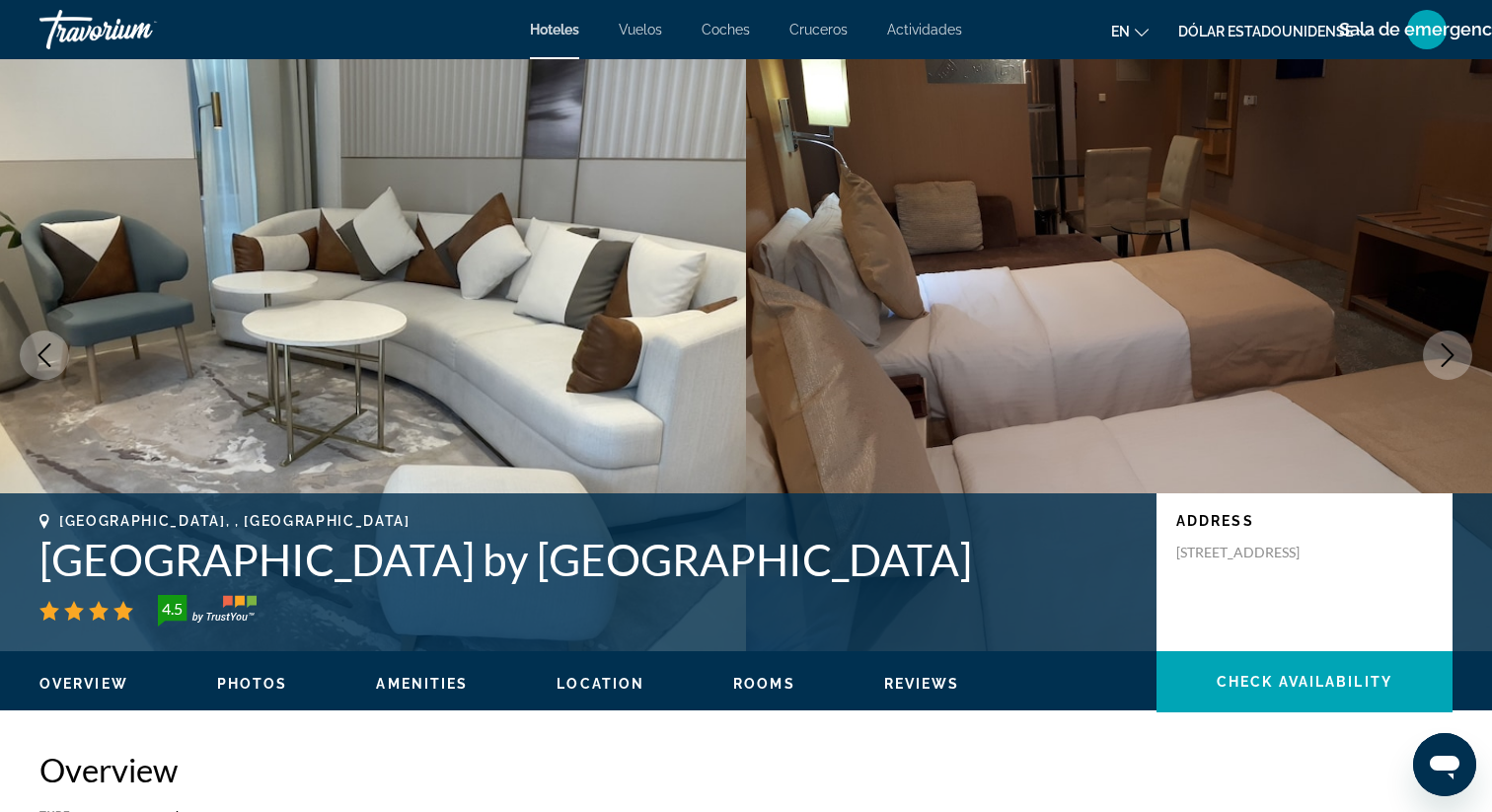
click at [1450, 351] on icon "Next image" at bounding box center [1447, 355] width 13 height 24
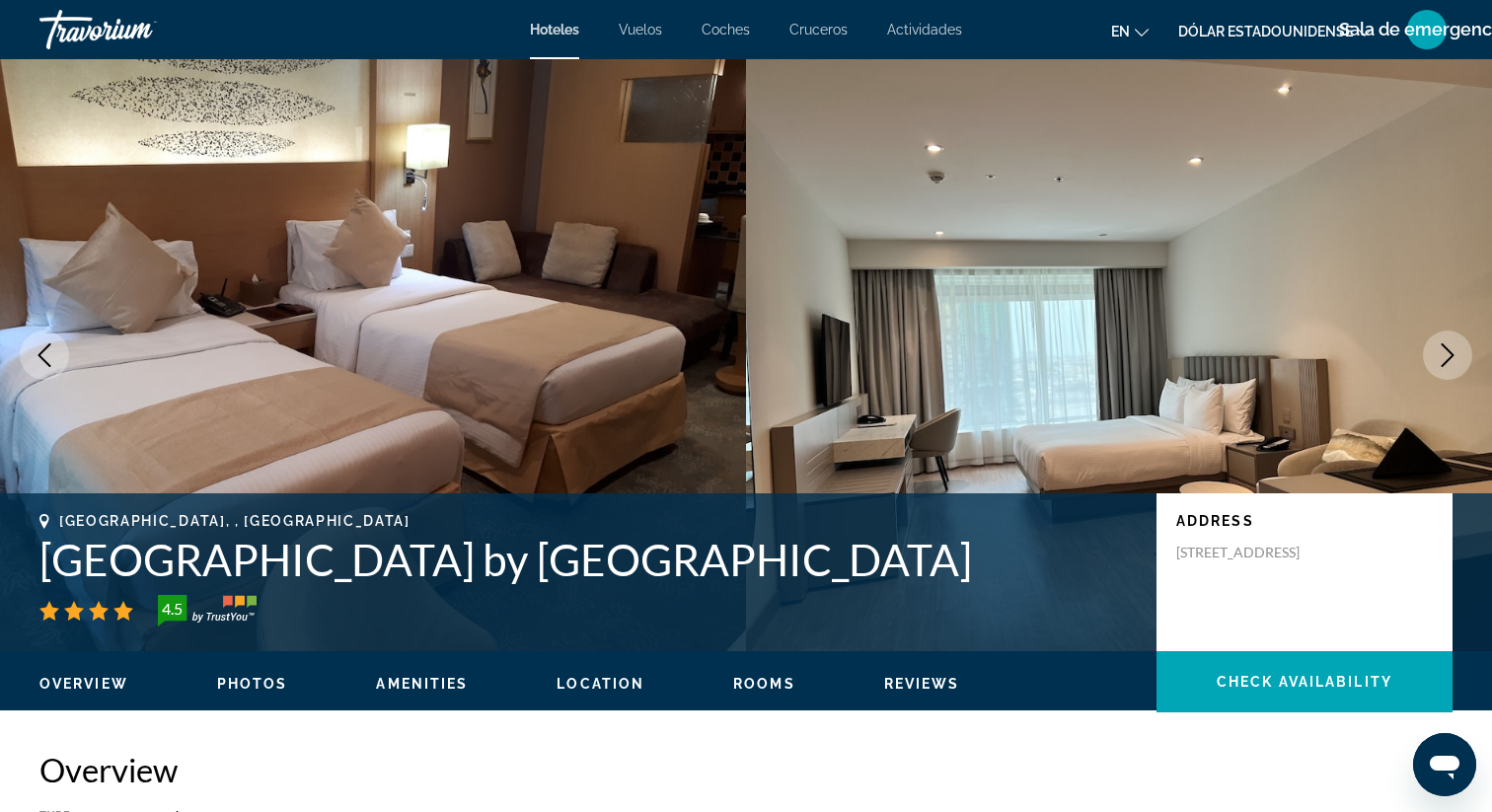
click at [1451, 352] on icon "Next image" at bounding box center [1447, 355] width 24 height 24
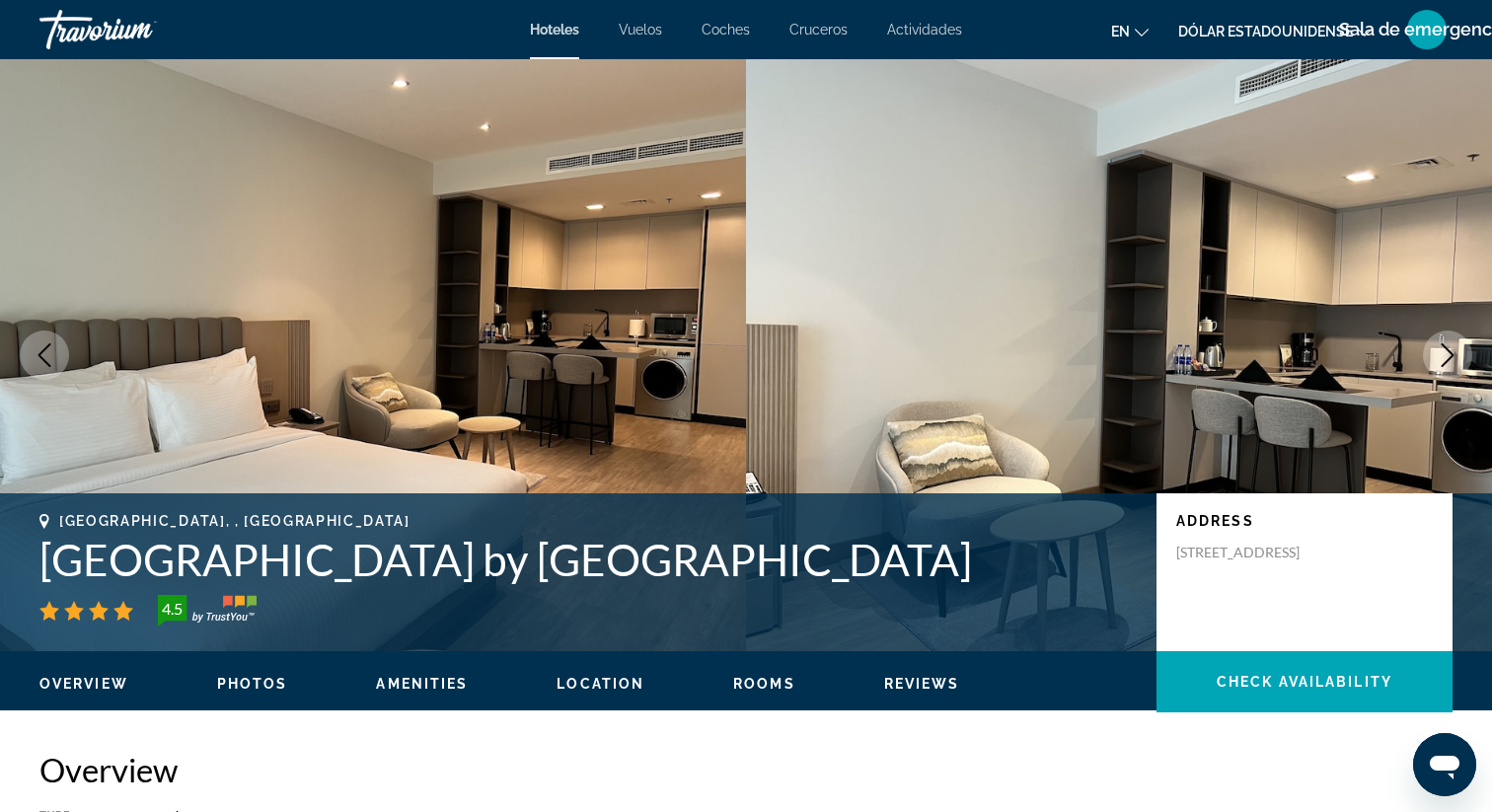
click at [1451, 352] on icon "Next image" at bounding box center [1447, 355] width 24 height 24
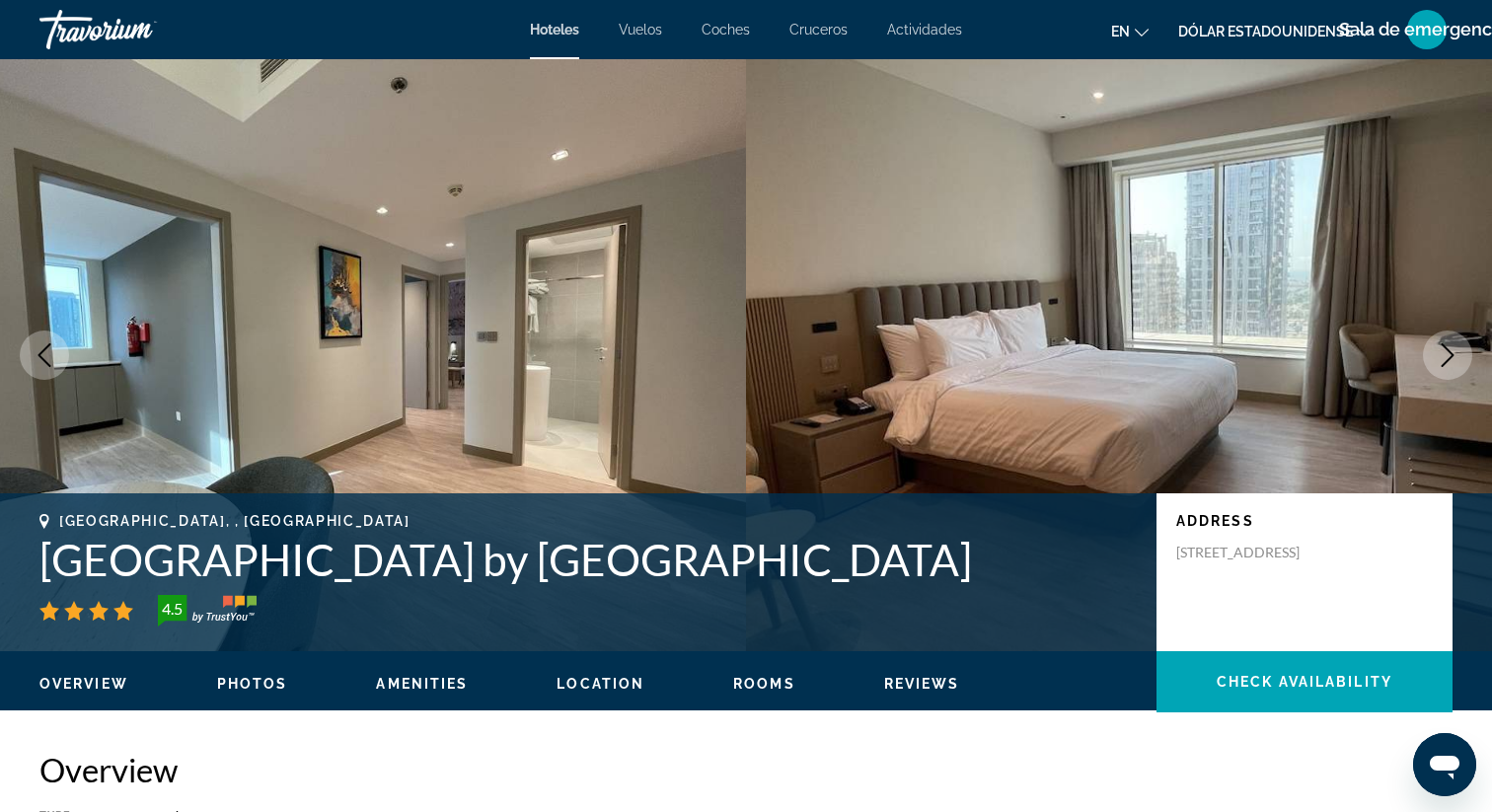
click at [1452, 352] on icon "Next image" at bounding box center [1447, 355] width 24 height 24
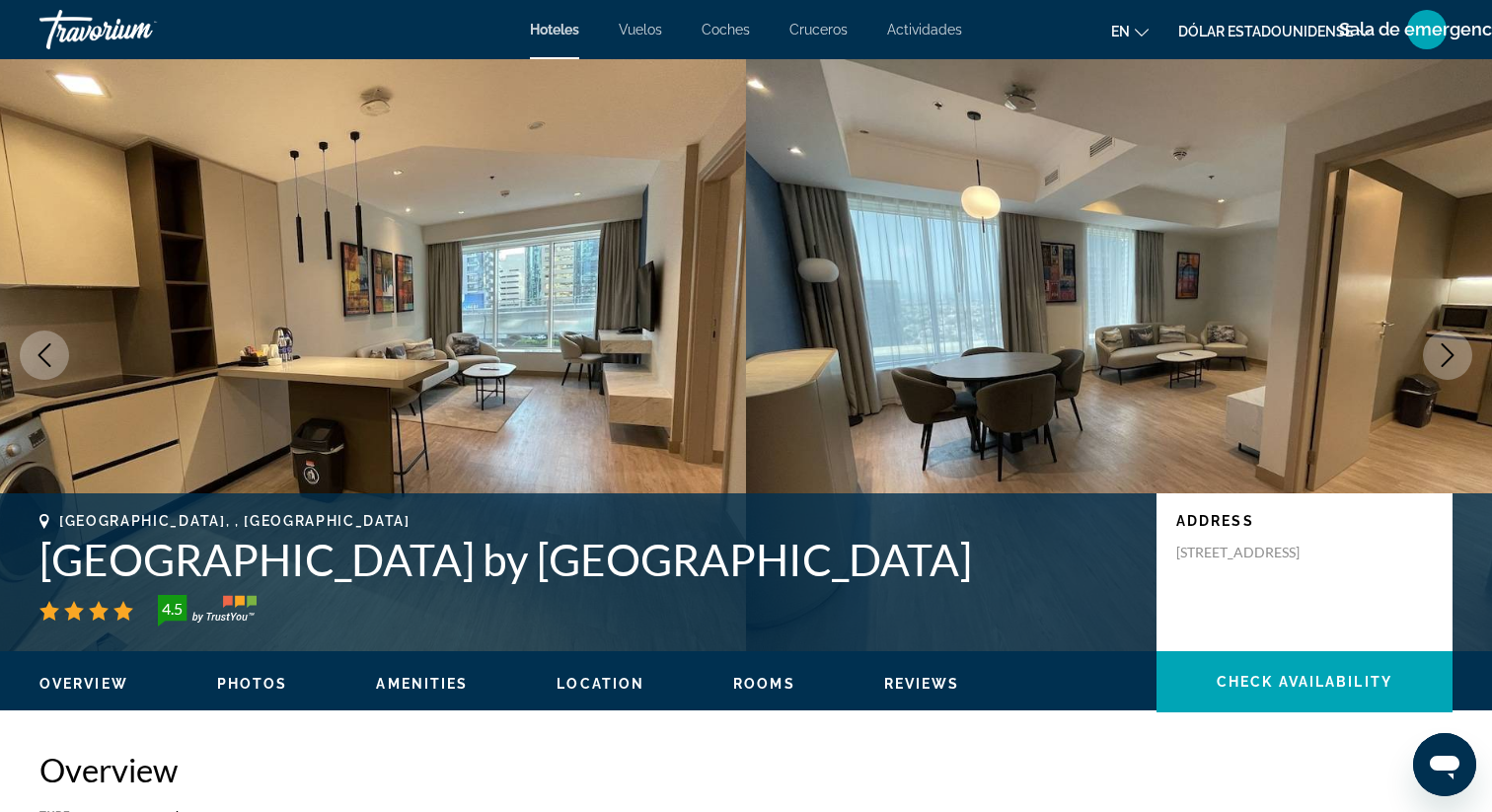
click at [1452, 353] on icon "Next image" at bounding box center [1447, 355] width 24 height 24
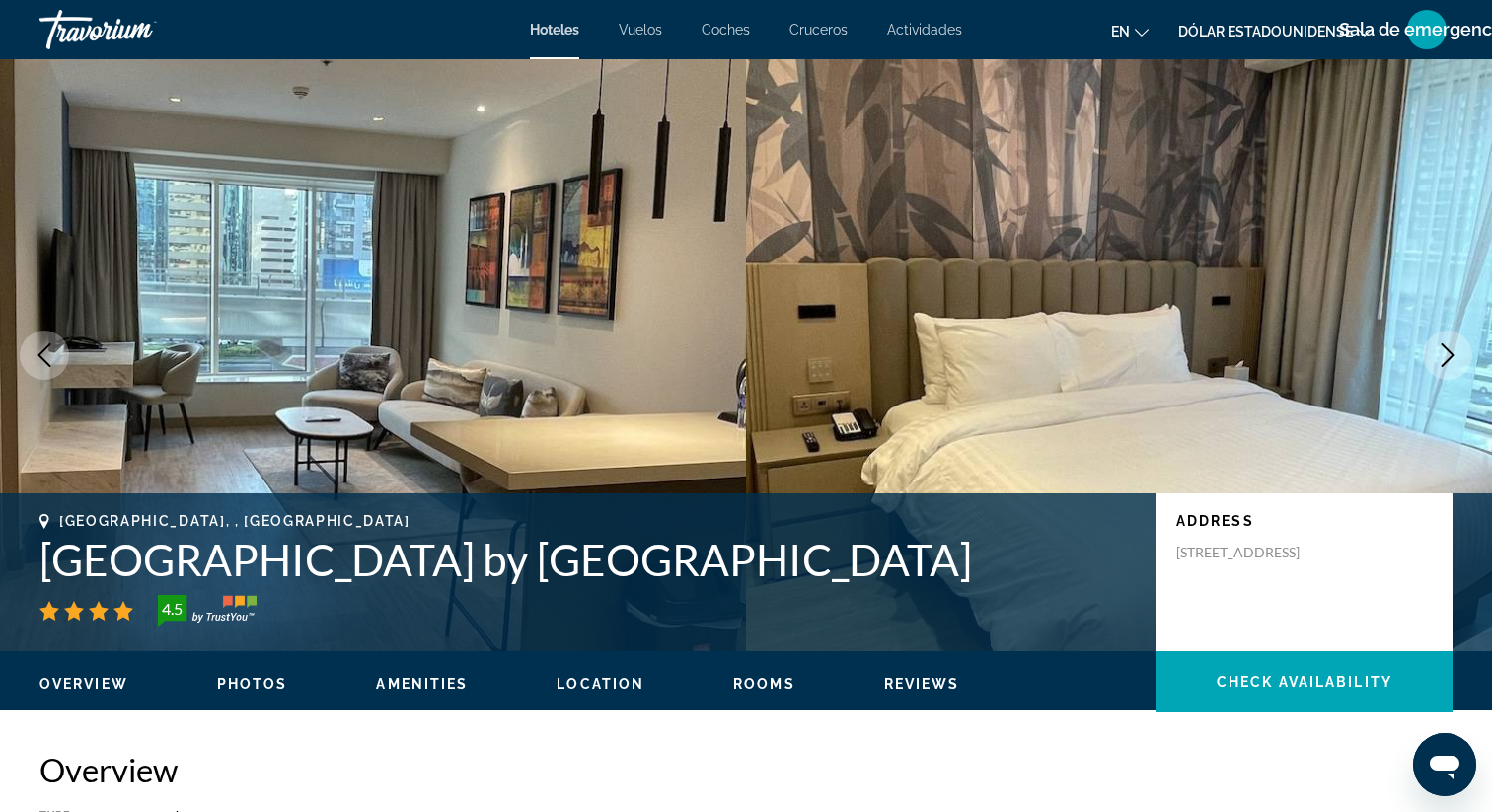
click at [1452, 353] on icon "Next image" at bounding box center [1447, 355] width 24 height 24
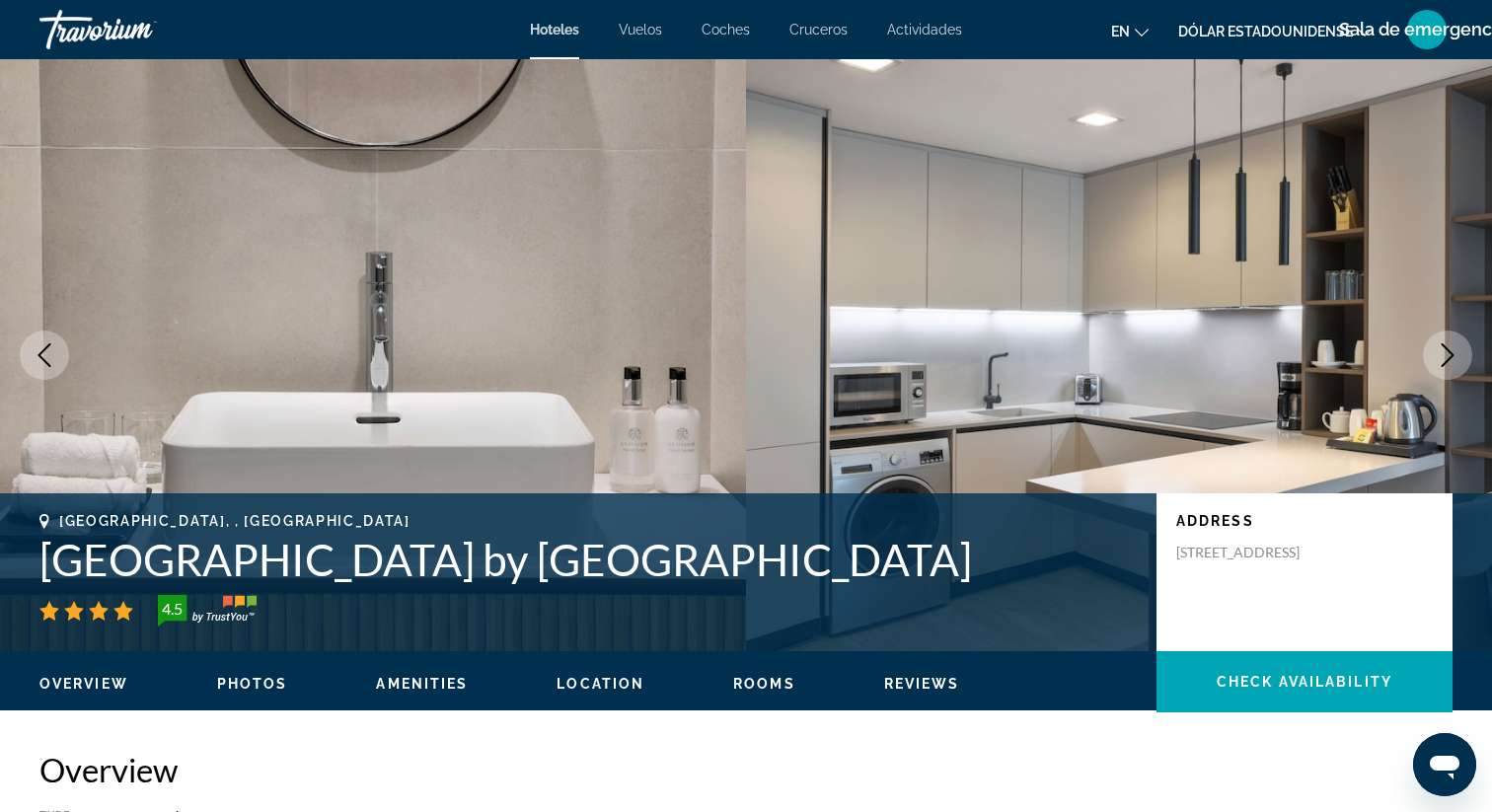
click at [1452, 353] on icon "Next image" at bounding box center [1447, 355] width 13 height 24
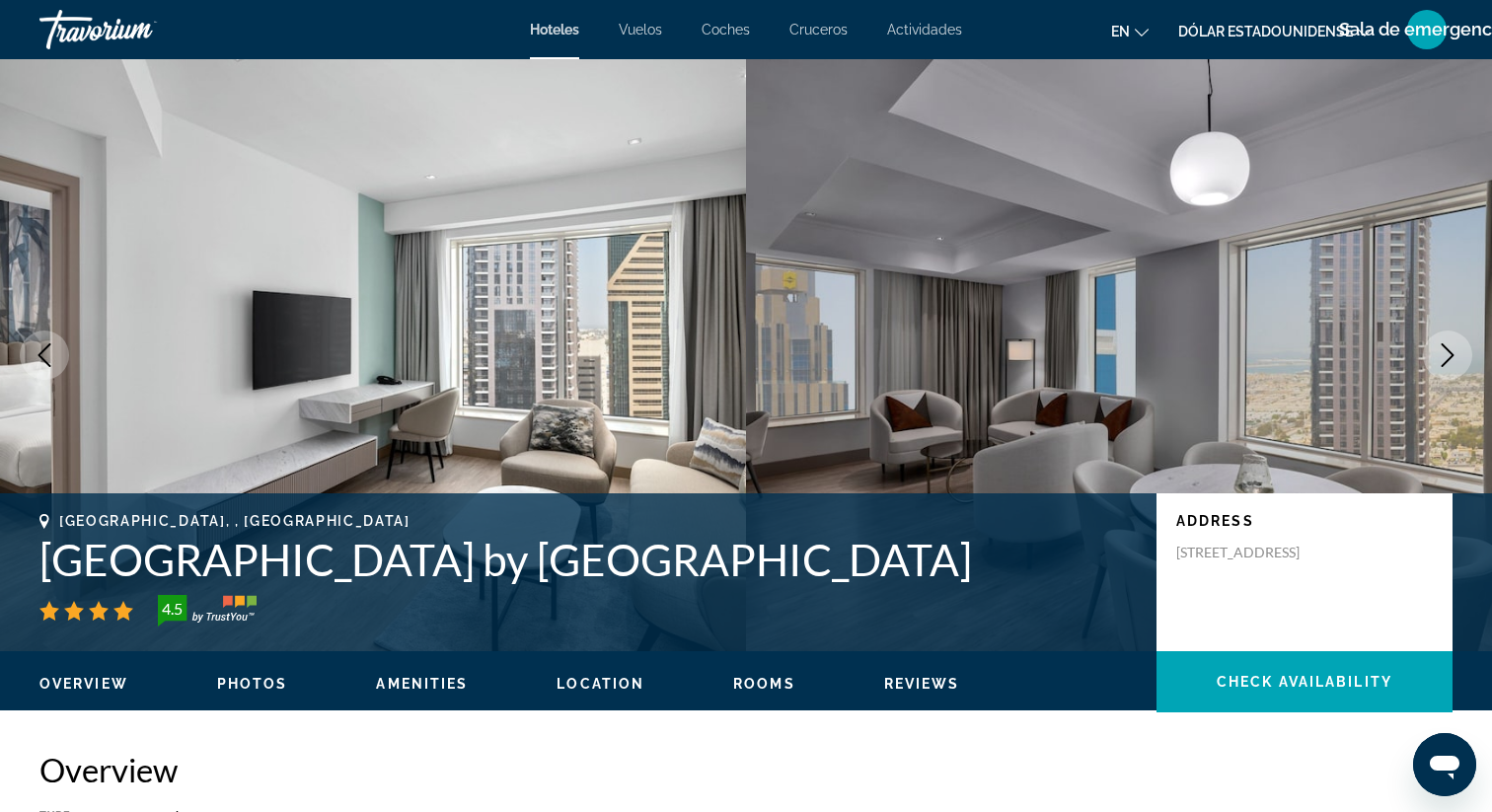
click at [1452, 354] on icon "Next image" at bounding box center [1447, 355] width 13 height 24
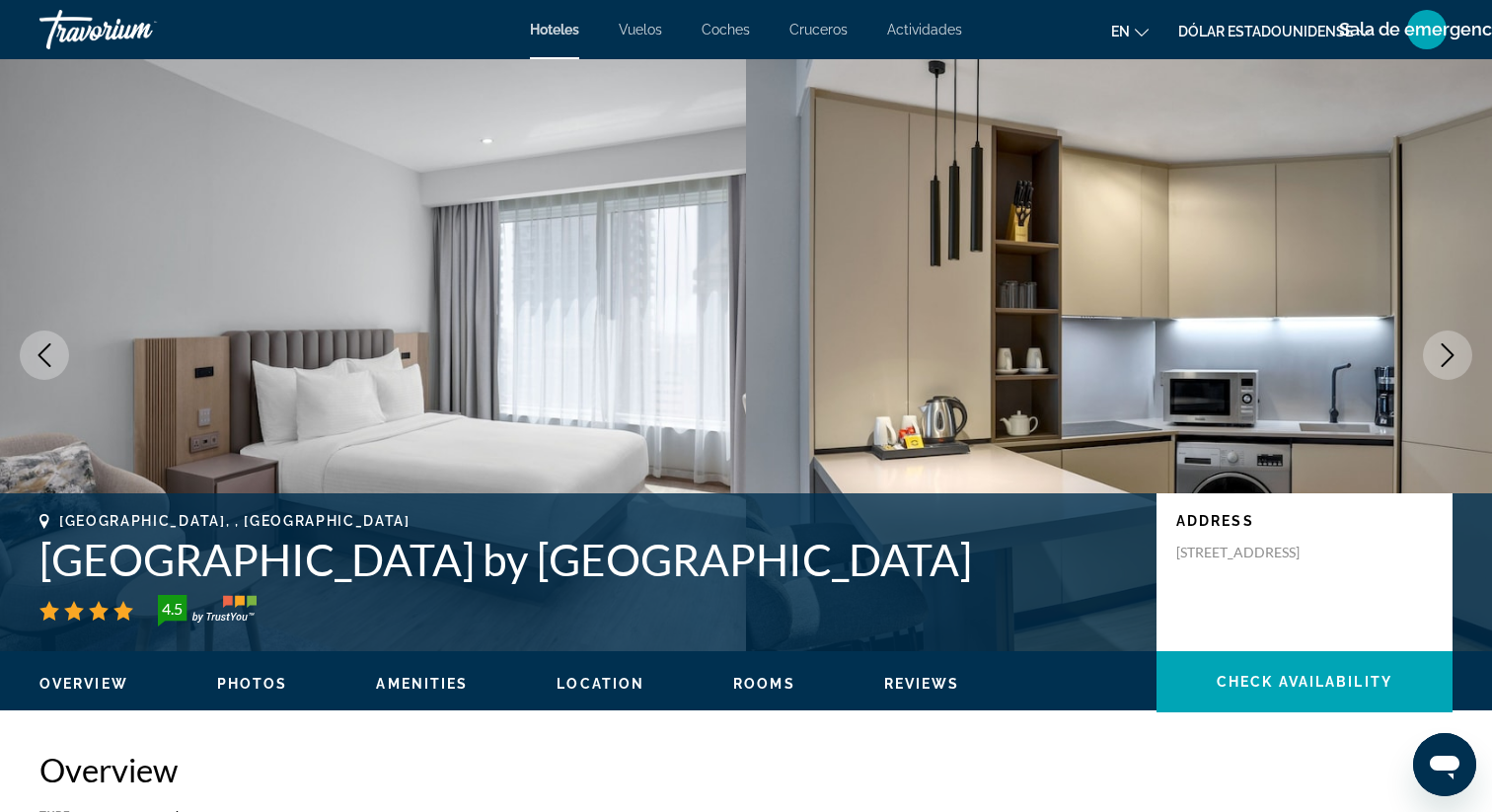
click at [1453, 354] on icon "Next image" at bounding box center [1447, 355] width 24 height 24
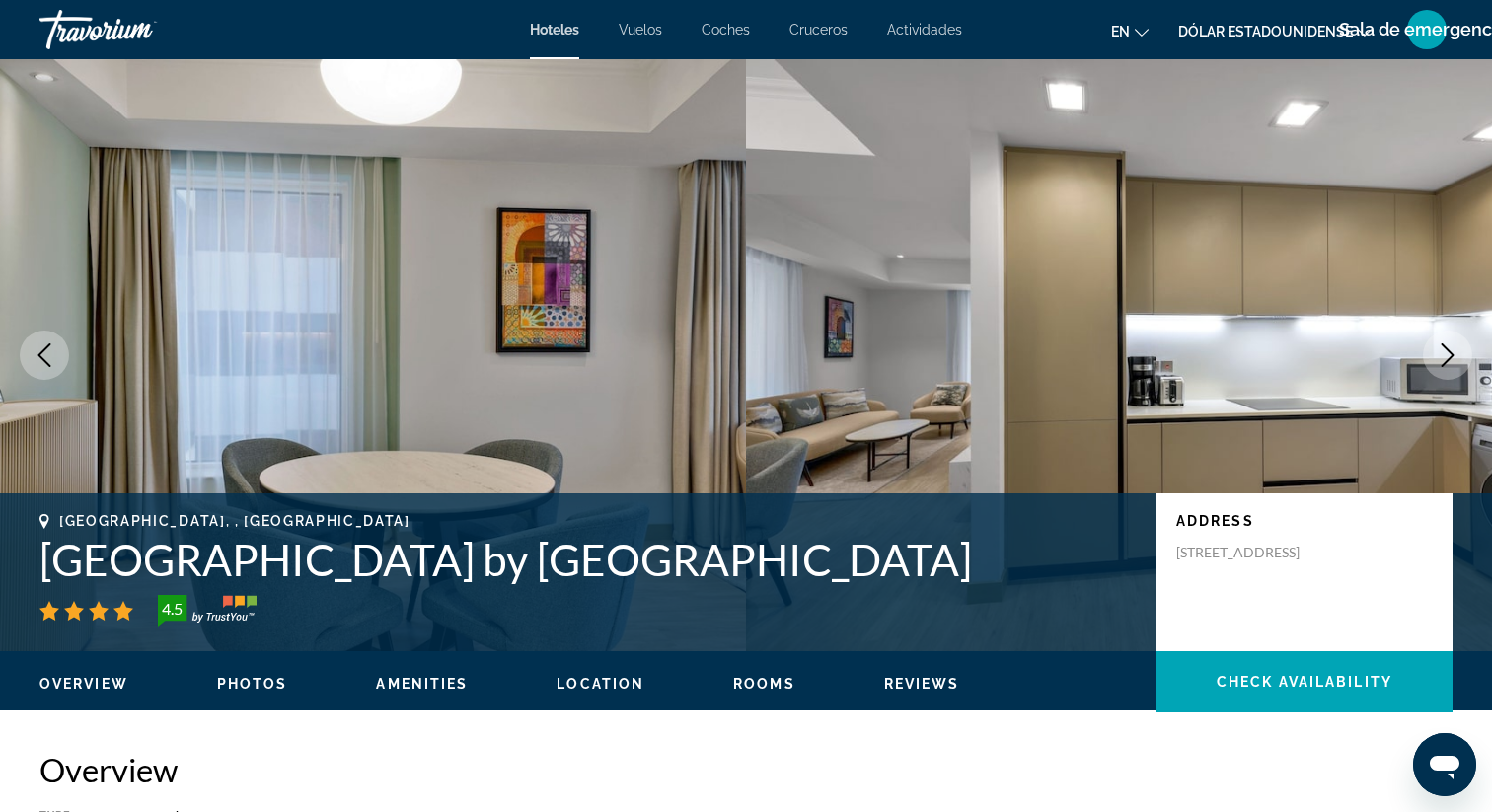
click at [1453, 354] on icon "Next image" at bounding box center [1447, 355] width 24 height 24
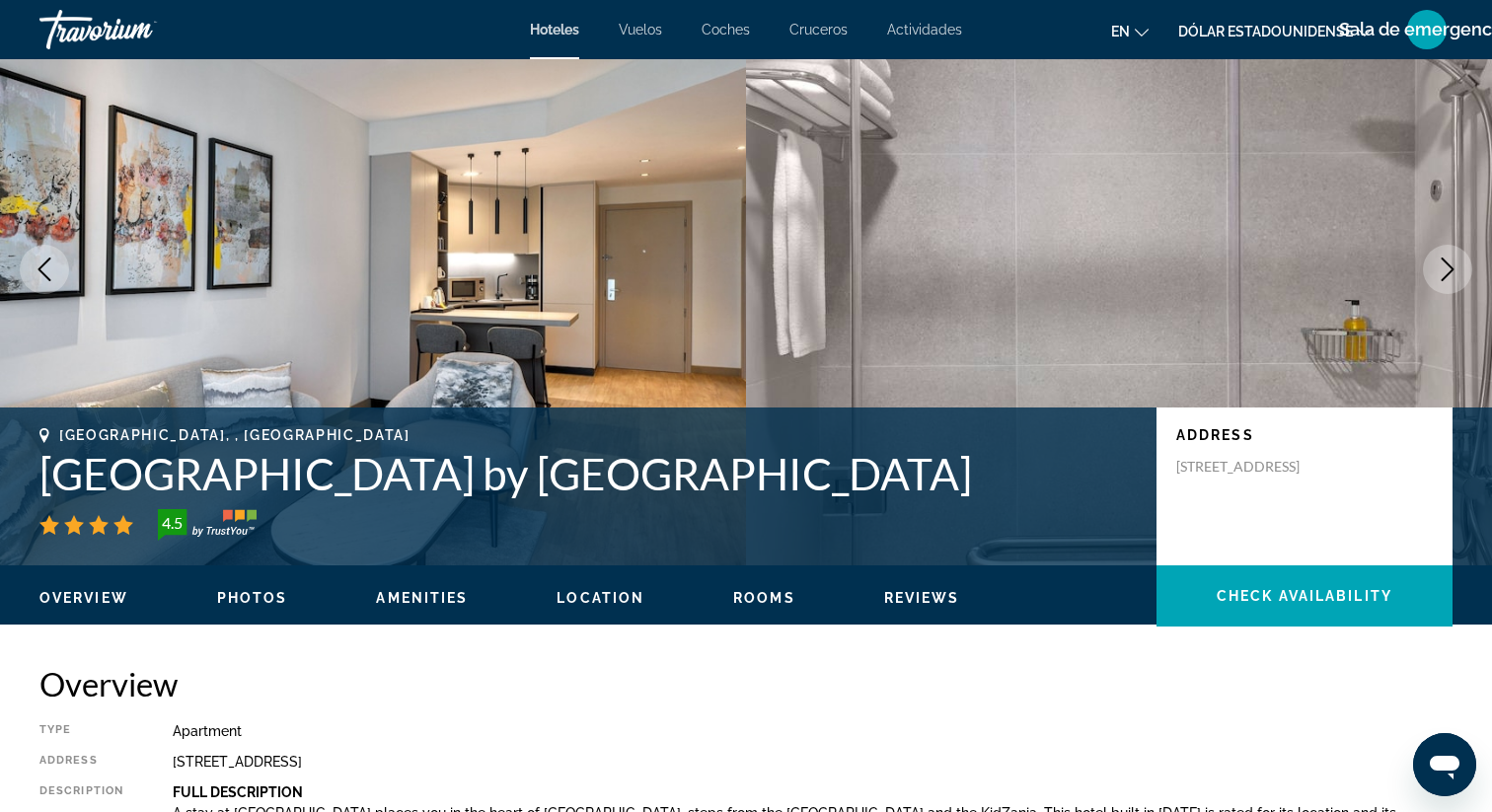
scroll to position [71, 0]
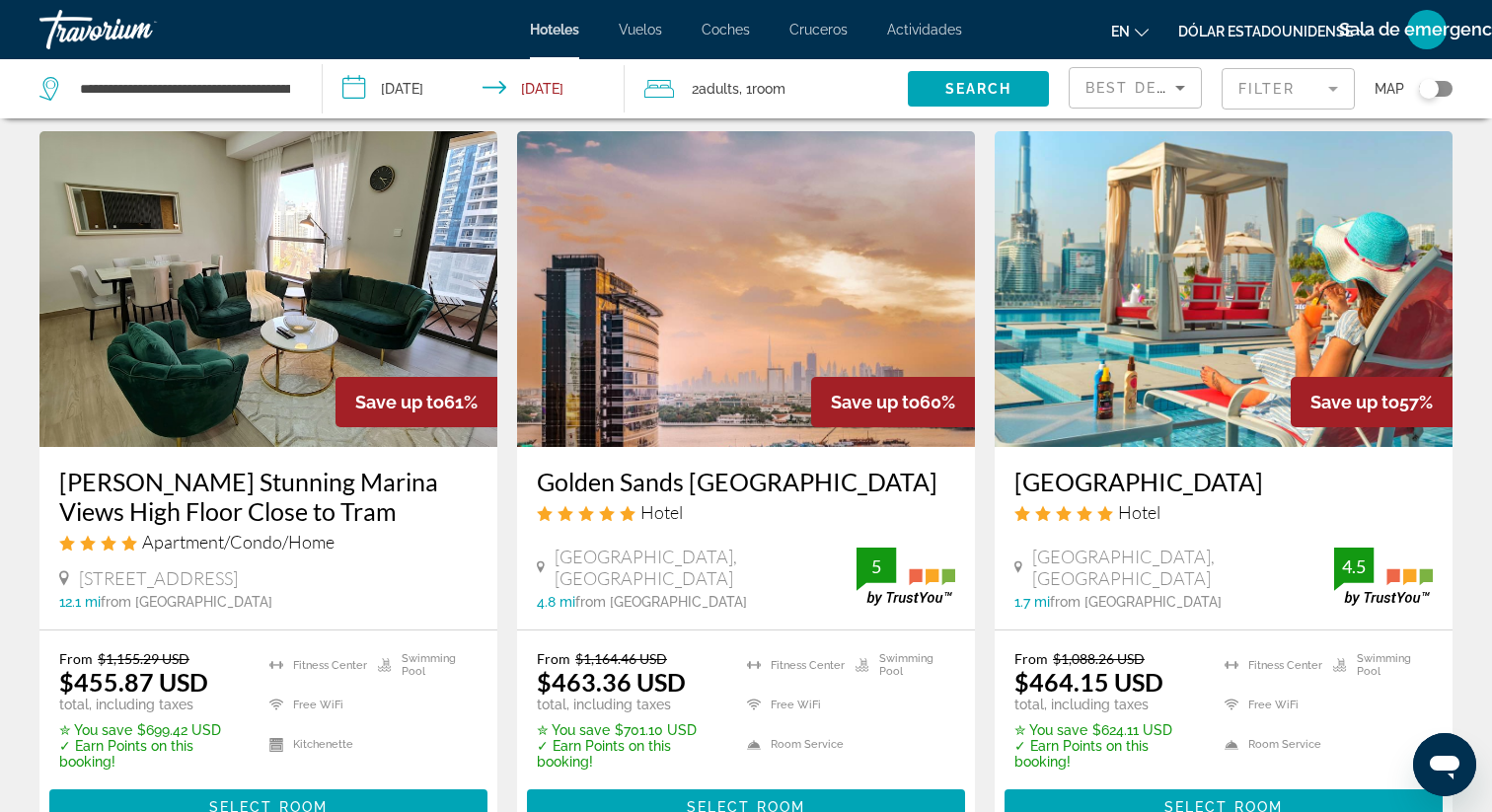
scroll to position [817, 0]
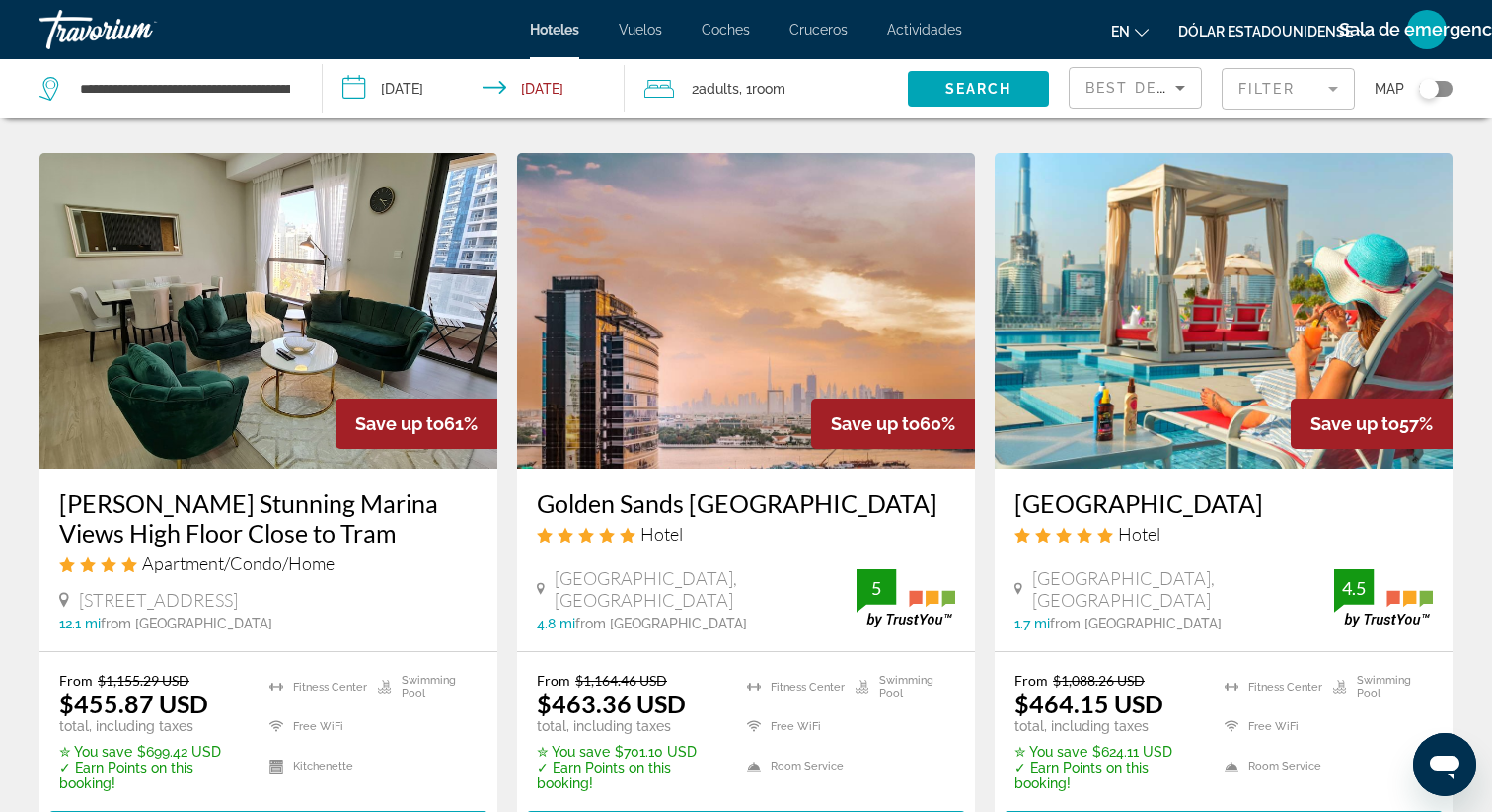
click at [1118, 318] on img "Contenido principal" at bounding box center [1223, 311] width 458 height 316
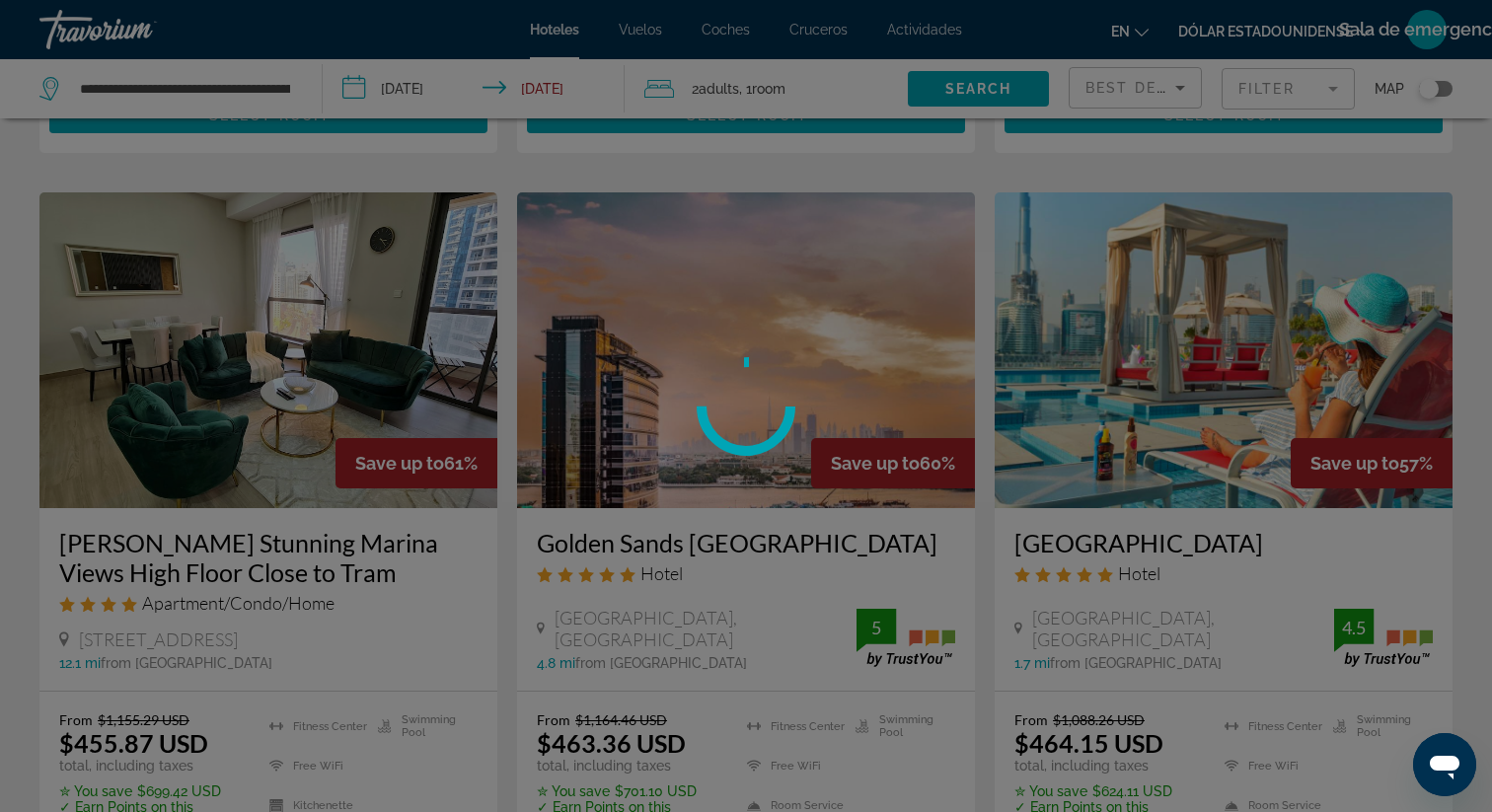
scroll to position [791, 0]
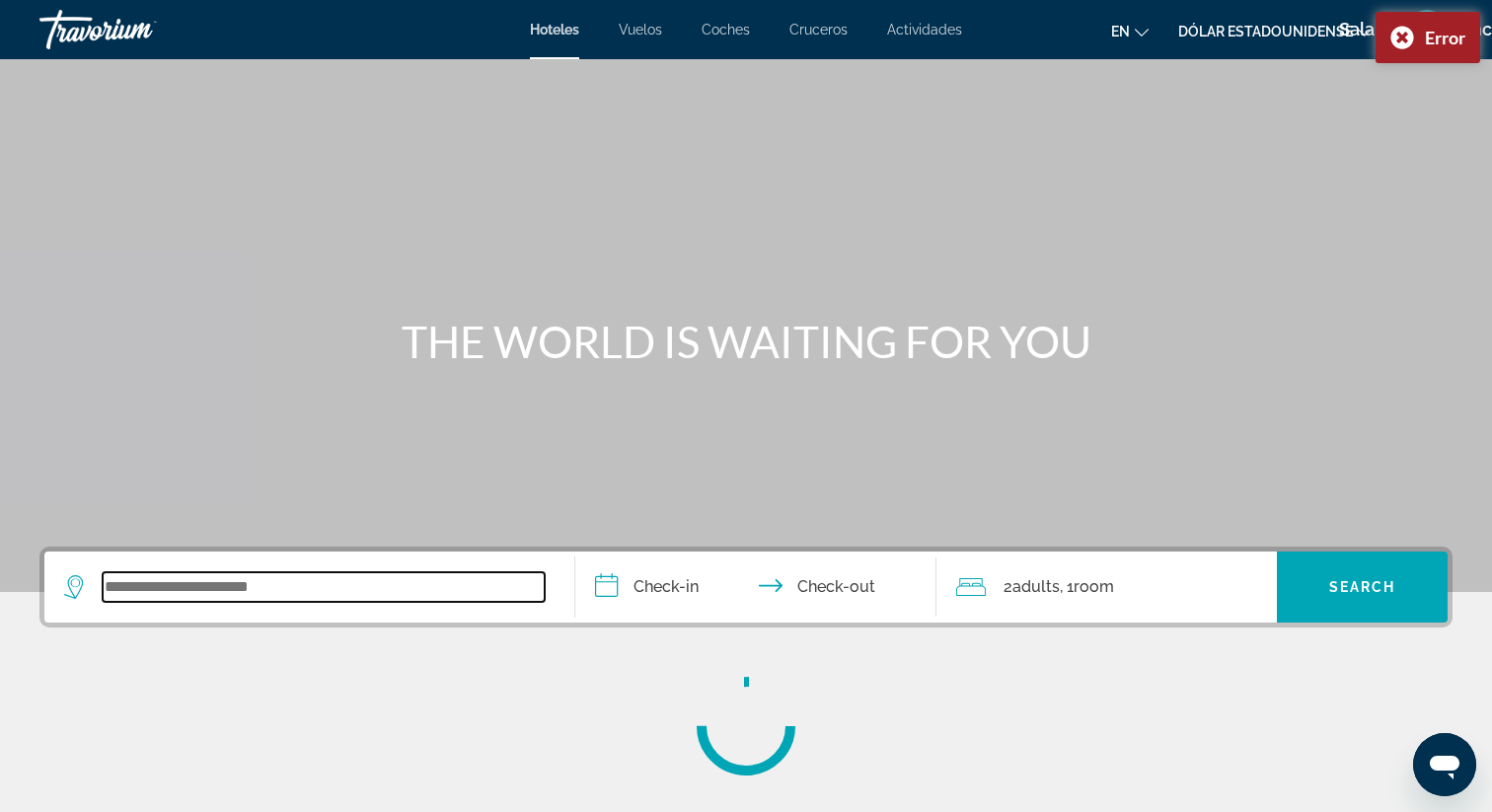
click at [330, 592] on input "Search widget" at bounding box center [324, 586] width 442 height 30
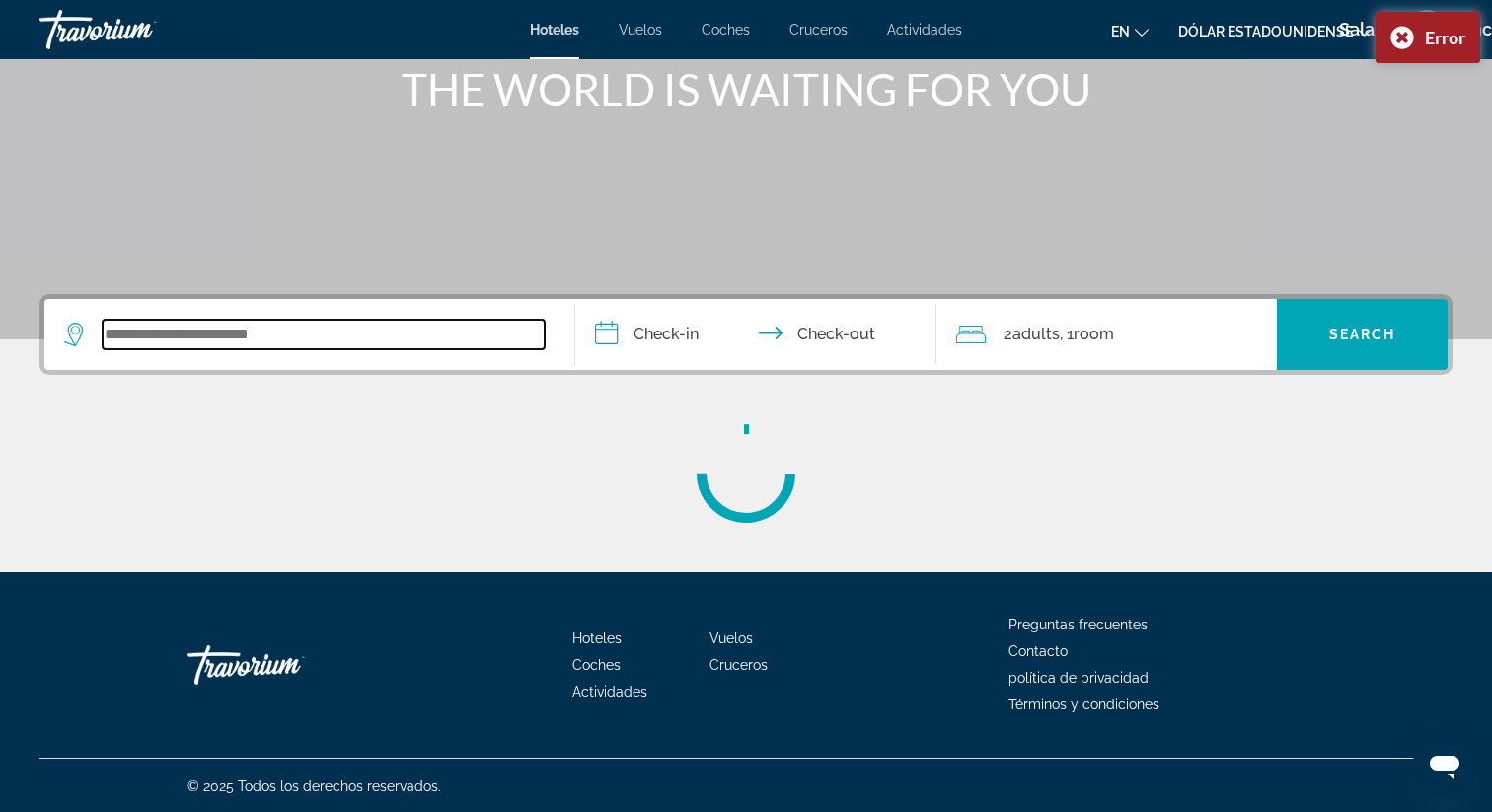
scroll to position [254, 0]
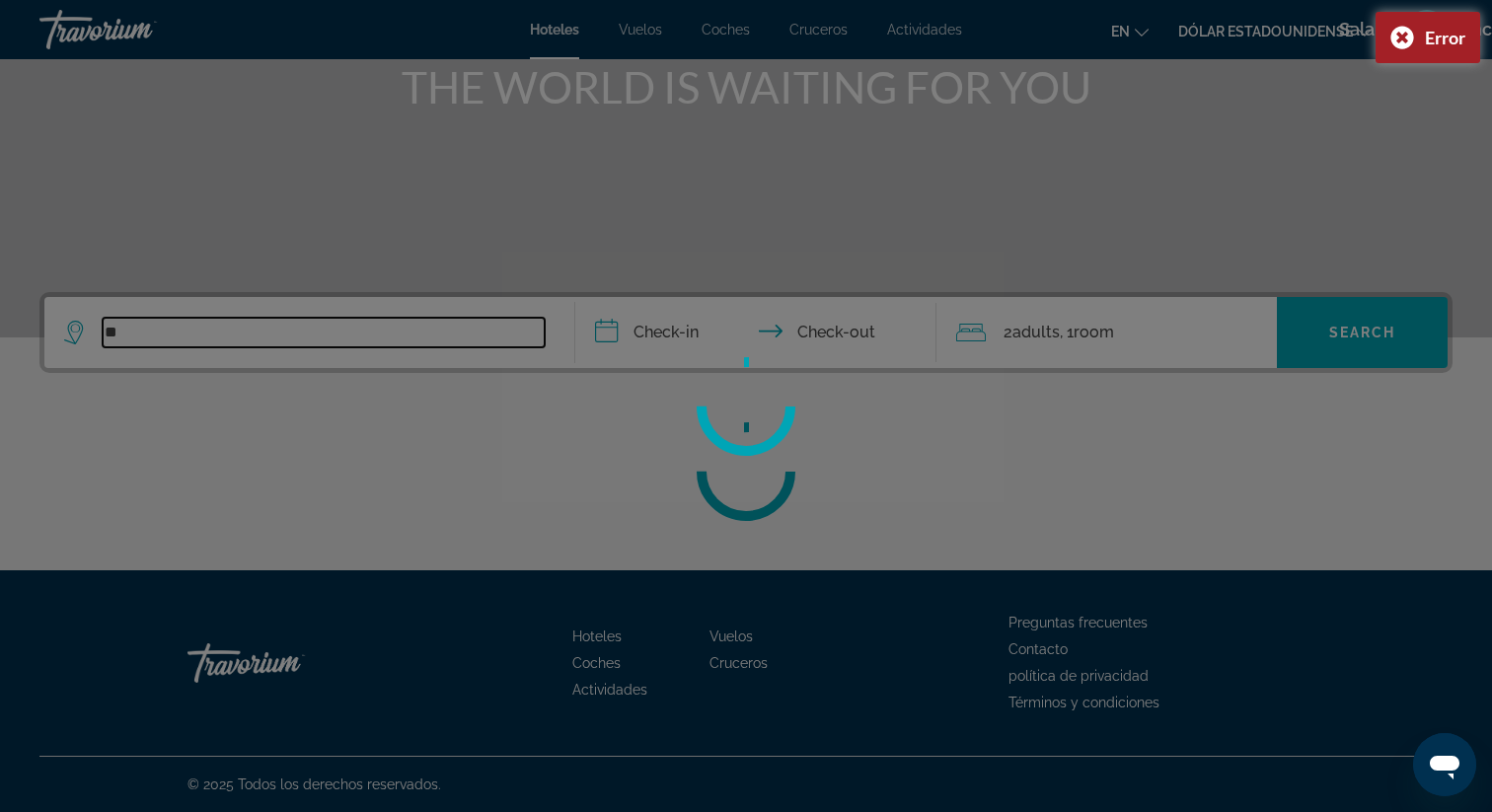
type input "*"
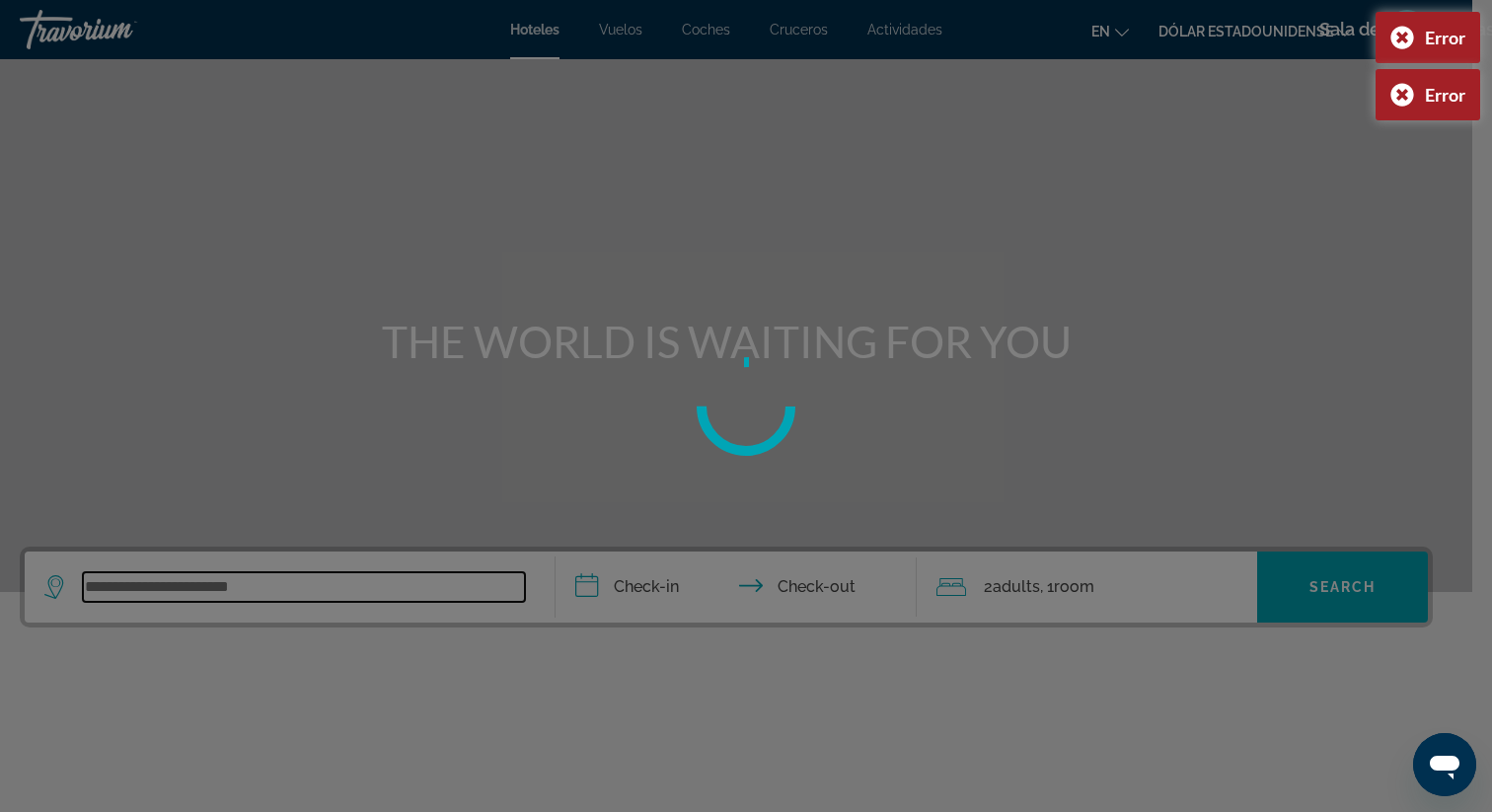
scroll to position [0, 21]
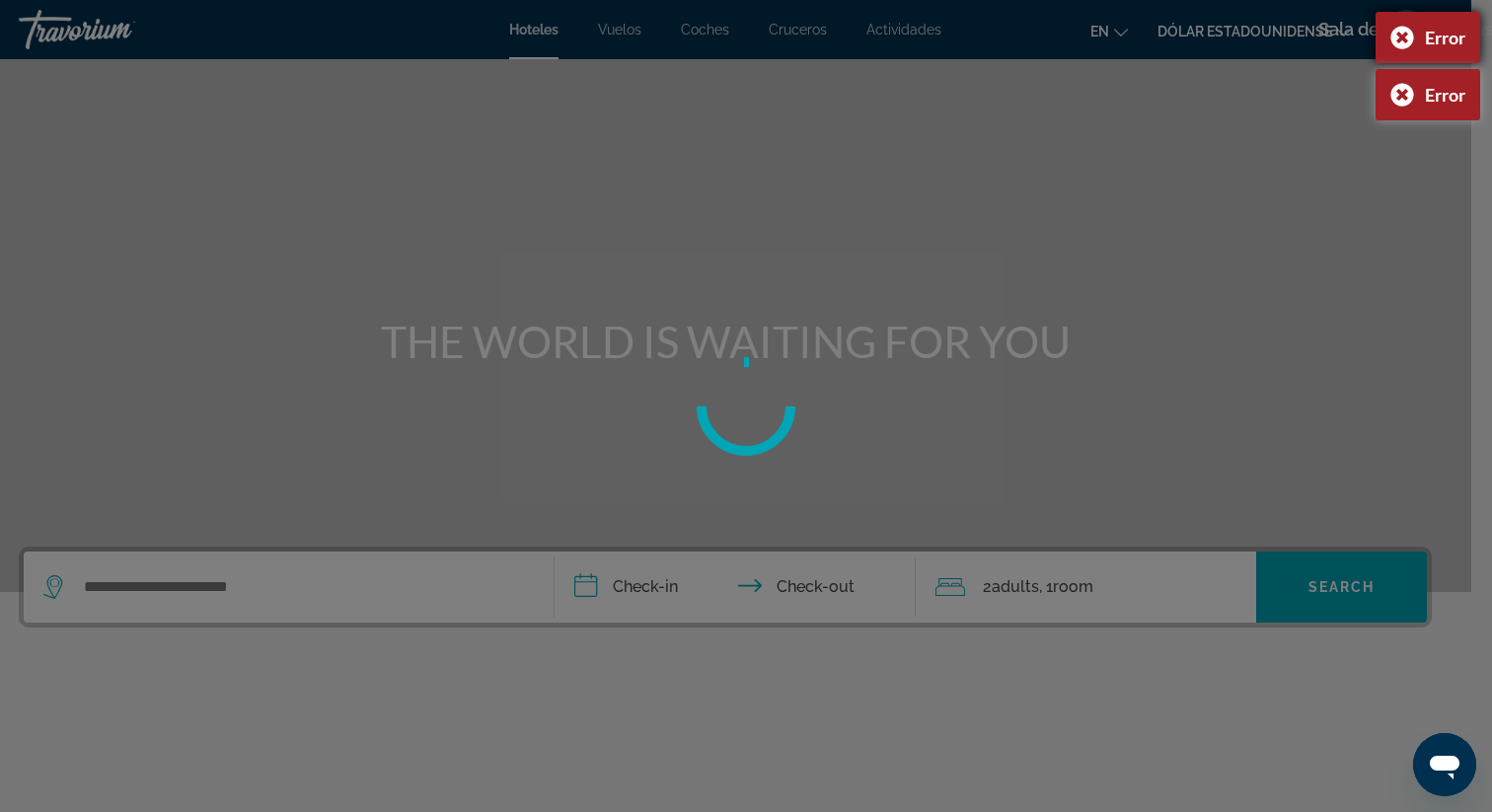
click at [1400, 28] on div "Error" at bounding box center [1428, 38] width 105 height 51
click at [1400, 44] on div "Error" at bounding box center [1428, 38] width 105 height 51
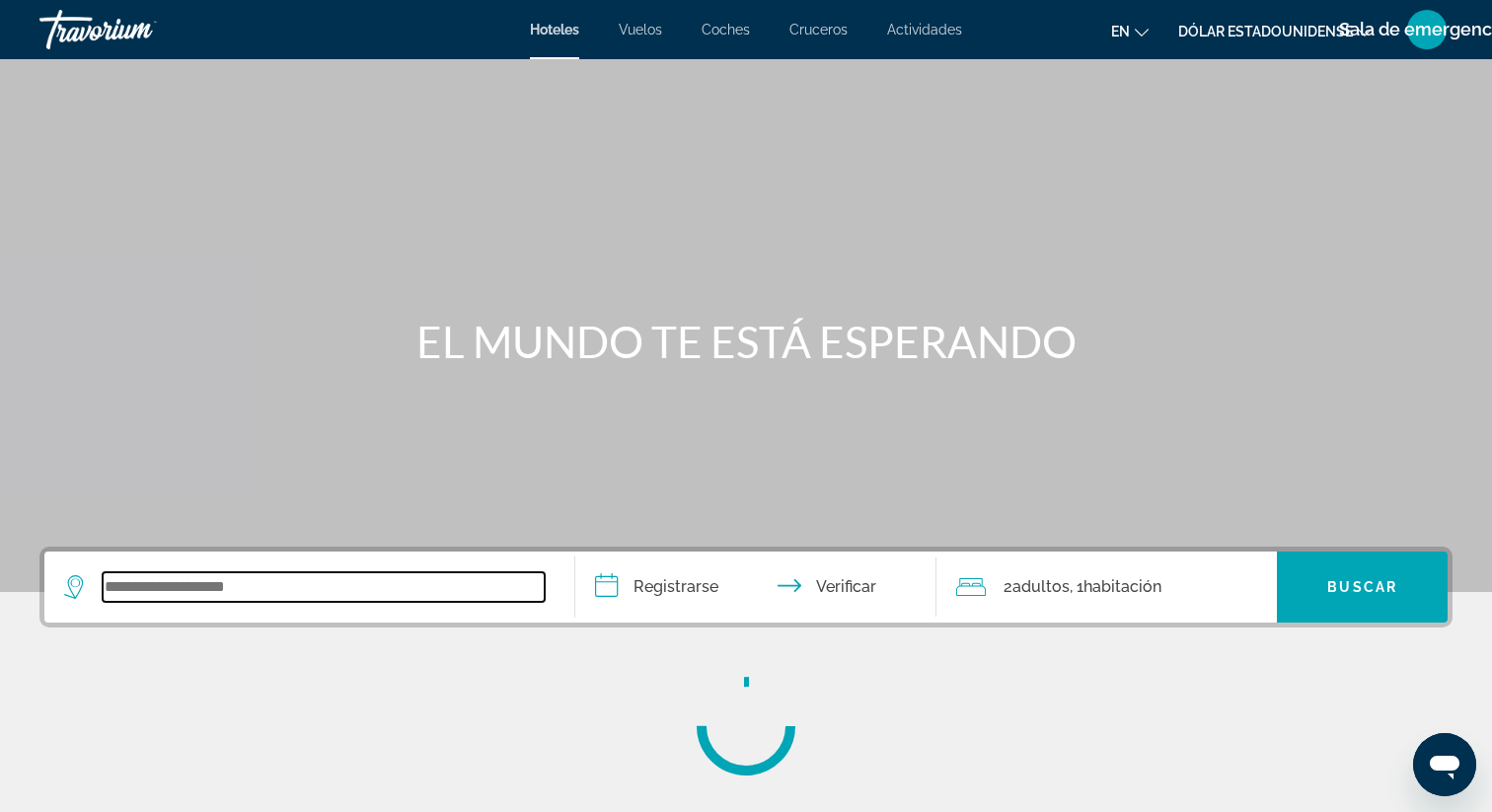
click at [204, 589] on input "Widget de búsqueda" at bounding box center [324, 586] width 442 height 30
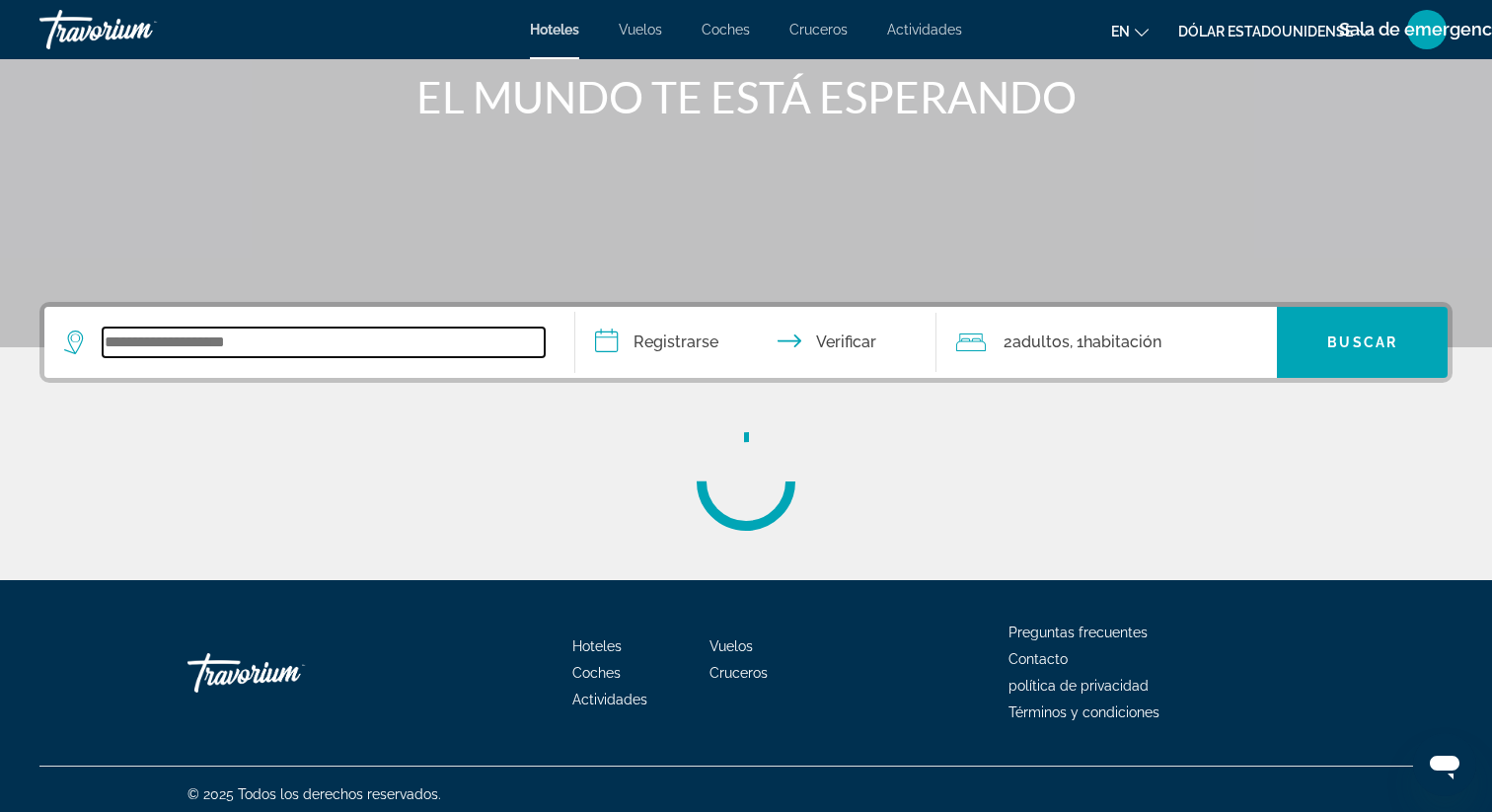
scroll to position [254, 0]
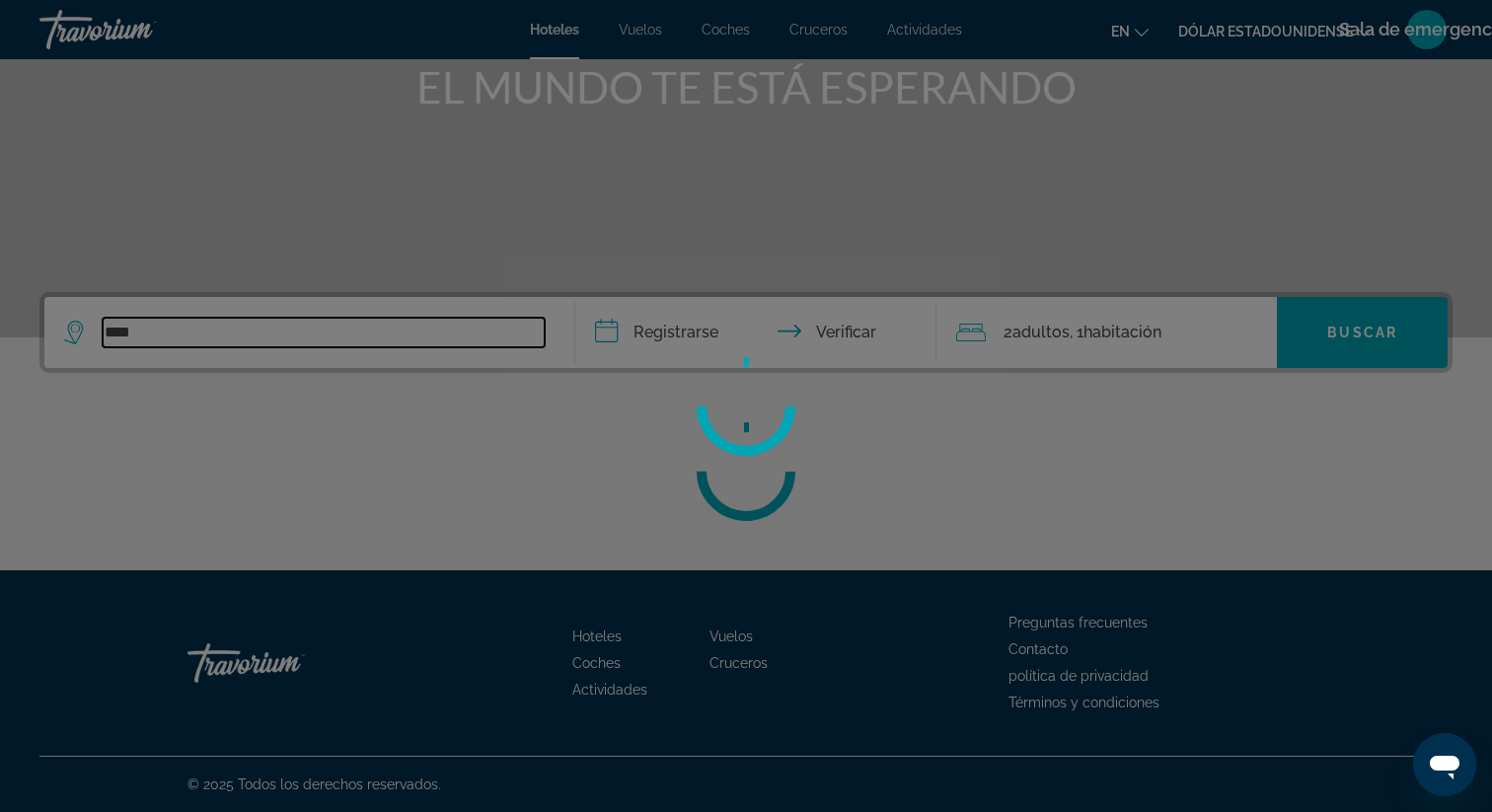
type input "*****"
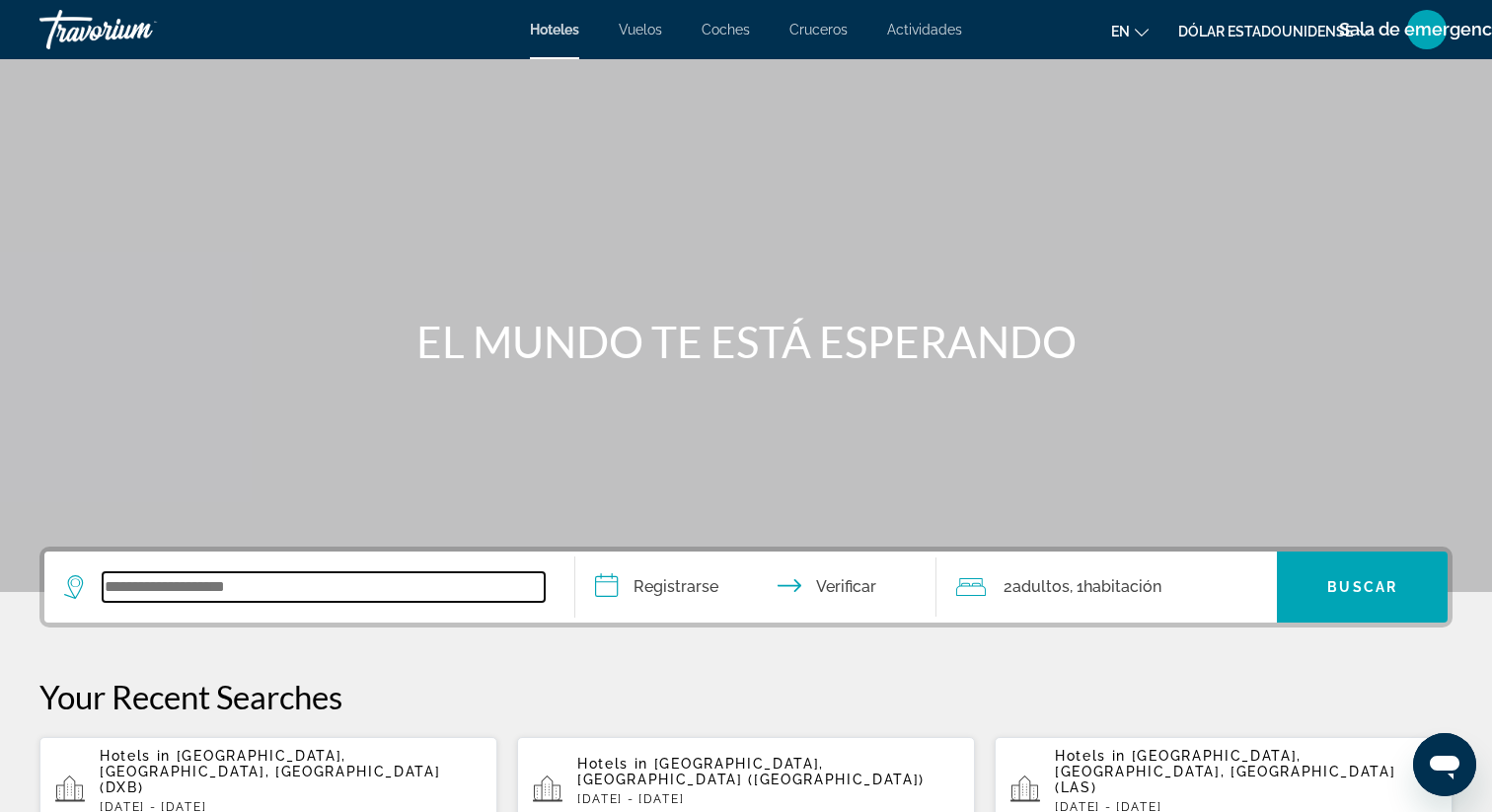
click at [331, 590] on input "Widget de búsqueda" at bounding box center [324, 586] width 442 height 30
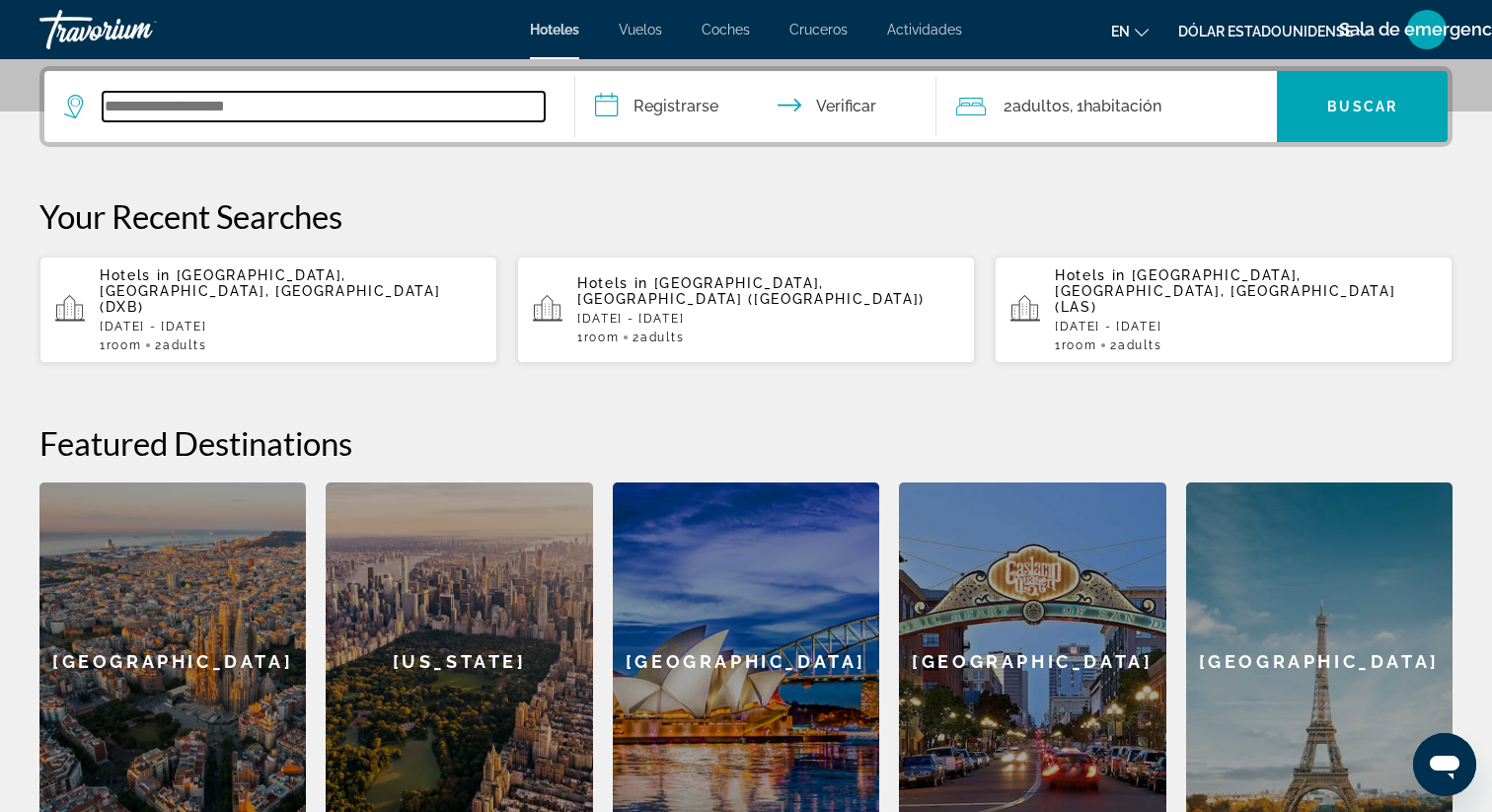
scroll to position [483, 0]
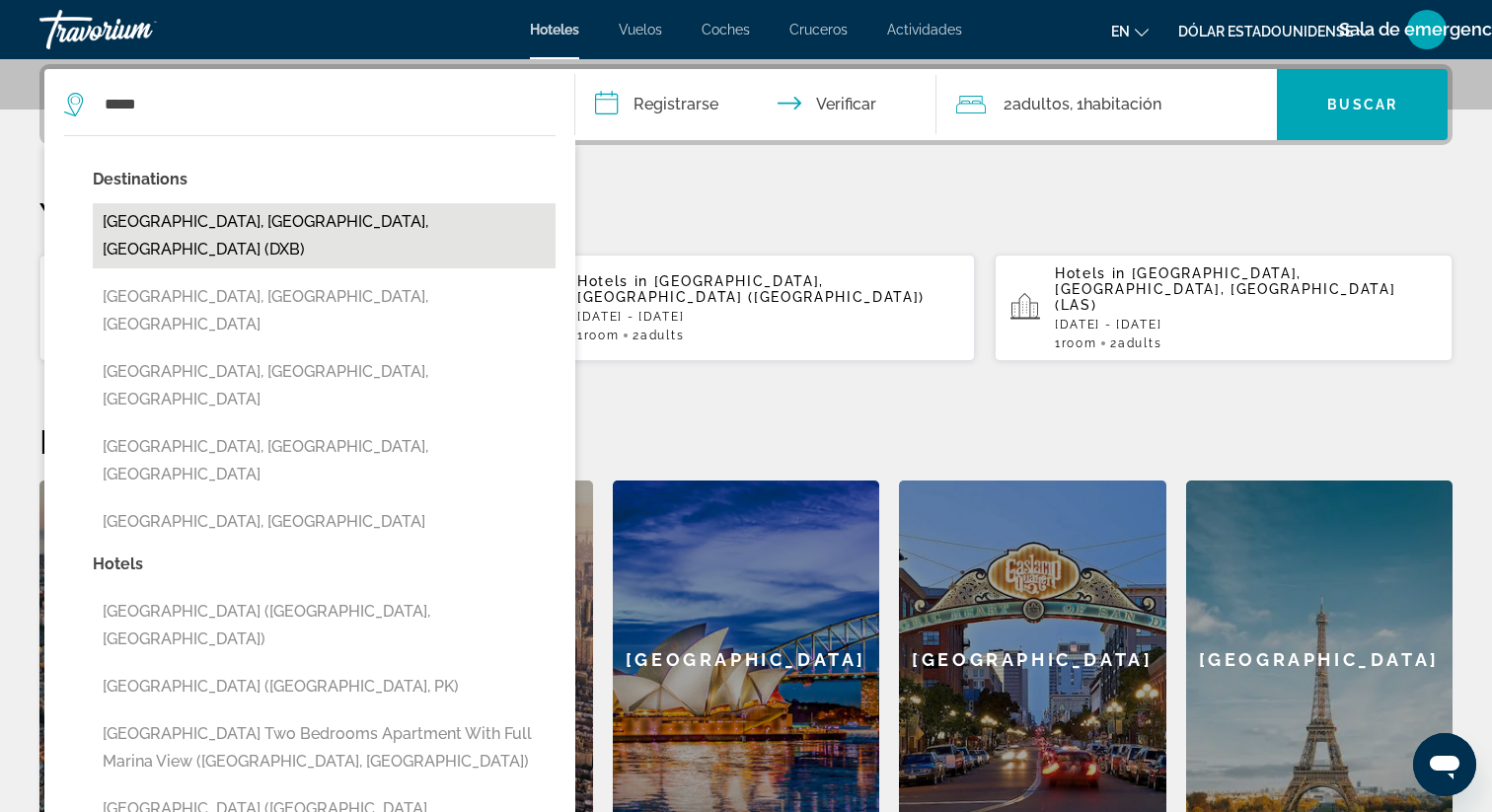
click at [243, 220] on button "[GEOGRAPHIC_DATA], [GEOGRAPHIC_DATA], [GEOGRAPHIC_DATA] (DXB)" at bounding box center [325, 235] width 463 height 65
type input "**********"
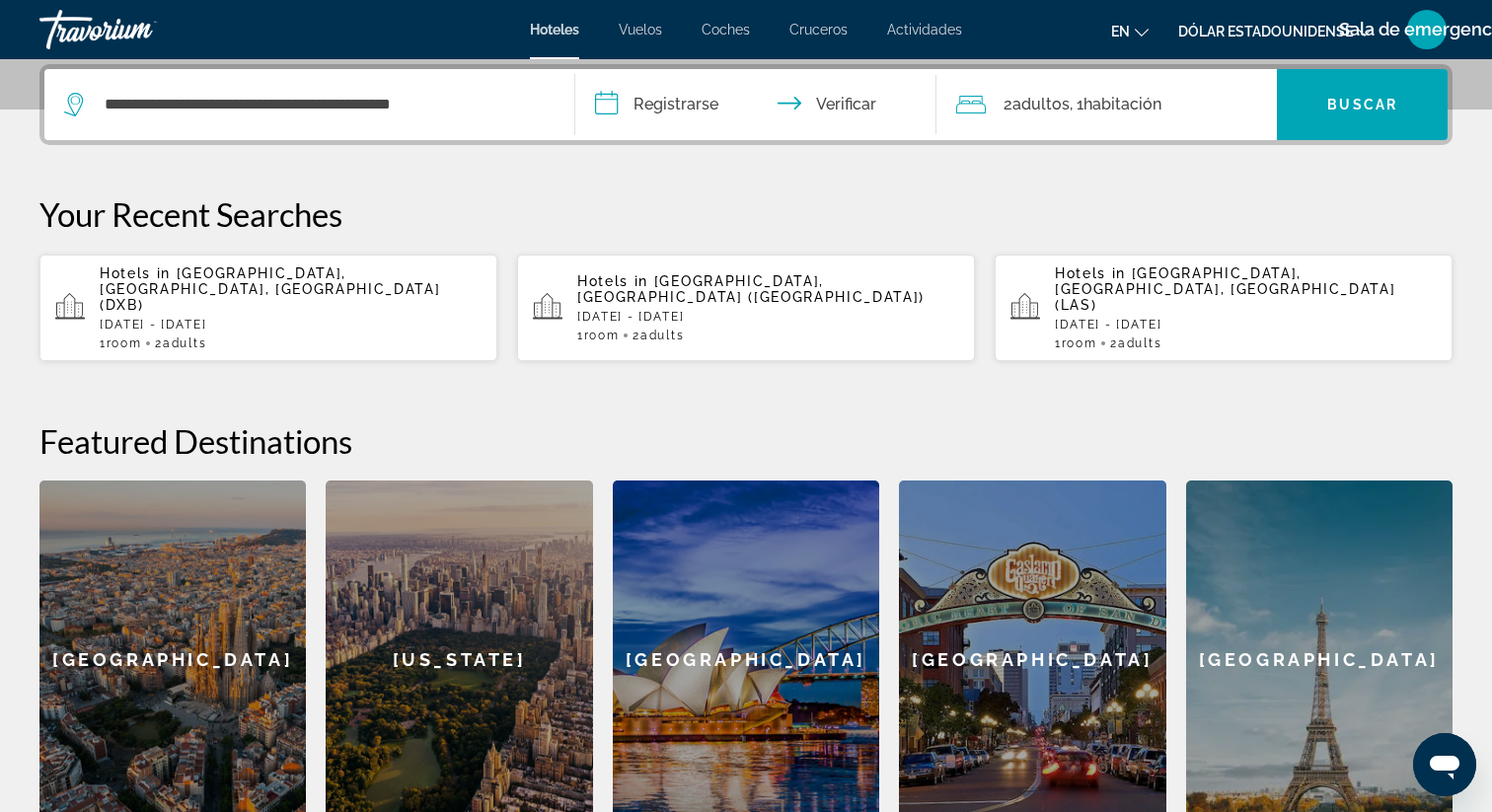
click at [606, 103] on input "**********" at bounding box center [759, 108] width 369 height 77
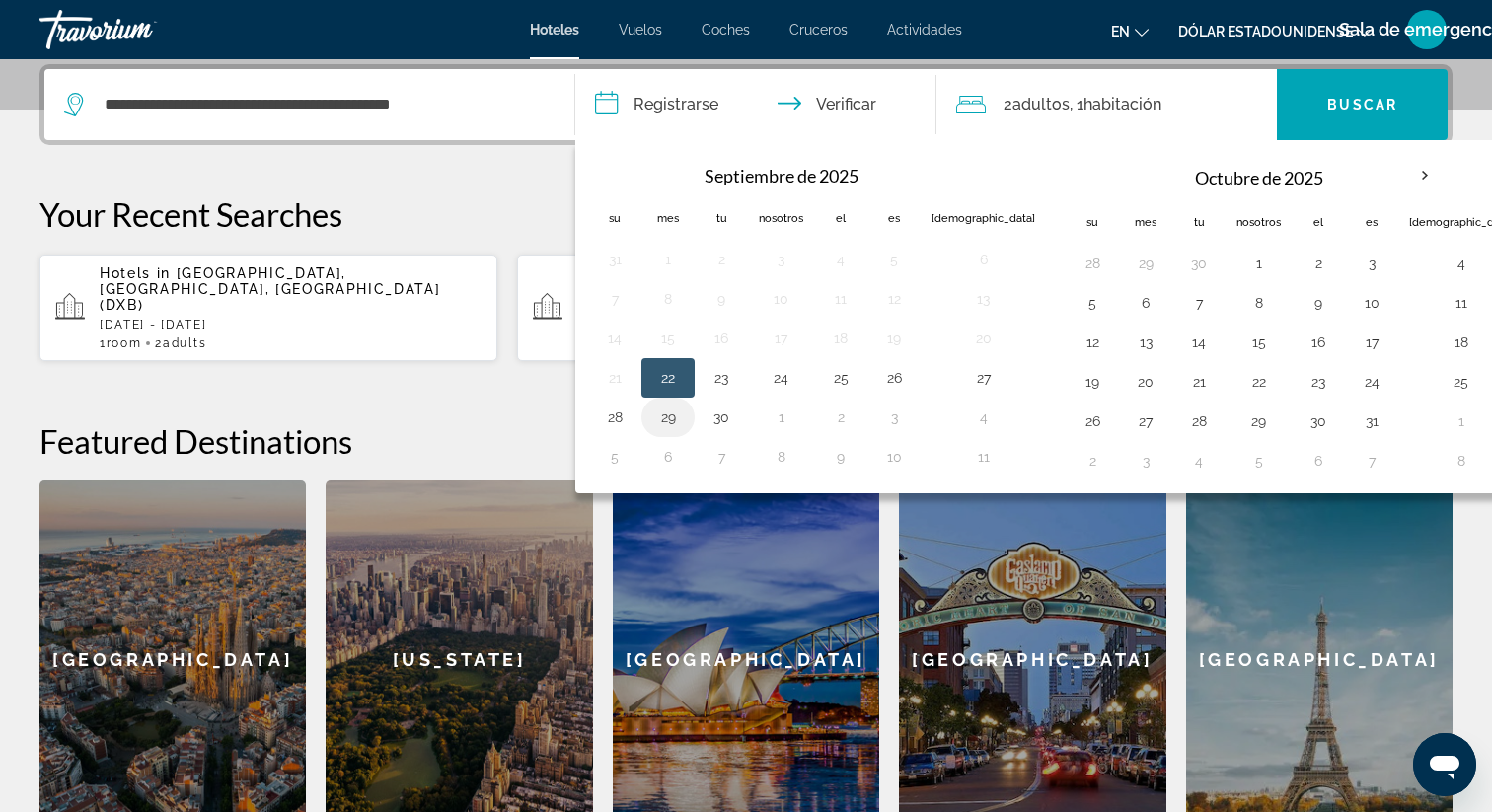
click at [671, 415] on button "29" at bounding box center [668, 417] width 32 height 28
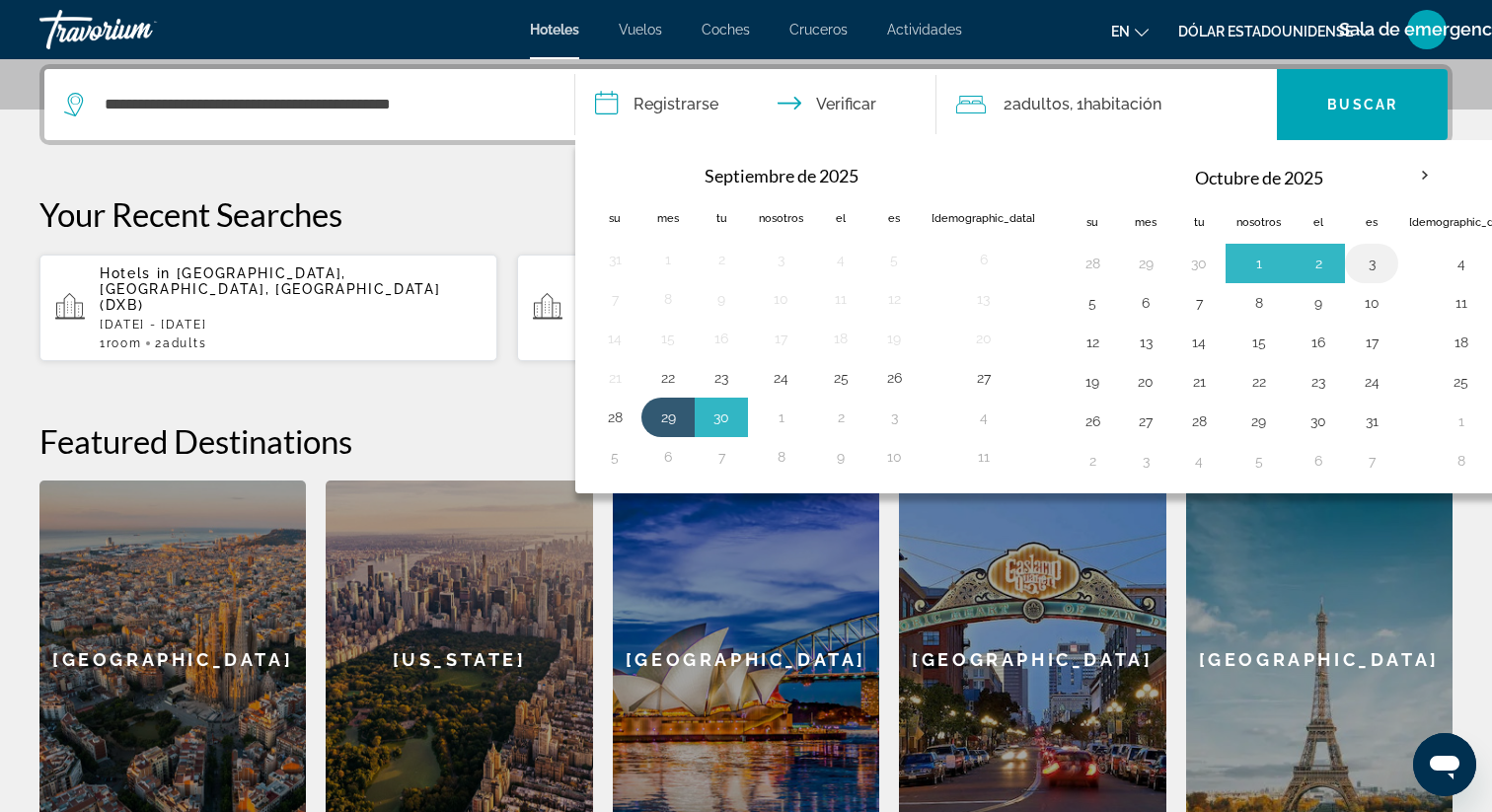
click at [1355, 262] on button "3" at bounding box center [1371, 263] width 32 height 28
type input "**********"
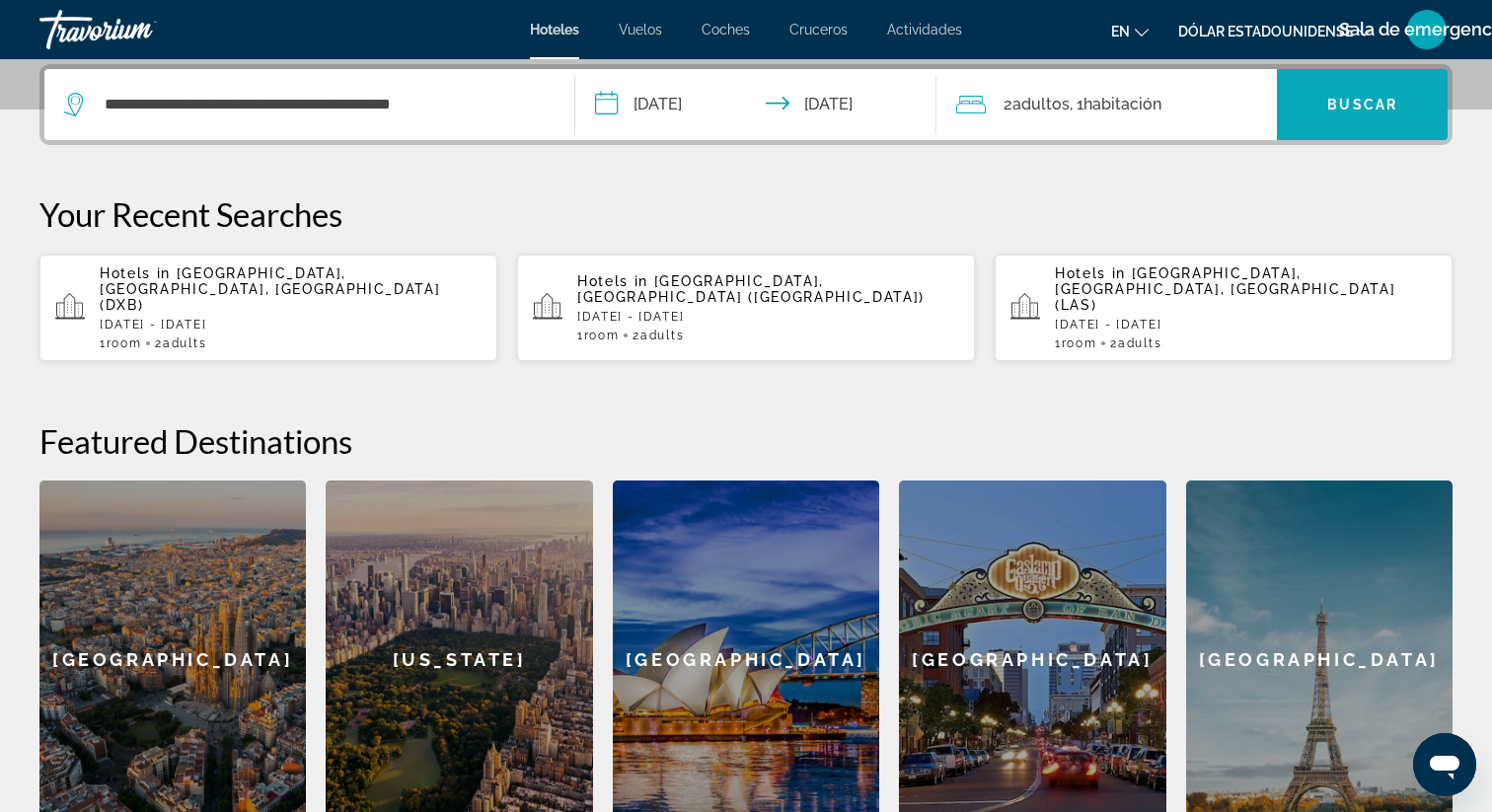
click at [1356, 104] on font "Buscar" at bounding box center [1361, 105] width 70 height 16
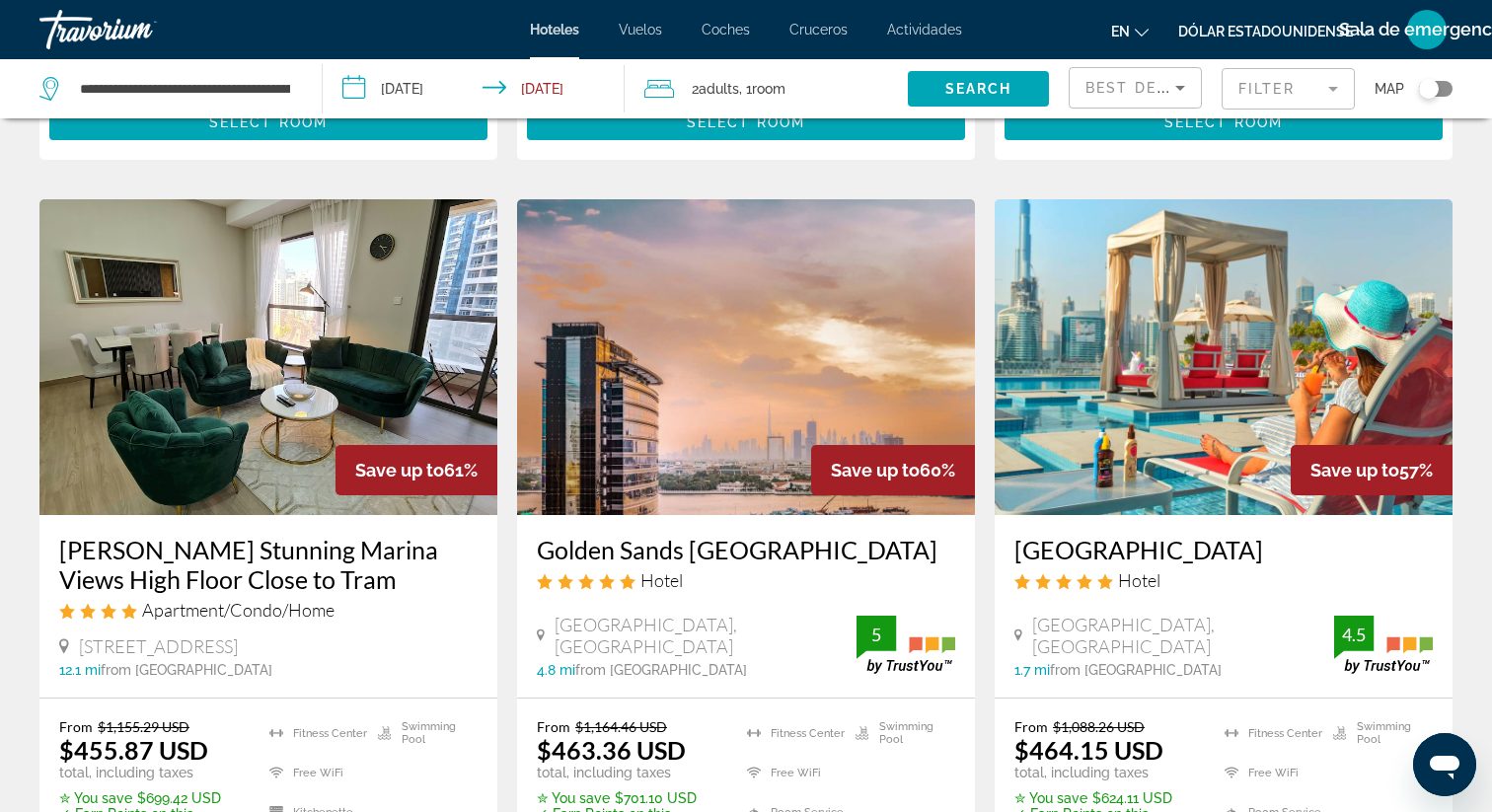
scroll to position [777, 0]
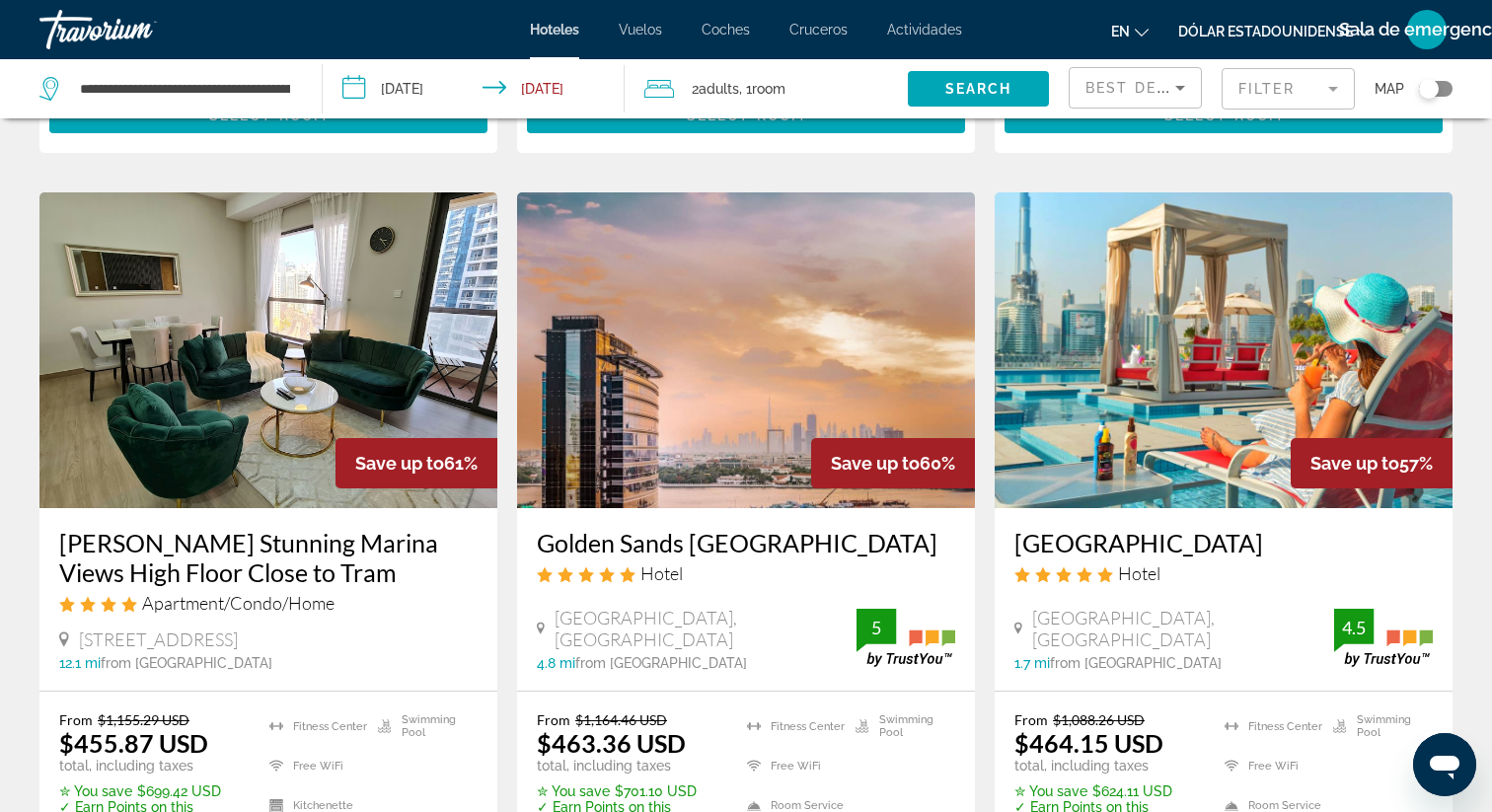
click at [1210, 359] on img "Contenido principal" at bounding box center [1223, 349] width 458 height 316
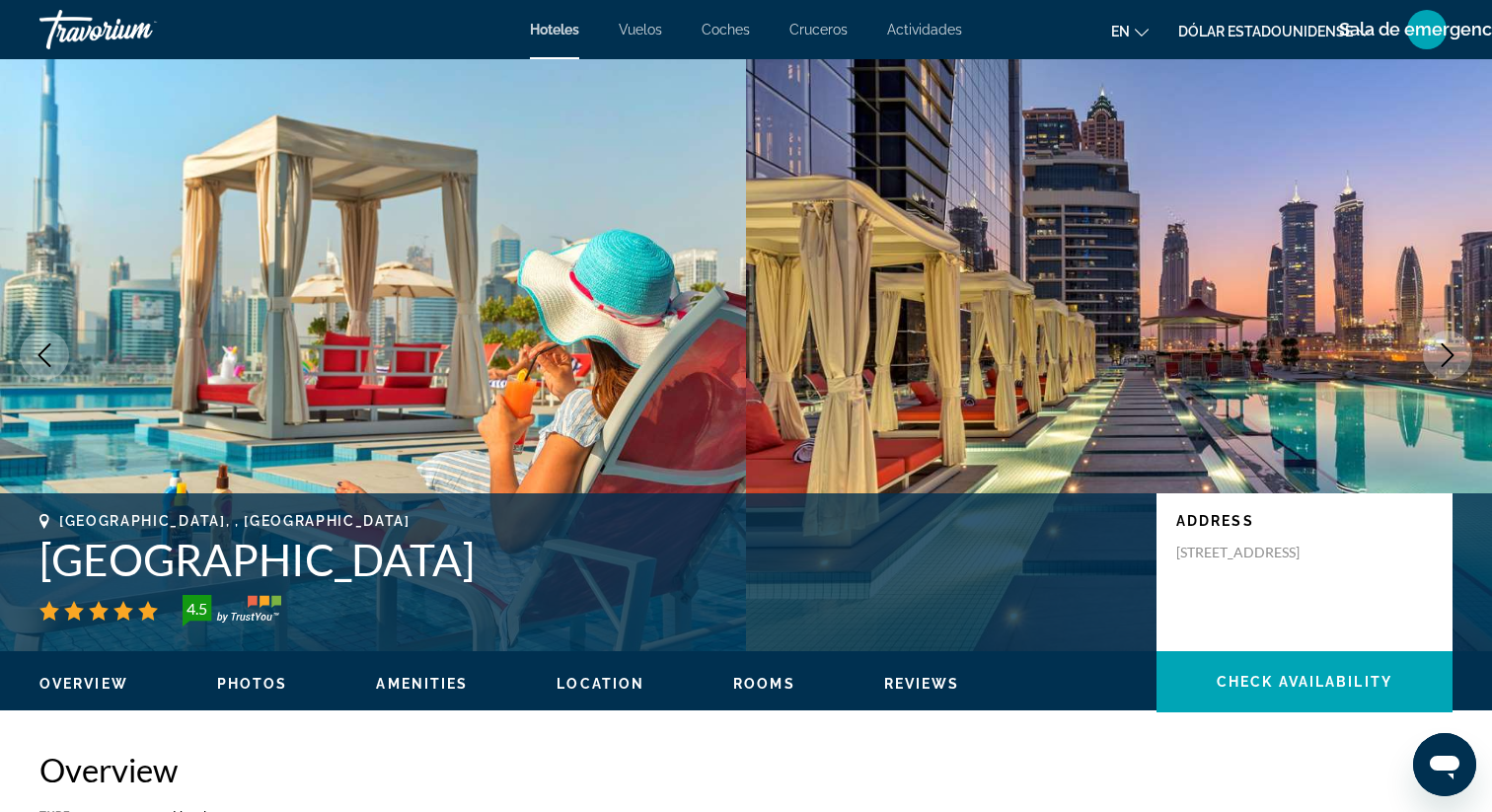
click at [1445, 360] on icon "Next image" at bounding box center [1447, 355] width 24 height 24
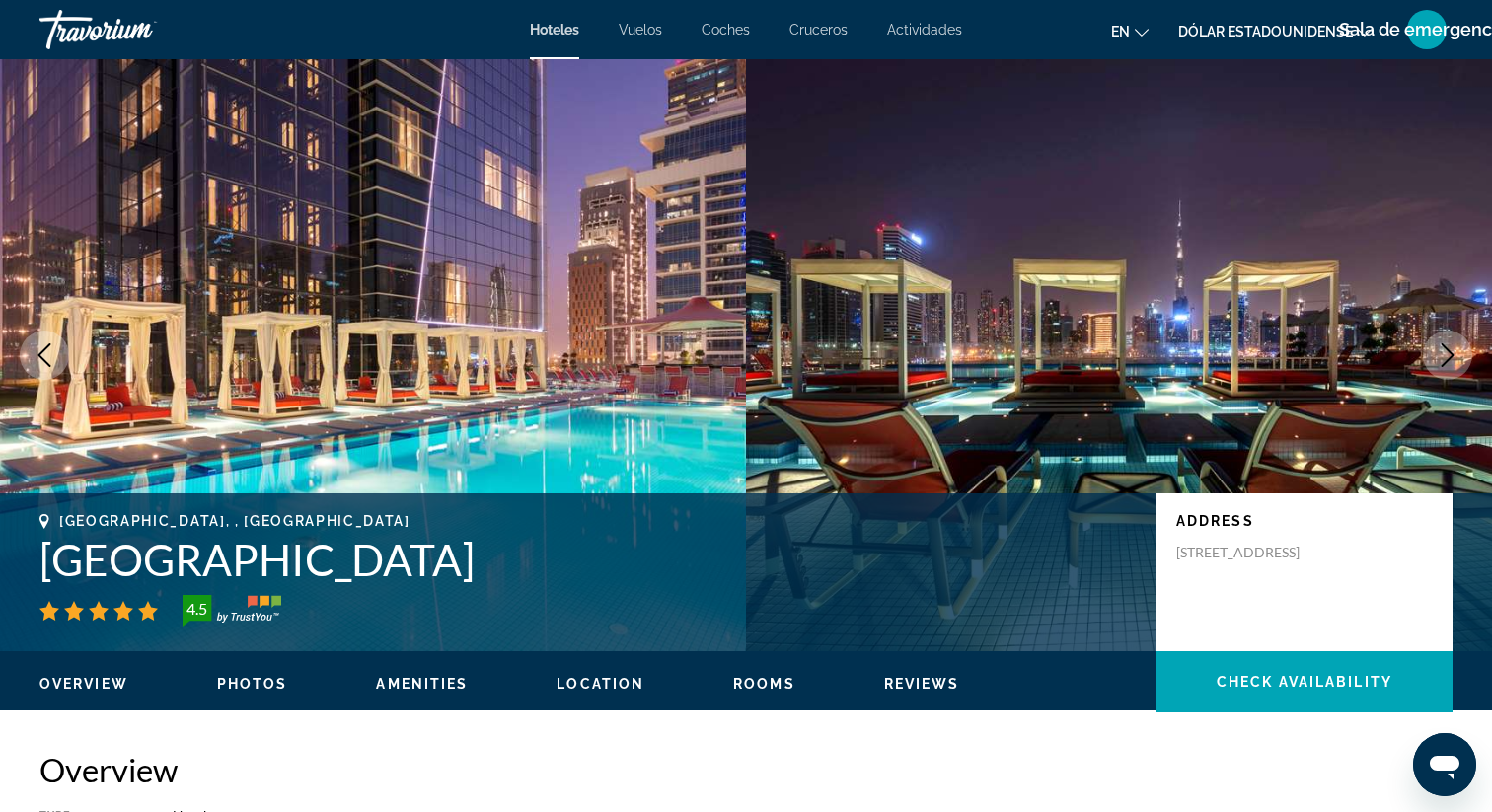
click at [1447, 365] on icon "Next image" at bounding box center [1447, 355] width 24 height 24
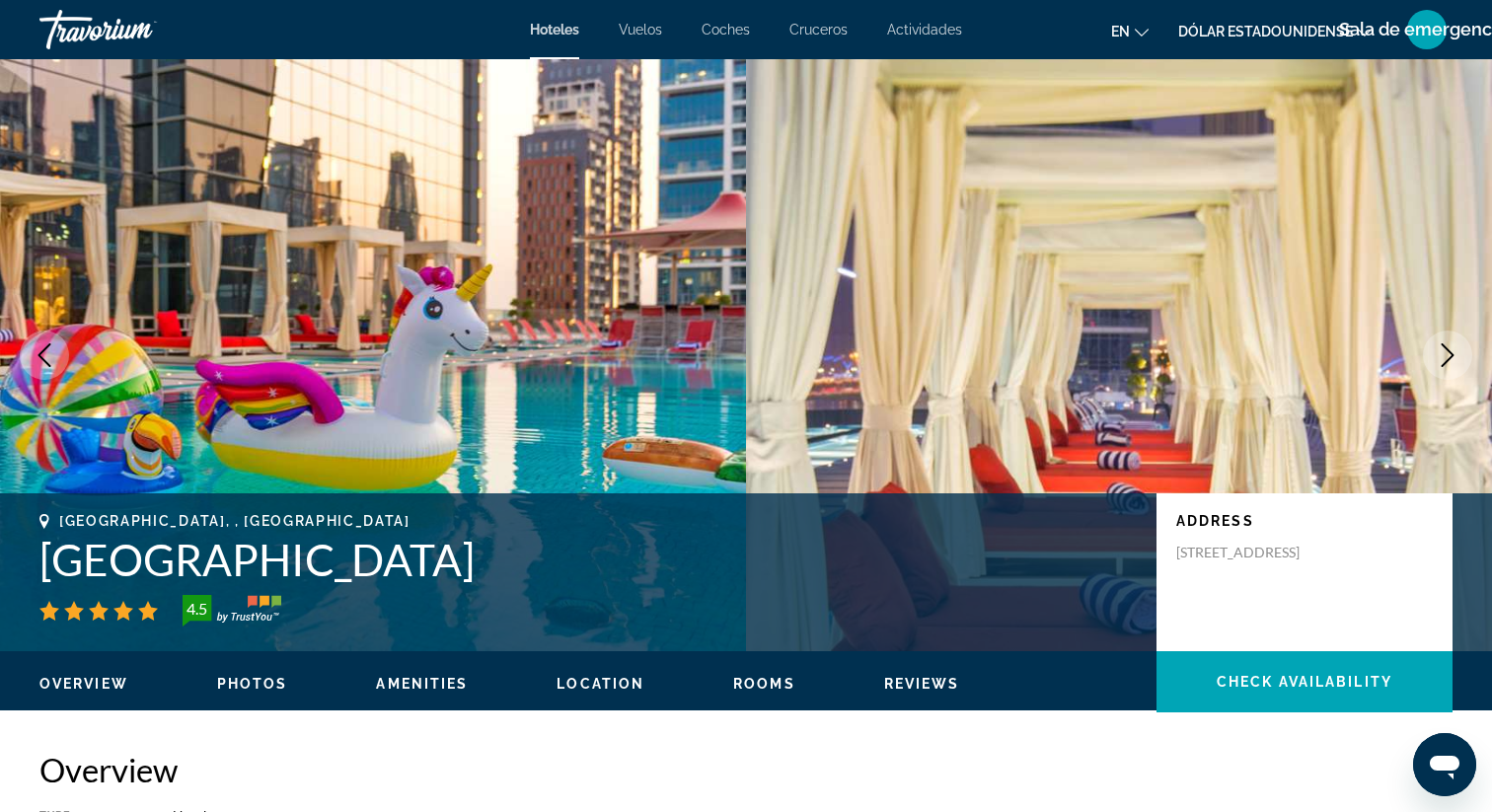
click at [1449, 355] on icon "Next image" at bounding box center [1447, 355] width 24 height 24
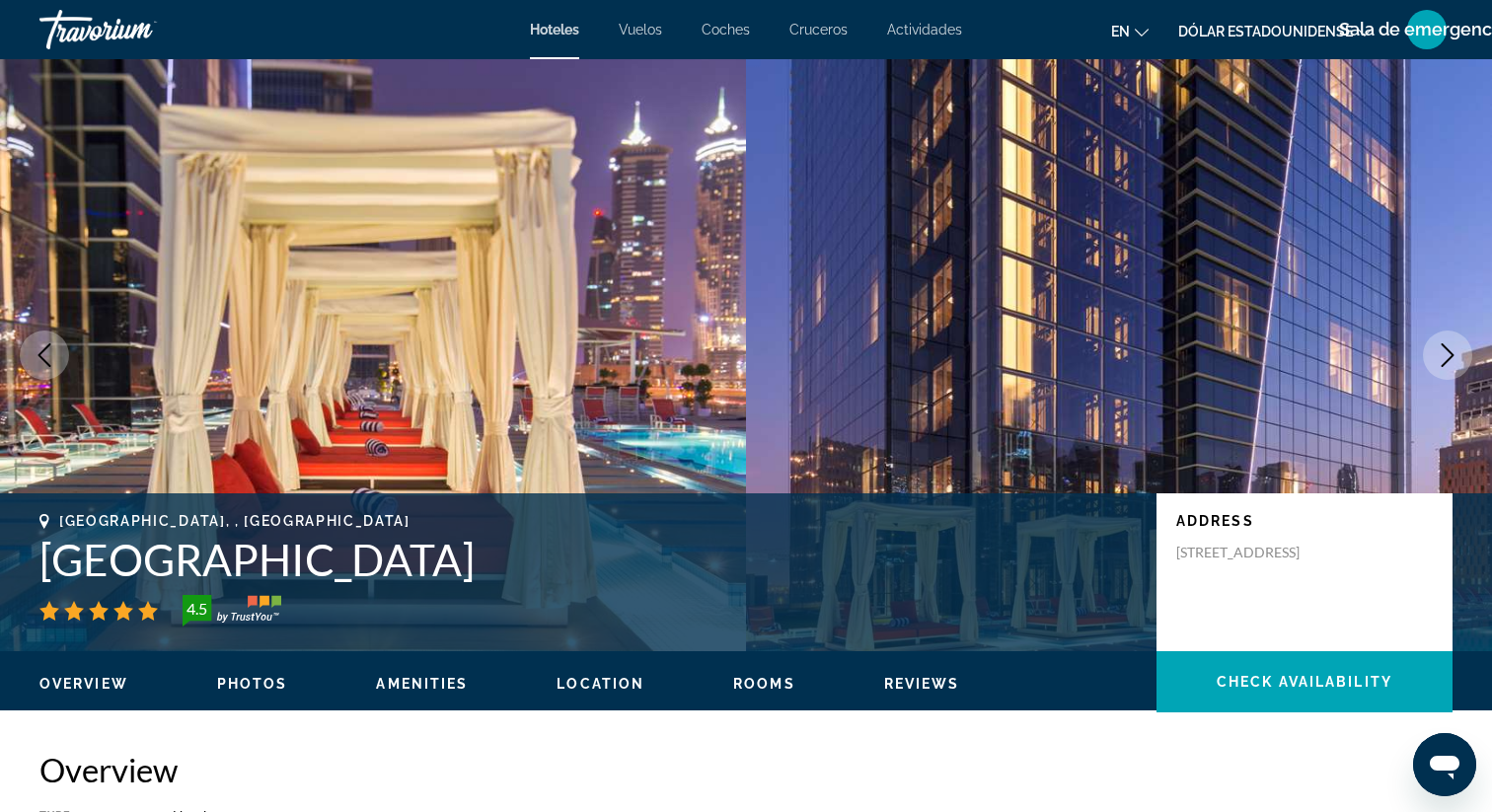
click at [1446, 358] on icon "Next image" at bounding box center [1447, 355] width 24 height 24
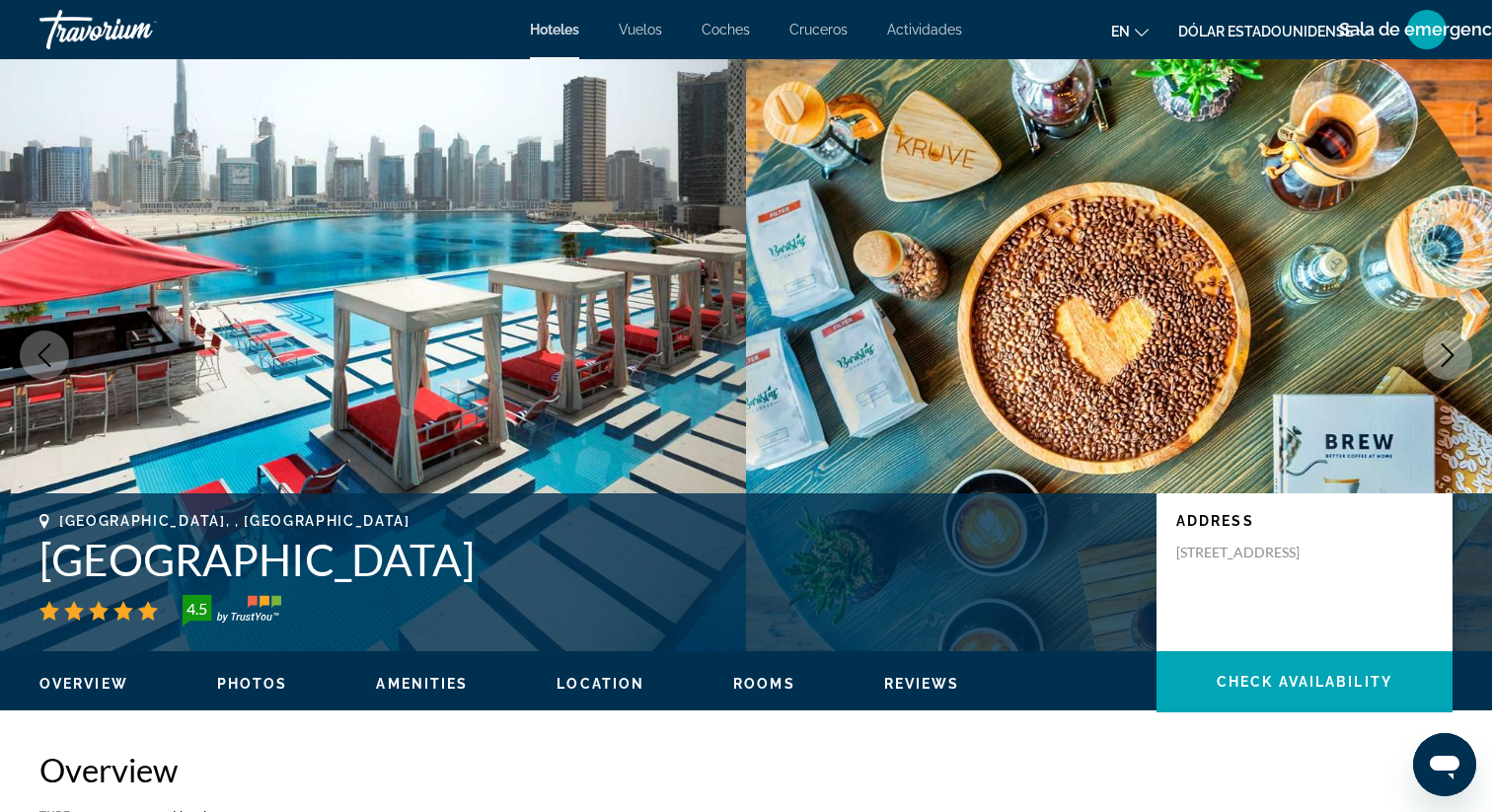
click at [1443, 358] on icon "Next image" at bounding box center [1447, 355] width 24 height 24
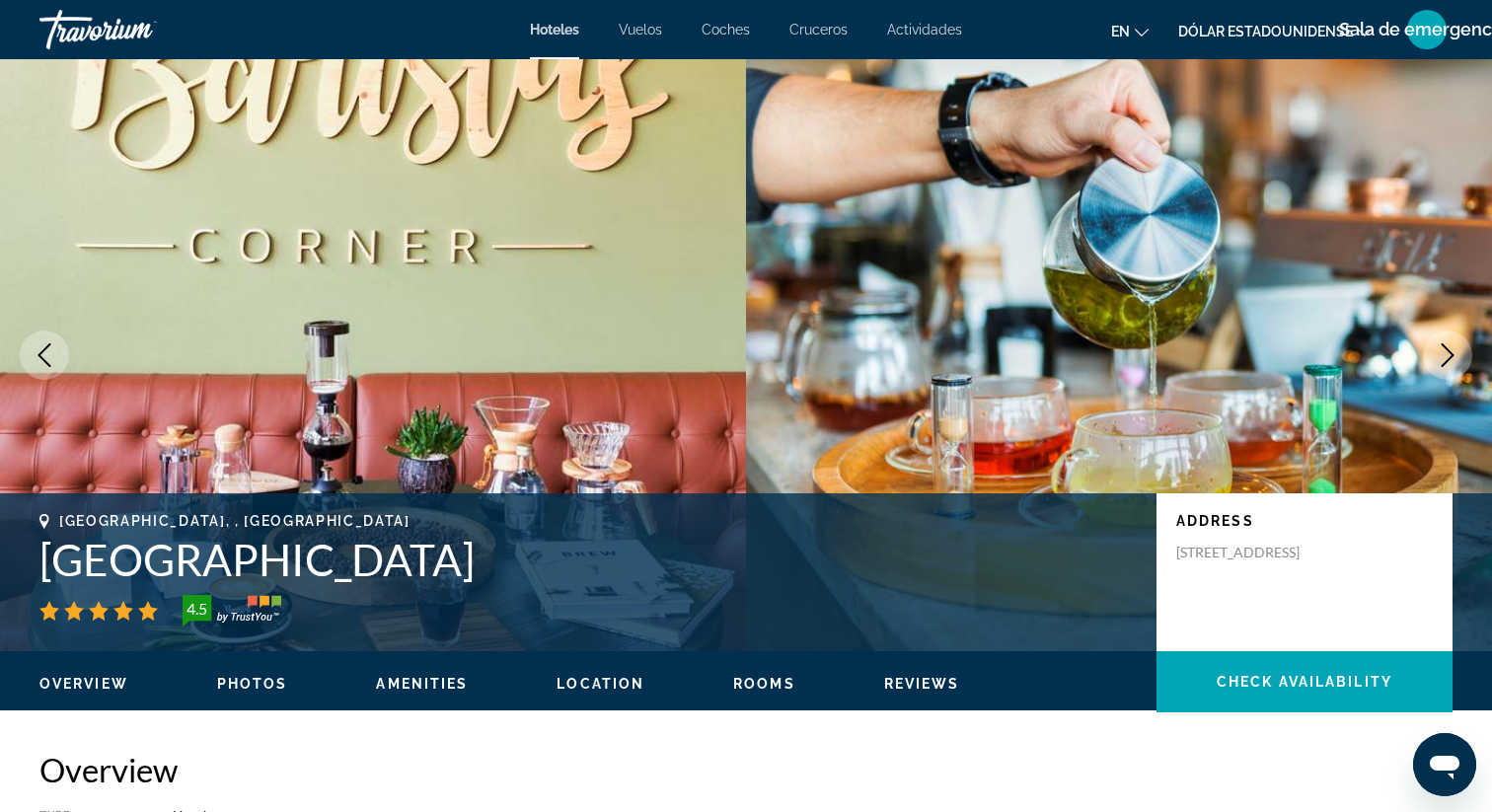
click at [1443, 358] on icon "Next image" at bounding box center [1447, 355] width 24 height 24
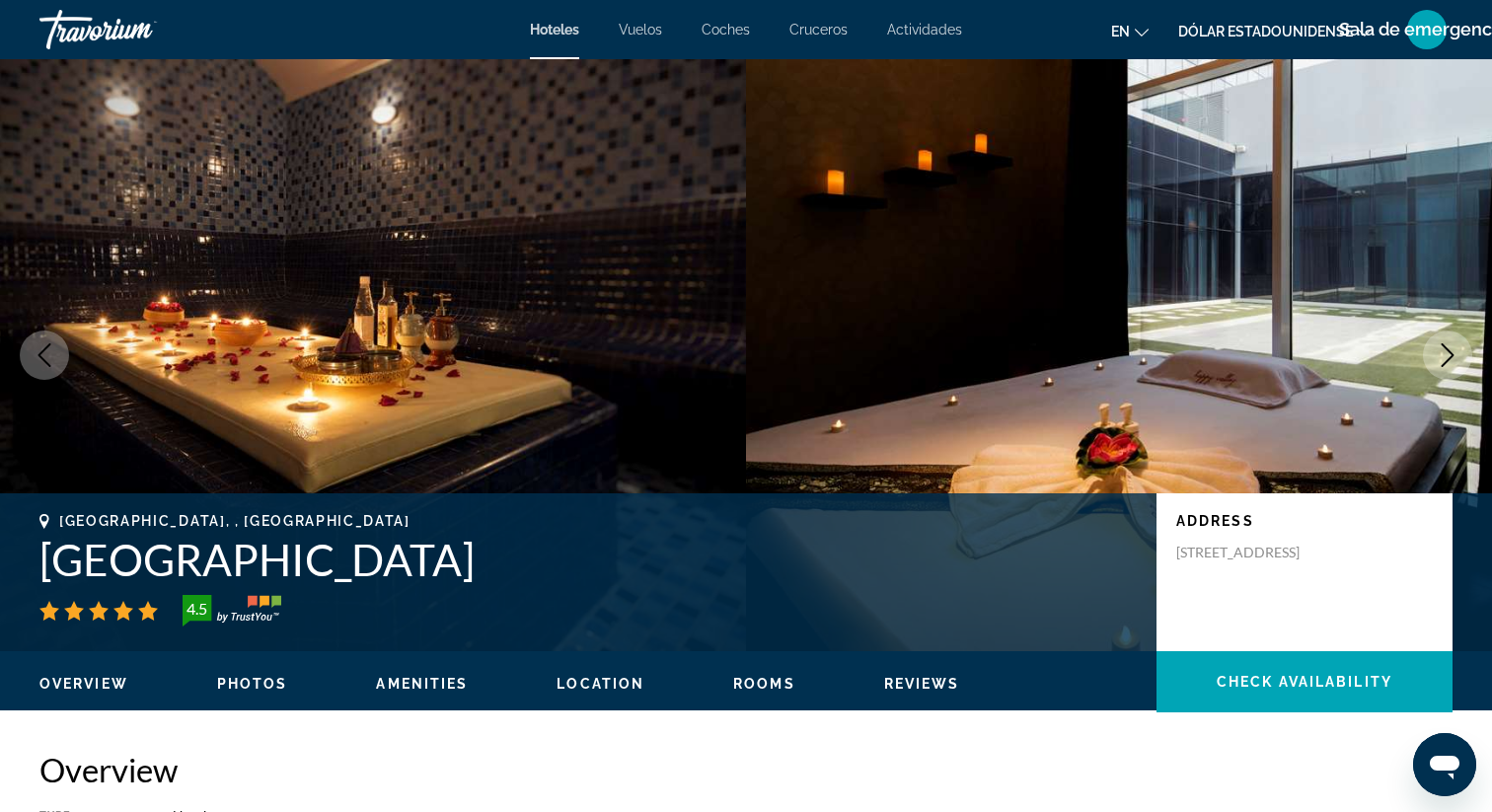
click at [1446, 349] on icon "Next image" at bounding box center [1447, 355] width 13 height 24
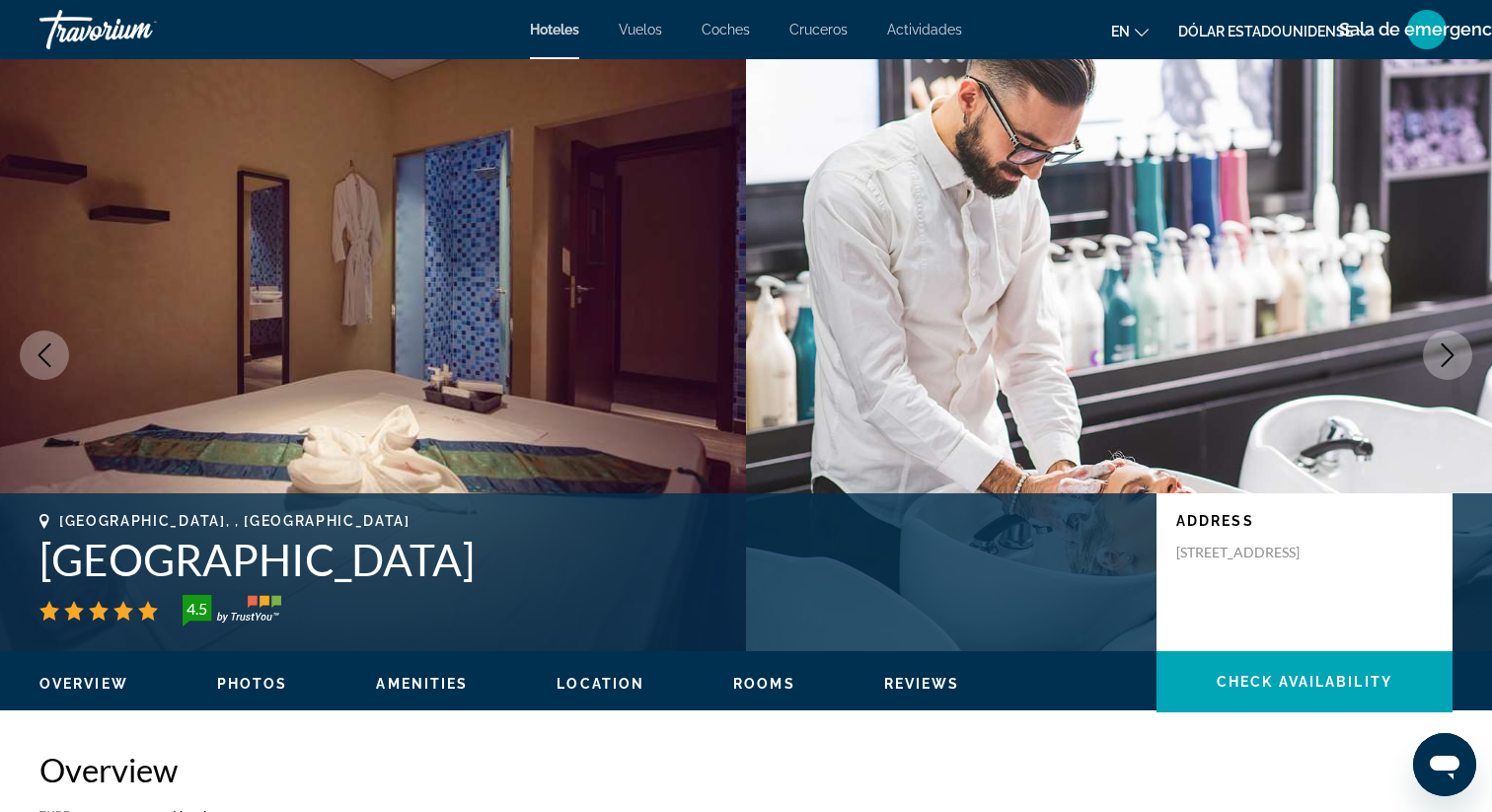
click at [1461, 349] on button "Next image" at bounding box center [1447, 355] width 49 height 49
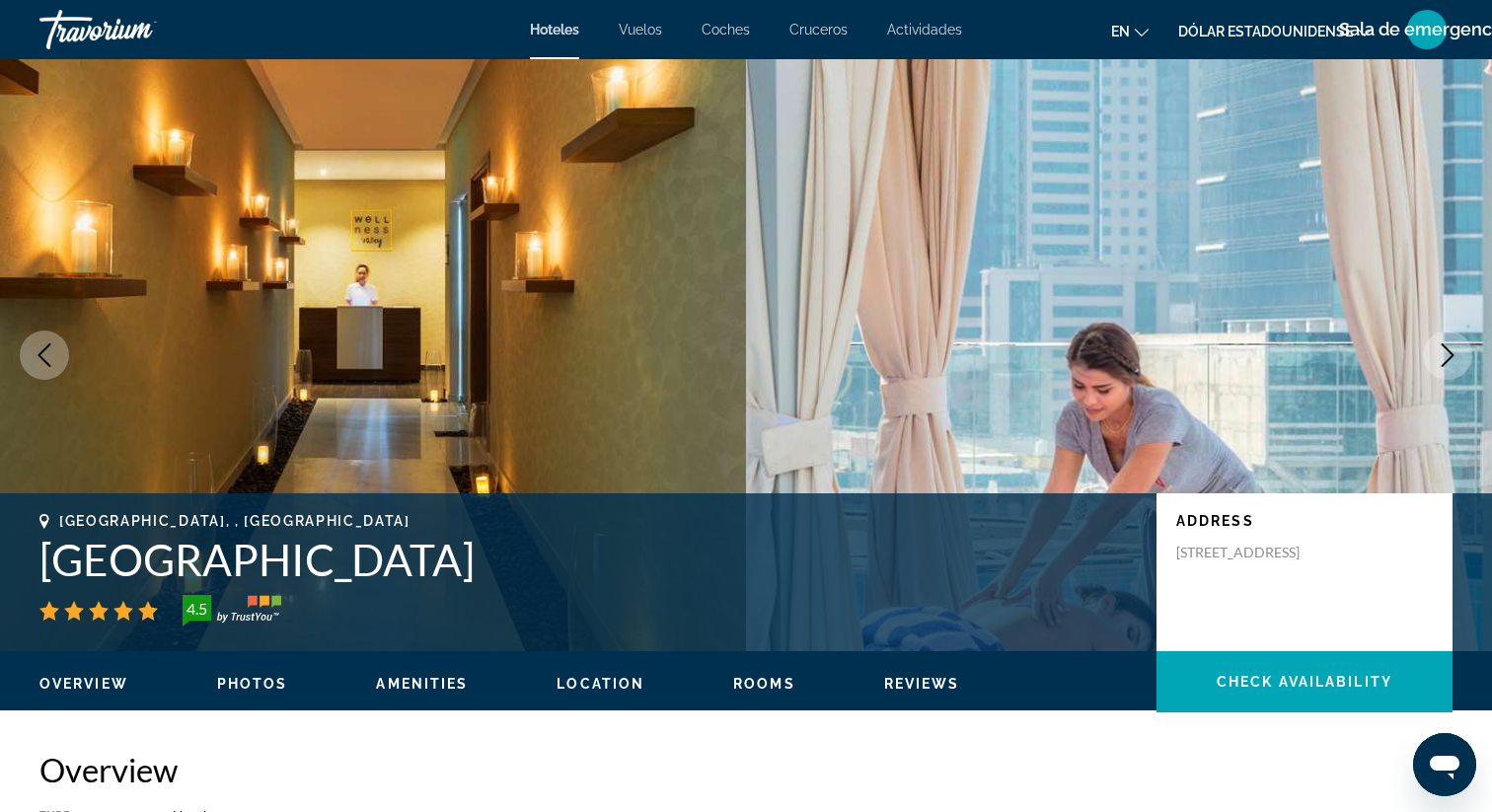
click at [1461, 349] on button "Next image" at bounding box center [1447, 355] width 49 height 49
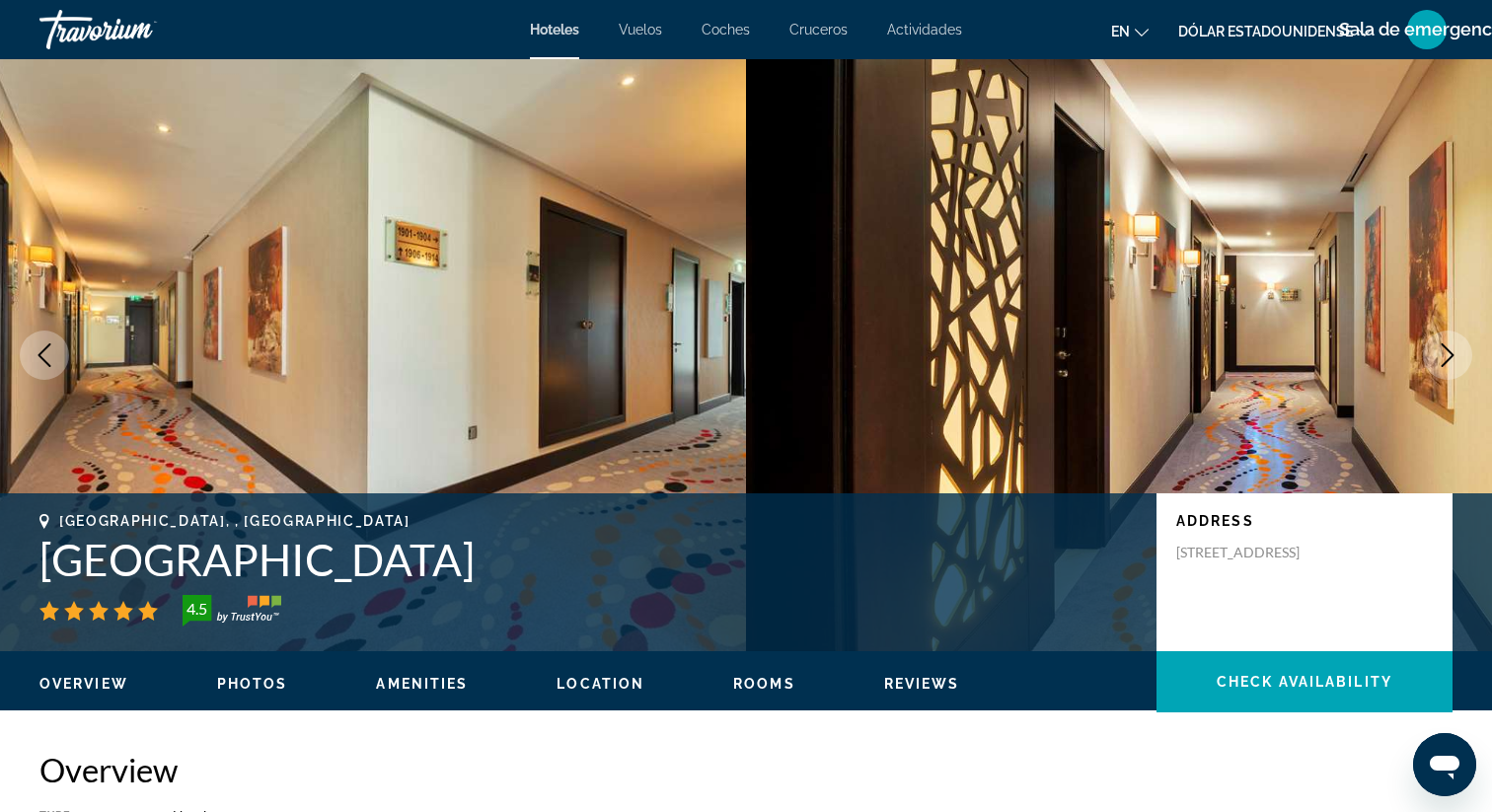
click at [1460, 350] on button "Next image" at bounding box center [1447, 355] width 49 height 49
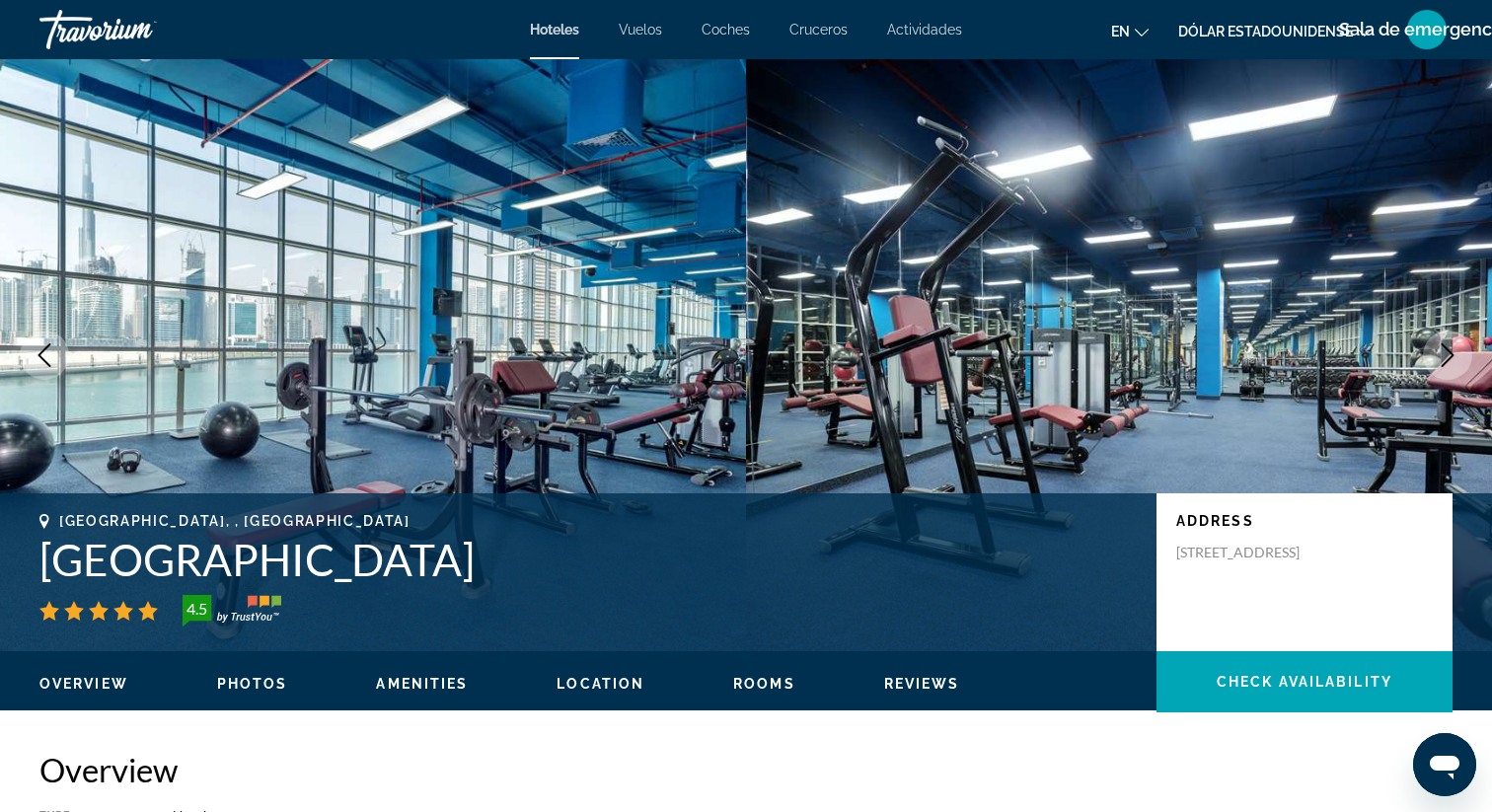
click at [1460, 350] on button "Next image" at bounding box center [1447, 355] width 49 height 49
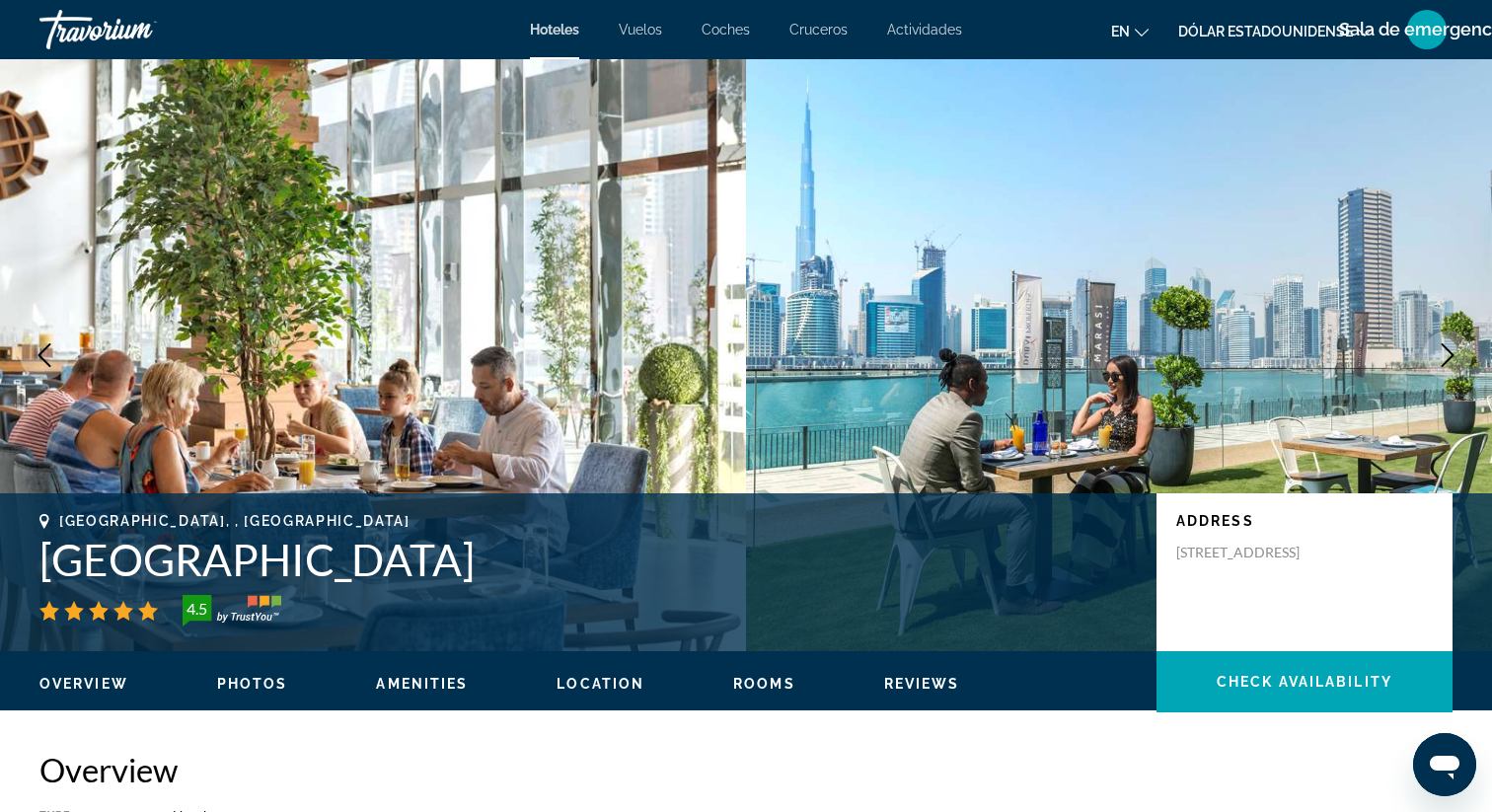
click at [1445, 350] on icon "Next image" at bounding box center [1447, 355] width 24 height 24
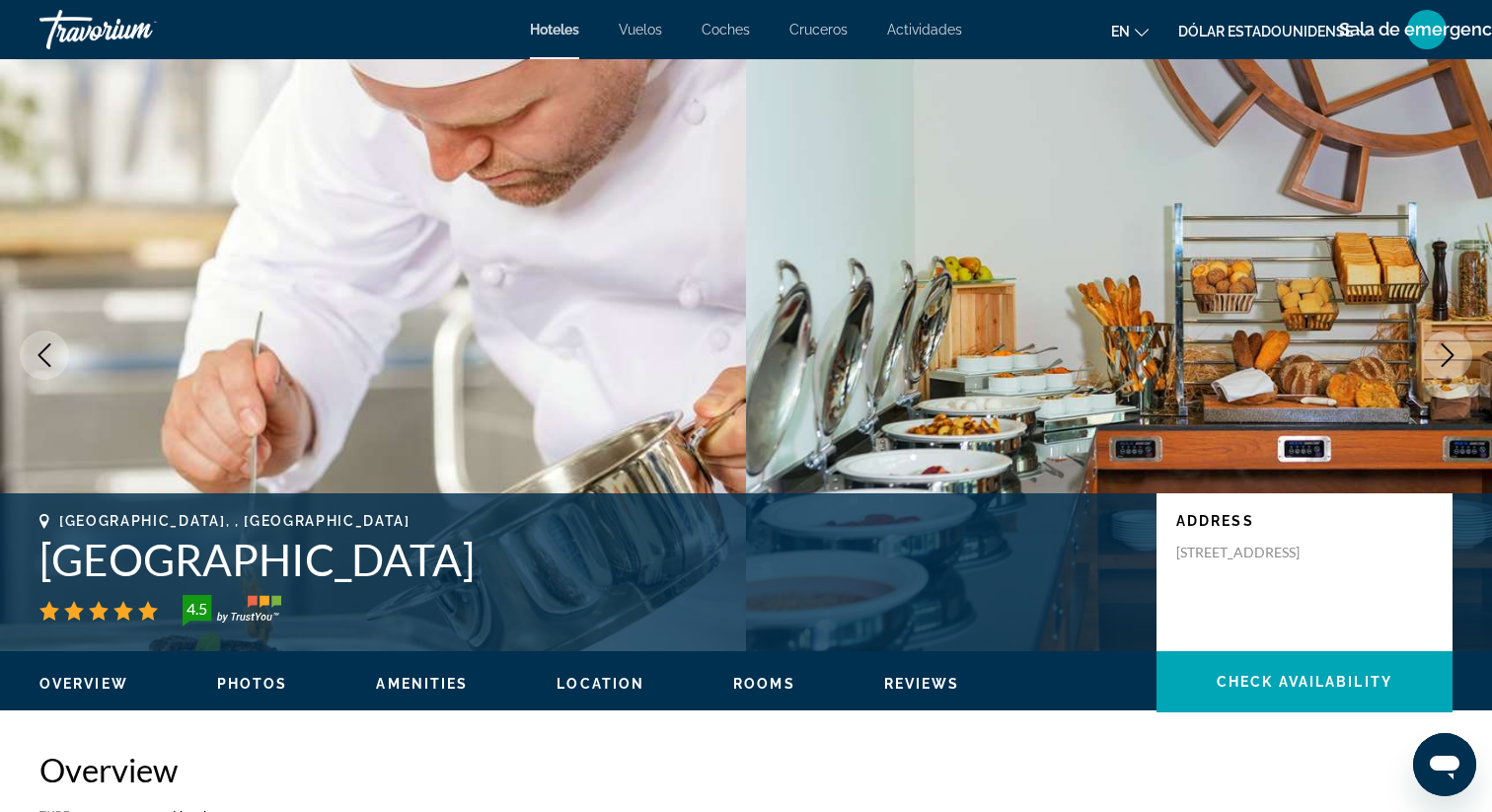
click at [1445, 350] on icon "Next image" at bounding box center [1447, 355] width 24 height 24
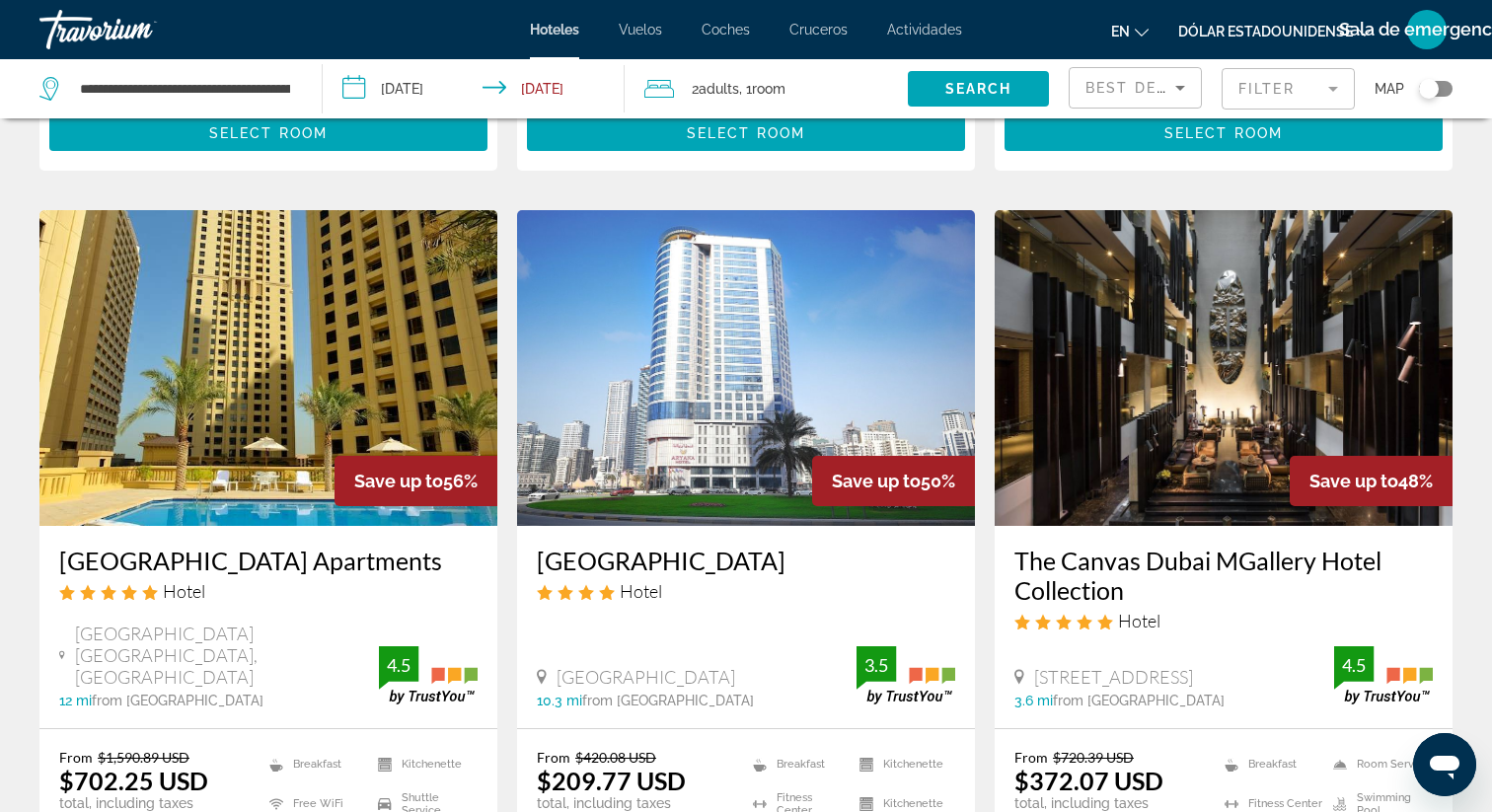
scroll to position [1514, 0]
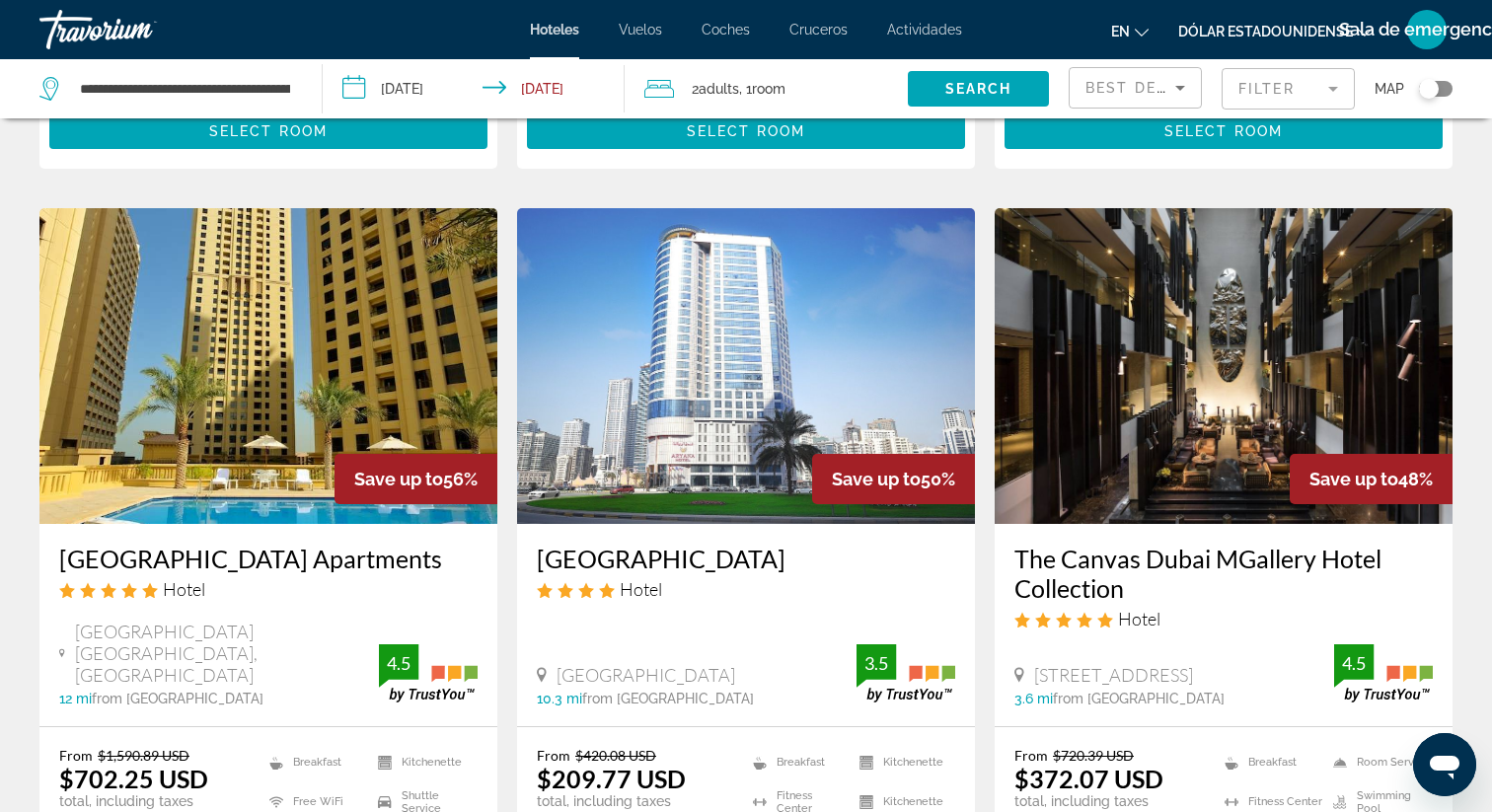
click at [1203, 373] on img "Contenido principal" at bounding box center [1223, 365] width 458 height 316
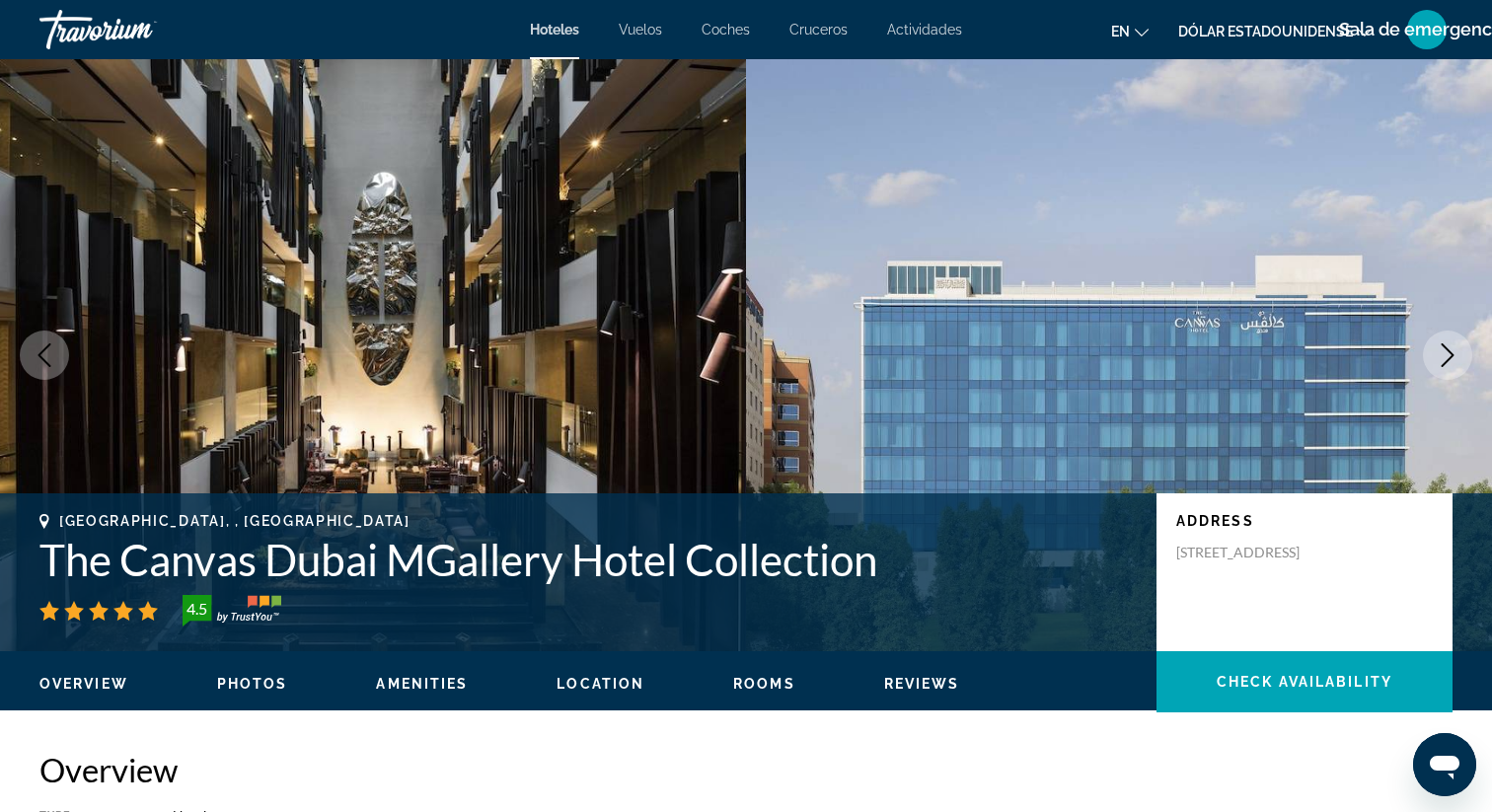
click at [1446, 358] on icon "Next image" at bounding box center [1447, 355] width 24 height 24
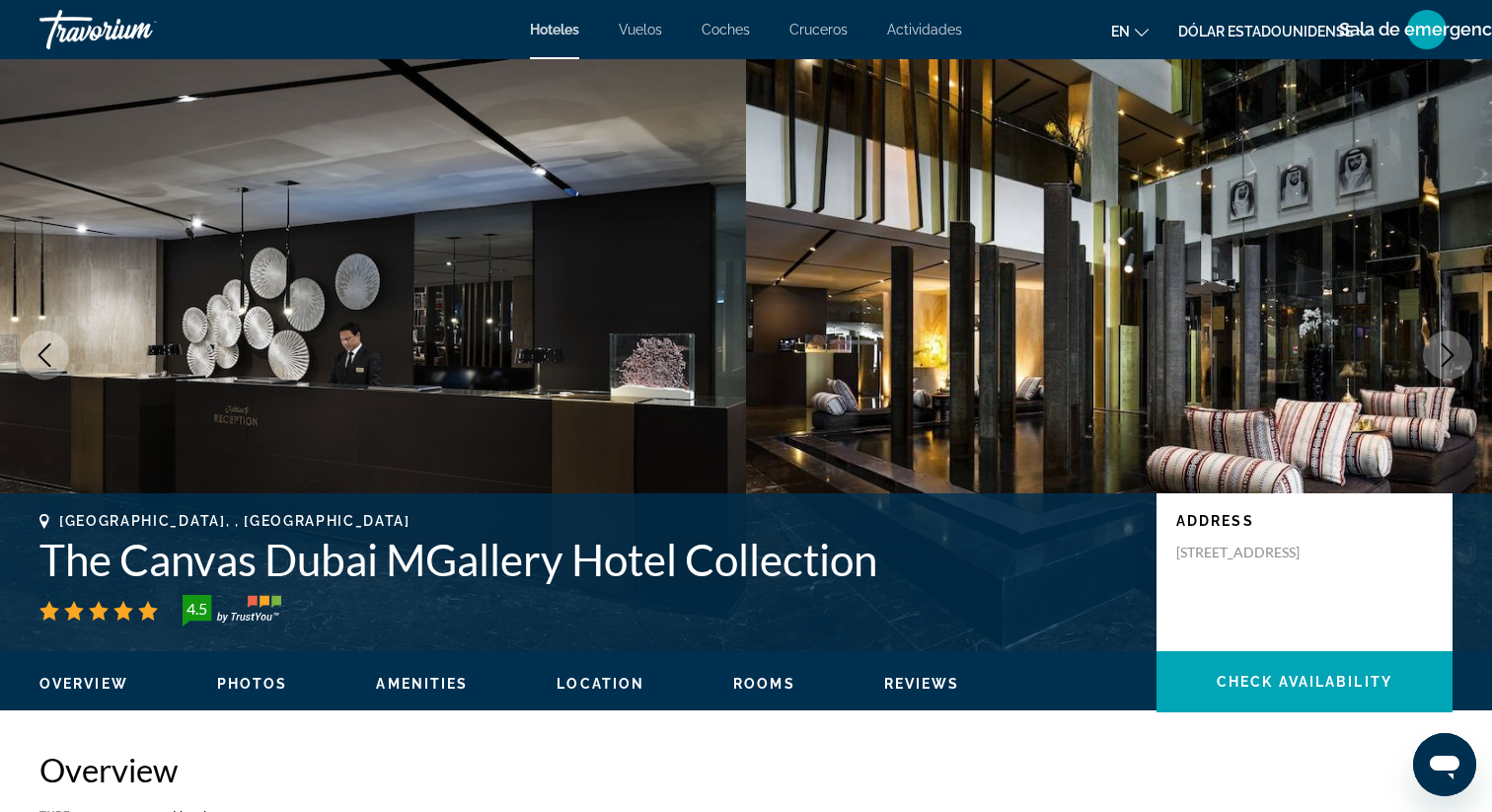
click at [1446, 358] on icon "Next image" at bounding box center [1447, 355] width 24 height 24
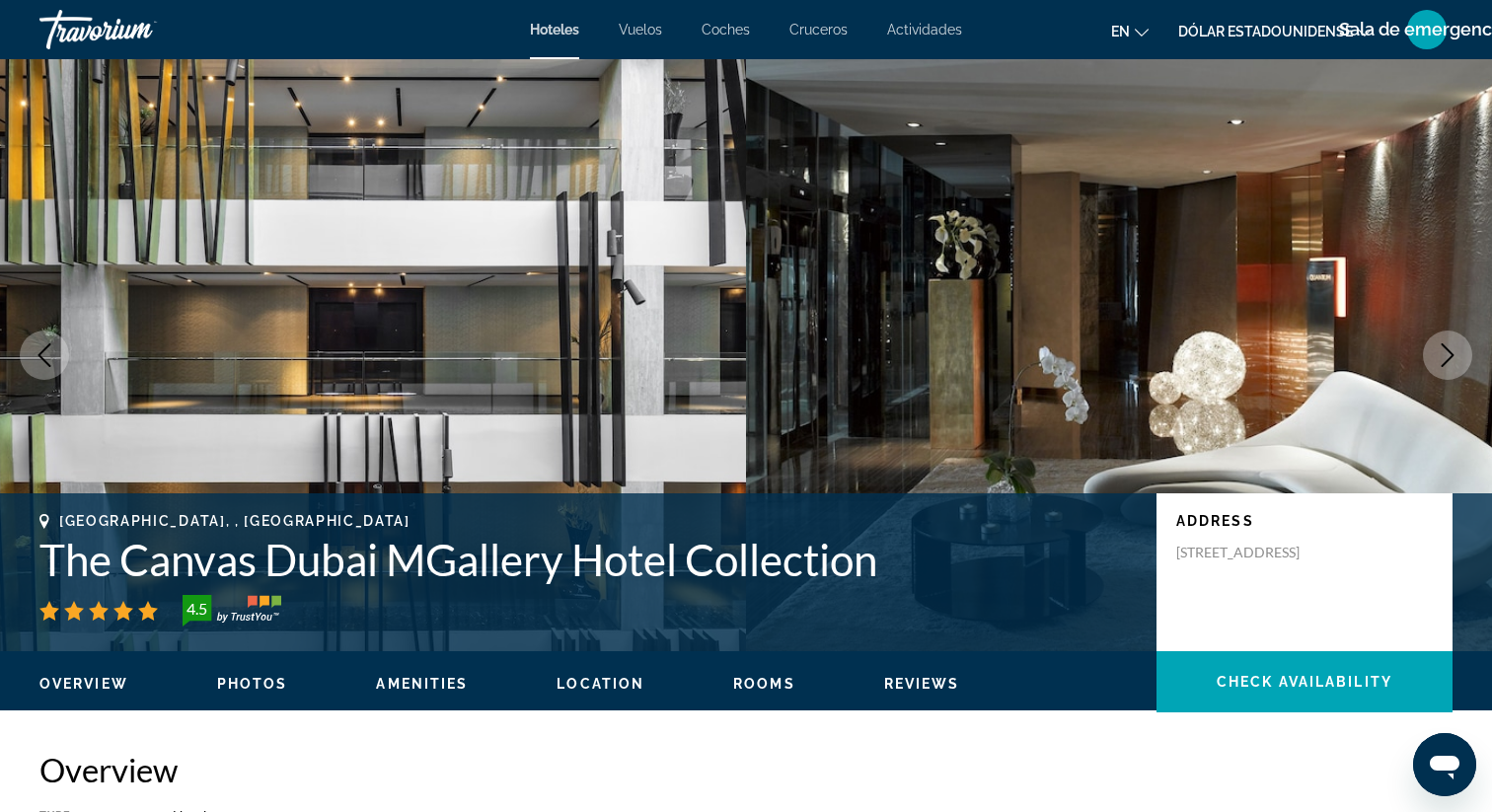
click at [1446, 355] on icon "Next image" at bounding box center [1447, 355] width 24 height 24
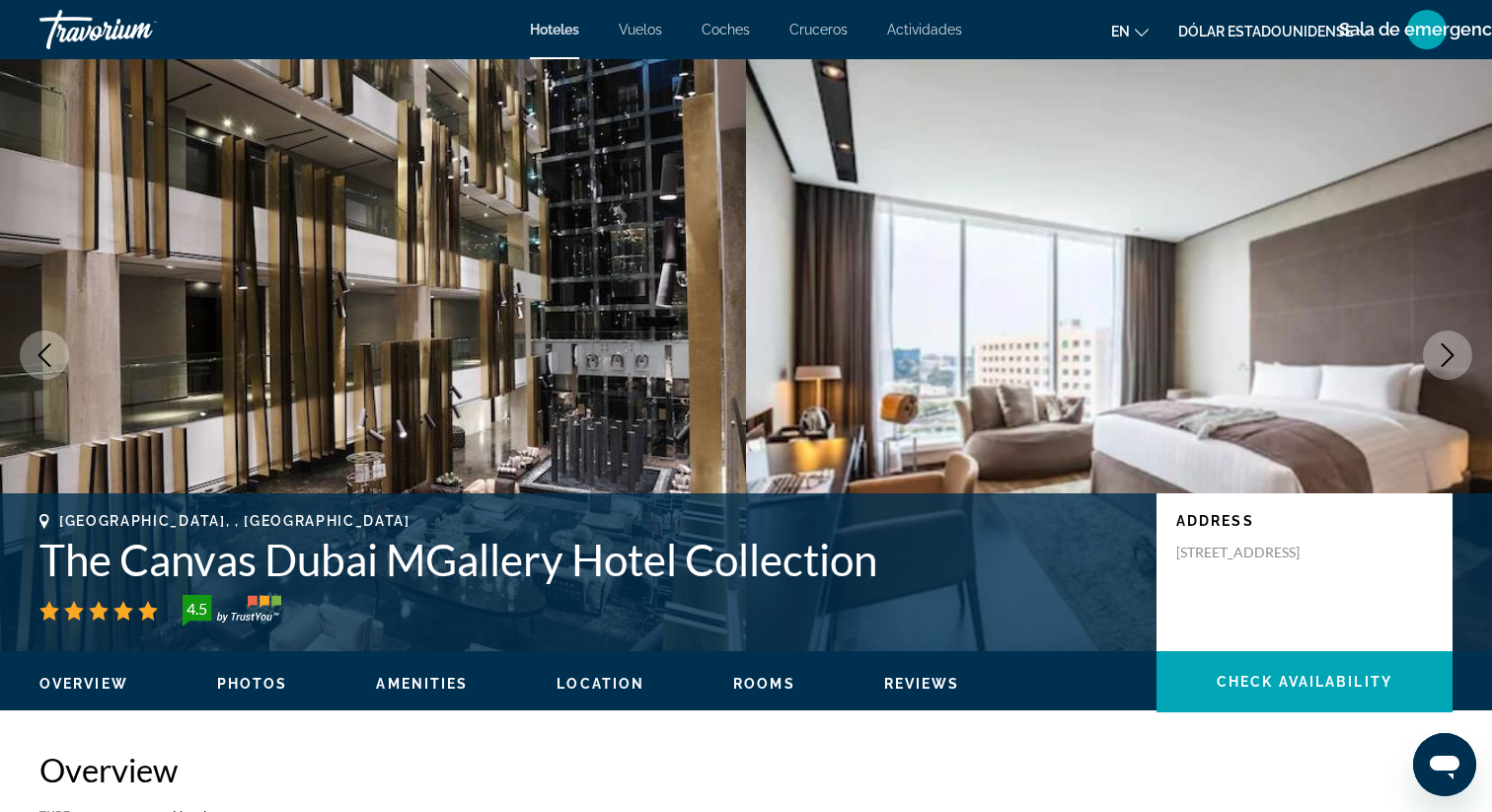
click at [1443, 354] on icon "Next image" at bounding box center [1447, 355] width 24 height 24
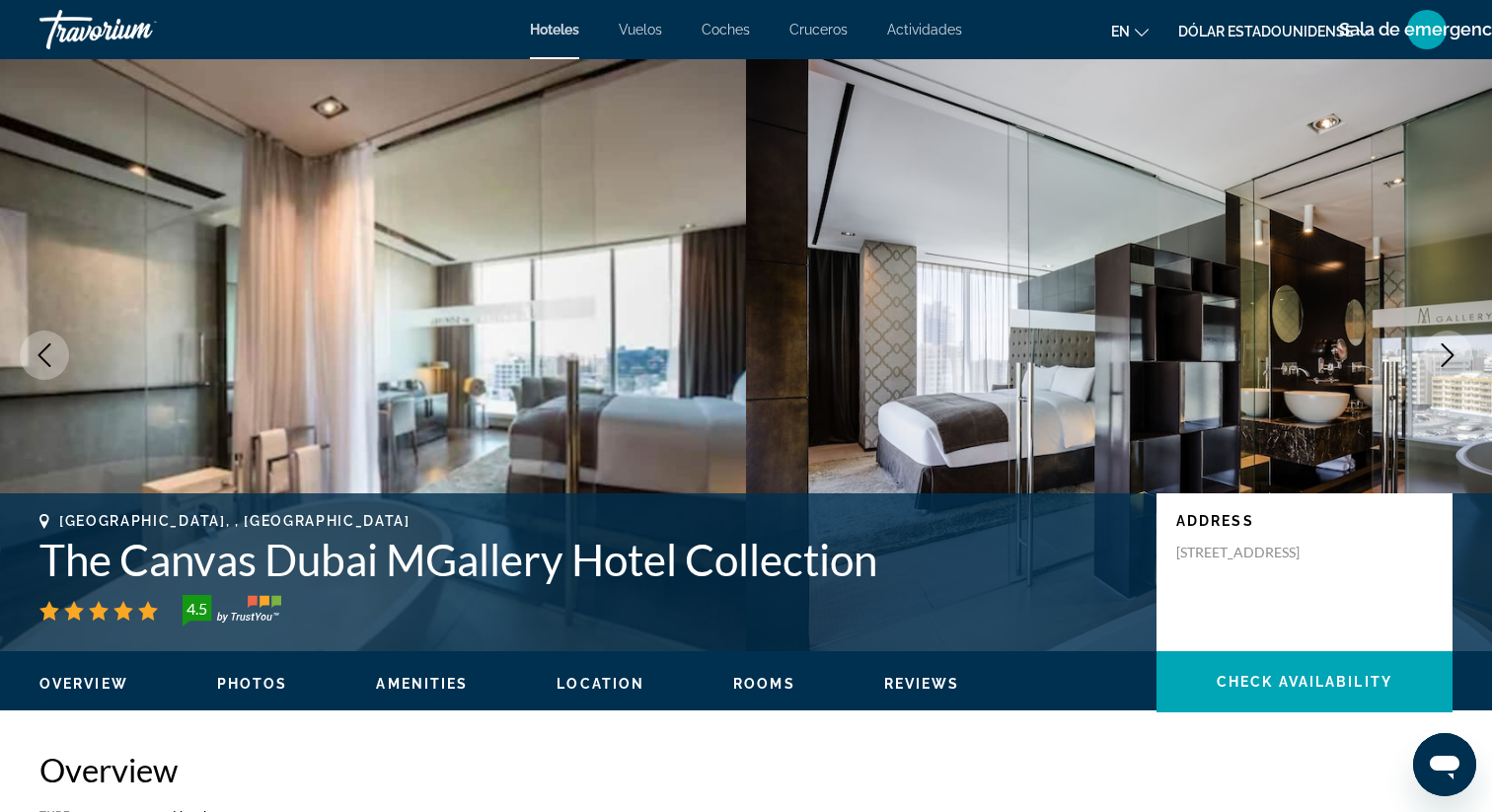
click at [1445, 354] on icon "Next image" at bounding box center [1447, 355] width 24 height 24
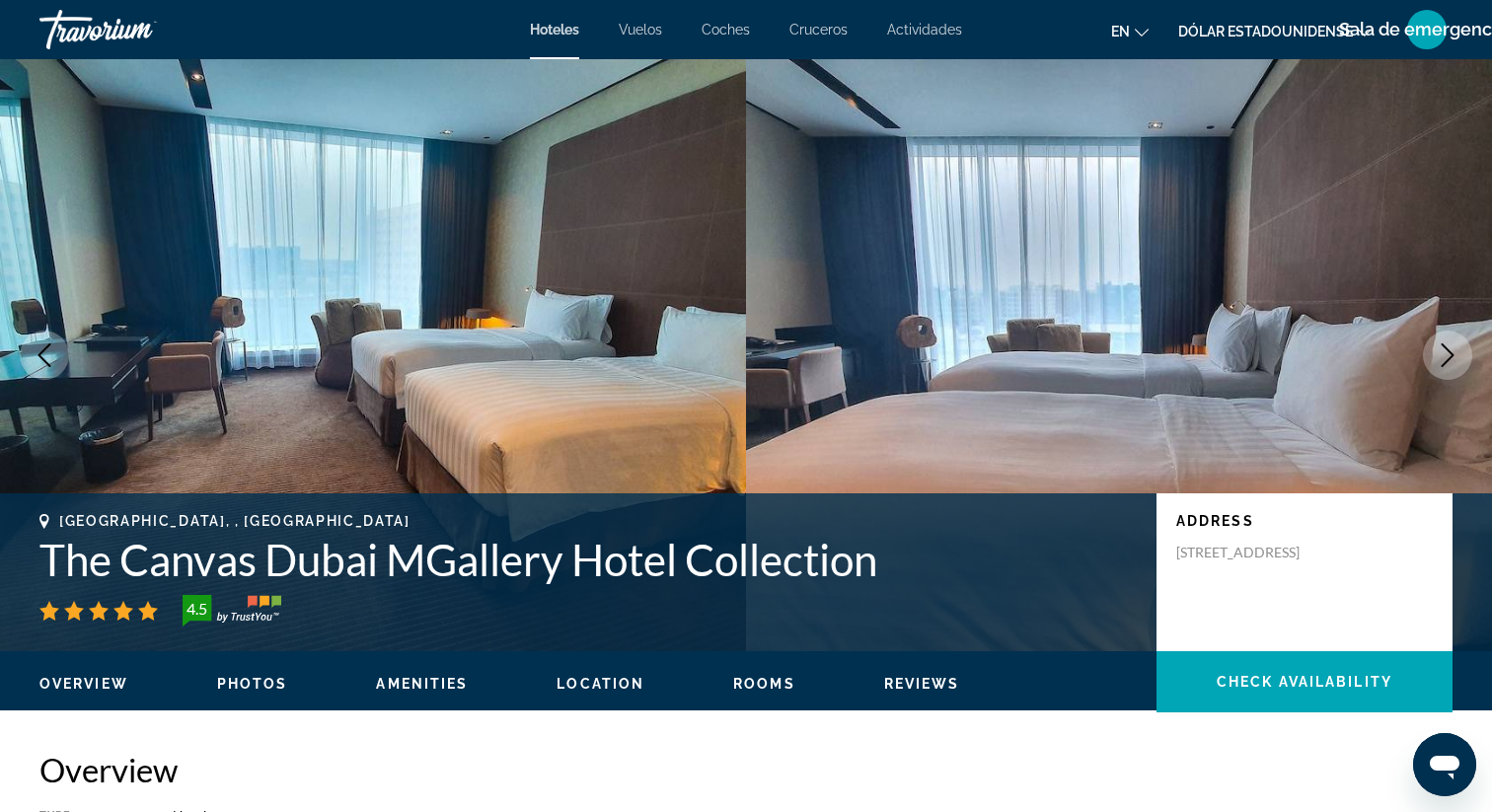
click at [1445, 354] on icon "Next image" at bounding box center [1447, 355] width 24 height 24
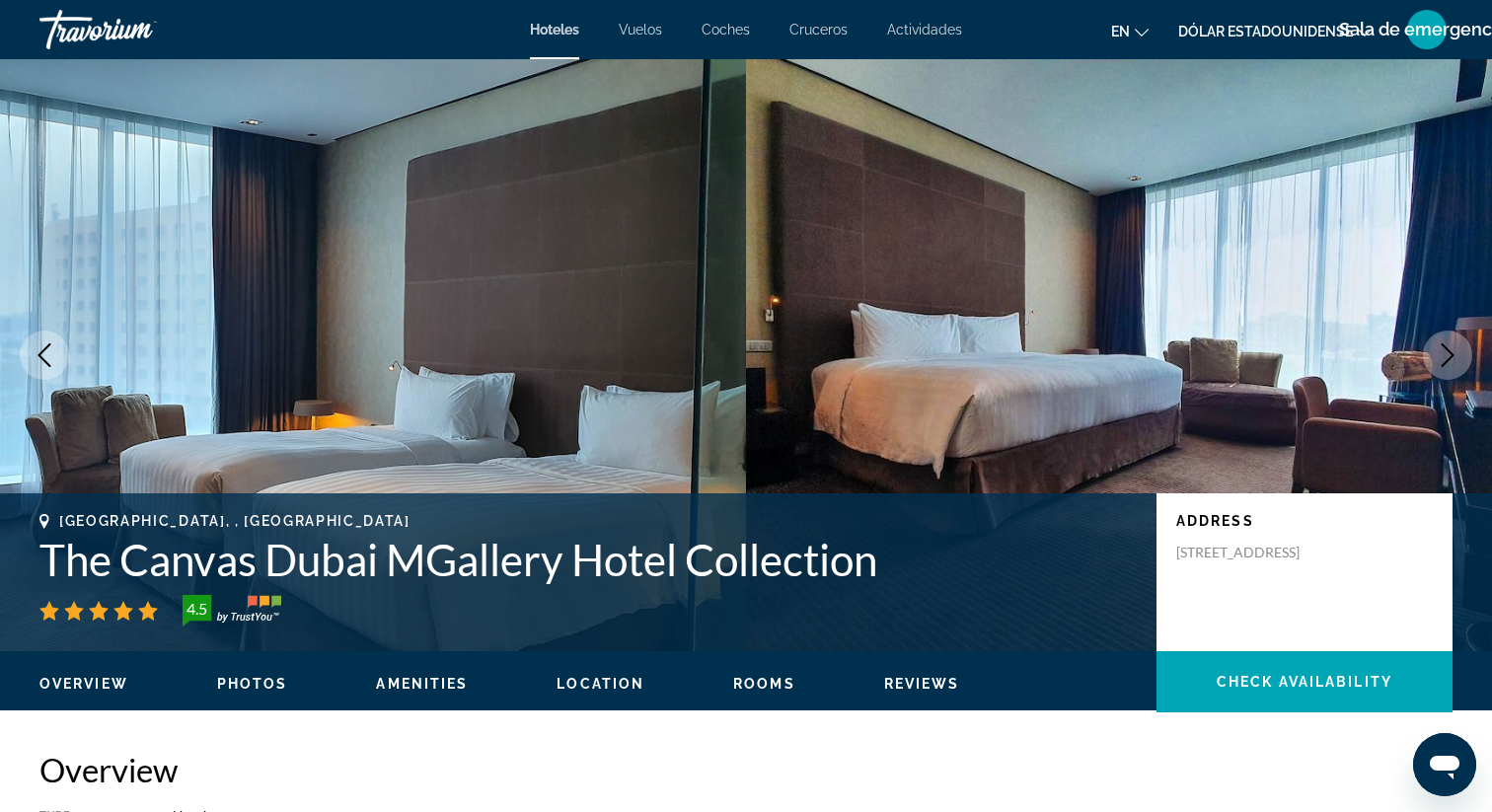
click at [1445, 354] on icon "Next image" at bounding box center [1447, 355] width 24 height 24
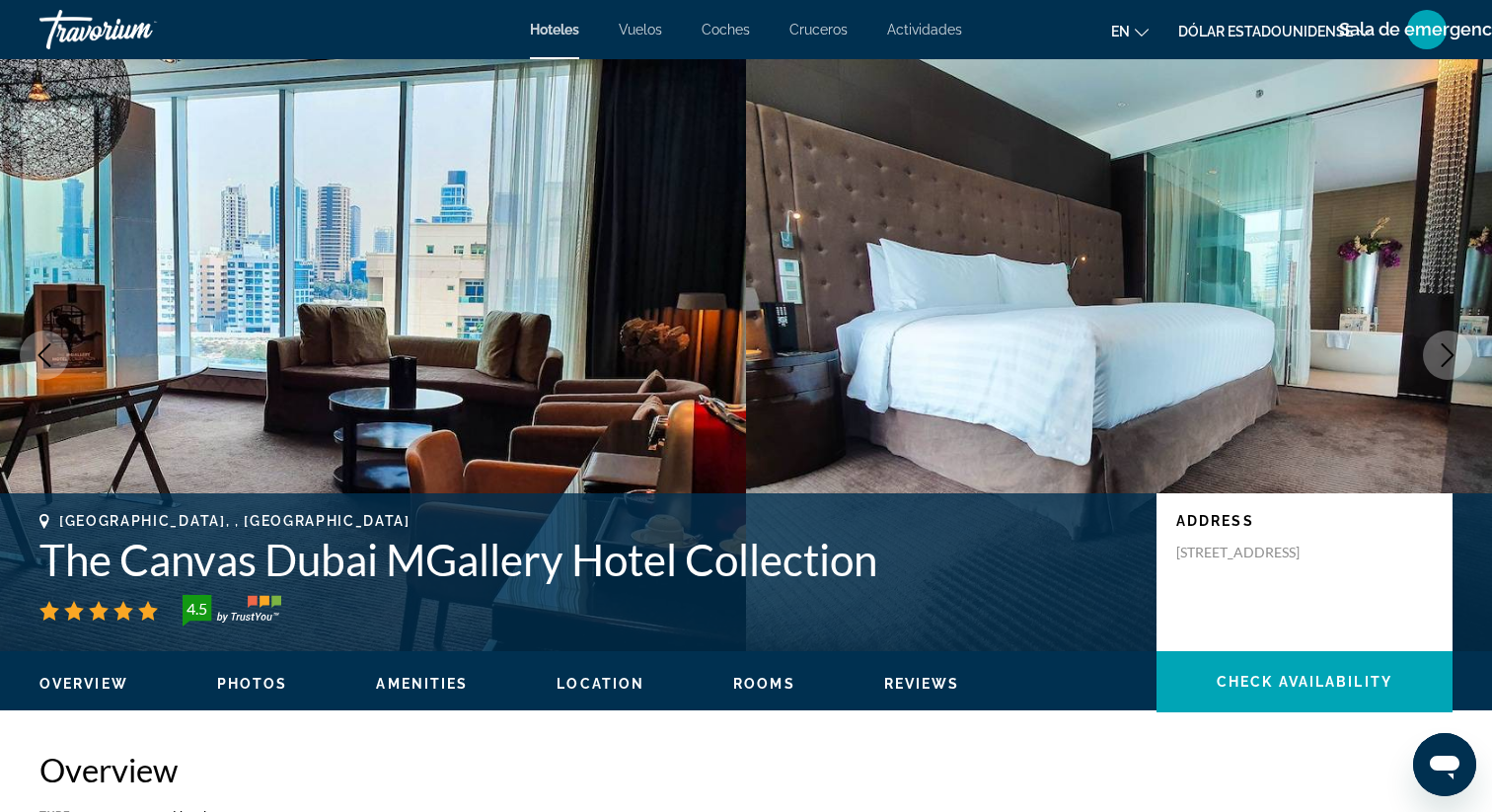
click at [1446, 354] on icon "Next image" at bounding box center [1447, 355] width 24 height 24
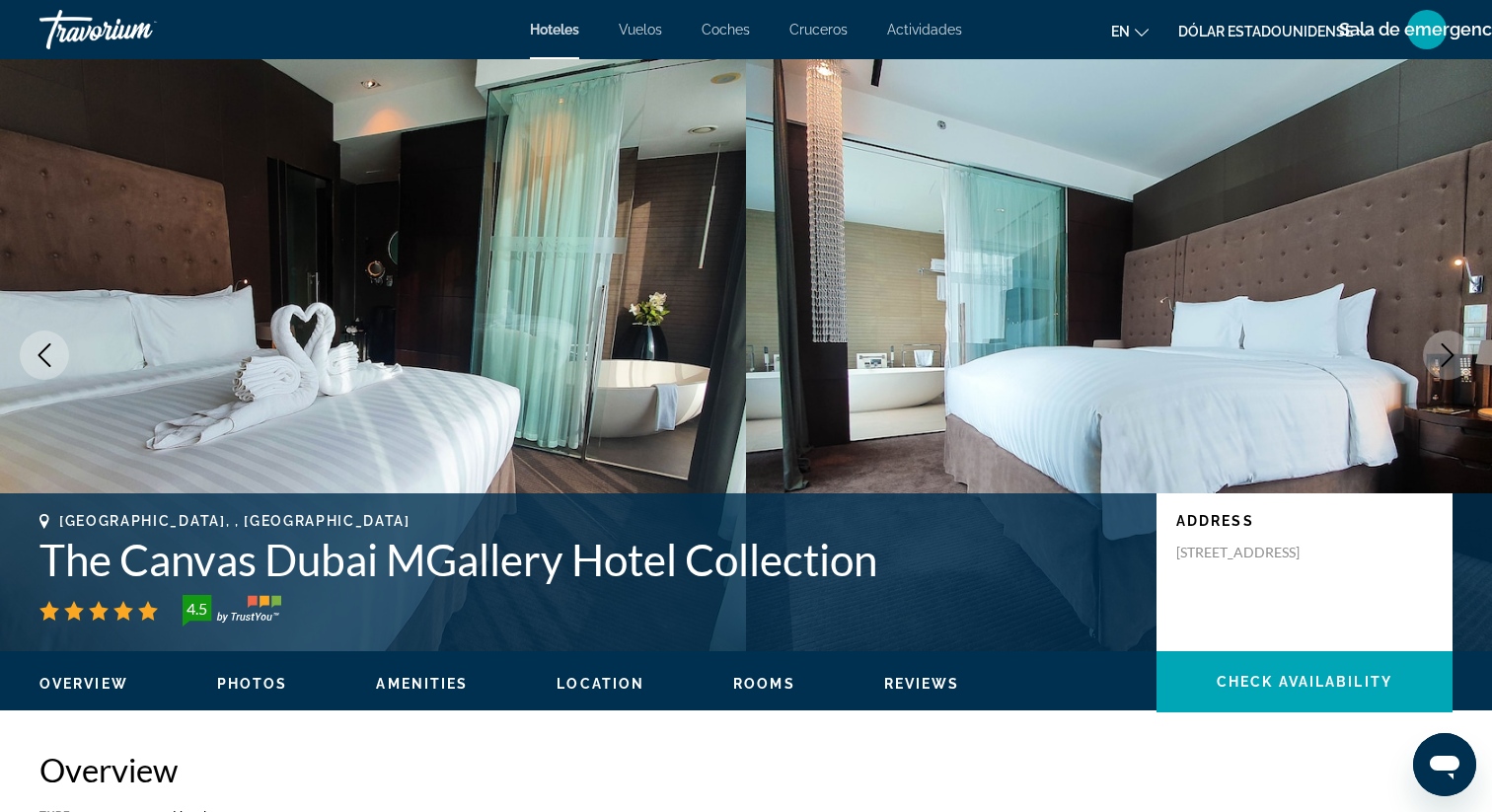
click at [1446, 354] on icon "Next image" at bounding box center [1447, 355] width 24 height 24
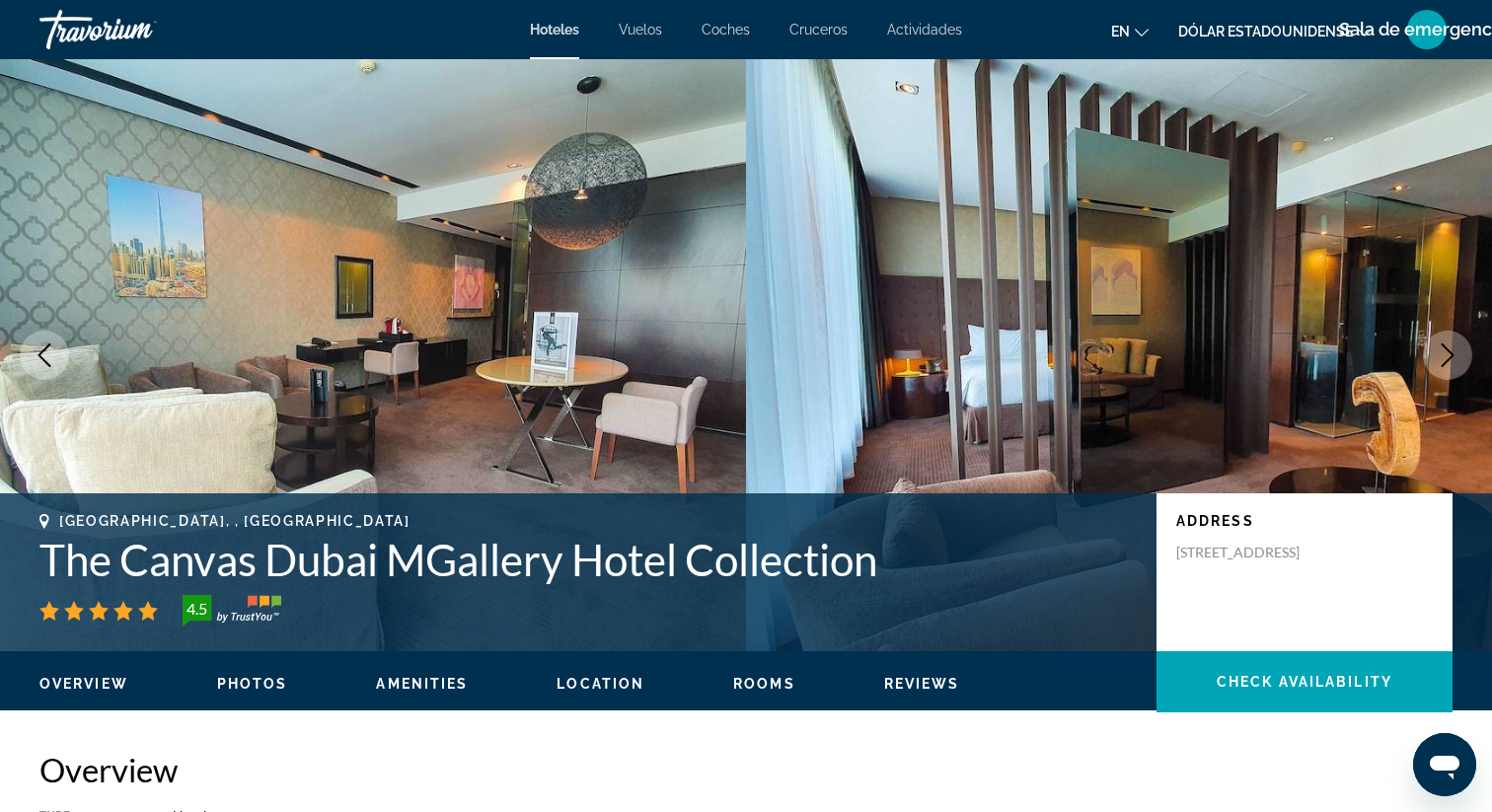
click at [1446, 354] on icon "Next image" at bounding box center [1447, 355] width 24 height 24
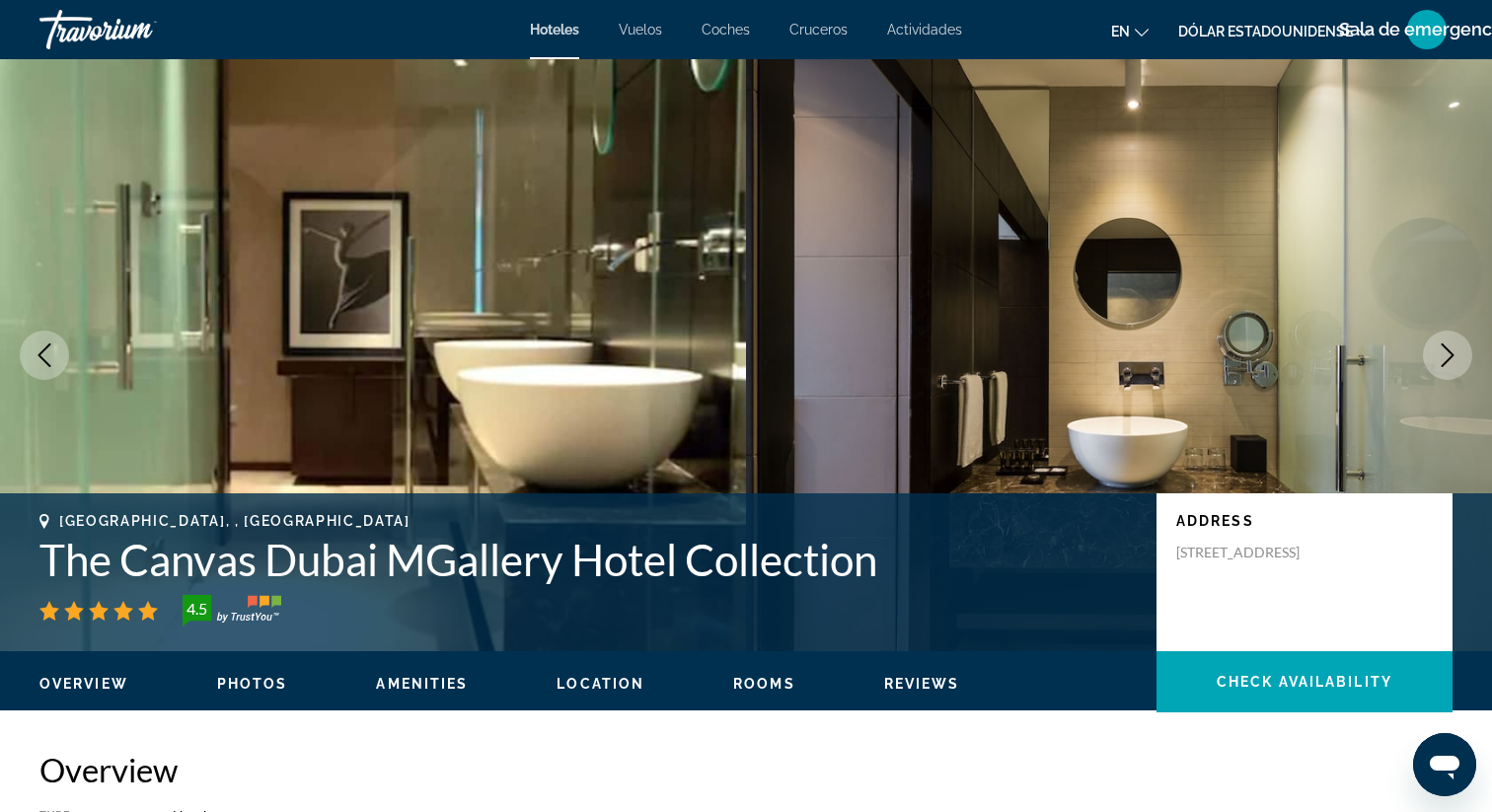
click at [1446, 354] on icon "Next image" at bounding box center [1447, 355] width 24 height 24
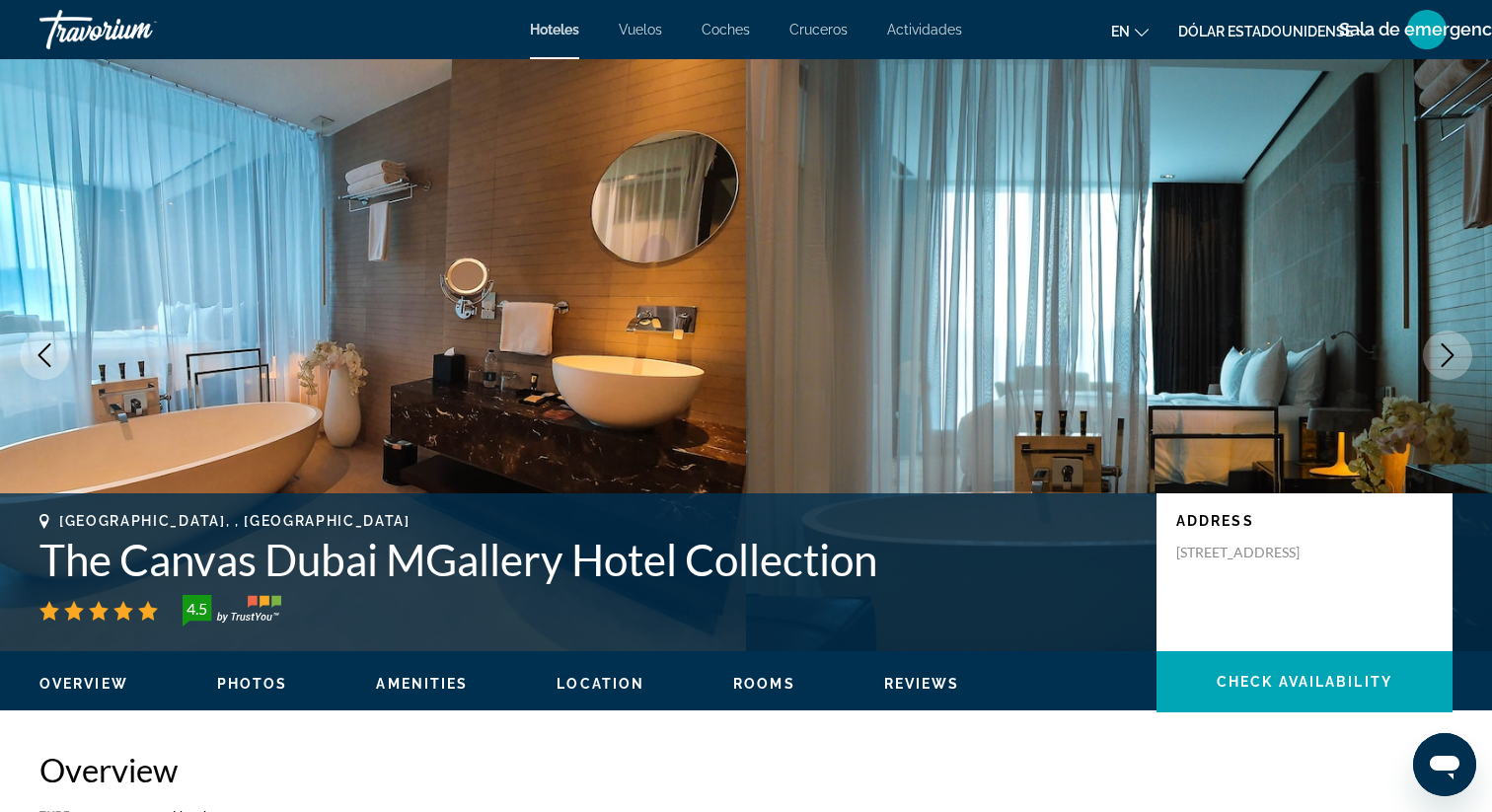
click at [1449, 348] on icon "Next image" at bounding box center [1447, 355] width 24 height 24
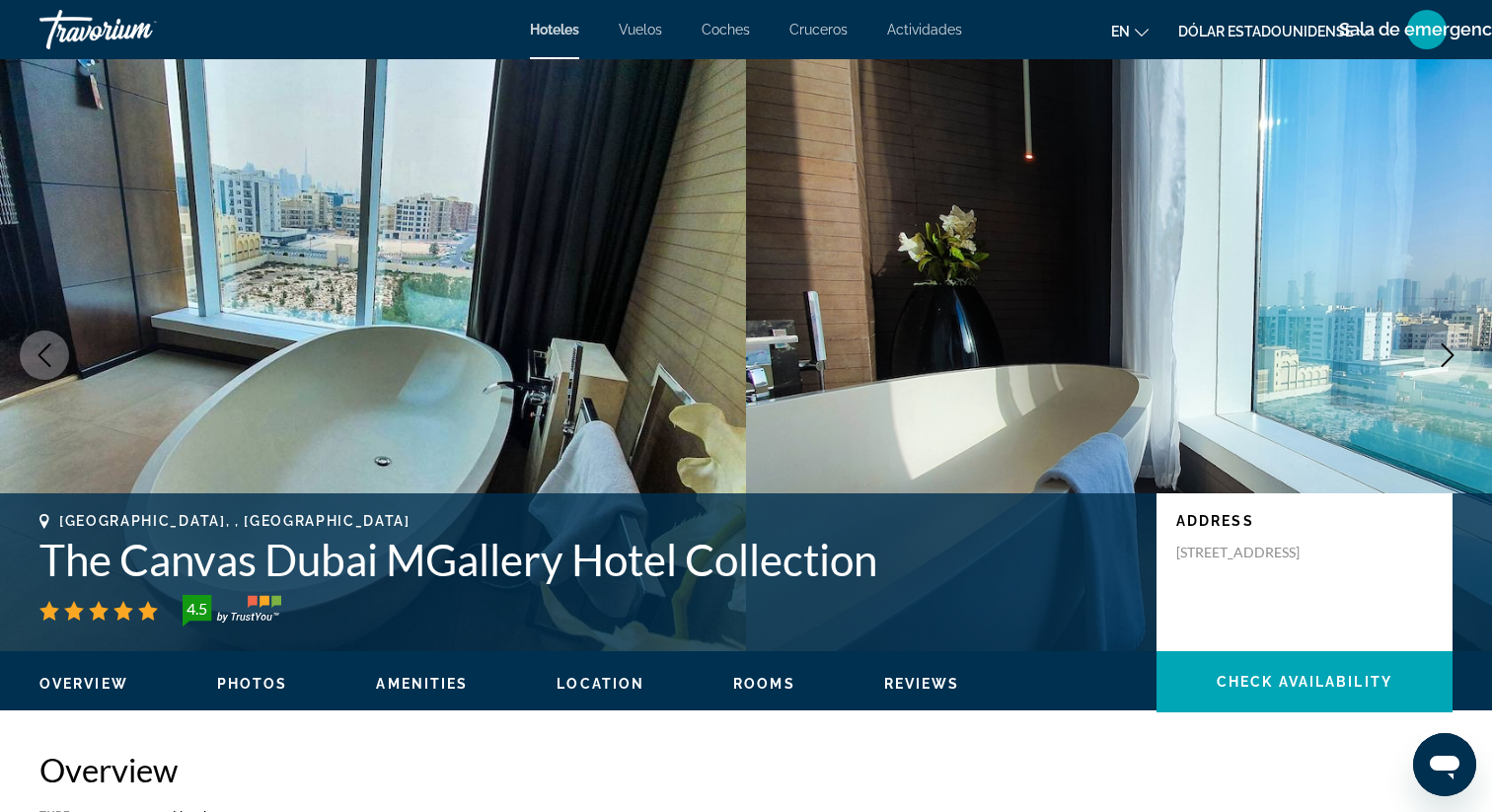
click at [1450, 348] on icon "Next image" at bounding box center [1447, 355] width 24 height 24
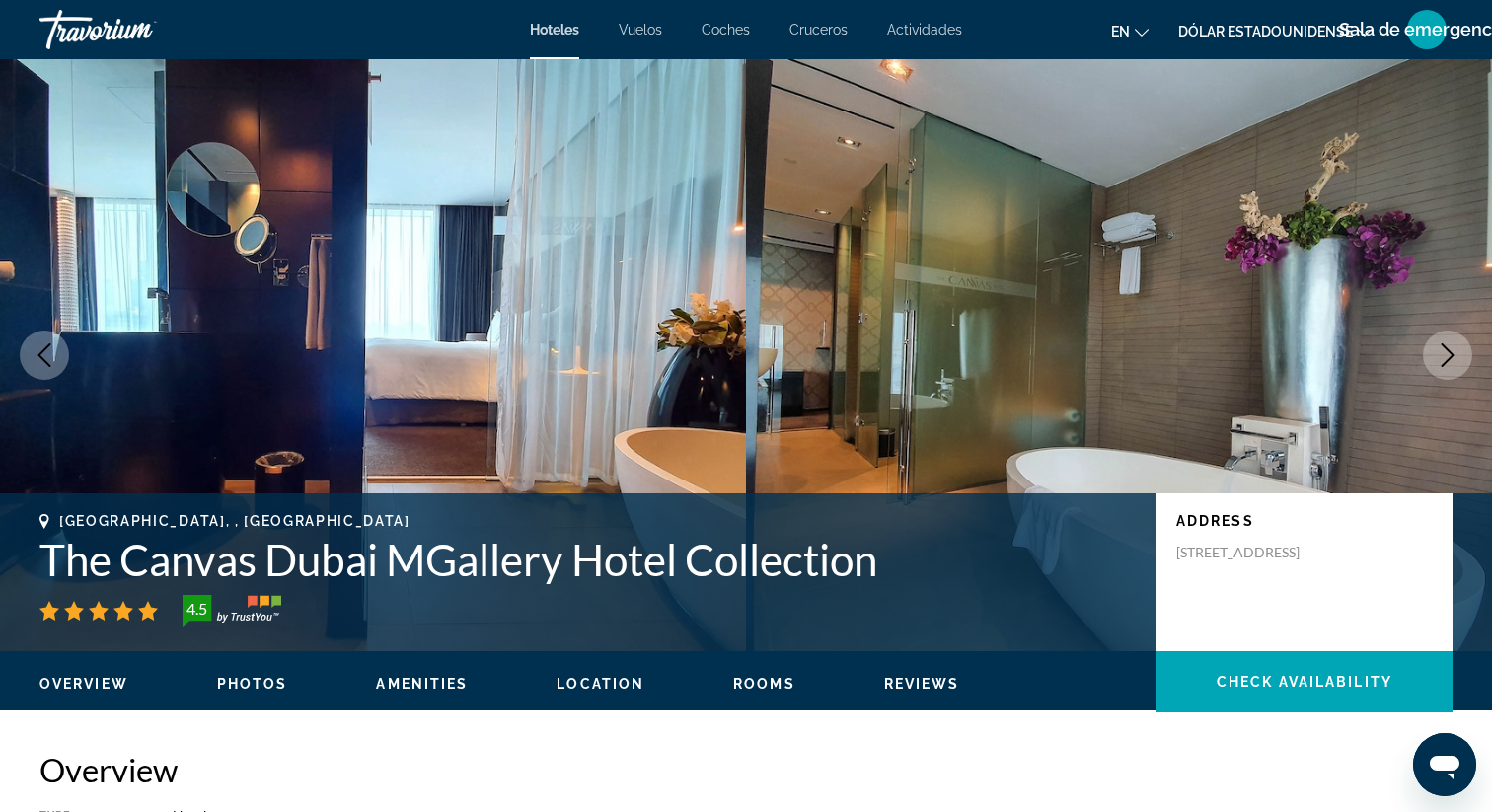
click at [1449, 348] on icon "Next image" at bounding box center [1447, 355] width 24 height 24
